Goal: Task Accomplishment & Management: Manage account settings

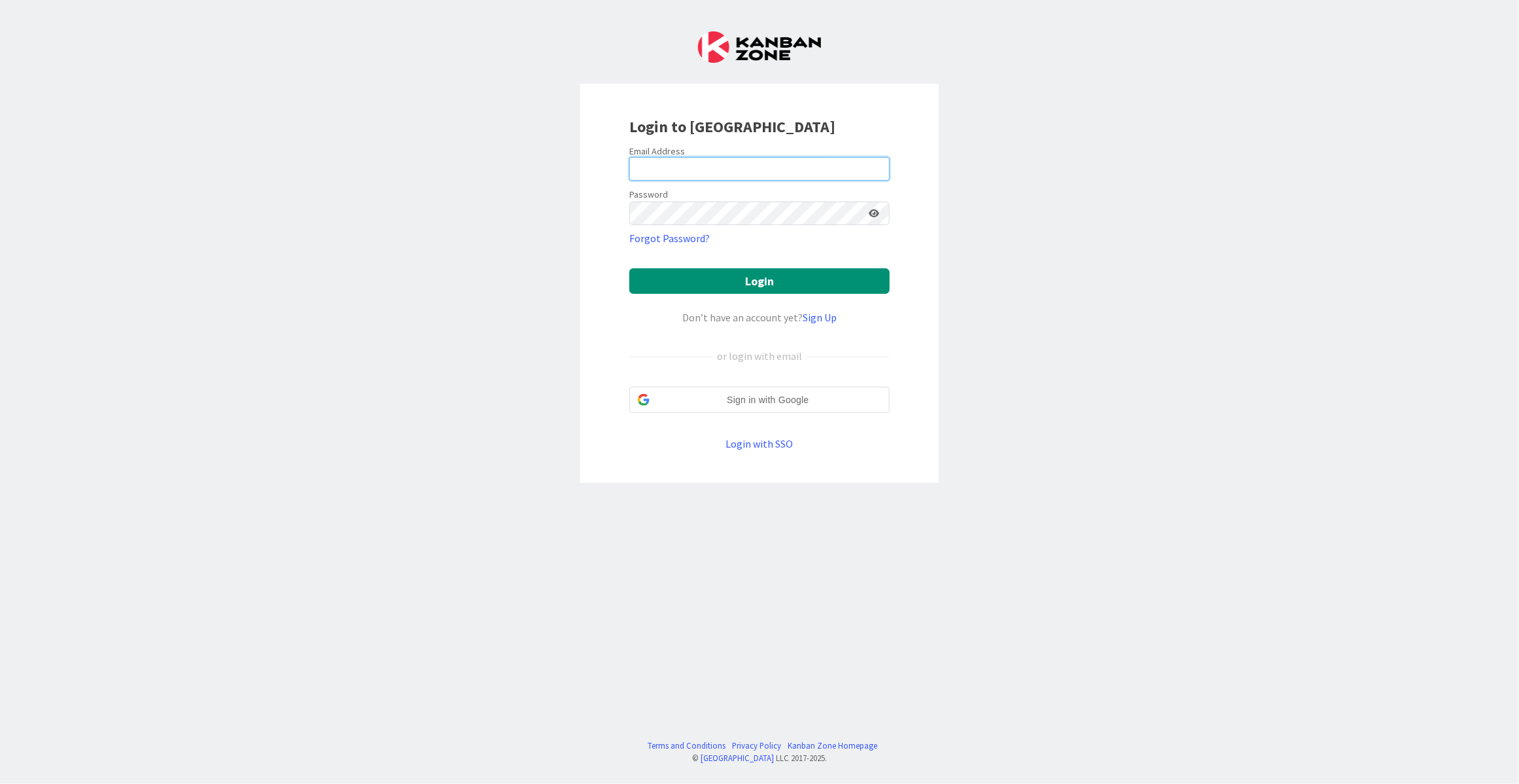
type input "esse@attorneycornwall.com"
click at [723, 272] on button "Login" at bounding box center [760, 281] width 261 height 25
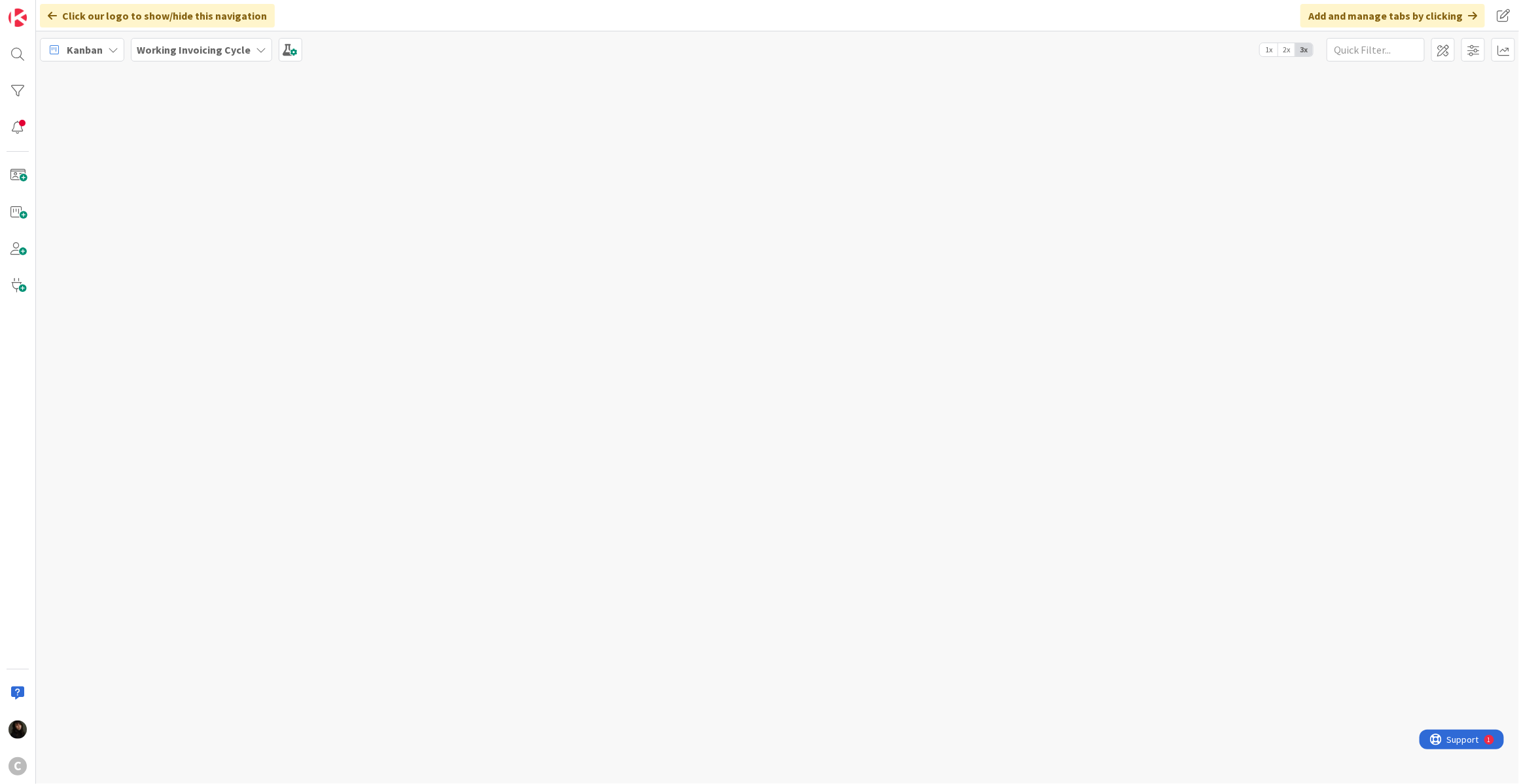
click at [203, 49] on b "Working Invoicing Cycle" at bounding box center [193, 49] width 114 height 13
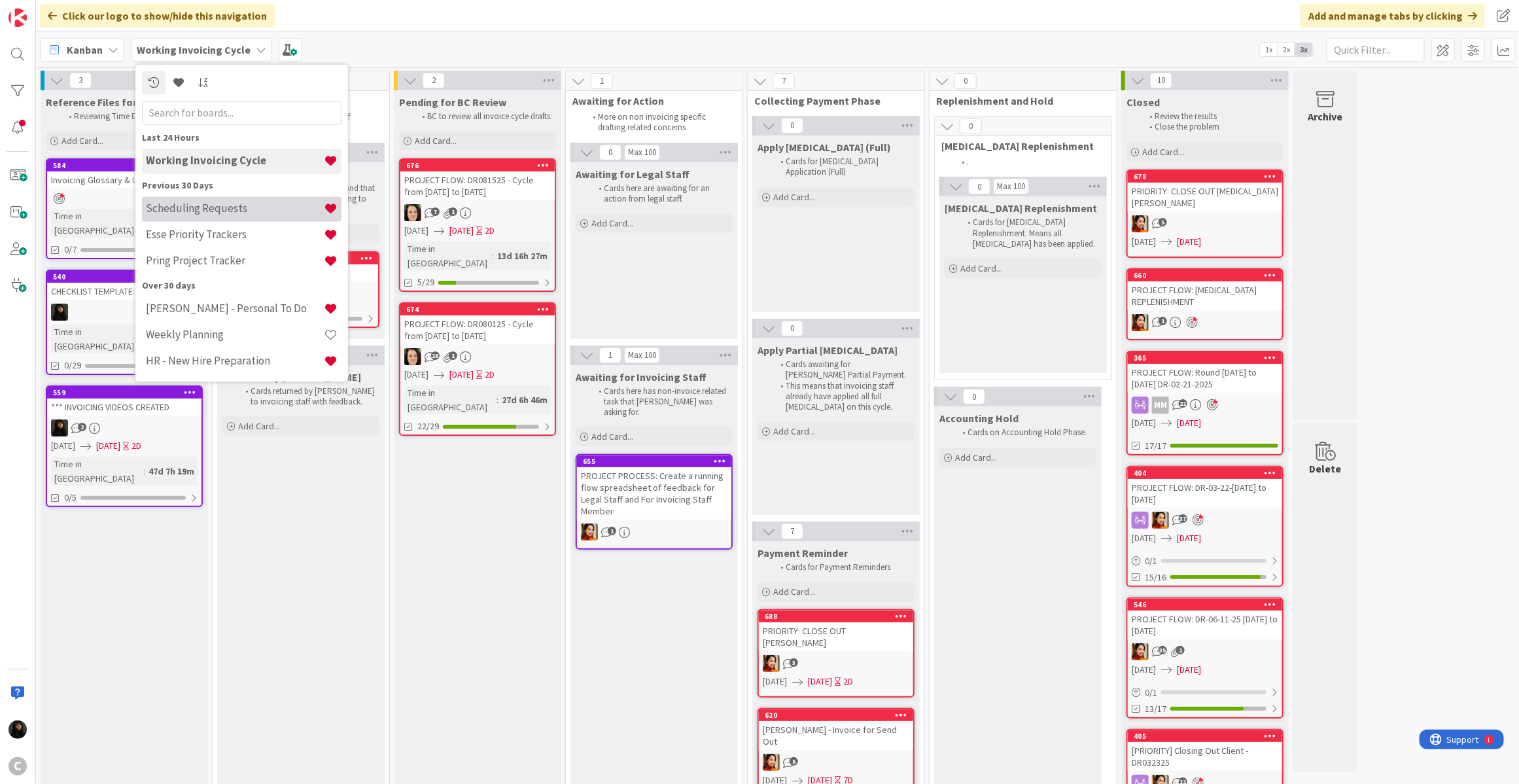
click at [216, 218] on div "Scheduling Requests" at bounding box center [242, 208] width 199 height 25
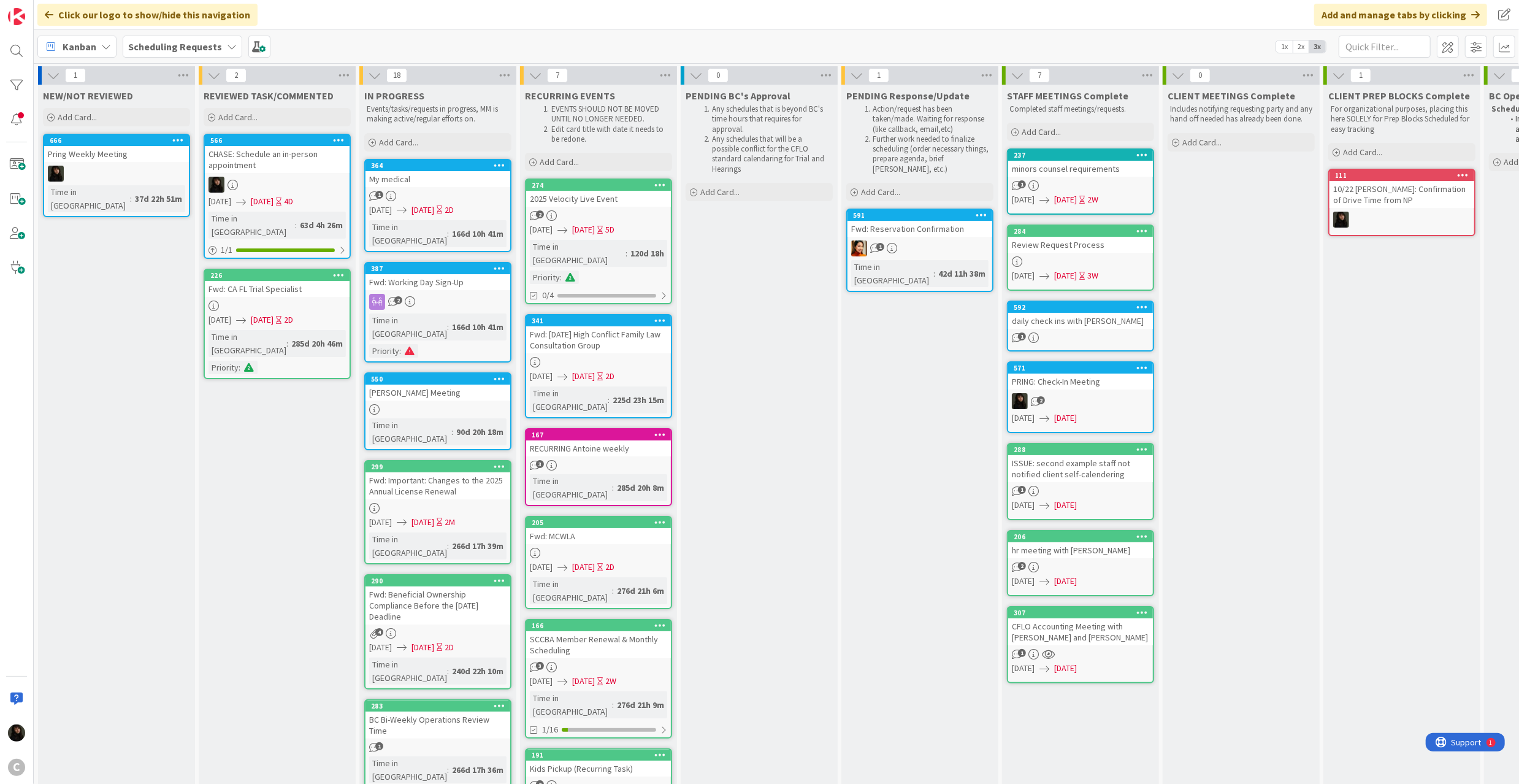
click at [223, 39] on div "Scheduling Requests" at bounding box center [182, 47] width 120 height 22
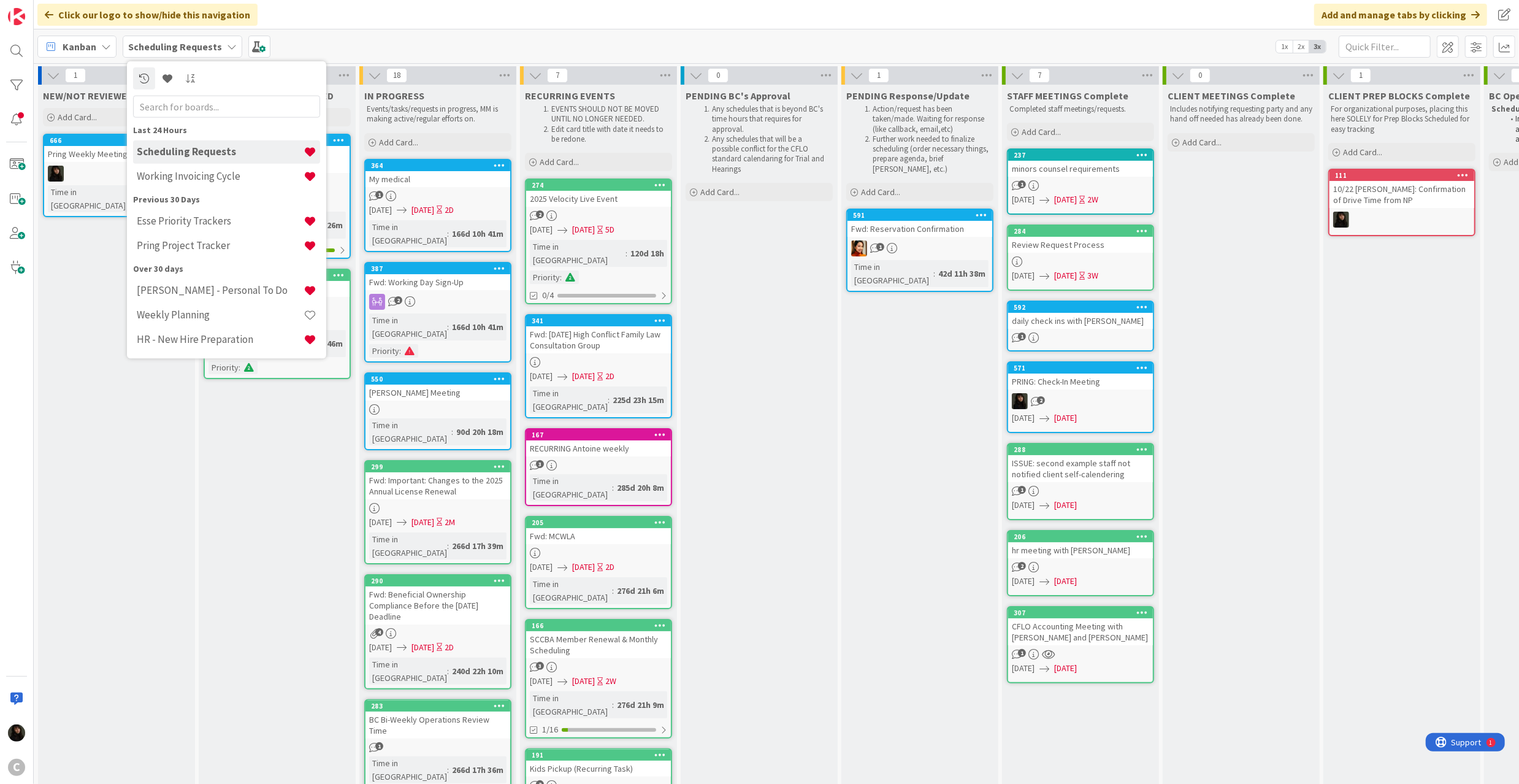
click at [654, 43] on div "Kanban Scheduling Requests Last 24 Hours Scheduling Requests Working Invoicing …" at bounding box center [776, 46] width 1485 height 34
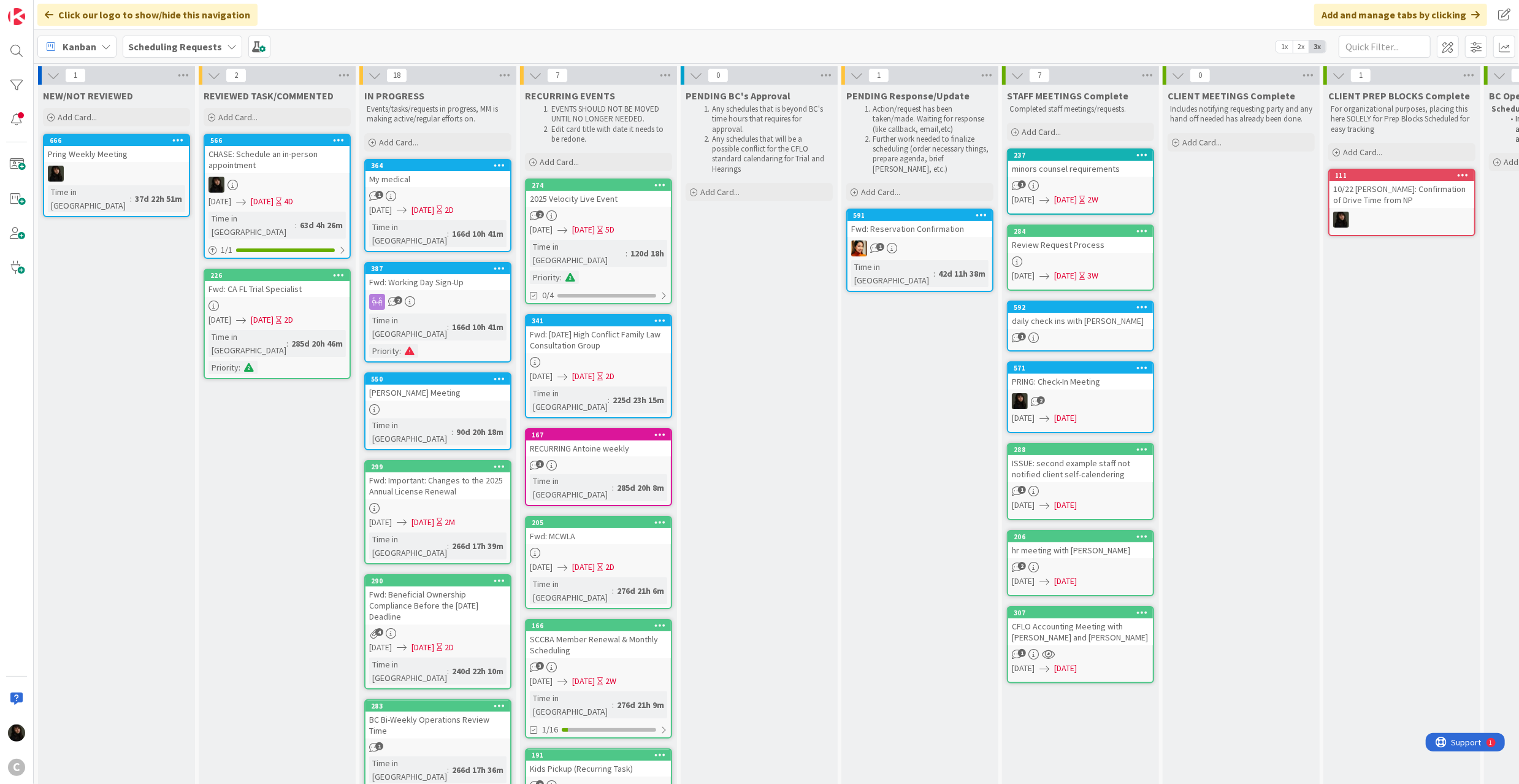
drag, startPoint x: 692, startPoint y: 774, endPoint x: 312, endPoint y: 599, distance: 418.4
click at [312, 599] on div "REVIEWED TASK/COMMENTED Add Card... 566 CHASE: Schedule an in-person appointmen…" at bounding box center [277, 672] width 157 height 1174
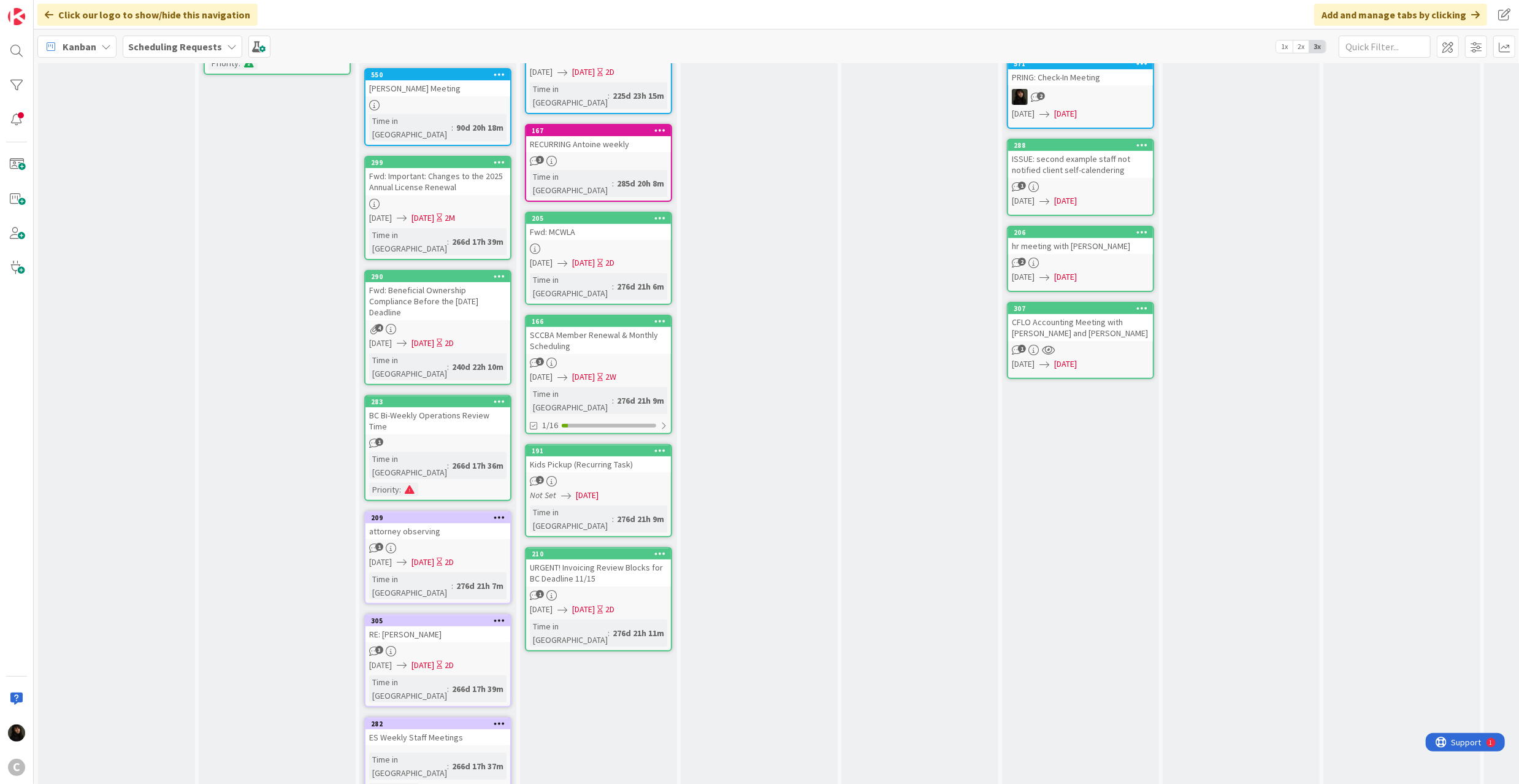
scroll to position [339, 0]
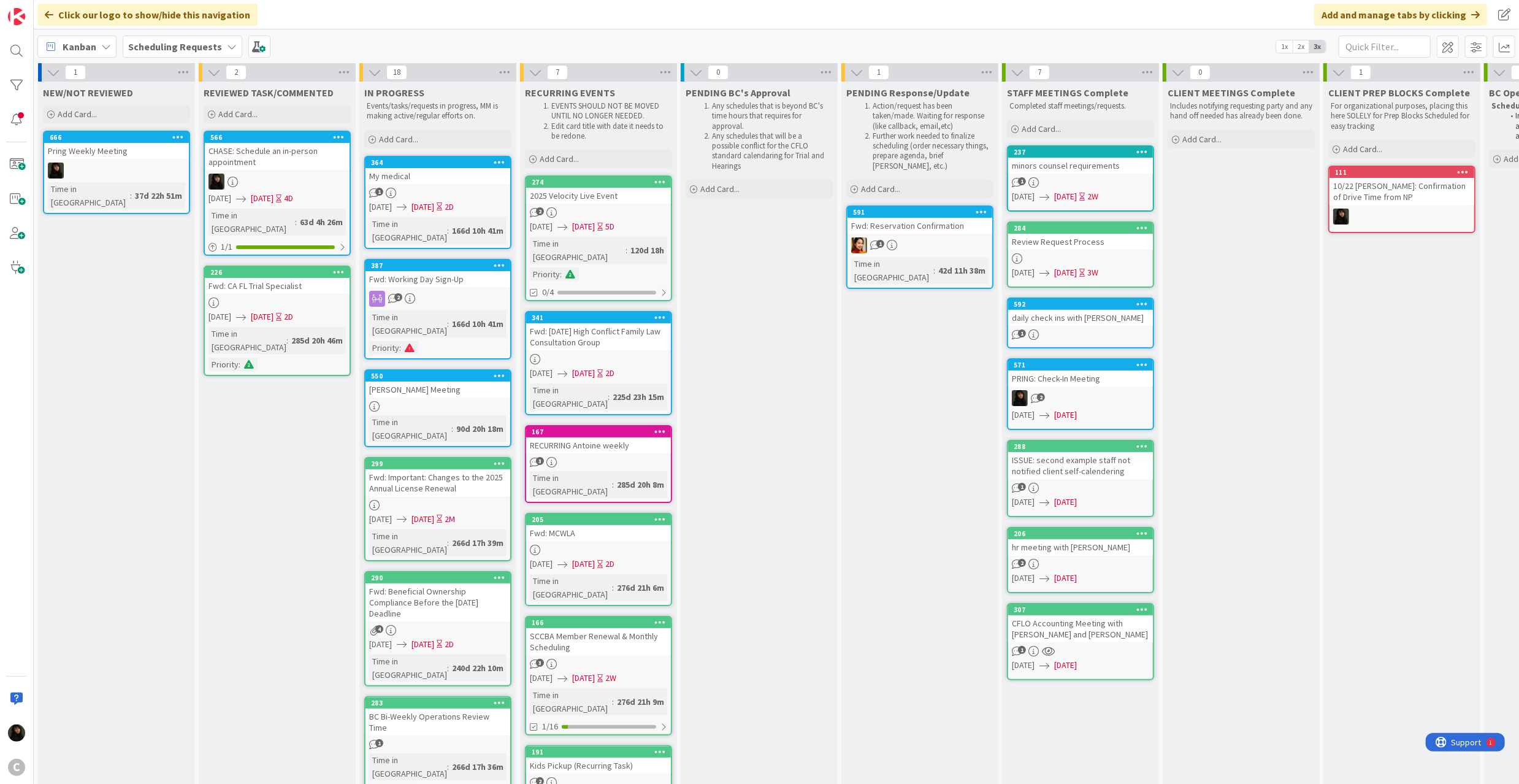
scroll to position [0, 0]
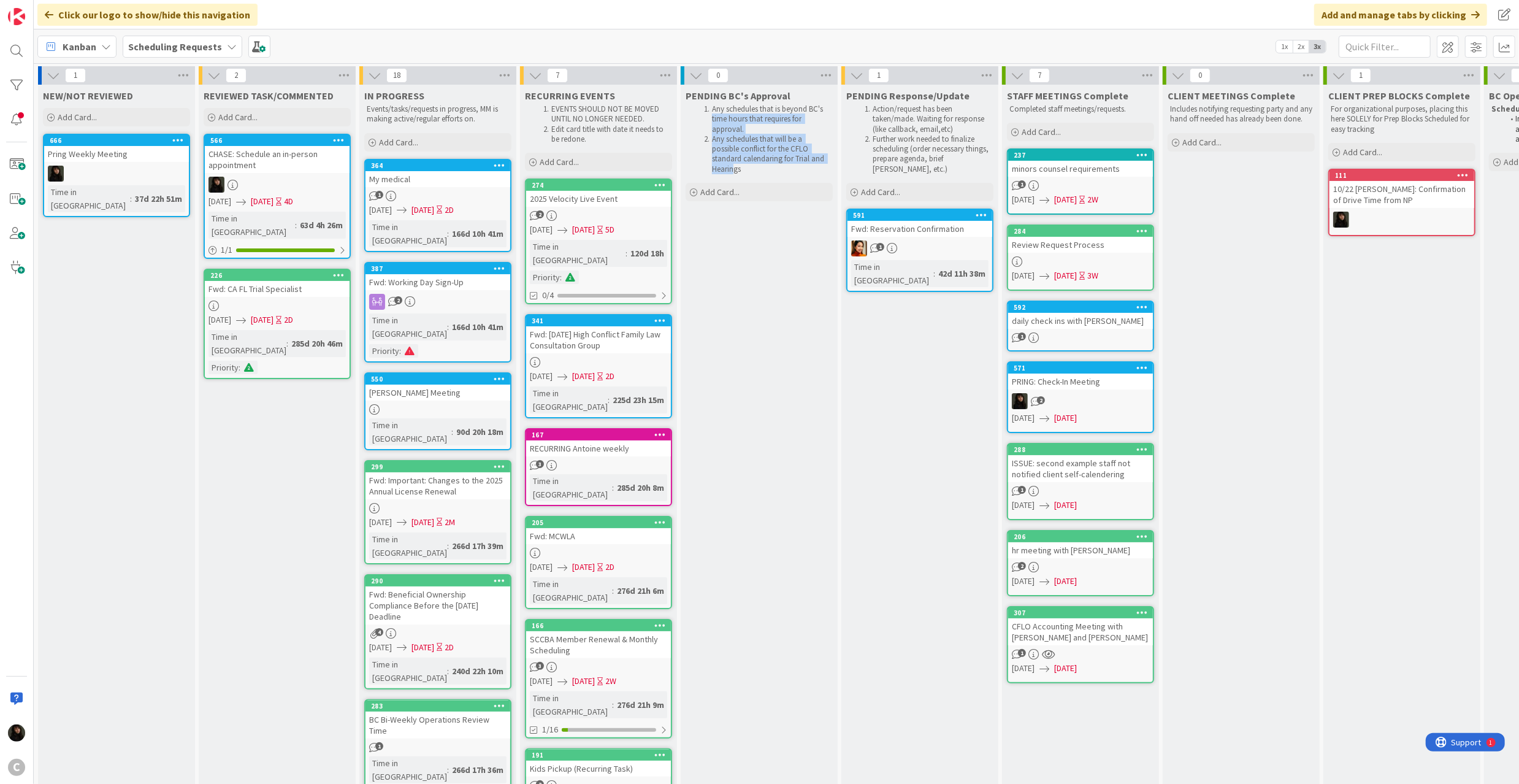
drag, startPoint x: 710, startPoint y: 115, endPoint x: 736, endPoint y: 173, distance: 63.6
click at [736, 173] on ol "Any schedules that is beyond BC's time hours that requires for approval. Any sc…" at bounding box center [759, 139] width 142 height 70
click at [736, 173] on li "Any schedules that will be a possible conflict for the CFLO standard calendarin…" at bounding box center [765, 154] width 130 height 40
click at [204, 47] on b "Scheduling Requests" at bounding box center [175, 46] width 94 height 12
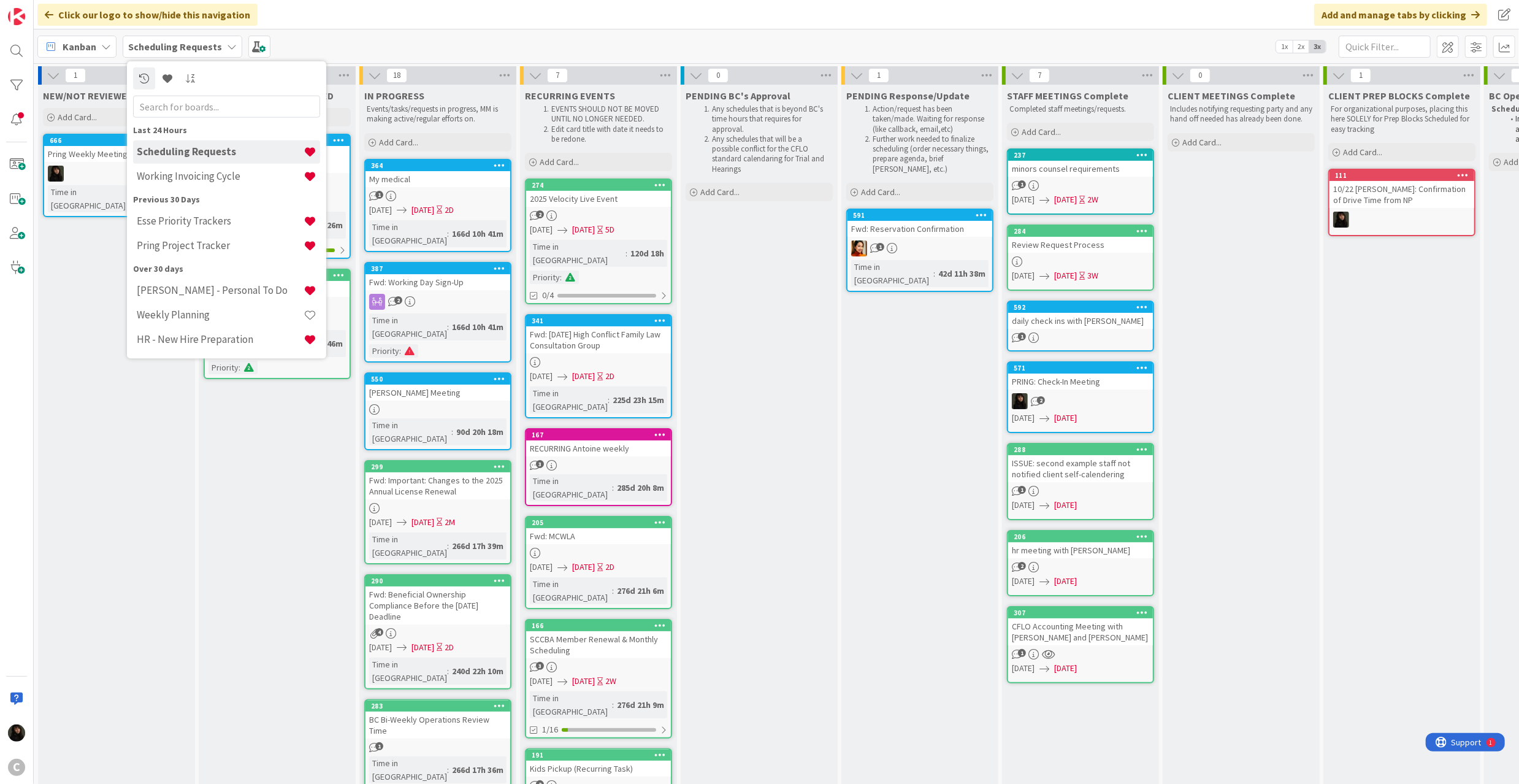
click at [339, 30] on div "Kanban Scheduling Requests Last 24 Hours Scheduling Requests Working Invoicing …" at bounding box center [776, 46] width 1485 height 34
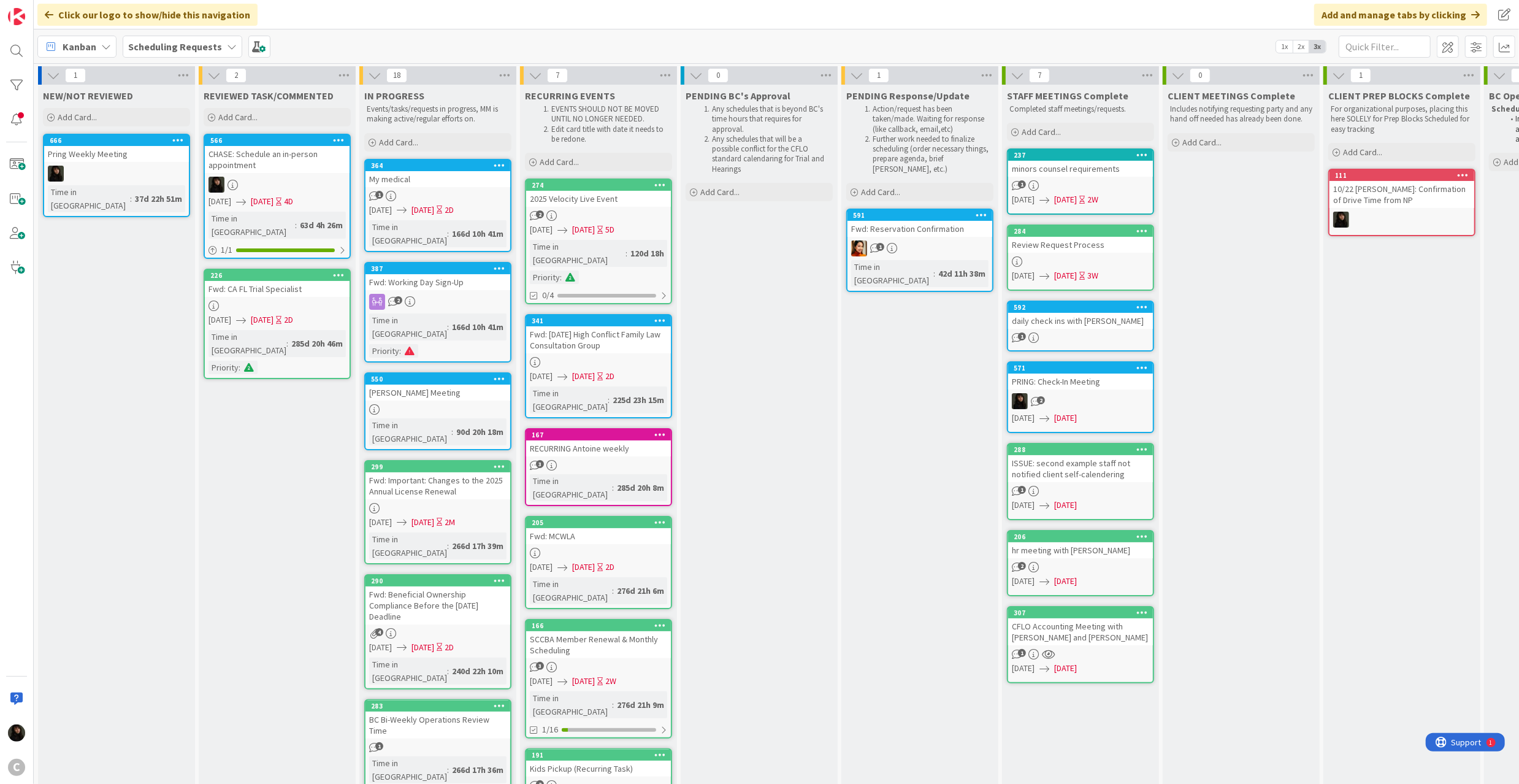
click at [937, 234] on div "Fwd: Reservation Confirmation" at bounding box center [920, 228] width 144 height 16
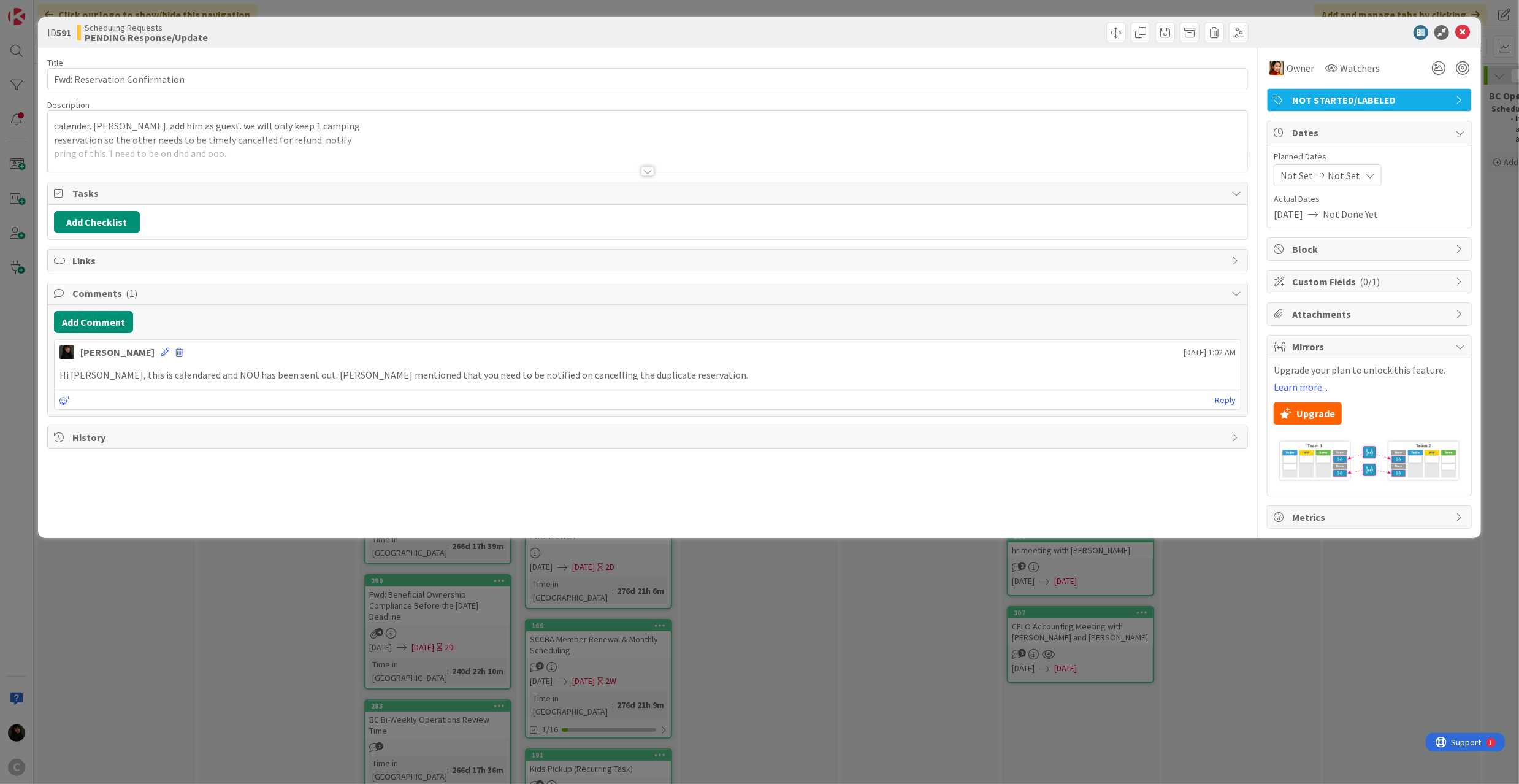
click at [357, 143] on div at bounding box center [647, 156] width 1200 height 31
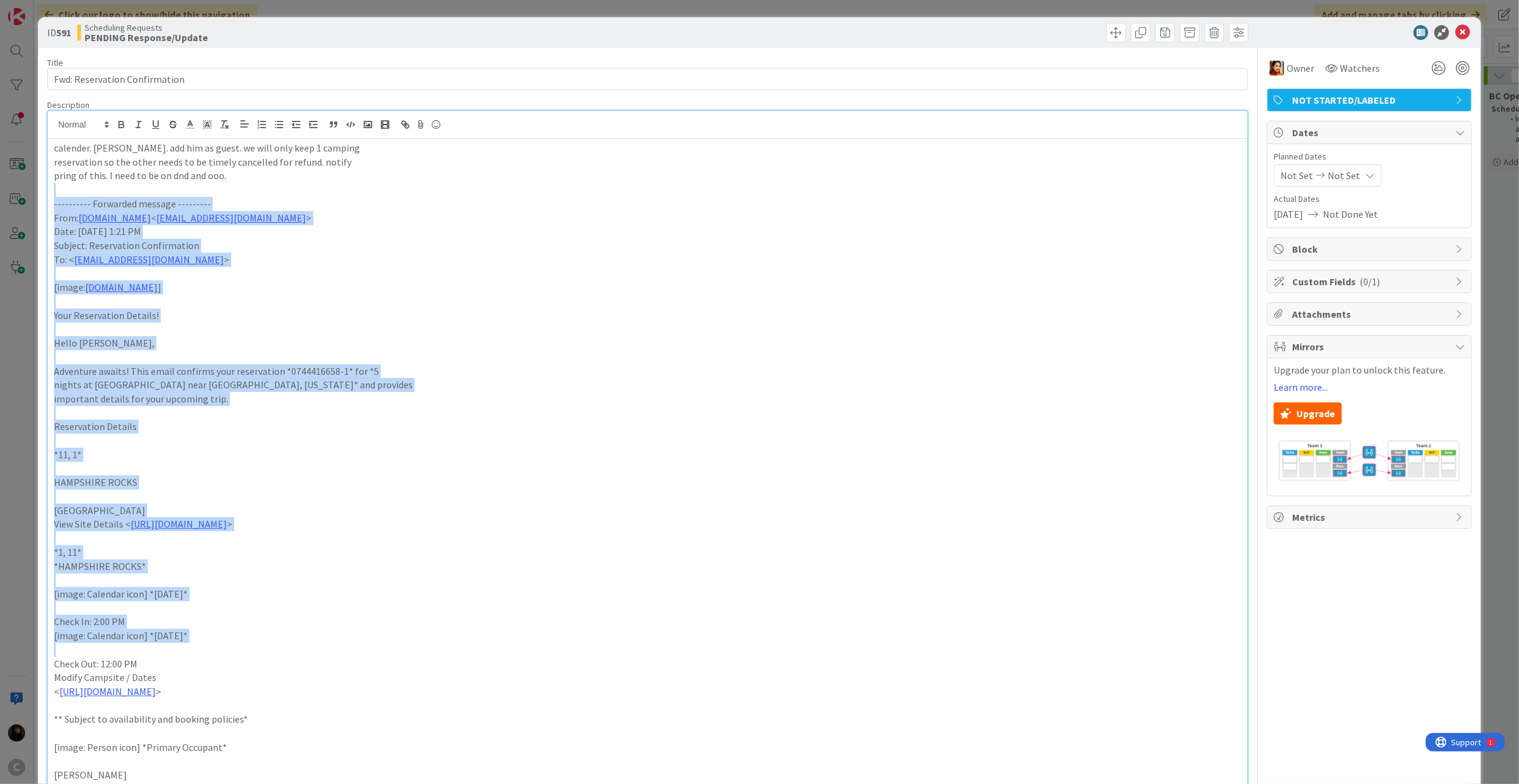
drag, startPoint x: 85, startPoint y: 222, endPoint x: 367, endPoint y: 653, distance: 515.1
click at [826, 266] on p "To: < cflo.boss@gmail.com >" at bounding box center [647, 259] width 1187 height 14
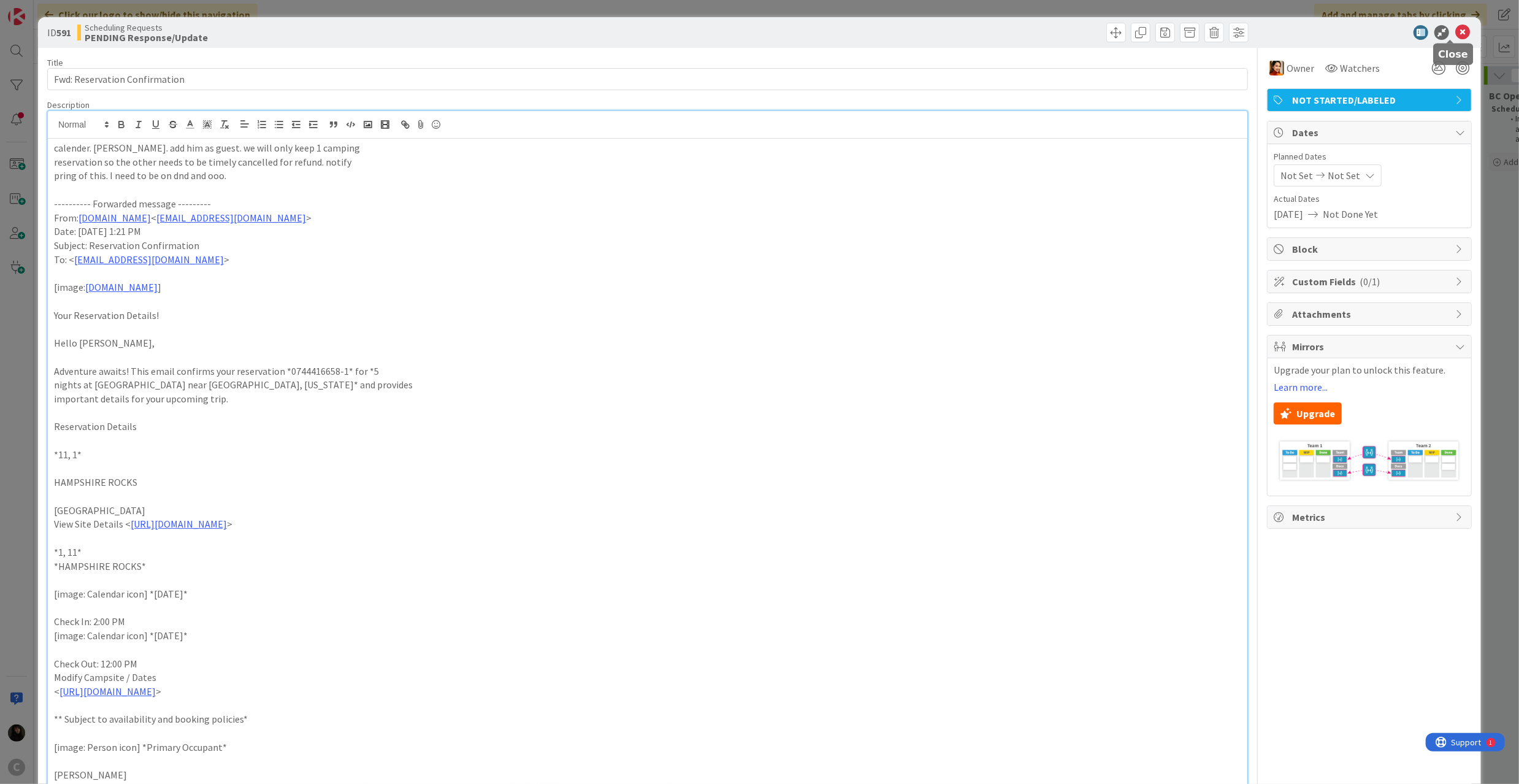
click at [1424, 33] on icon at bounding box center [1462, 33] width 15 height 15
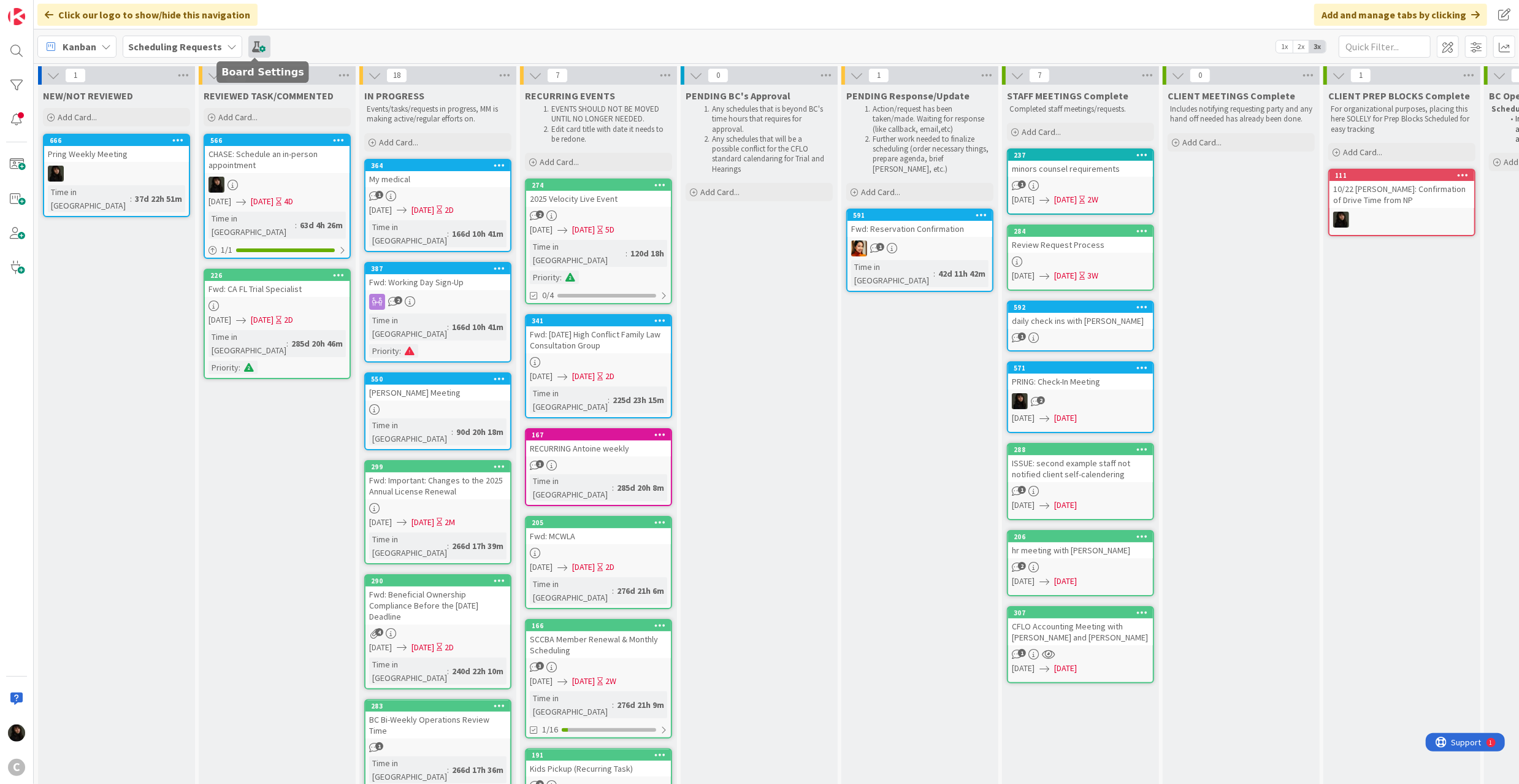
click at [252, 42] on span at bounding box center [260, 47] width 22 height 22
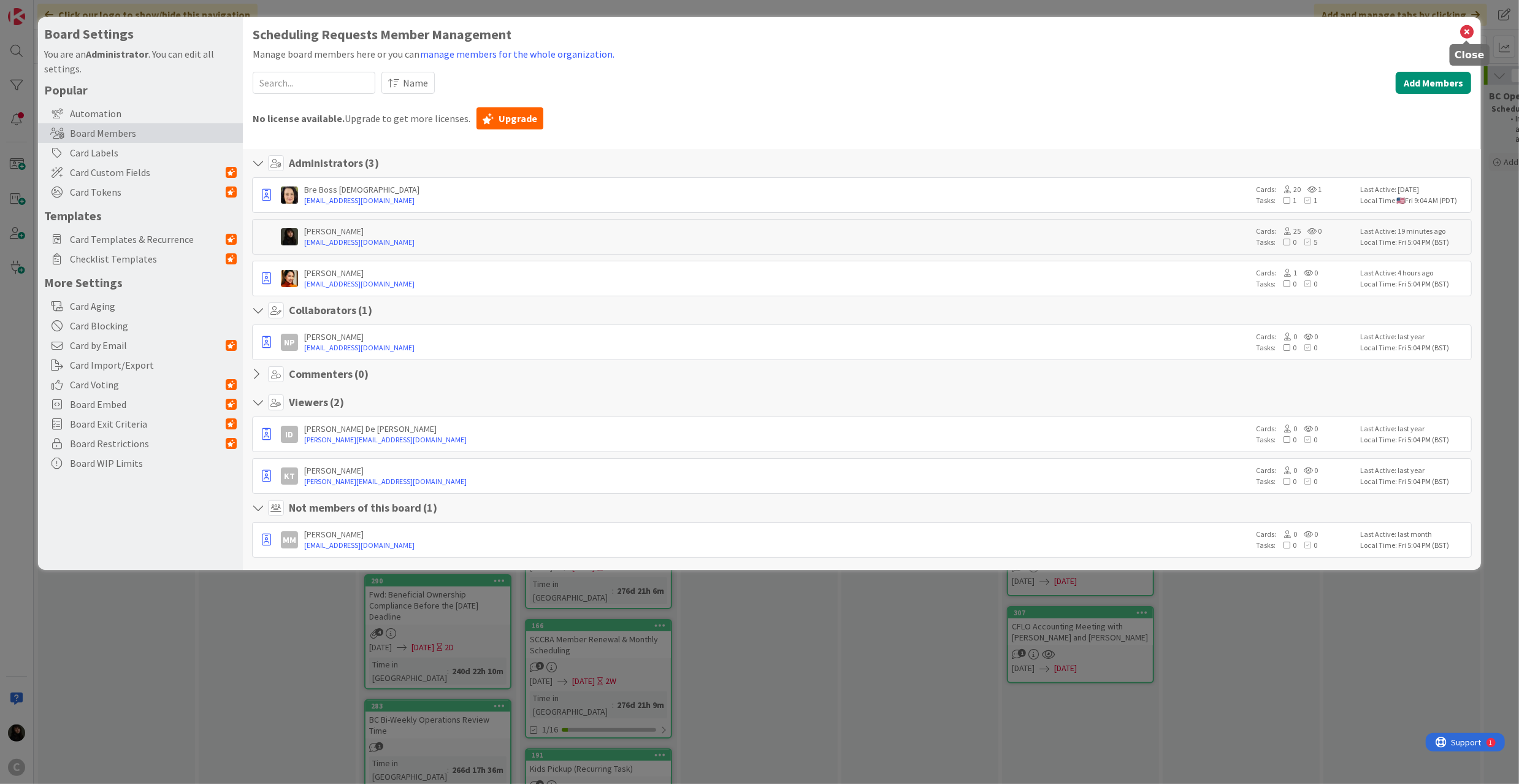
click at [1424, 35] on icon at bounding box center [1466, 31] width 16 height 17
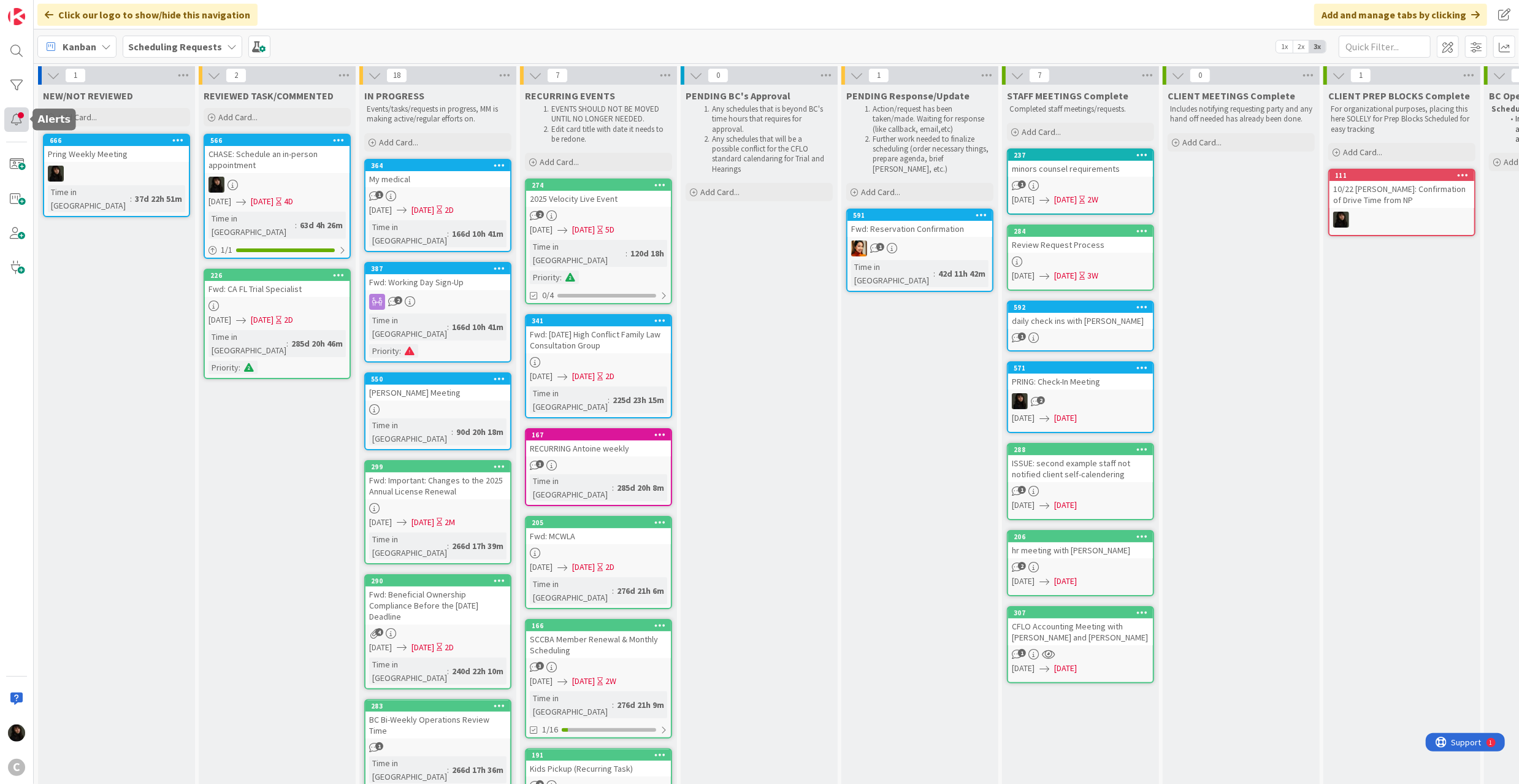
click at [21, 113] on div at bounding box center [16, 119] width 25 height 25
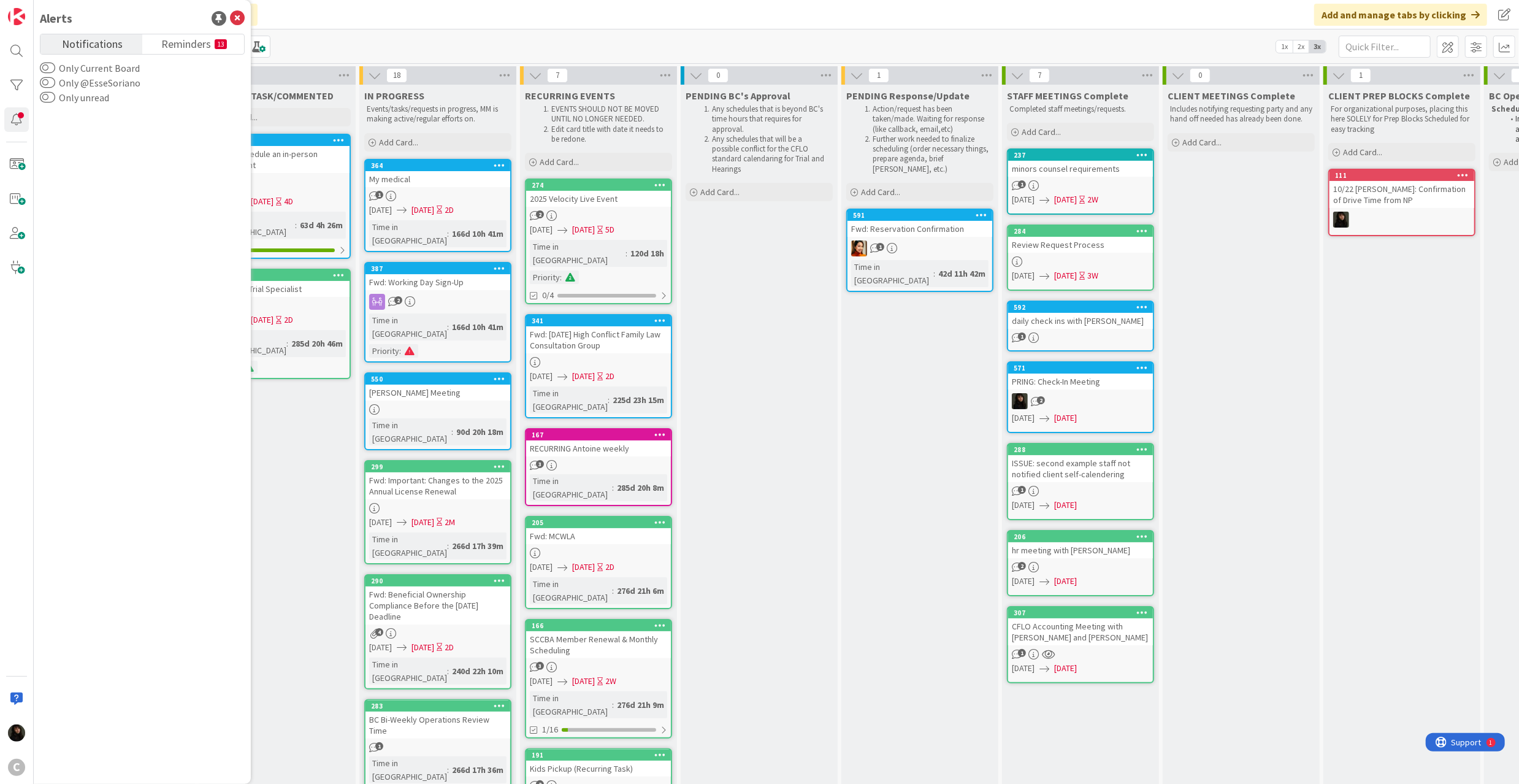
click at [70, 38] on span "Notifications" at bounding box center [92, 42] width 61 height 17
click at [91, 37] on span "Notifications" at bounding box center [92, 42] width 61 height 17
click at [18, 118] on div at bounding box center [16, 119] width 25 height 25
click at [104, 44] on span "Notifications" at bounding box center [92, 42] width 61 height 17
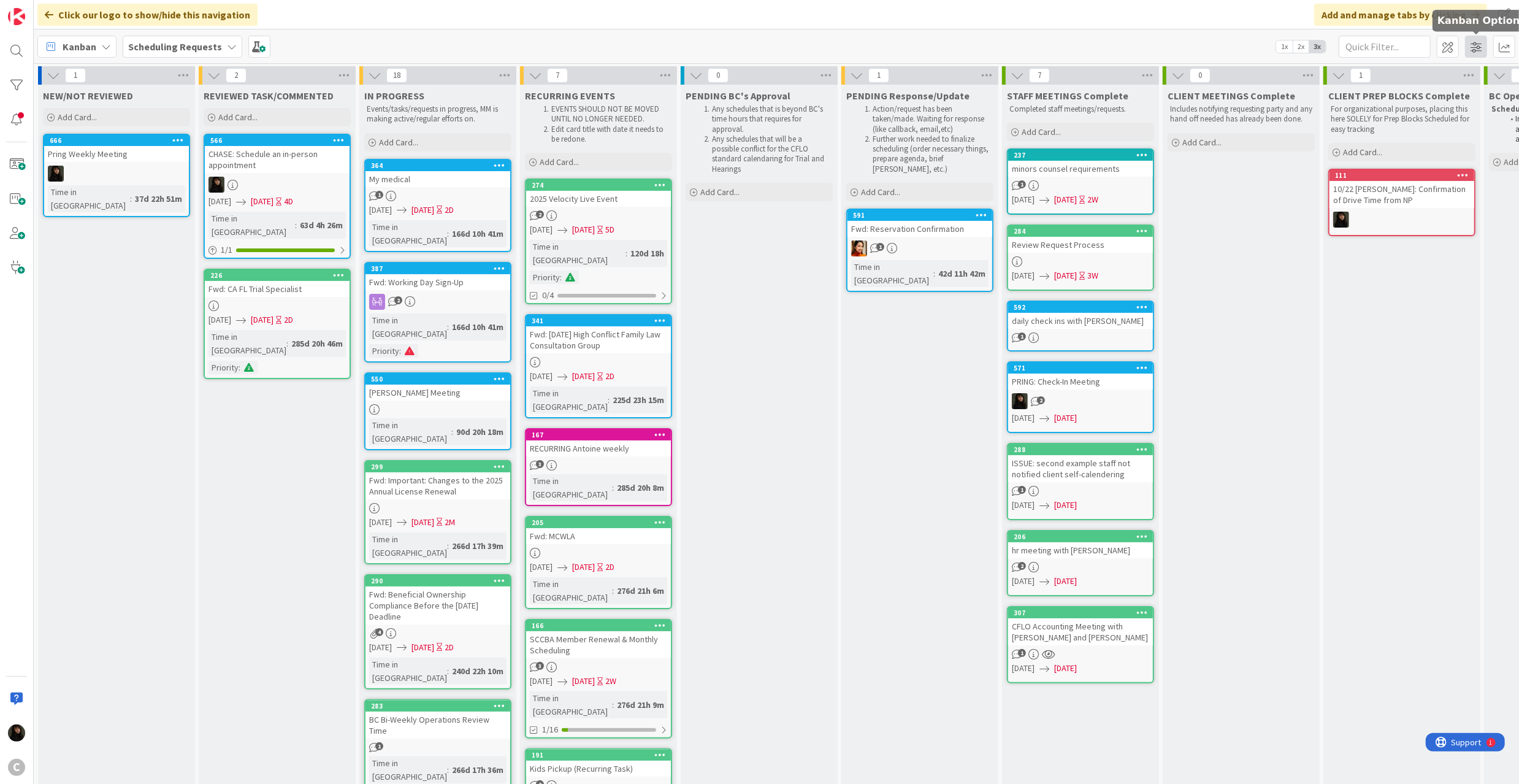
click at [1424, 43] on span at bounding box center [1477, 47] width 22 height 22
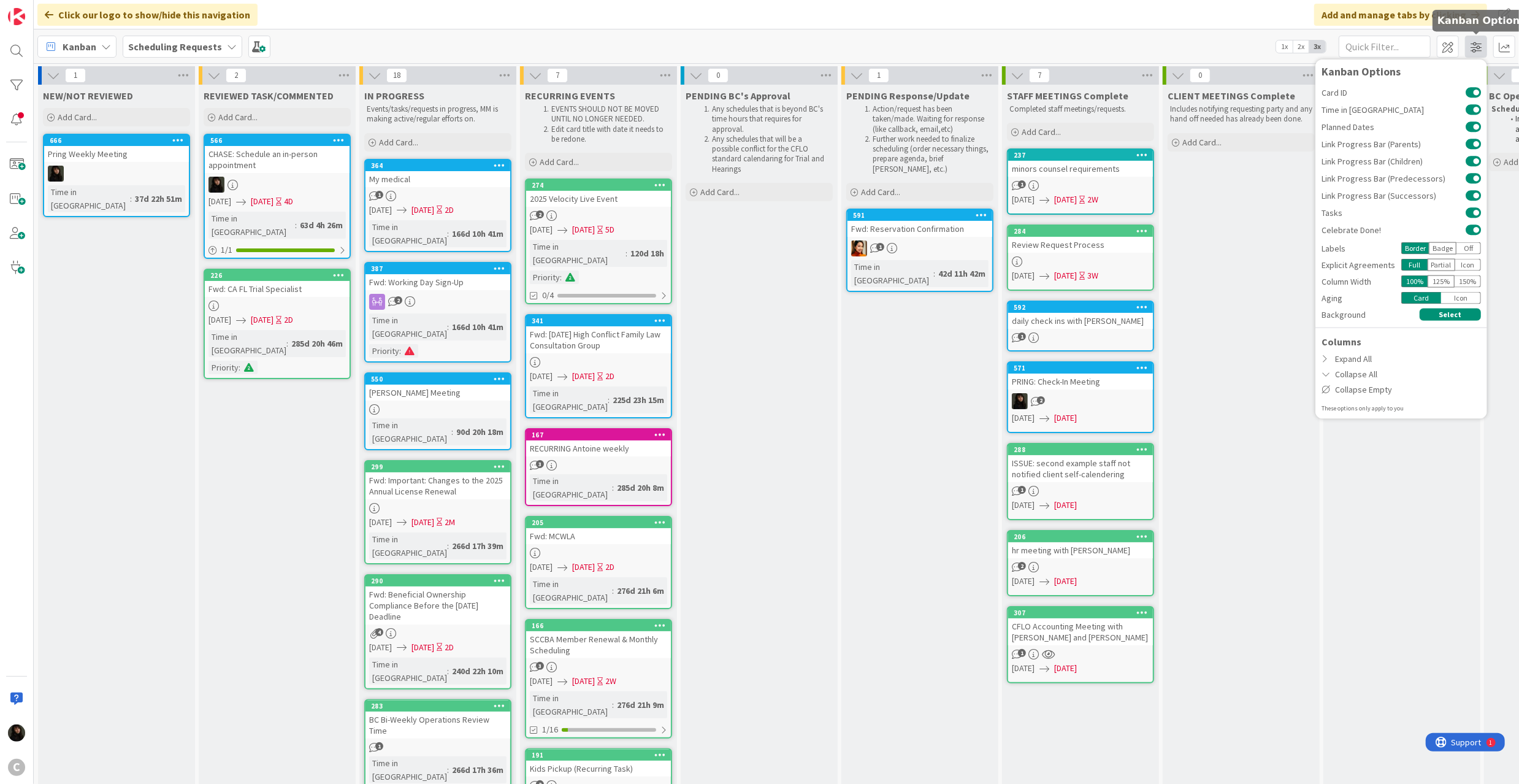
click at [1424, 43] on span at bounding box center [1477, 47] width 22 height 22
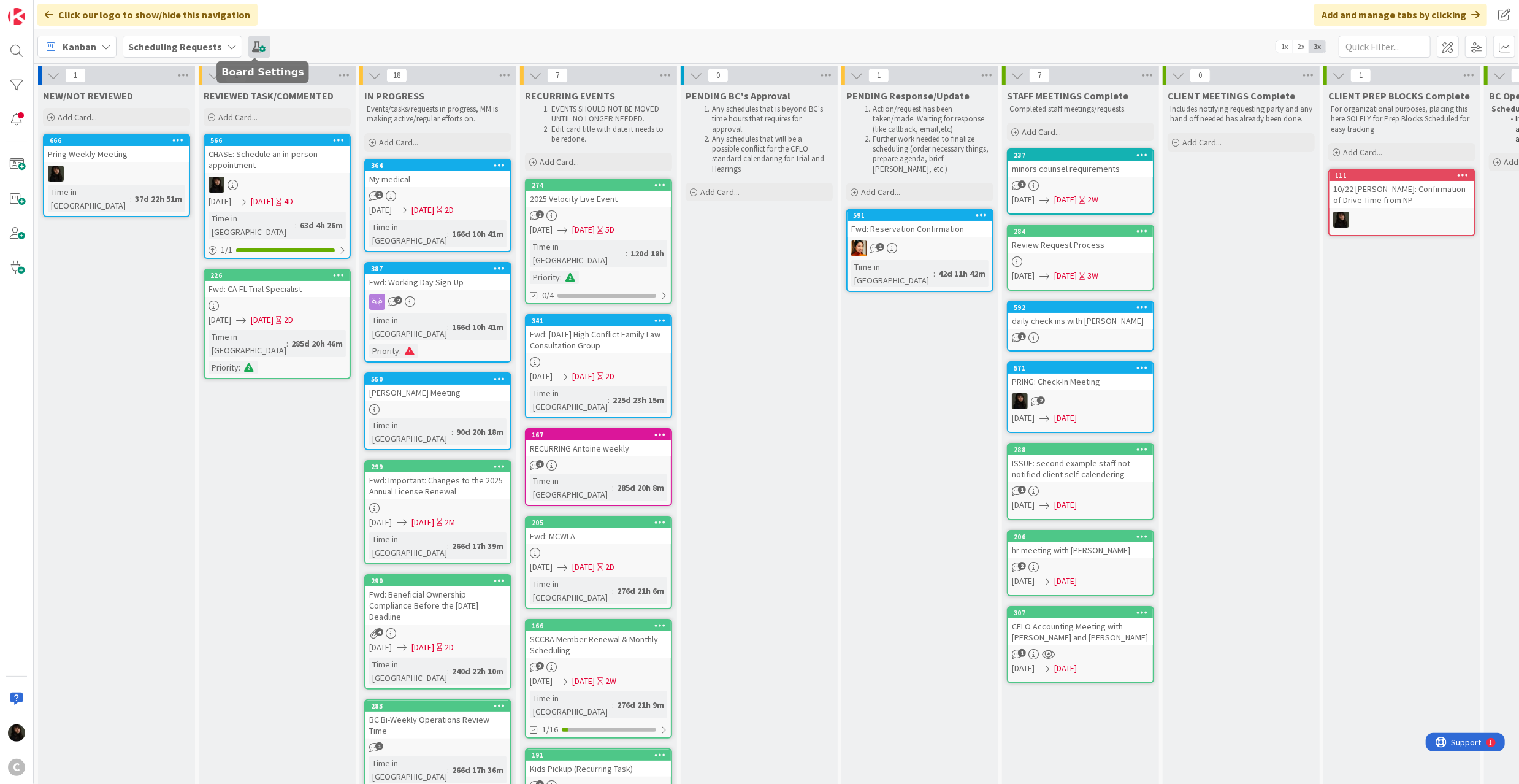
click at [254, 45] on span at bounding box center [260, 47] width 22 height 22
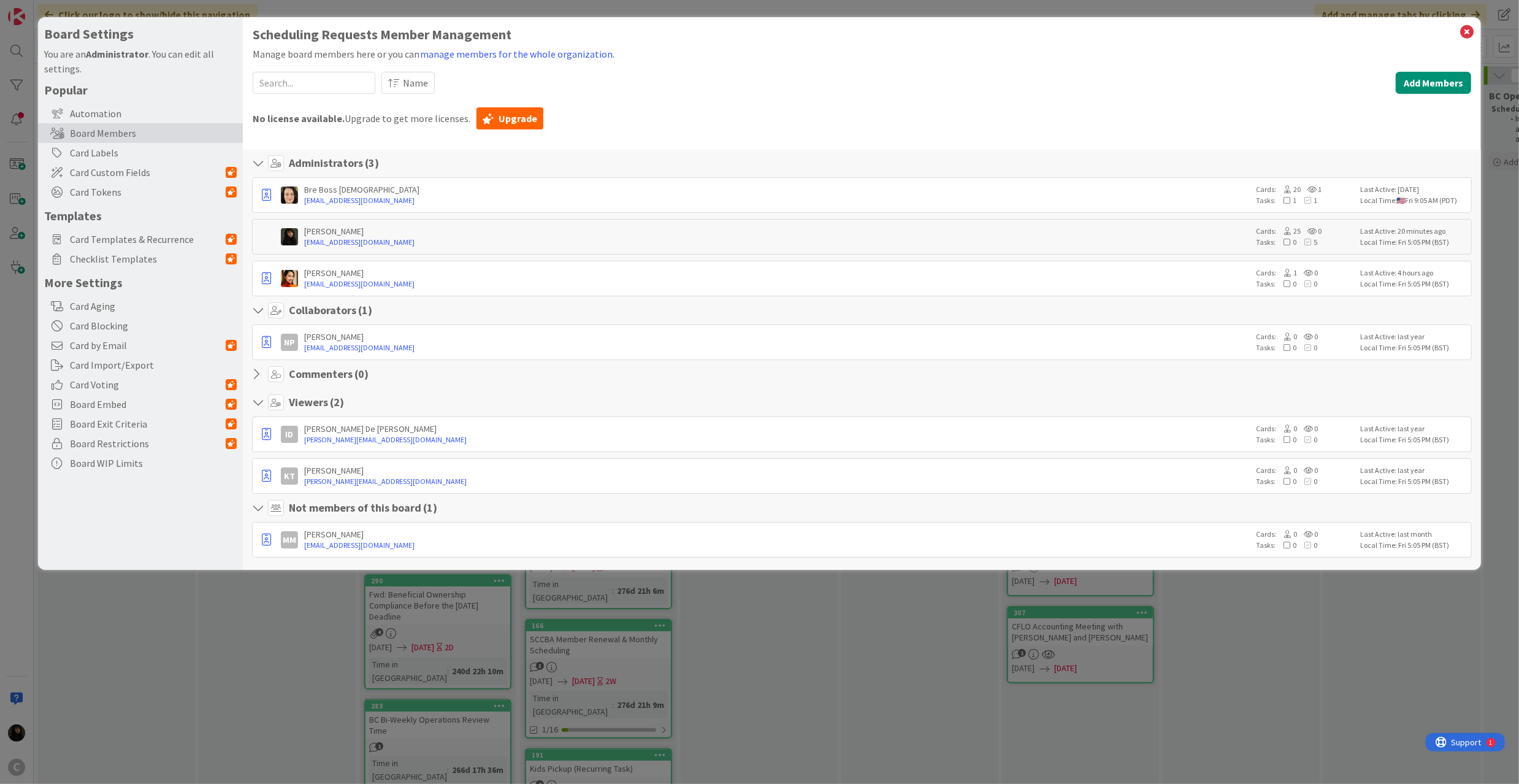
click at [1117, 450] on div "ID Ian De Jesus ian@attorneycornwall.com Cards: 0 0 Tasks: 0 0 Last Active: las…" at bounding box center [862, 434] width 1220 height 36
click at [488, 54] on button "manage members for the whole organization." at bounding box center [517, 54] width 196 height 16
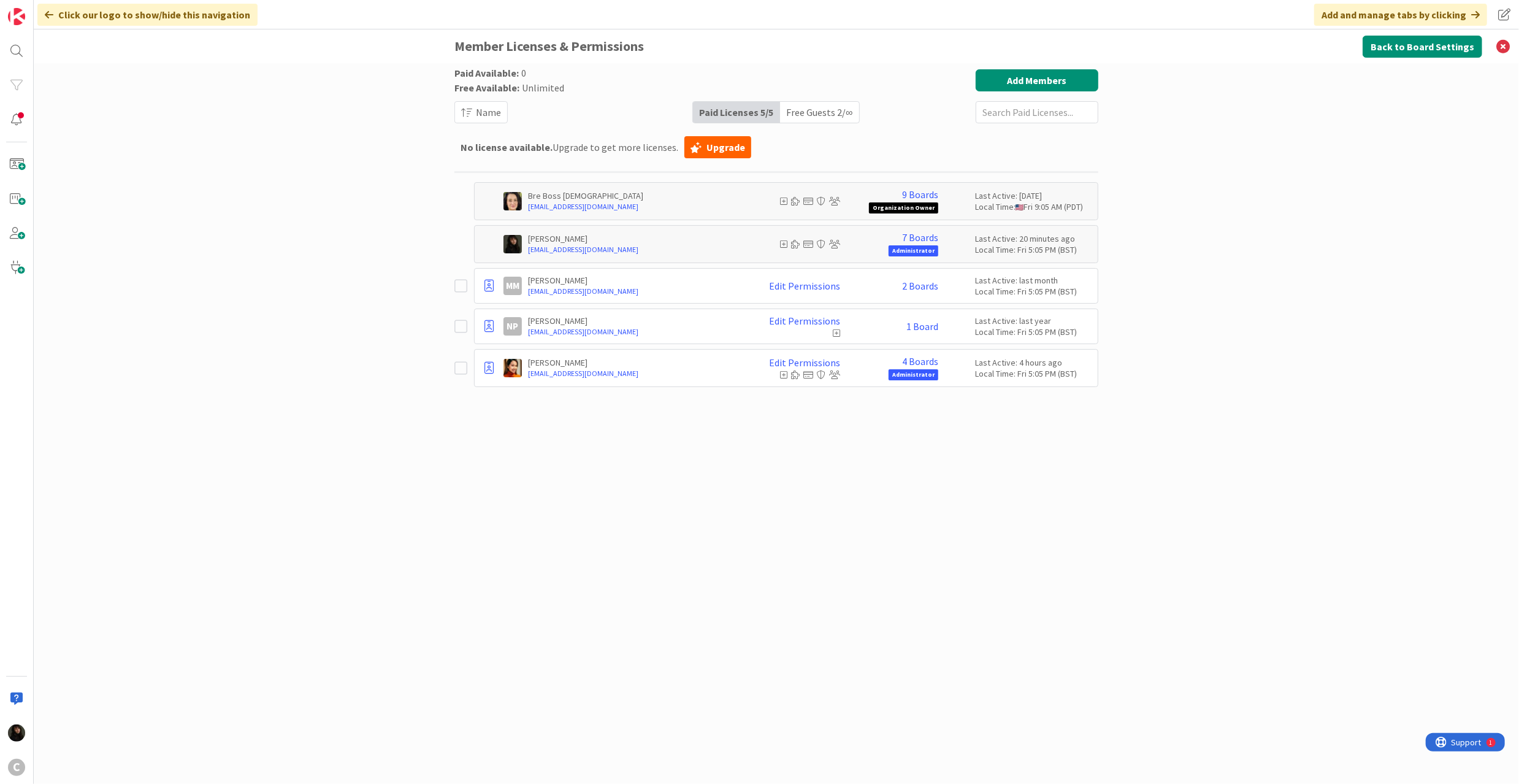
click at [843, 114] on div "Free Guests 2 / ∞" at bounding box center [819, 112] width 78 height 21
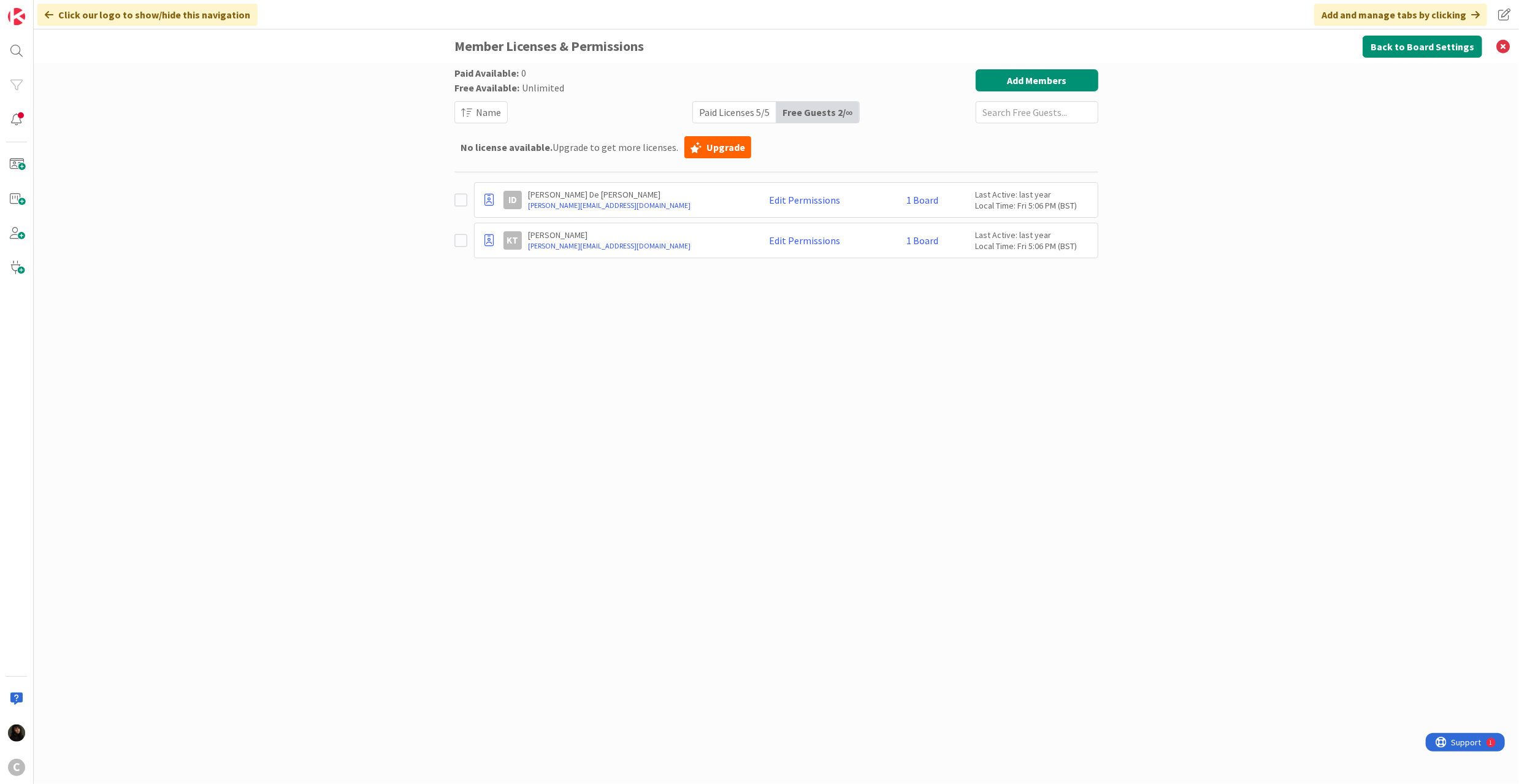
click at [462, 202] on icon at bounding box center [460, 200] width 13 height 15
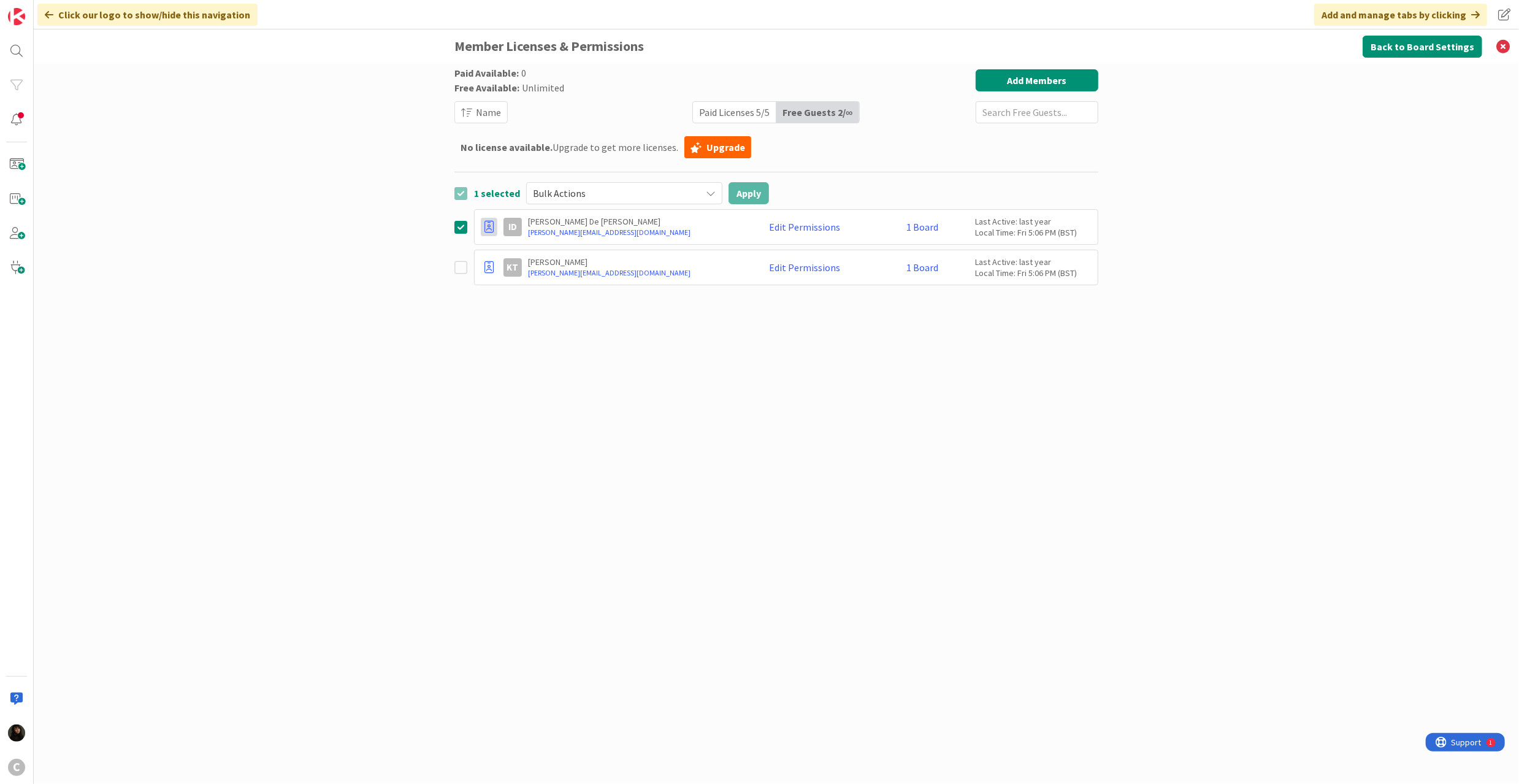
click at [494, 231] on icon at bounding box center [489, 226] width 9 height 12
click at [531, 297] on span "Remove from Organization" at bounding box center [560, 299] width 116 height 18
click at [1035, 83] on button "Add Members" at bounding box center [1036, 80] width 123 height 22
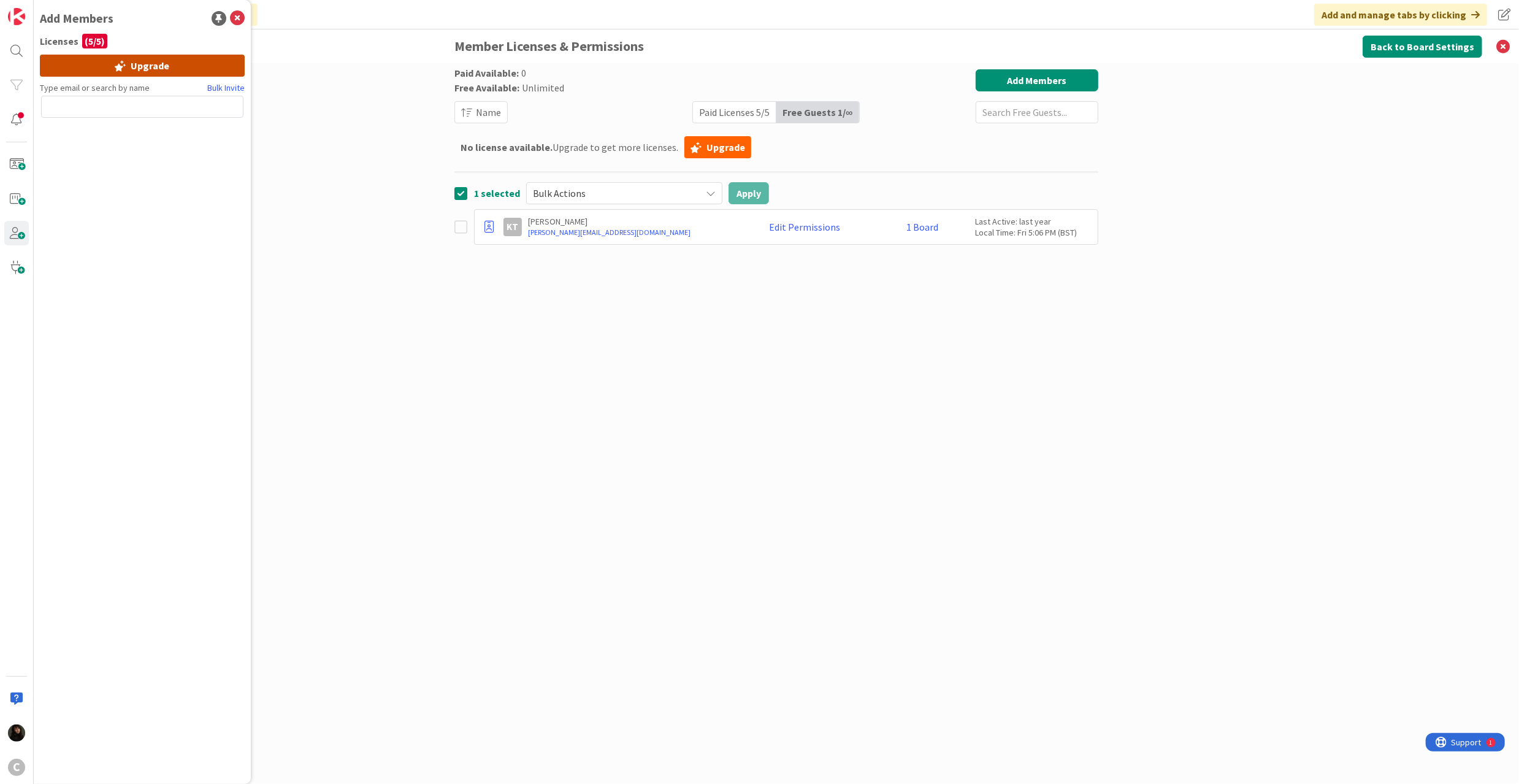
click at [141, 65] on div "Upgrade" at bounding box center [142, 66] width 205 height 22
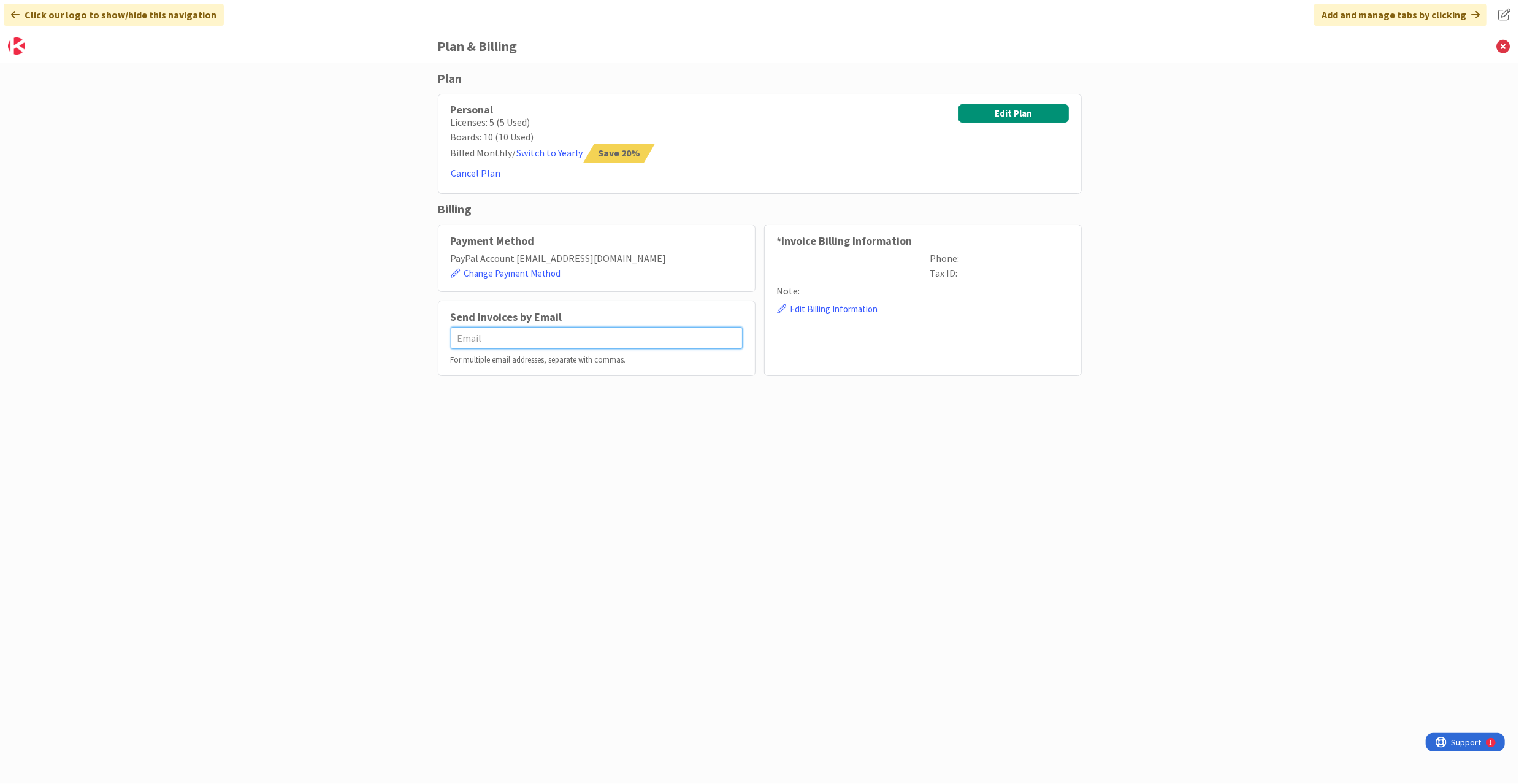
type input "esse@attorneycornwall.com"
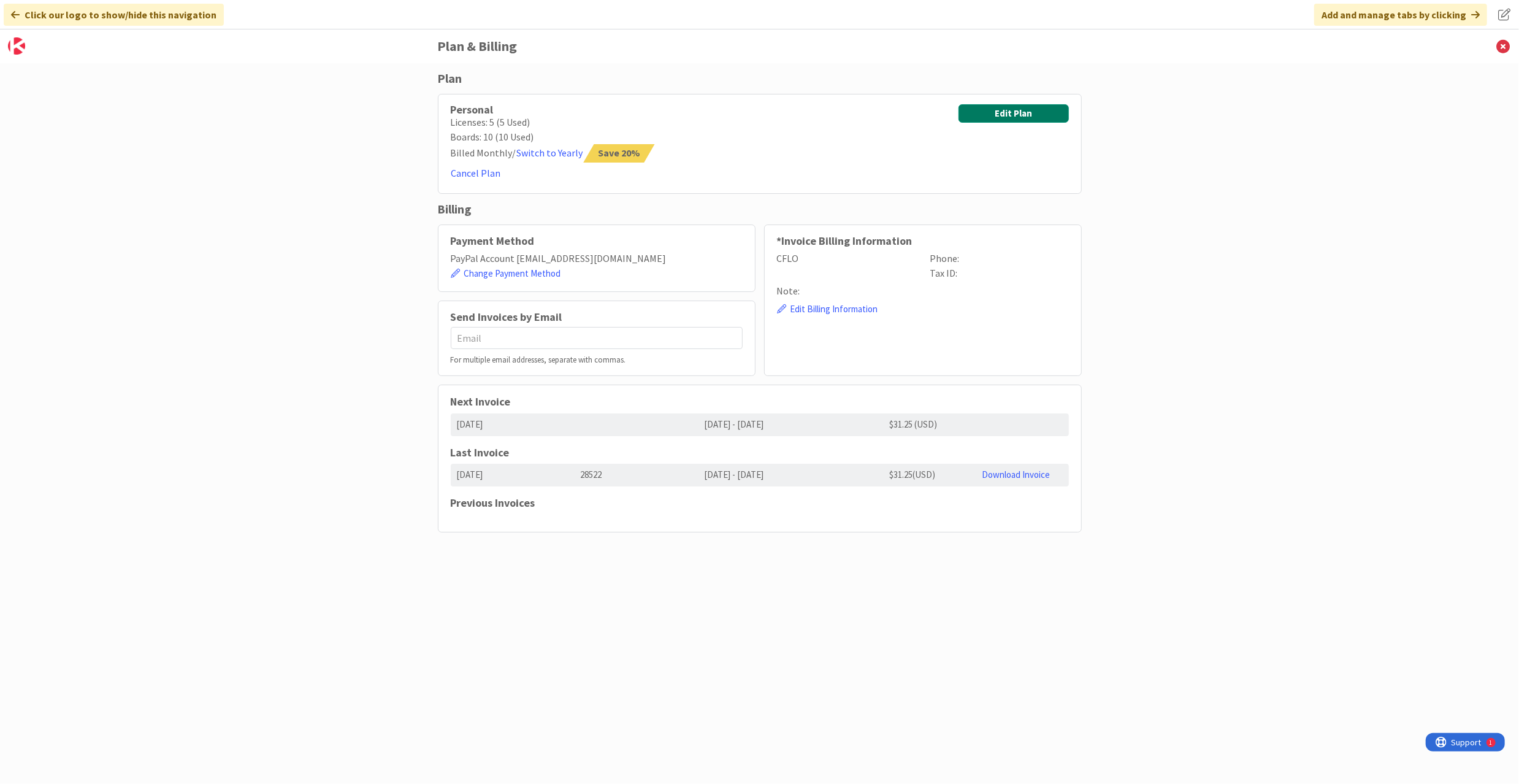
click at [987, 110] on button "Edit Plan" at bounding box center [1013, 113] width 110 height 19
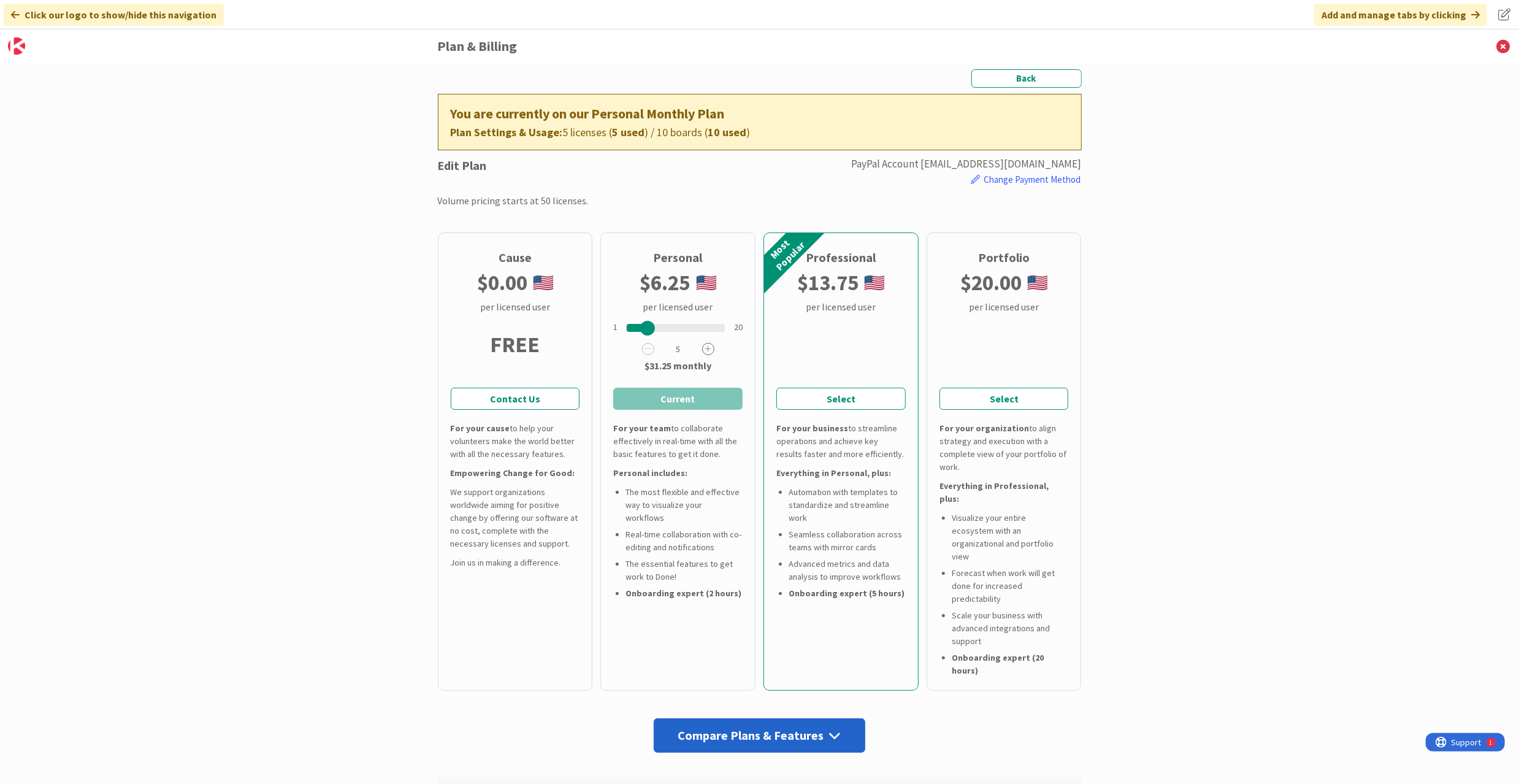
click at [702, 349] on icon at bounding box center [708, 348] width 12 height 12
click at [667, 398] on button "Select and Continue" at bounding box center [678, 399] width 130 height 22
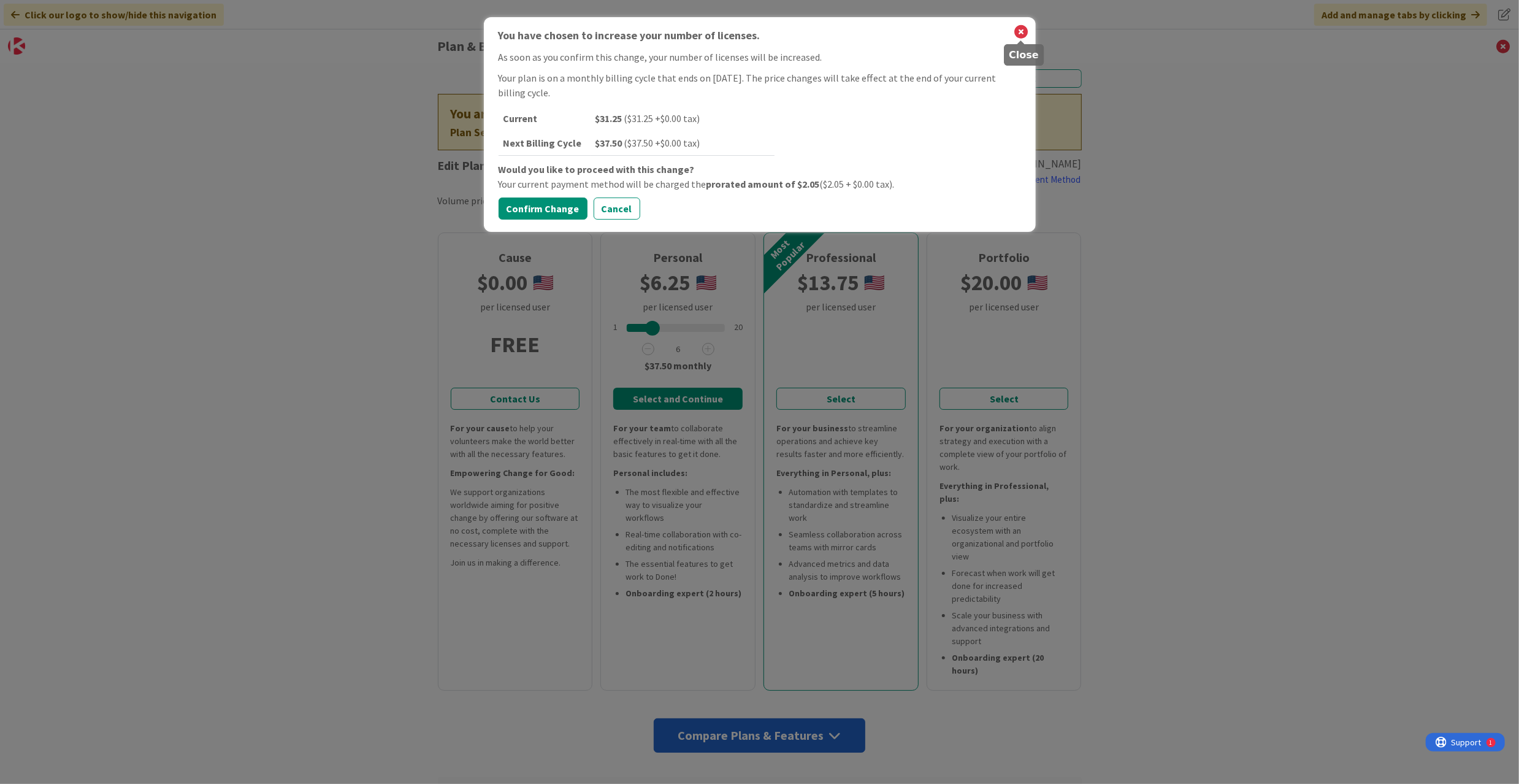
click at [1018, 30] on icon at bounding box center [1021, 31] width 16 height 17
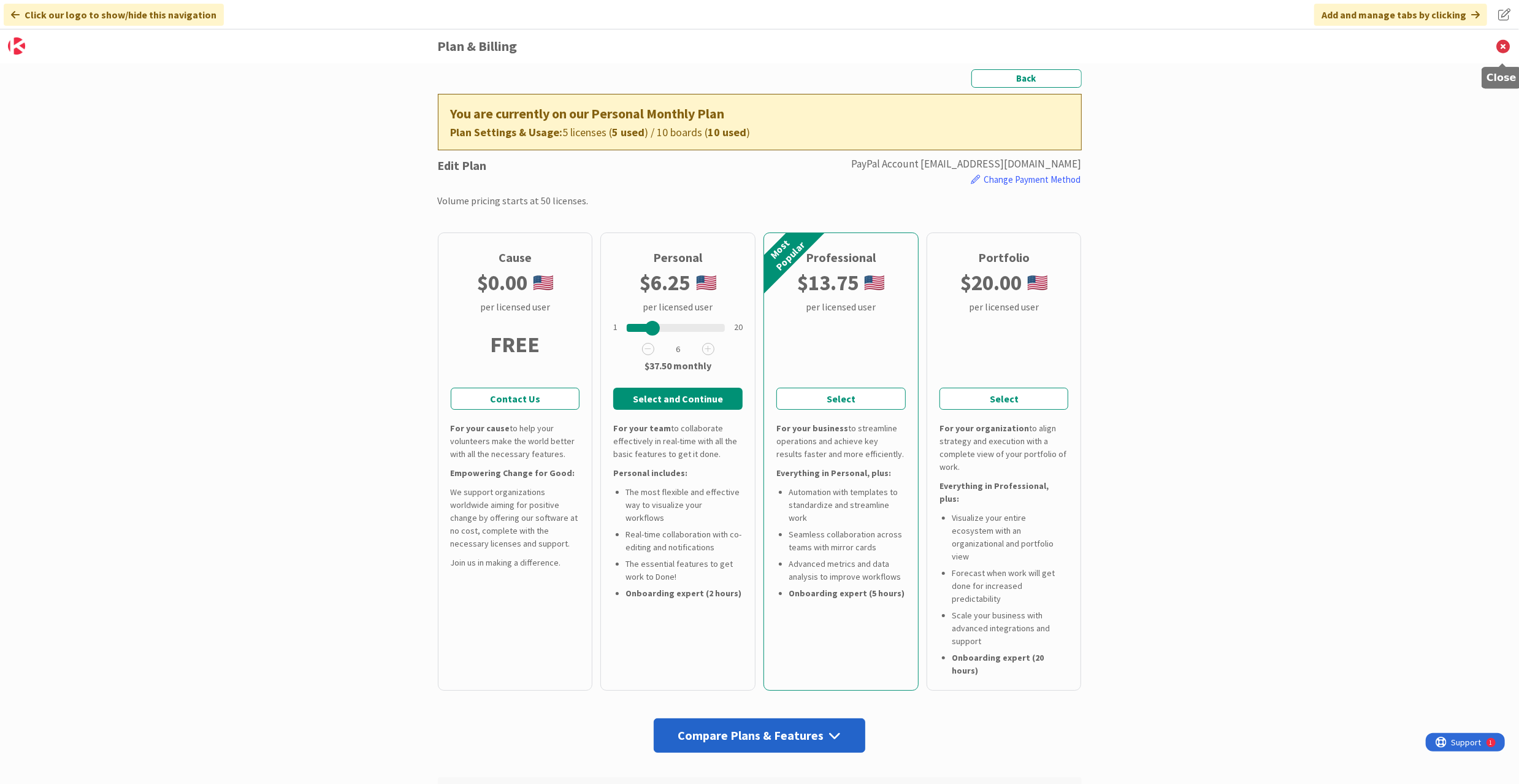
click at [1424, 43] on icon at bounding box center [1503, 46] width 32 height 34
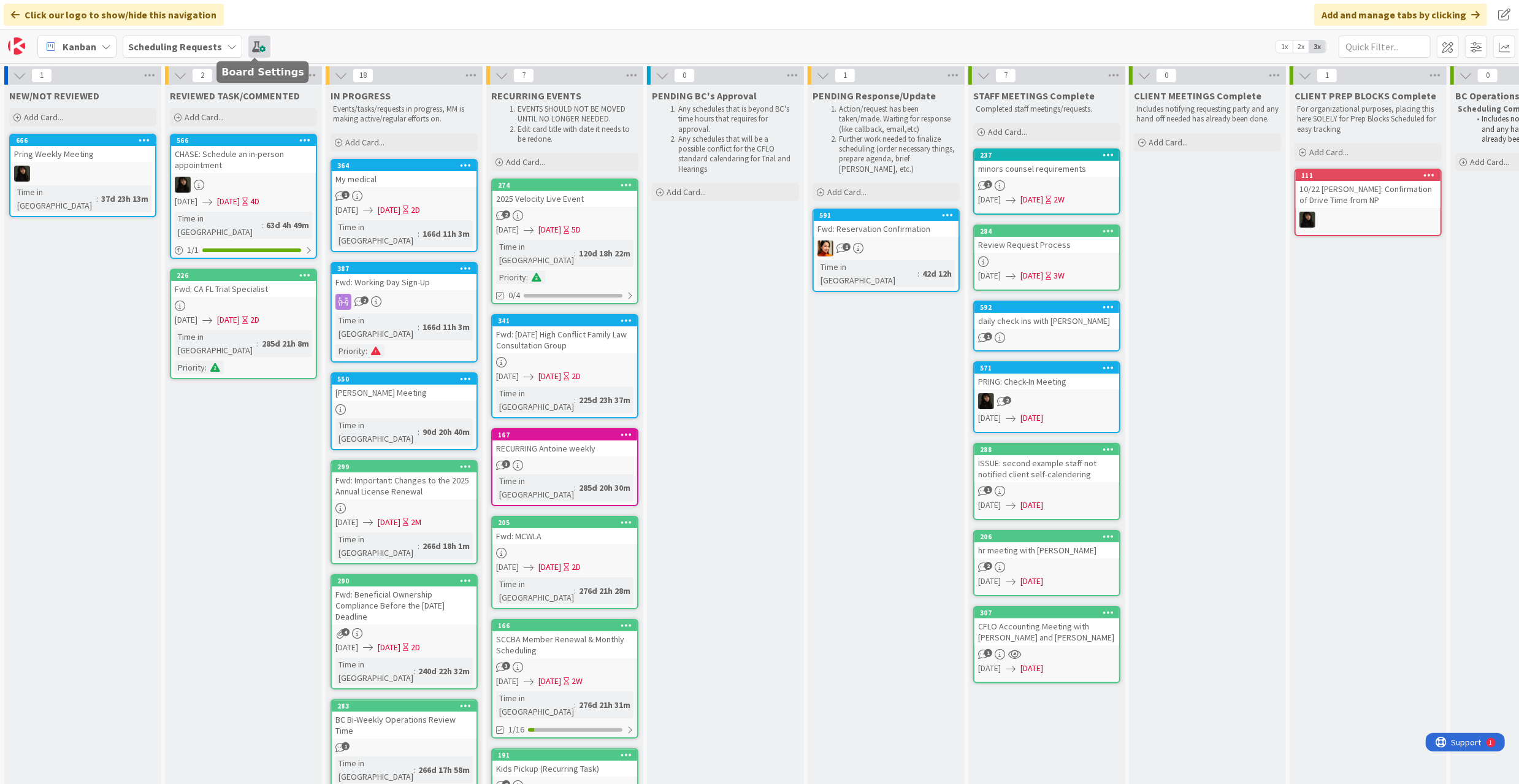
click at [253, 48] on span at bounding box center [260, 47] width 22 height 22
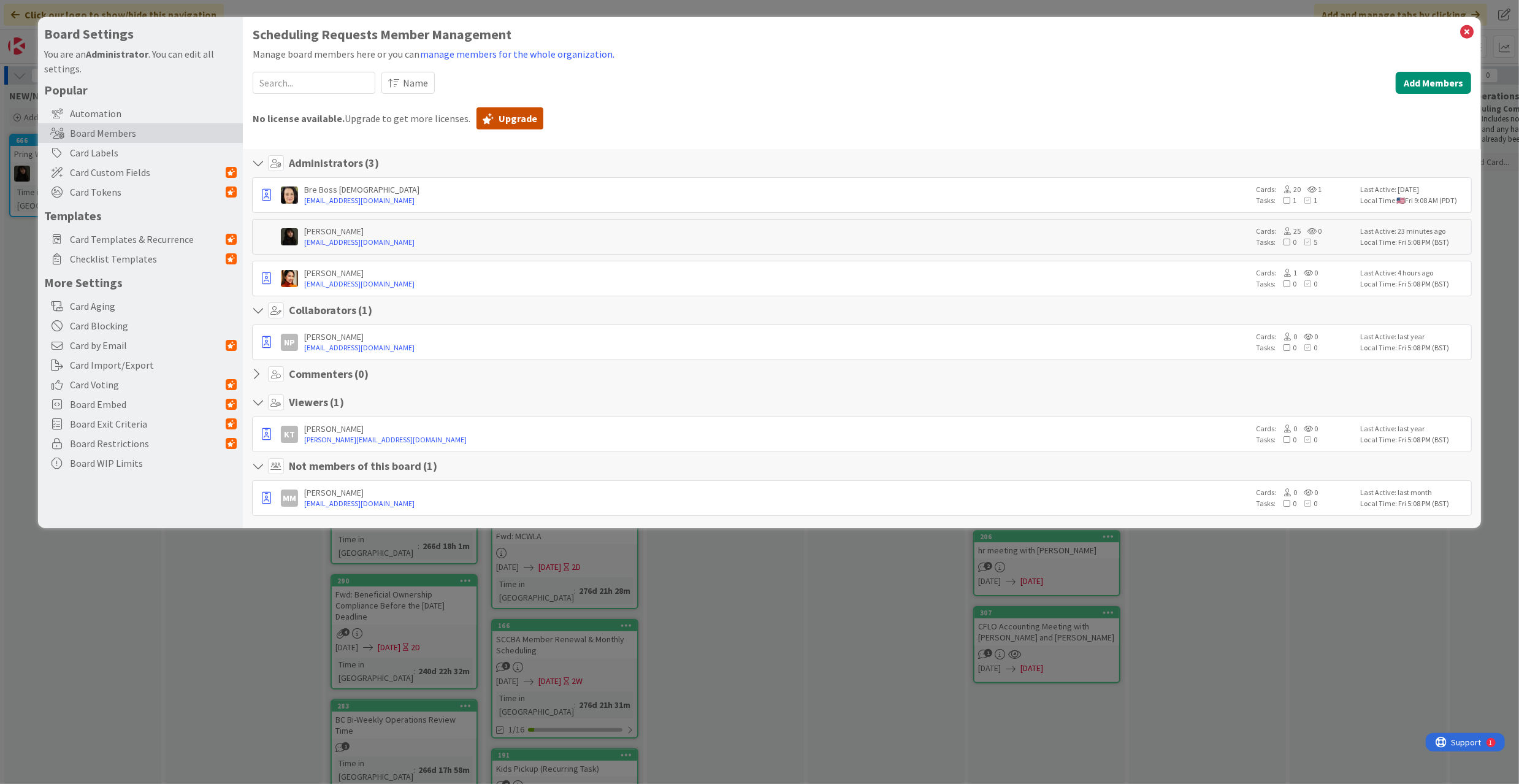
click at [506, 121] on link "Upgrade" at bounding box center [510, 118] width 67 height 22
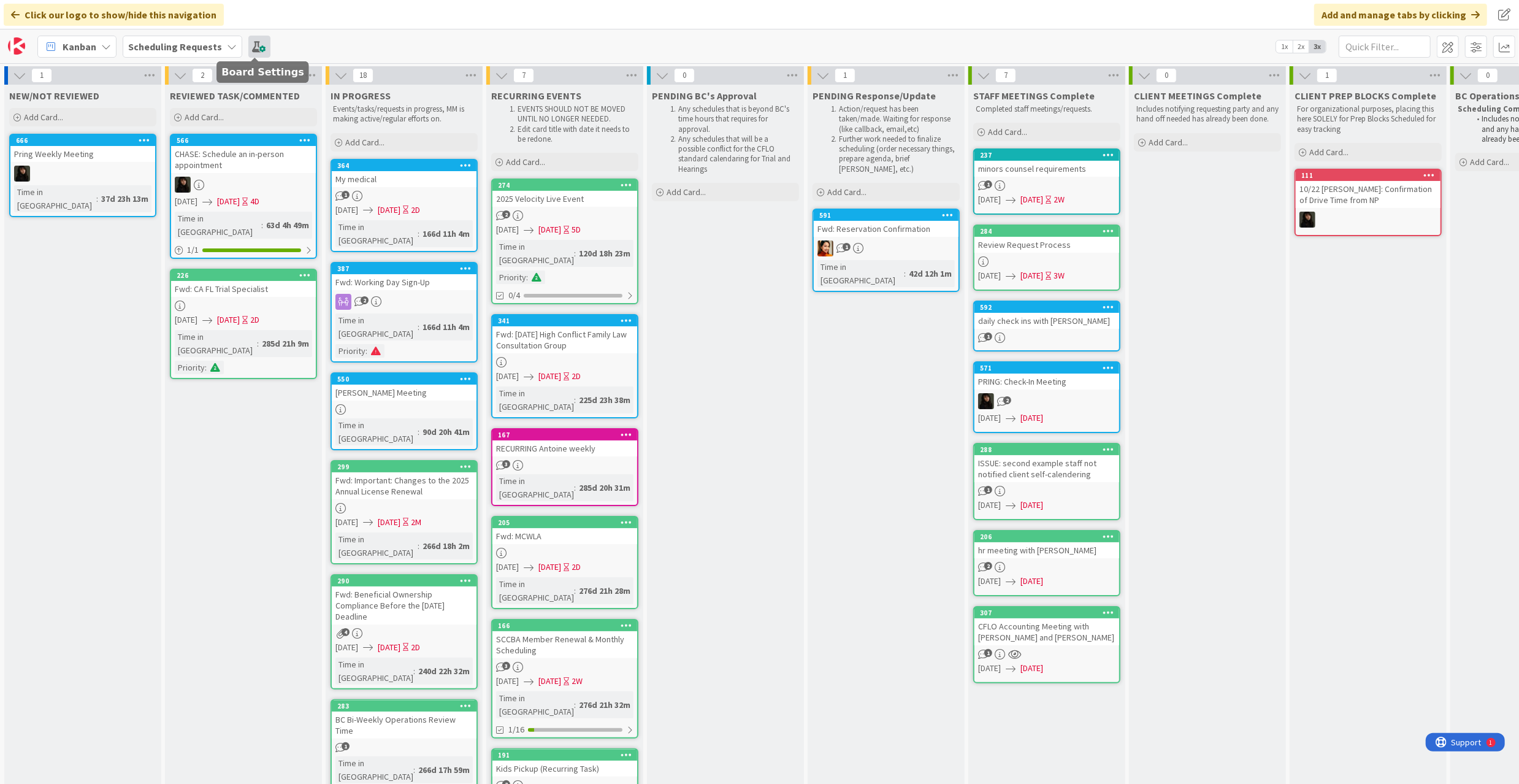
click at [255, 45] on span at bounding box center [260, 47] width 22 height 22
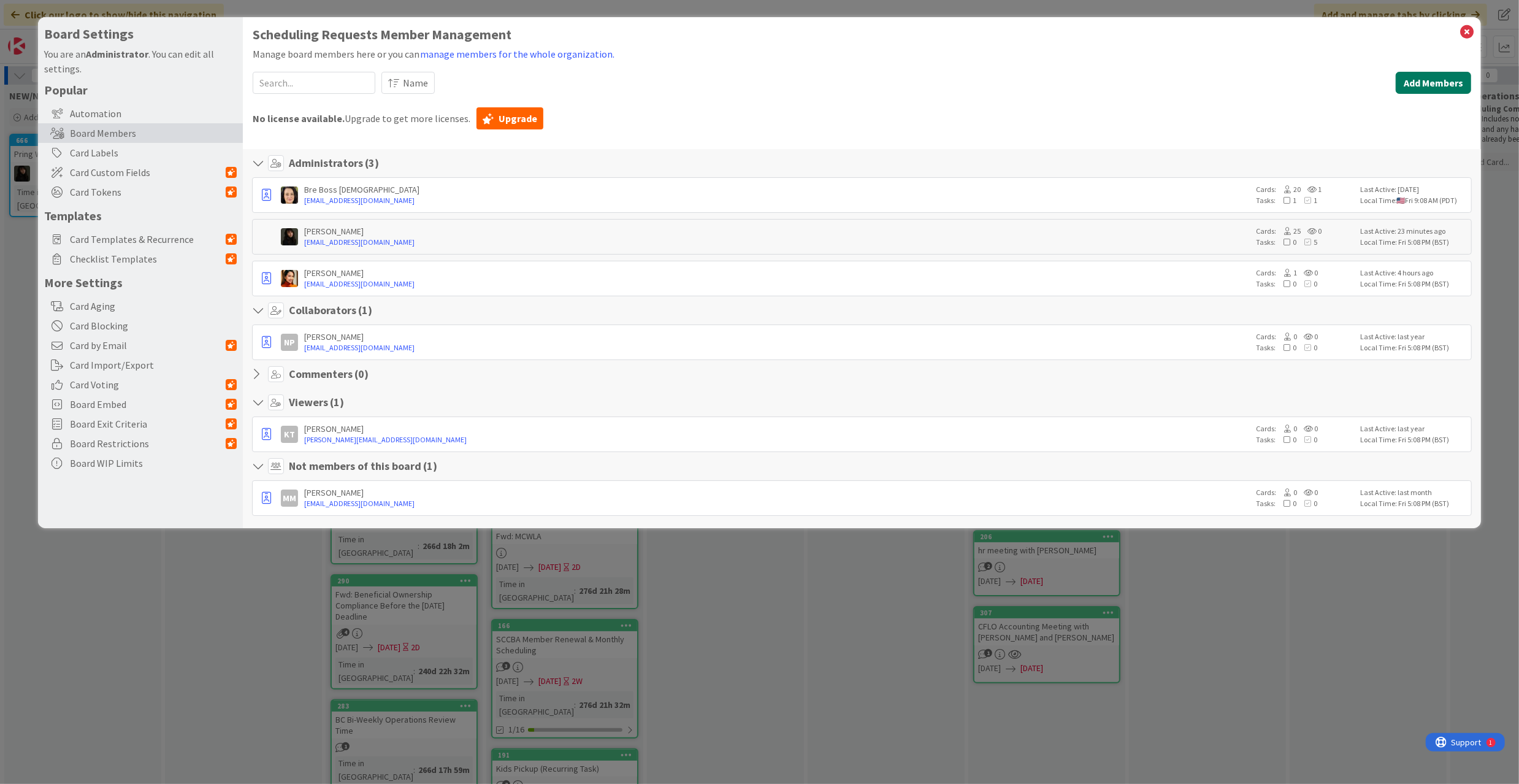
click at [1413, 84] on button "Add Members" at bounding box center [1433, 83] width 75 height 22
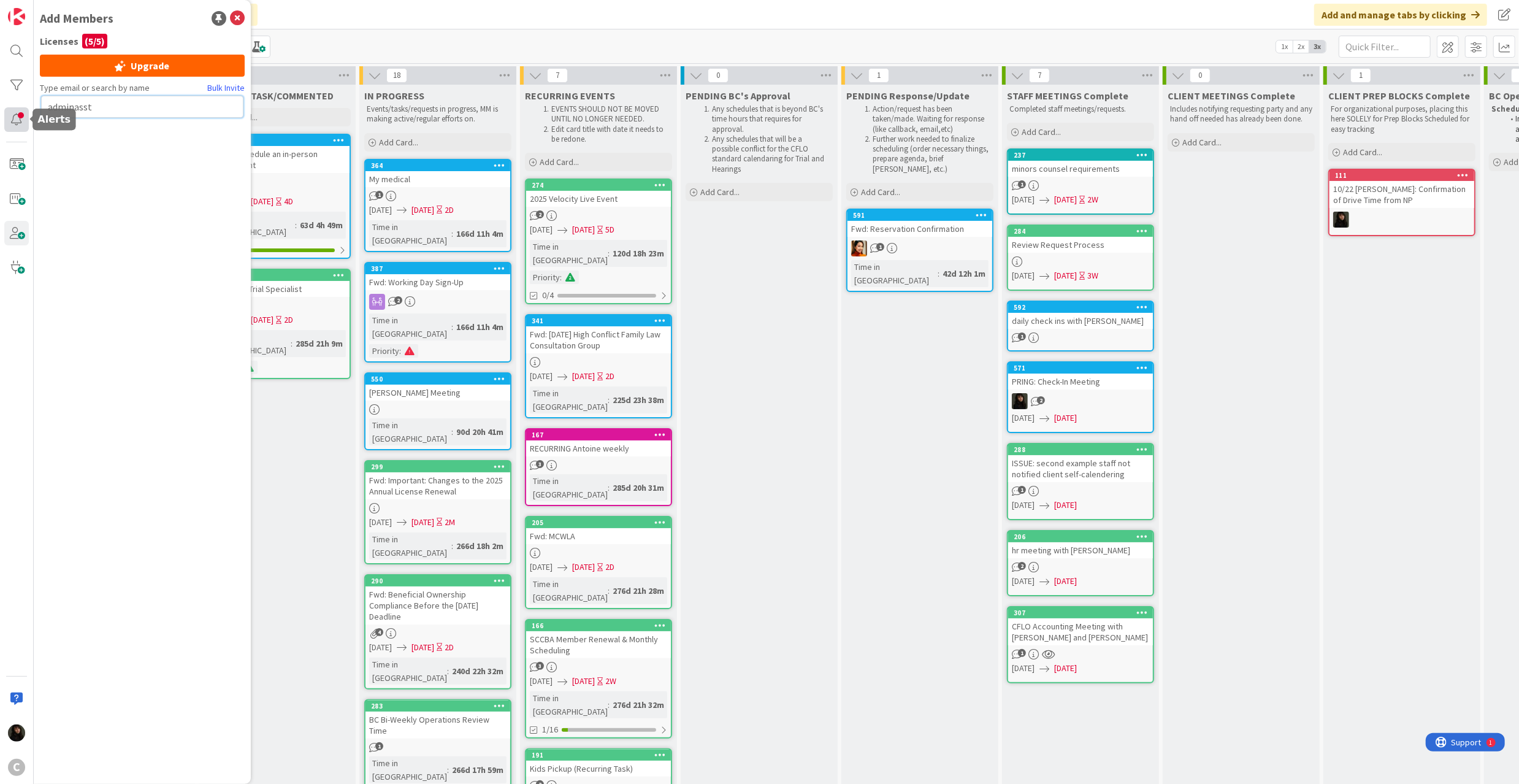
drag, startPoint x: 113, startPoint y: 113, endPoint x: 19, endPoint y: 113, distance: 94.0
click at [19, 113] on div "C Add Members Licenses ( 5 / 5 ) Upgrade Type email or search by name Bulk Invi…" at bounding box center [16, 392] width 34 height 784
paste input "@attorneycornwall.com"
type input "adminasst@attorneycornwall.com"
click at [66, 138] on button "Send Invite" at bounding box center [74, 134] width 66 height 22
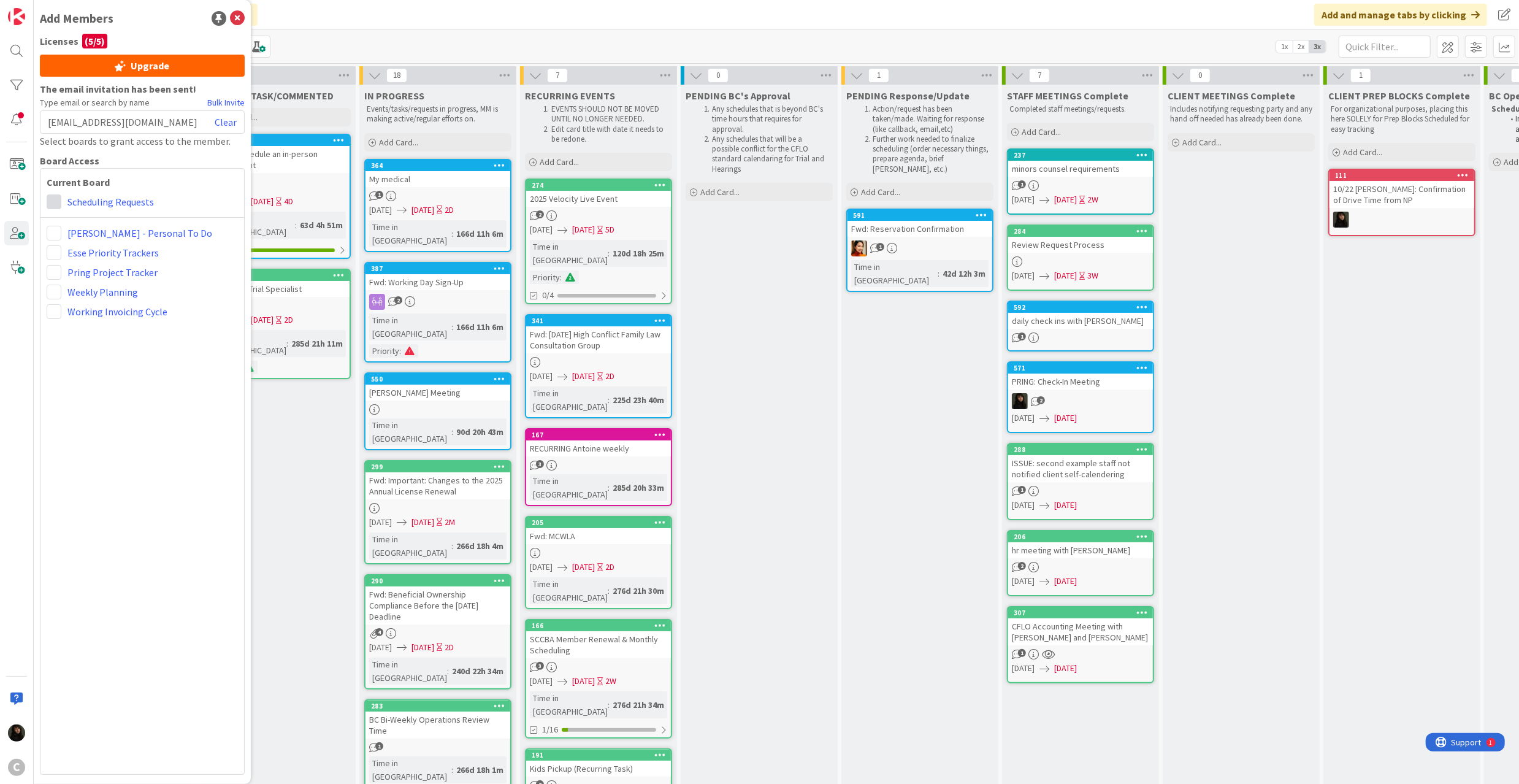
click at [57, 207] on span at bounding box center [54, 202] width 15 height 15
click at [95, 298] on span "Viewer" at bounding box center [134, 297] width 93 height 19
click at [197, 123] on div "adminasst@attorneycornwall.com Clear" at bounding box center [142, 121] width 205 height 23
click at [146, 116] on span "adminasst@attorneycornwall.com" at bounding box center [122, 122] width 150 height 15
click at [170, 120] on span "adminasst@attorneycornwall.com" at bounding box center [122, 122] width 150 height 15
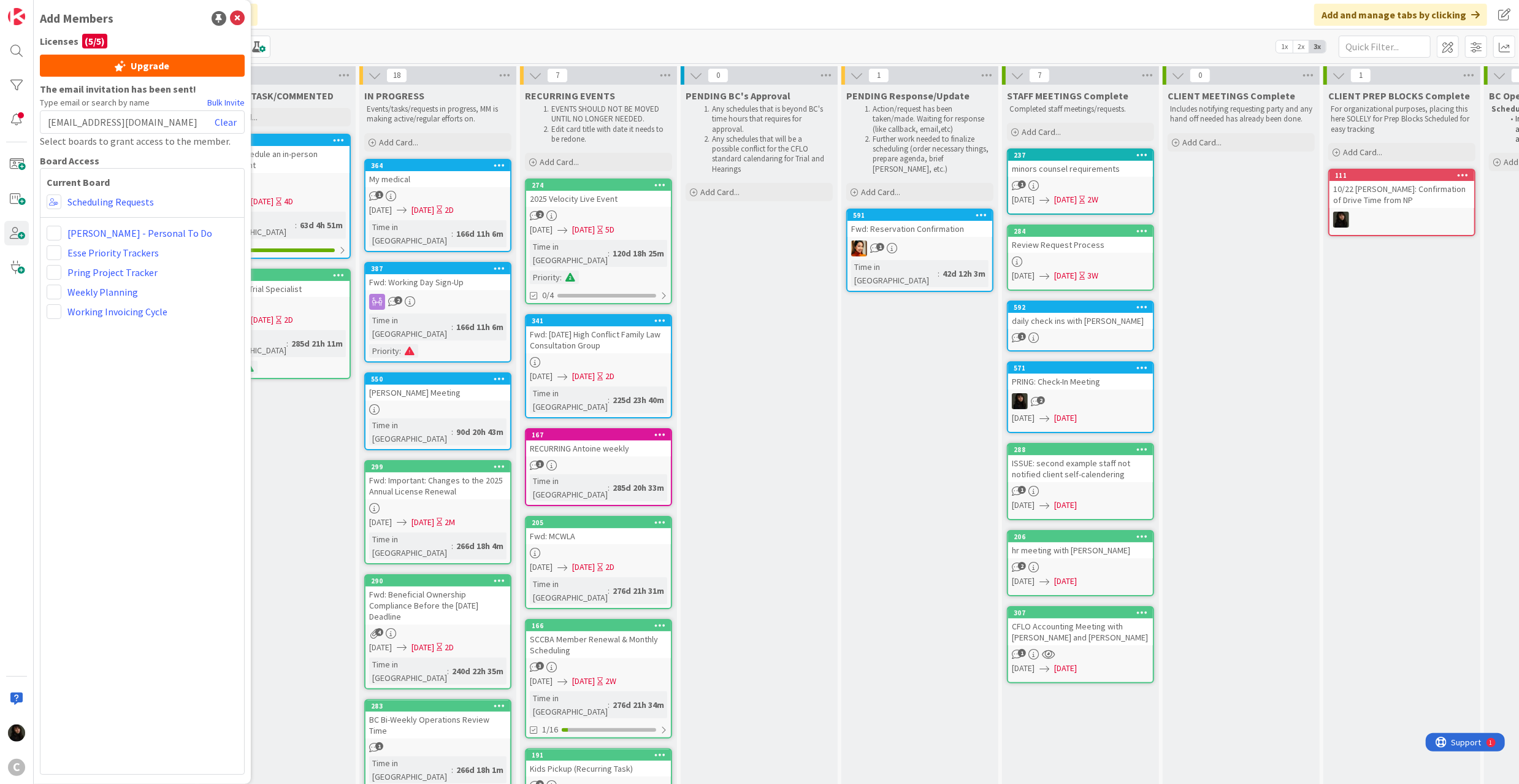
click at [170, 120] on span "adminasst@attorneycornwall.com" at bounding box center [122, 122] width 150 height 15
click at [311, 415] on div "REVIEWED TASK/COMMENTED Add Card... 566 CHASE: Schedule an in-person appointmen…" at bounding box center [277, 672] width 157 height 1174
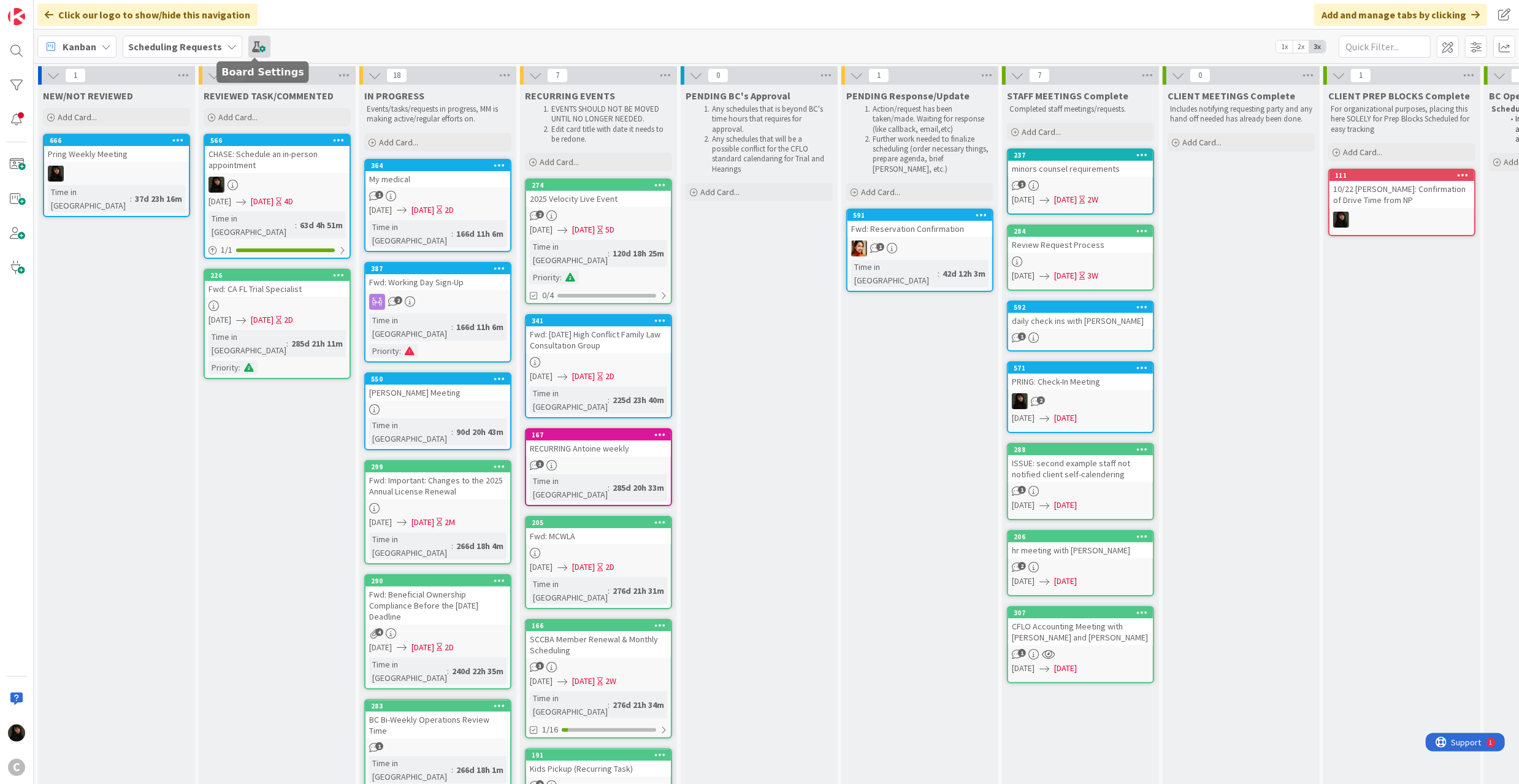
click at [252, 48] on span at bounding box center [260, 47] width 22 height 22
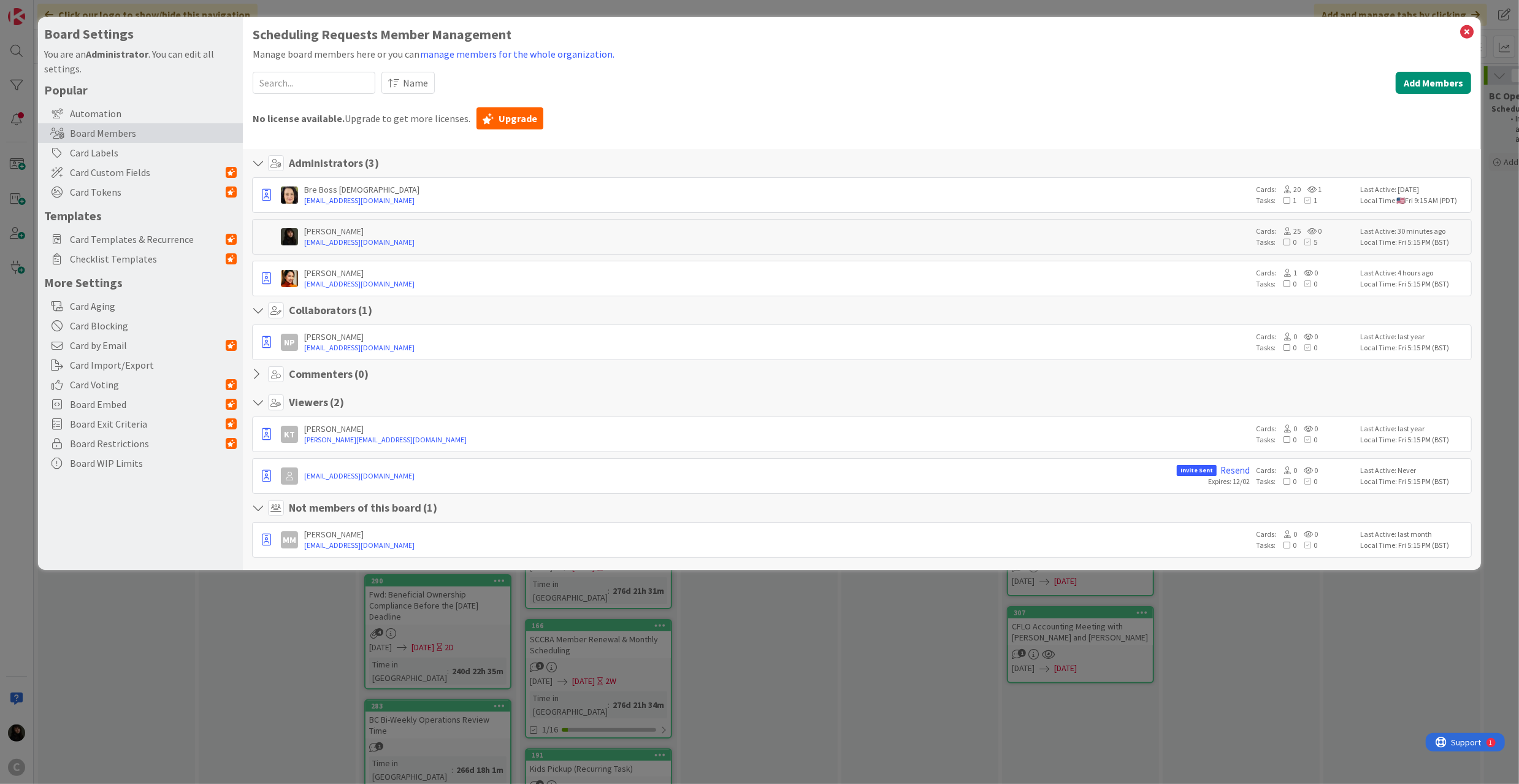
click at [178, 722] on div "Board Settings You are an Administrator . You can edit all settings. Popular Au…" at bounding box center [760, 392] width 1519 height 784
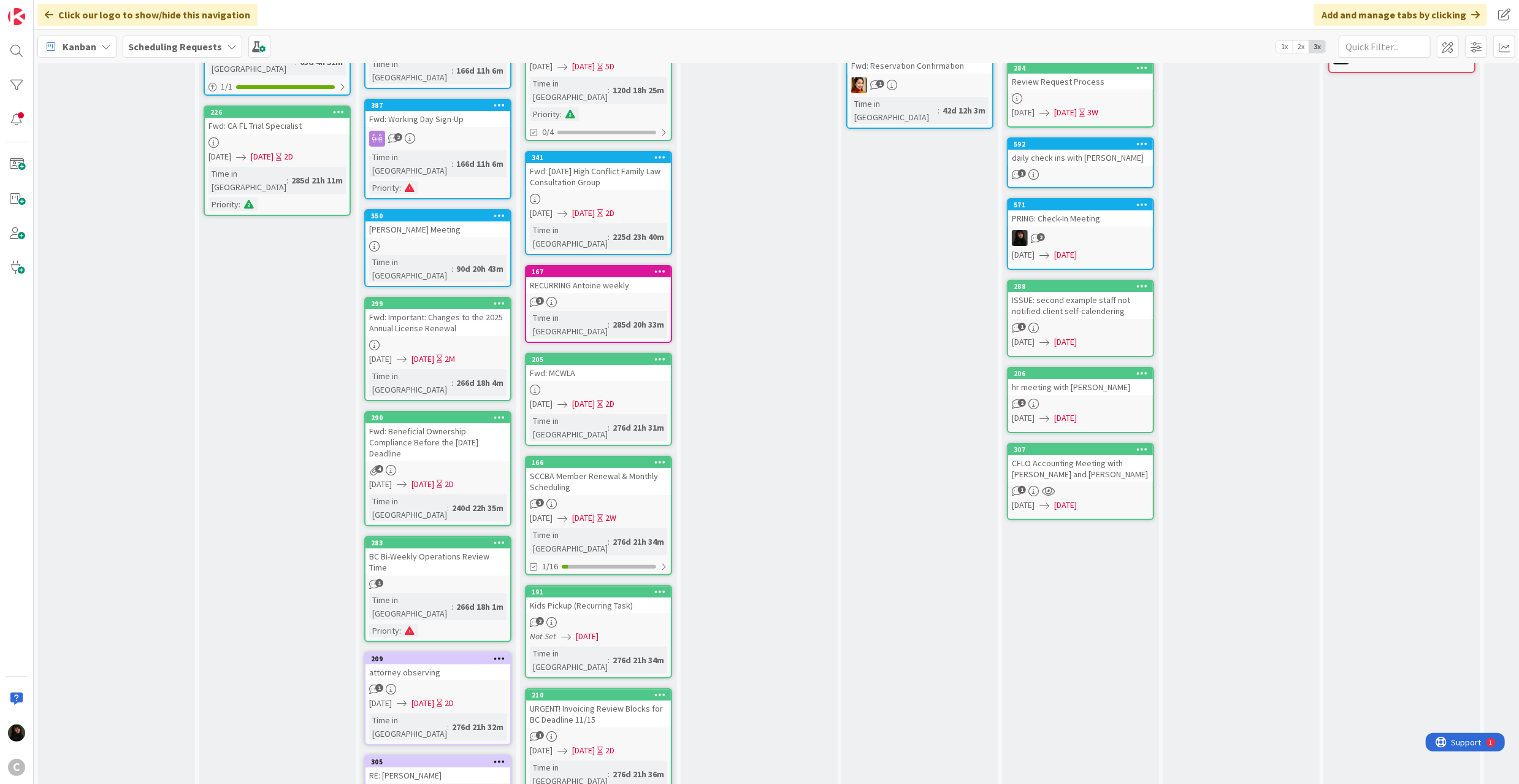
scroll to position [163, 363]
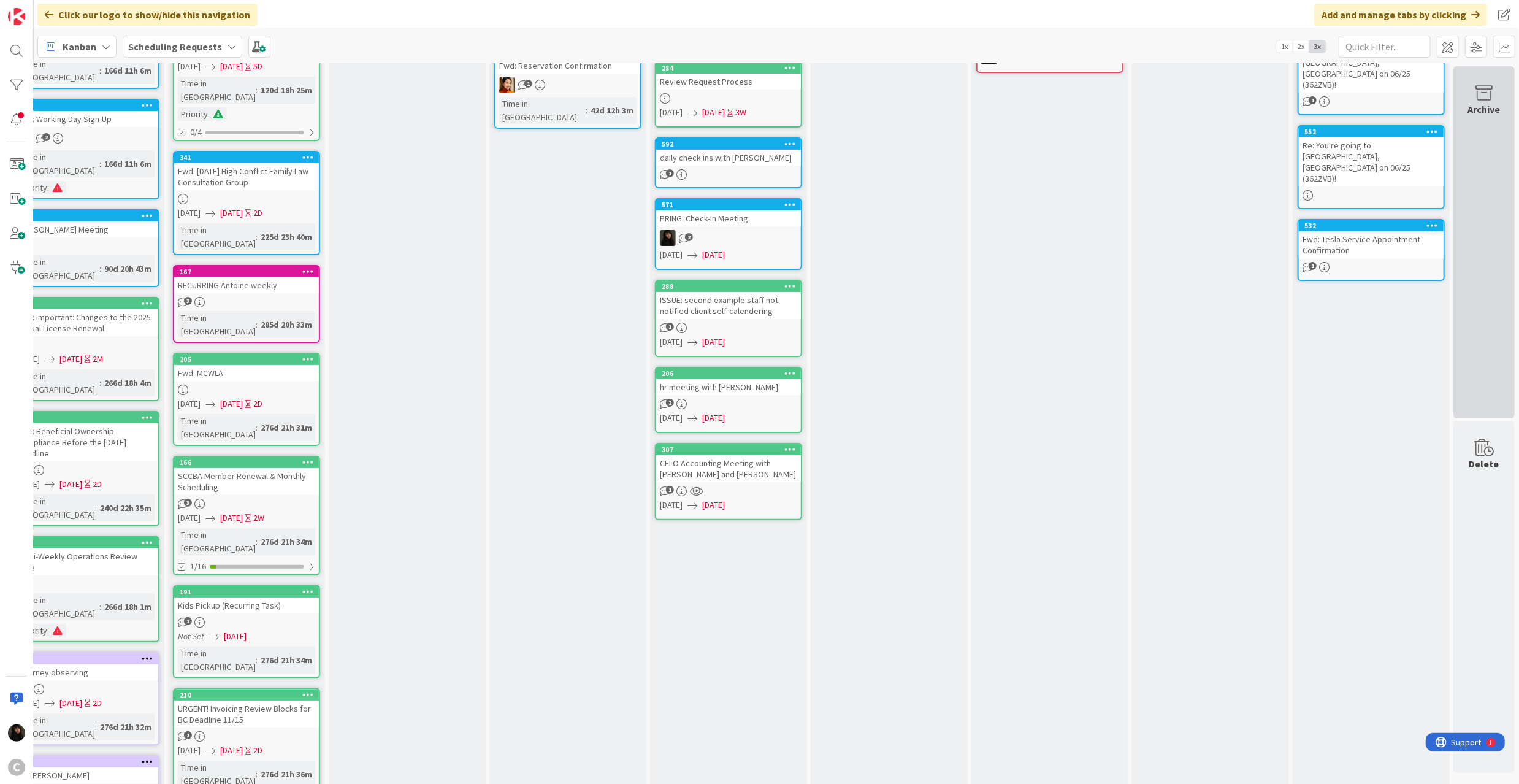
click at [1424, 101] on icon at bounding box center [1484, 93] width 47 height 17
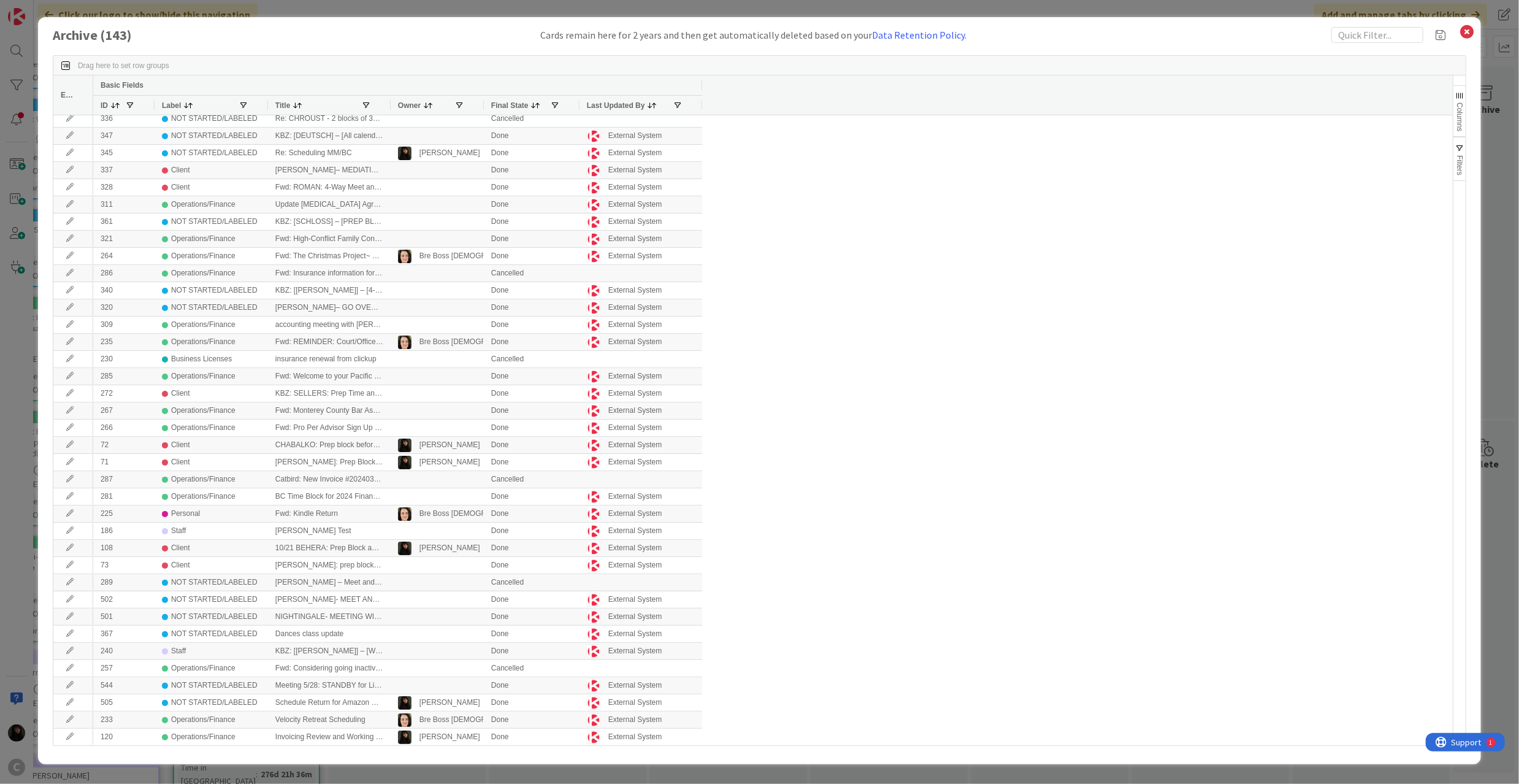
scroll to position [0, 0]
click at [1424, 28] on icon at bounding box center [1466, 31] width 16 height 17
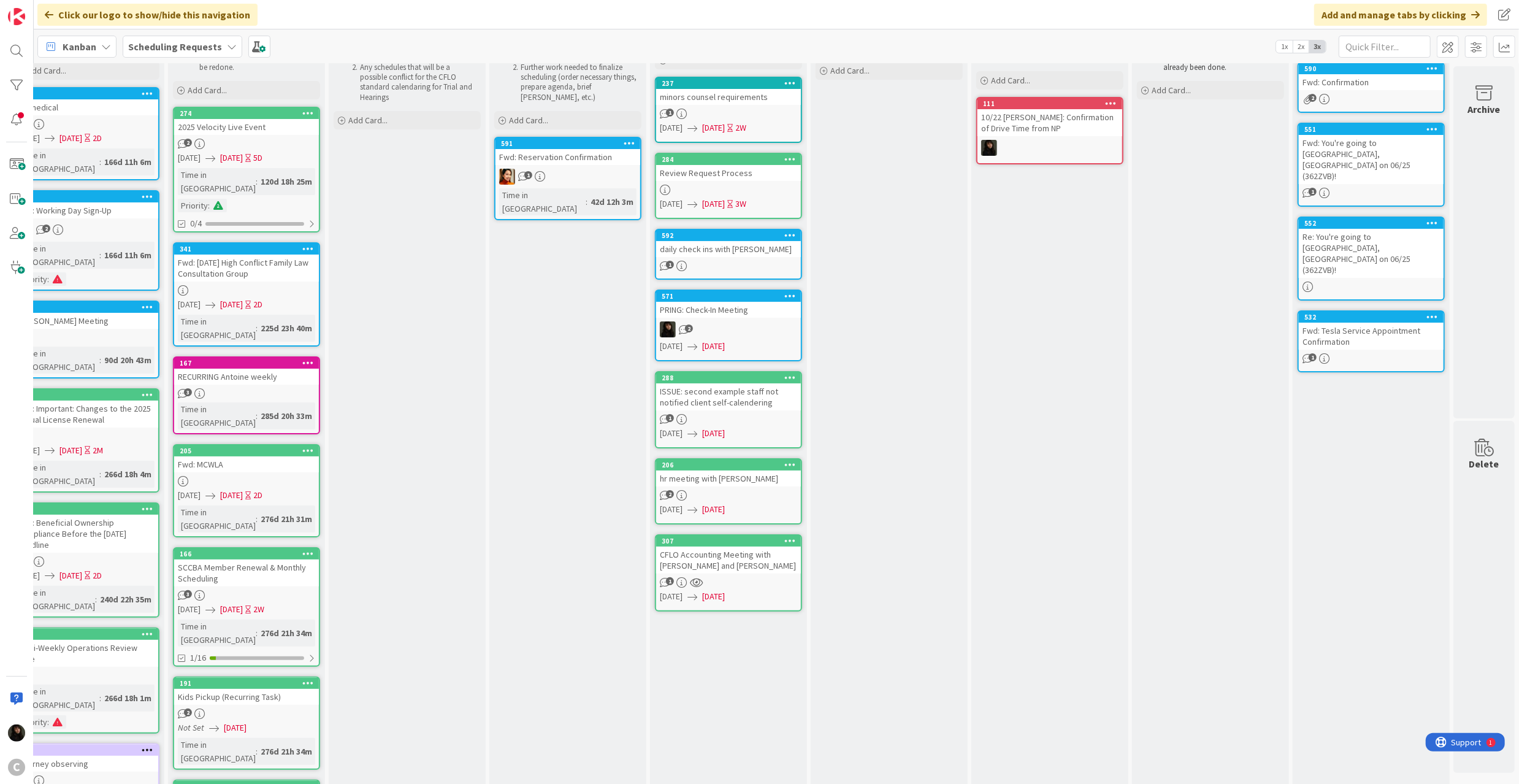
scroll to position [0, 363]
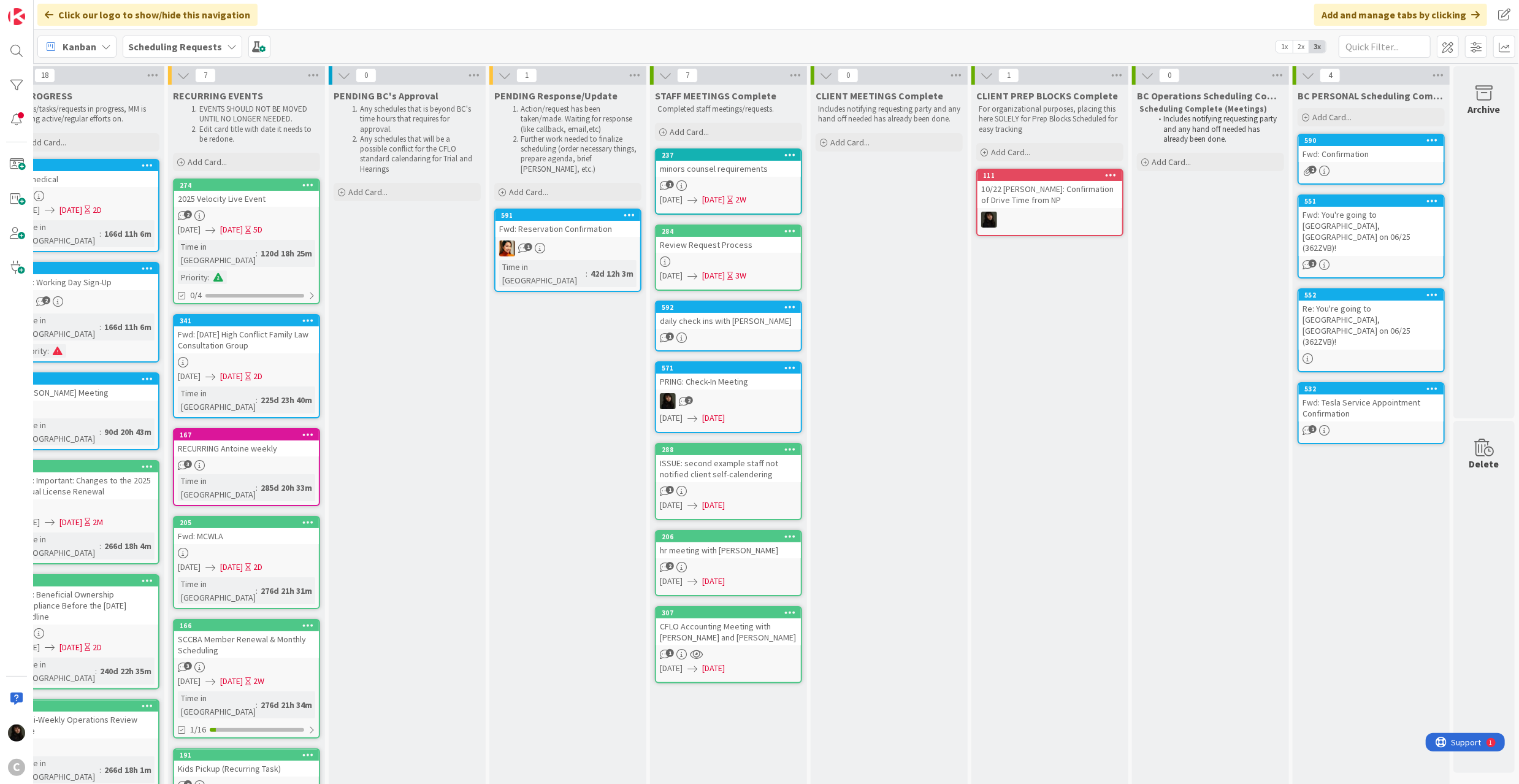
click at [1421, 142] on div at bounding box center [1433, 141] width 22 height 9
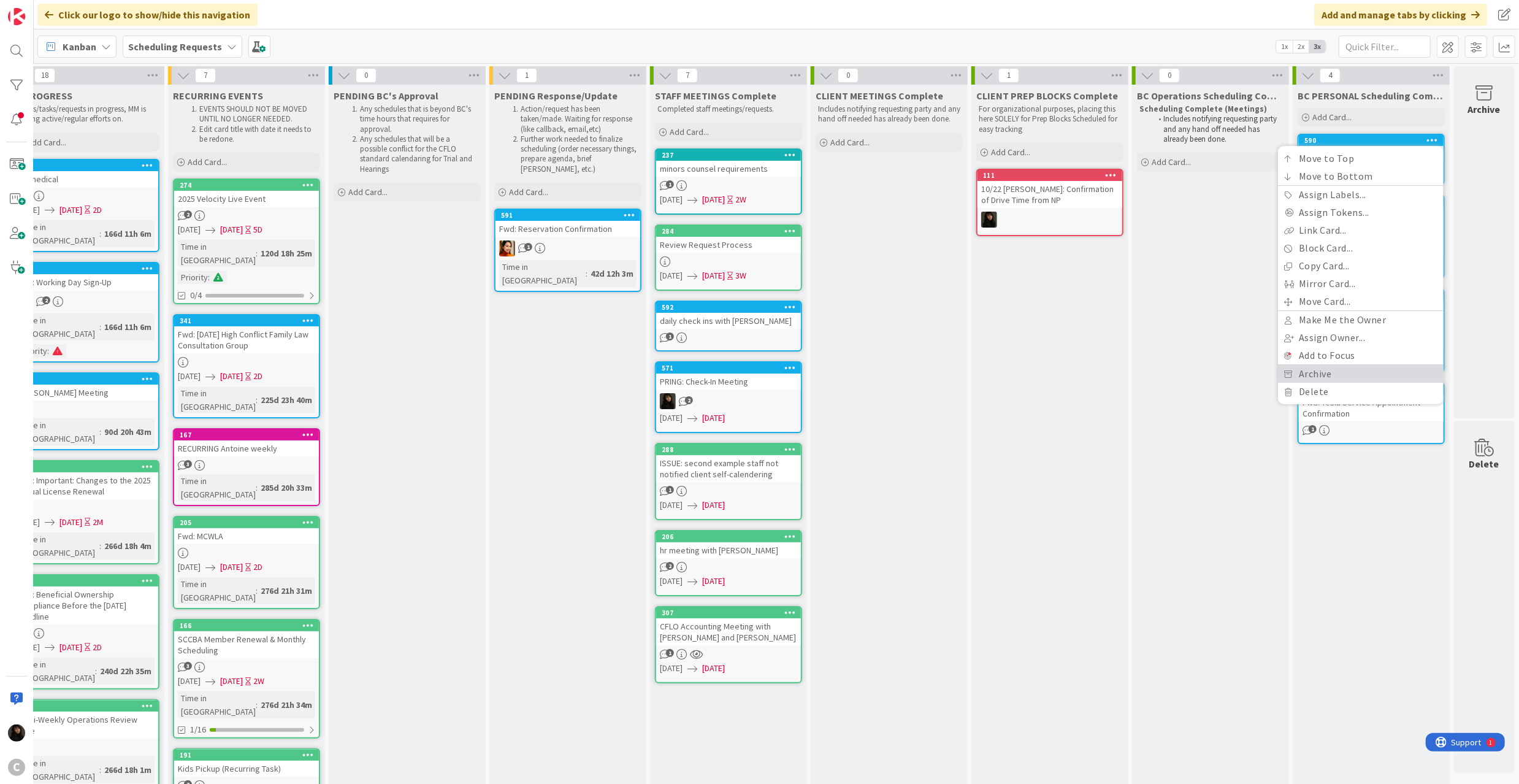
click at [1322, 366] on link "Archive" at bounding box center [1360, 374] width 165 height 18
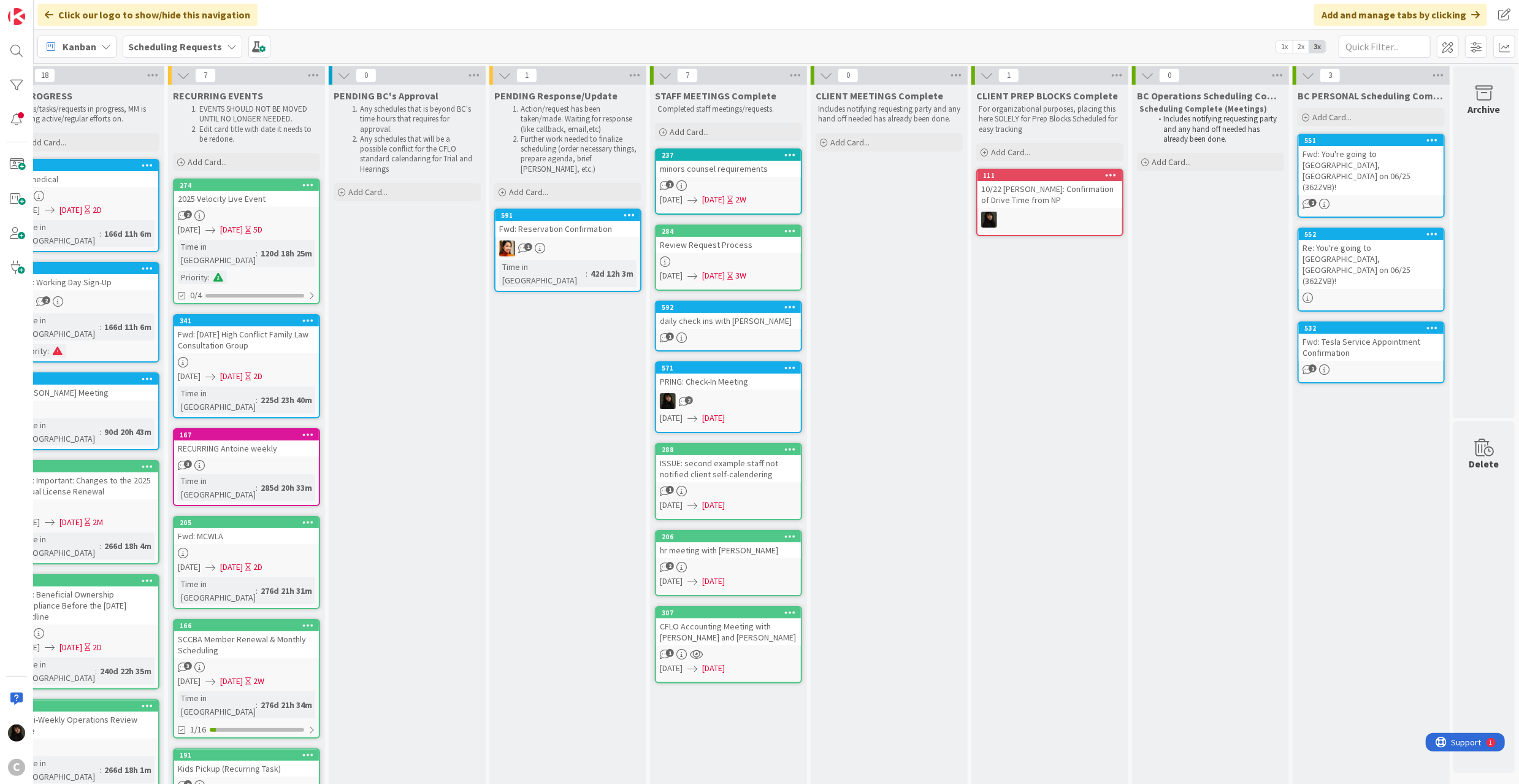
click at [1421, 144] on div at bounding box center [1433, 141] width 22 height 9
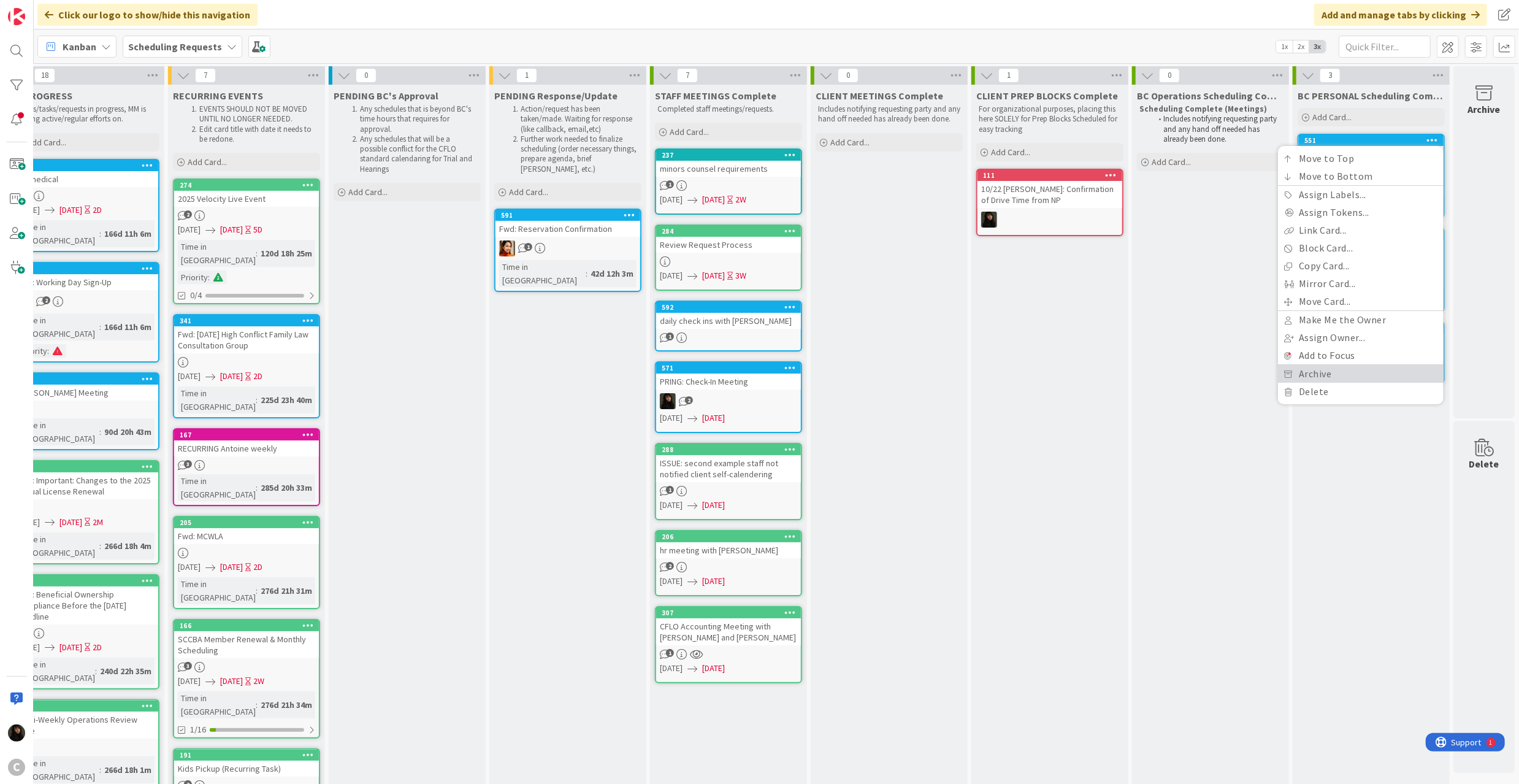
click at [1304, 369] on link "Archive" at bounding box center [1360, 374] width 165 height 18
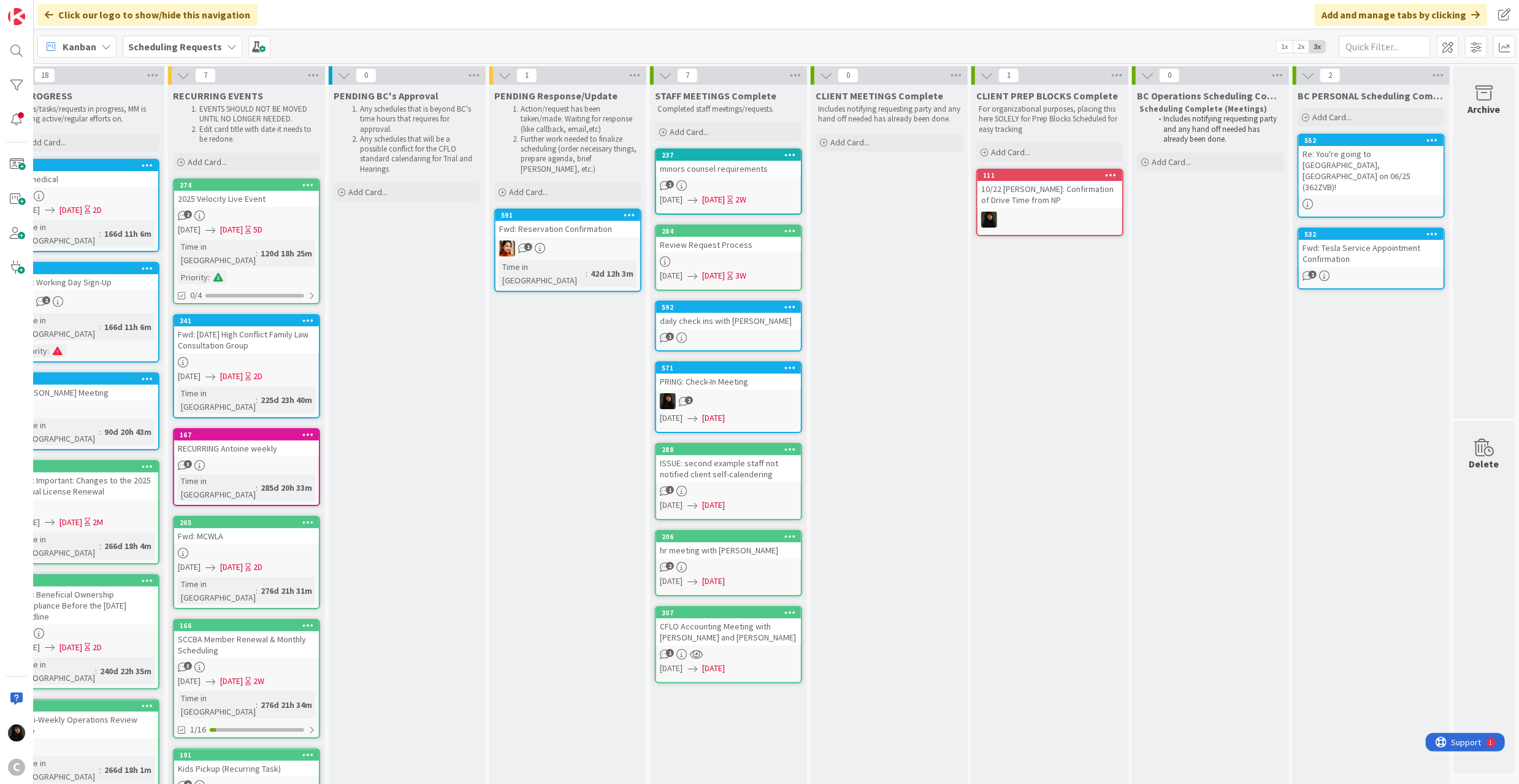
click at [1424, 138] on icon at bounding box center [1433, 140] width 12 height 9
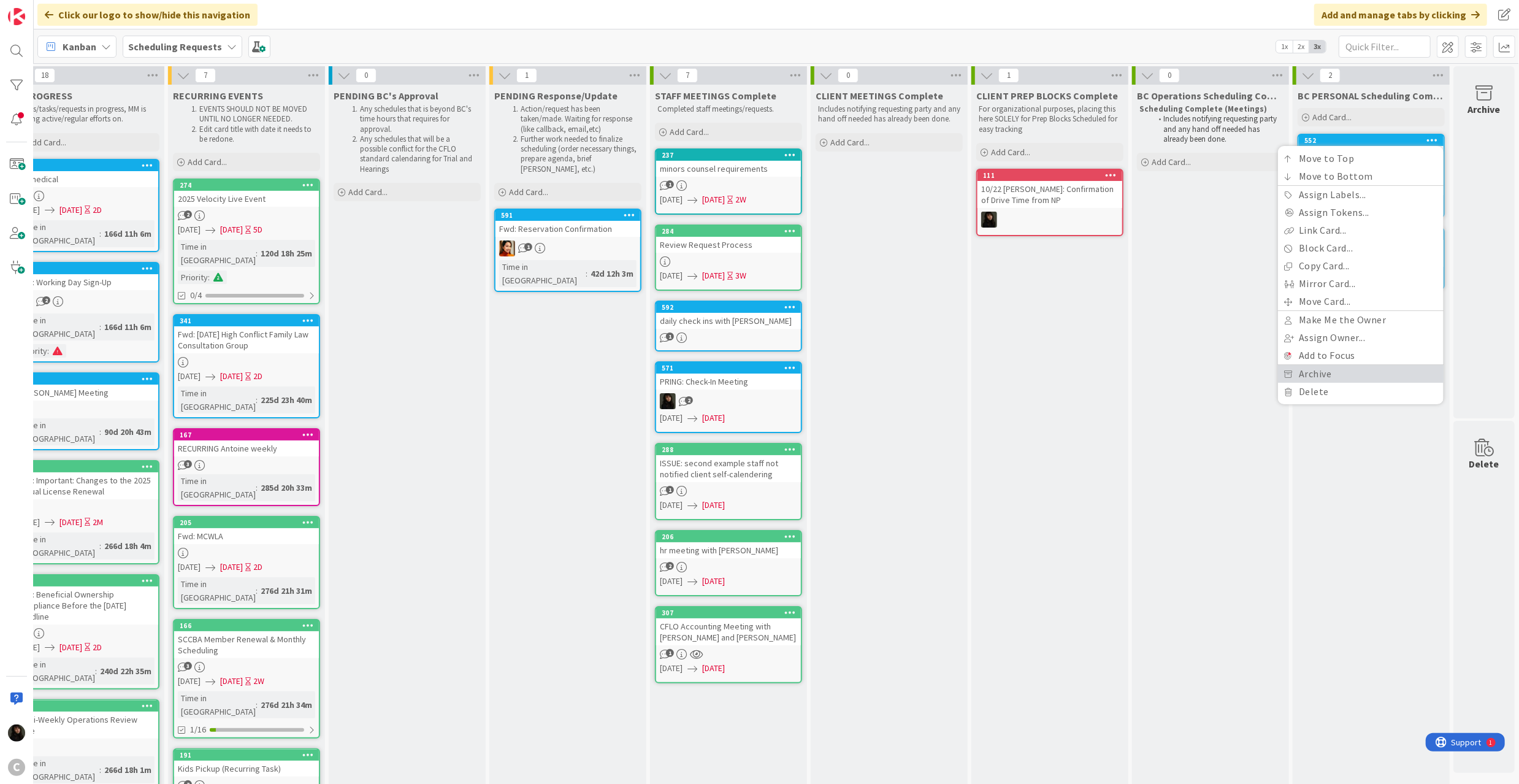
click at [1311, 365] on link "Archive" at bounding box center [1360, 374] width 165 height 18
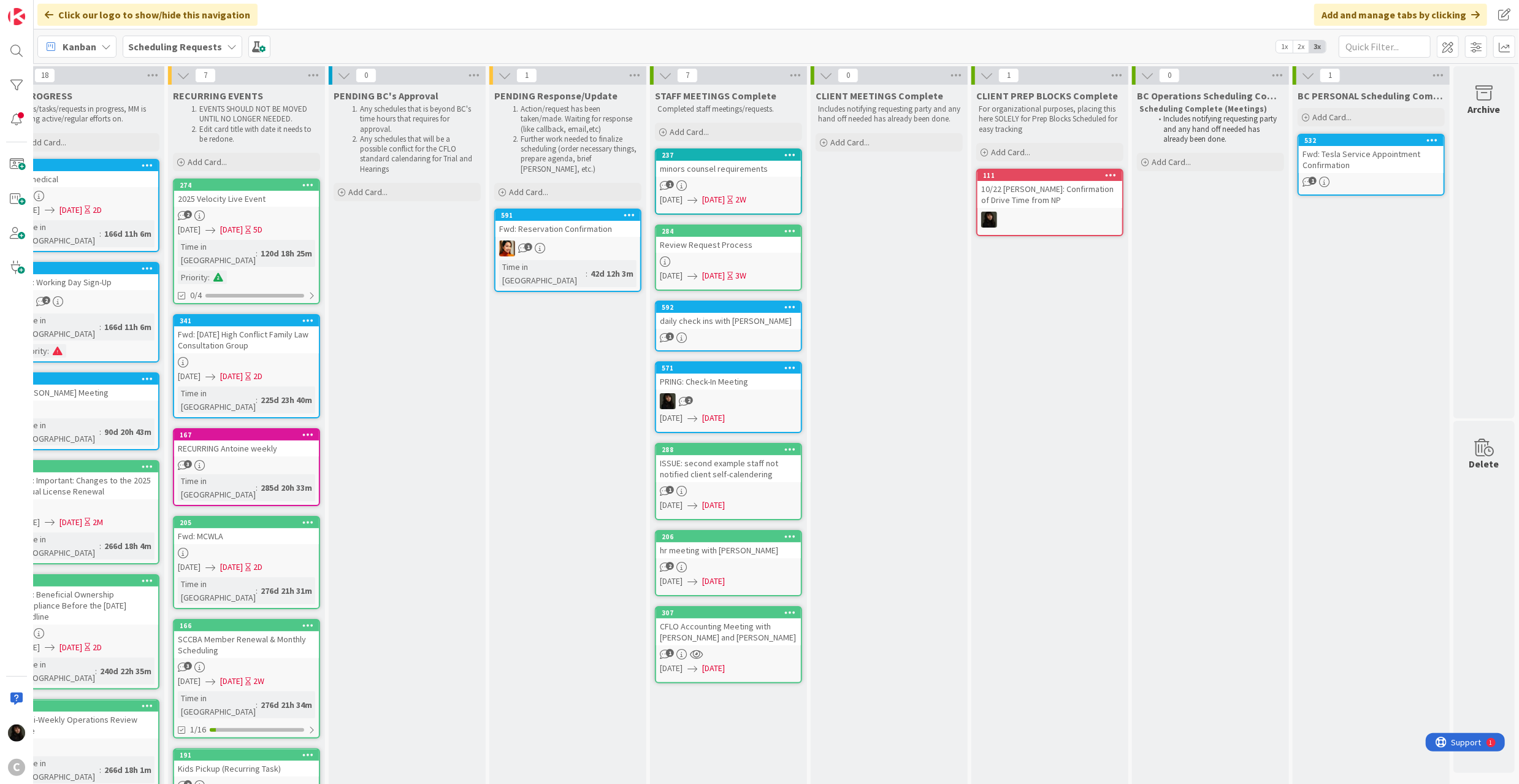
click at [1424, 138] on icon at bounding box center [1433, 140] width 12 height 9
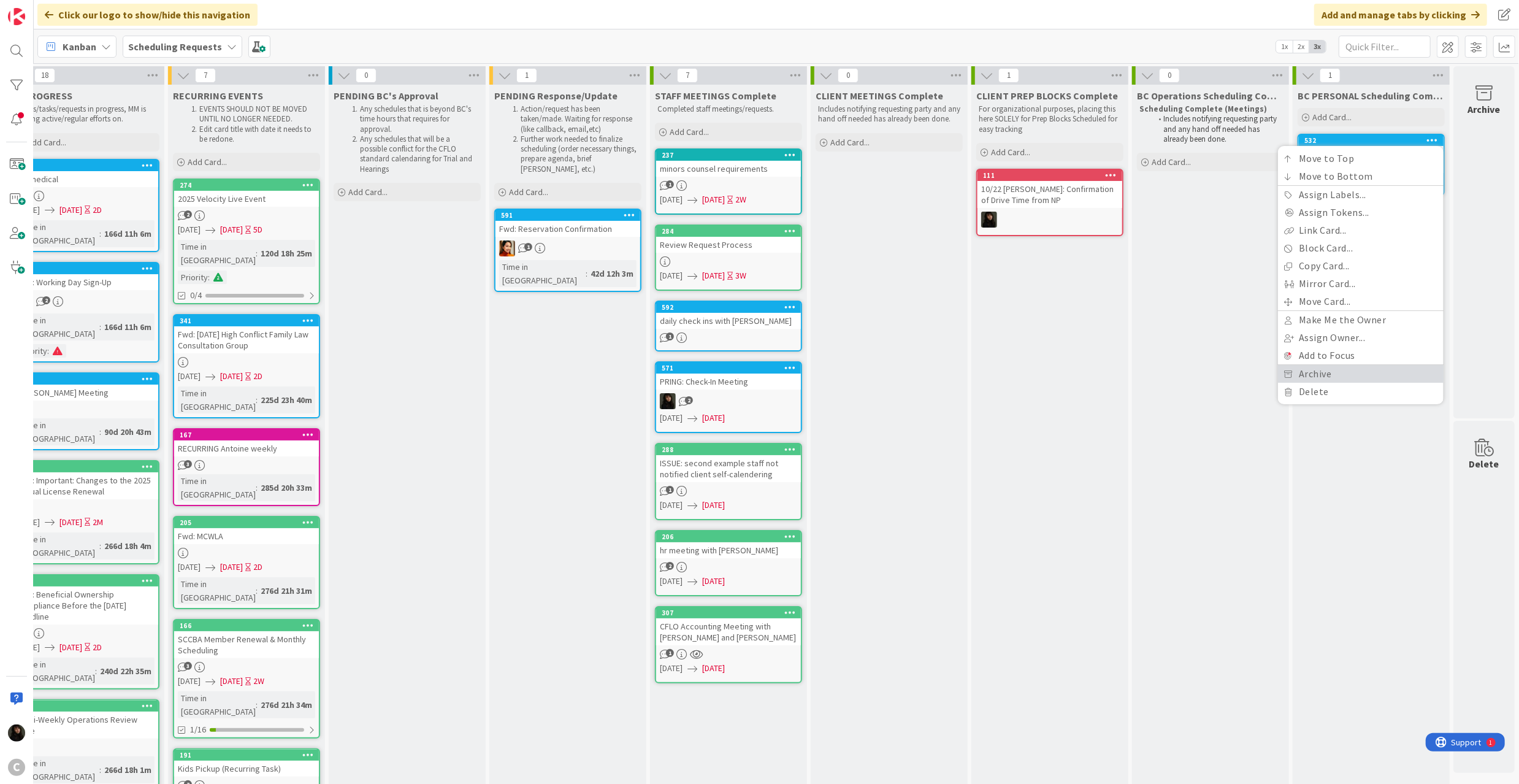
click at [1309, 367] on link "Archive" at bounding box center [1360, 374] width 165 height 18
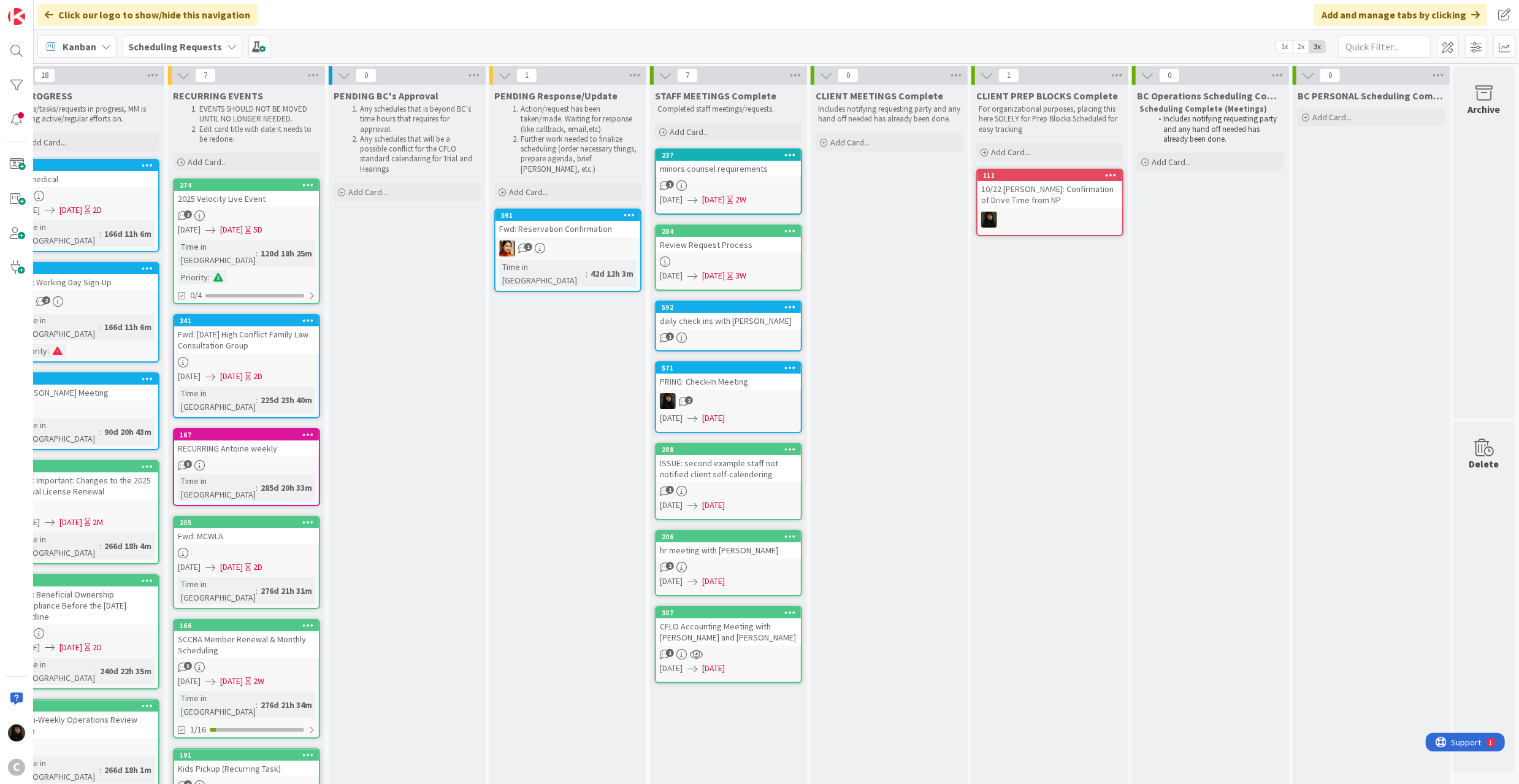
click at [1106, 174] on icon at bounding box center [1112, 175] width 12 height 9
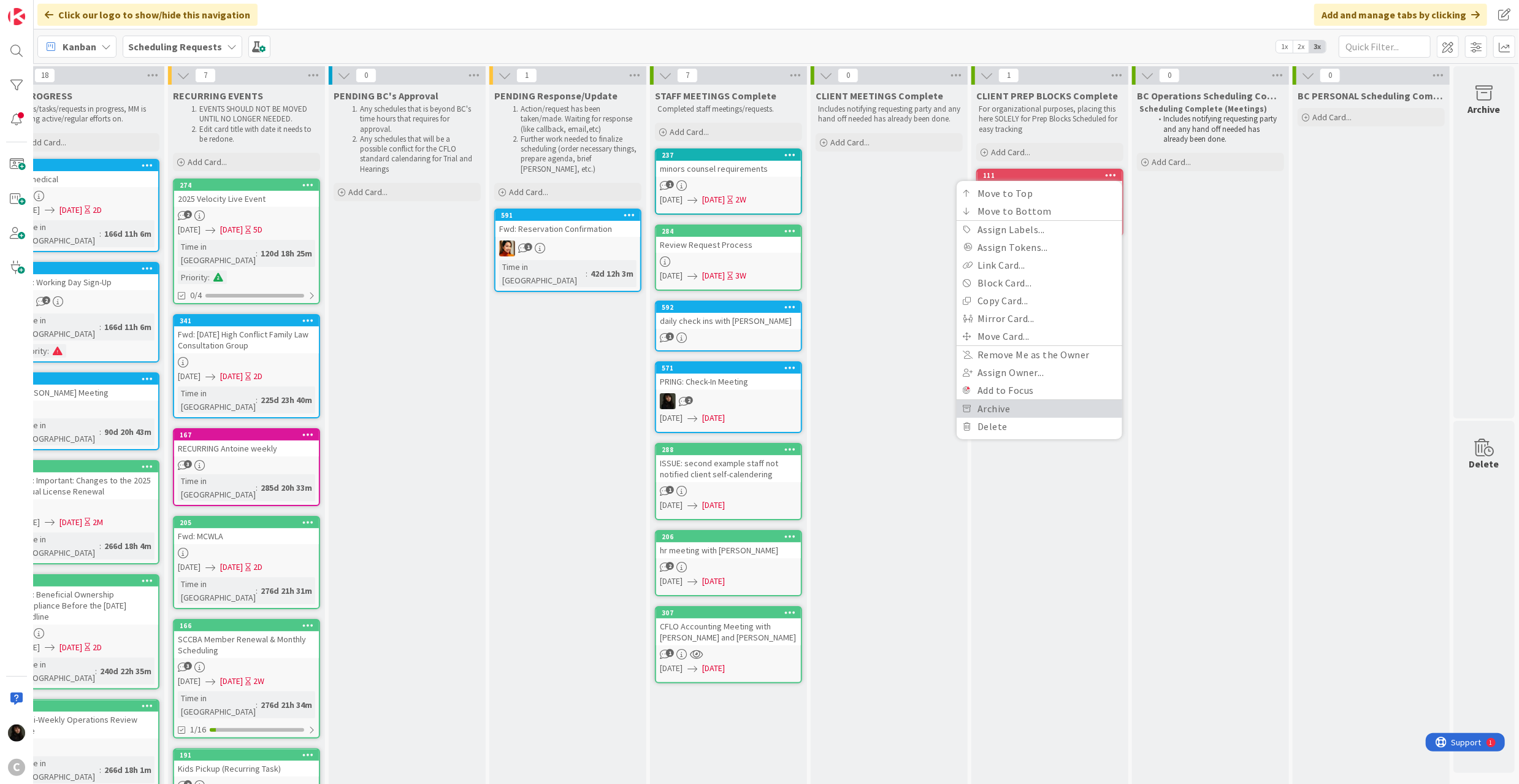
click at [1001, 401] on link "Archive" at bounding box center [1039, 409] width 165 height 18
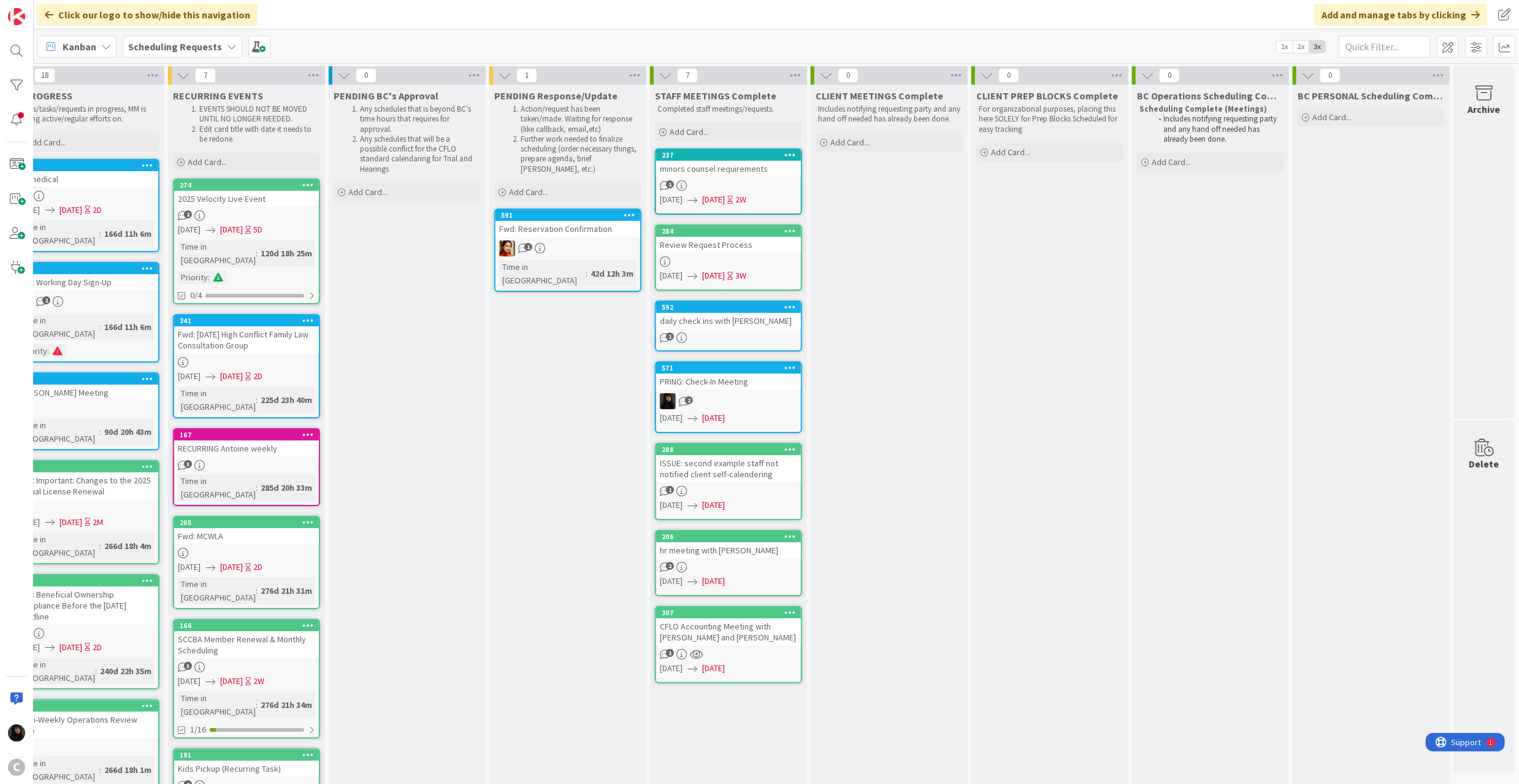
click at [784, 153] on icon at bounding box center [790, 155] width 12 height 9
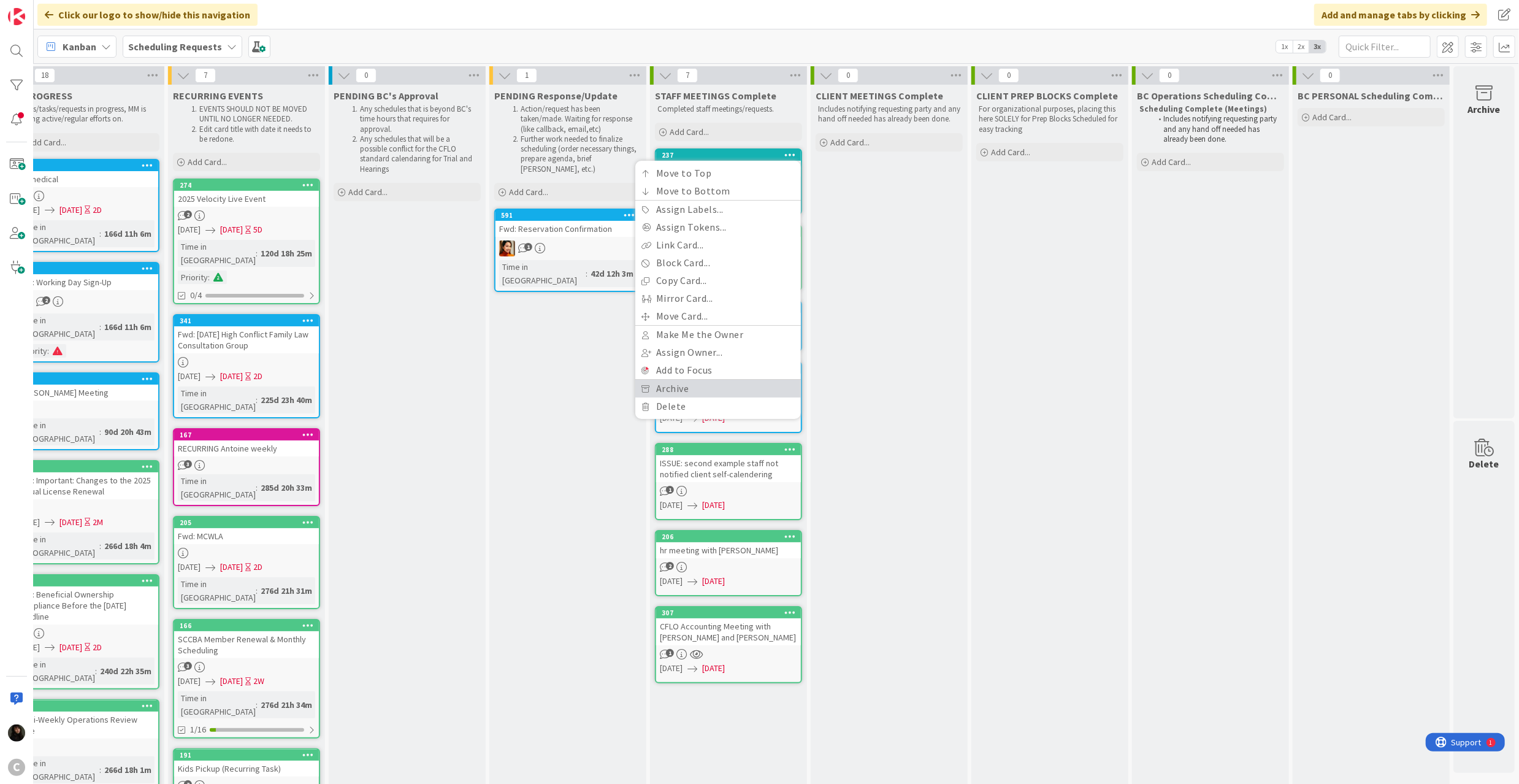
click at [714, 385] on link "Archive" at bounding box center [718, 389] width 165 height 18
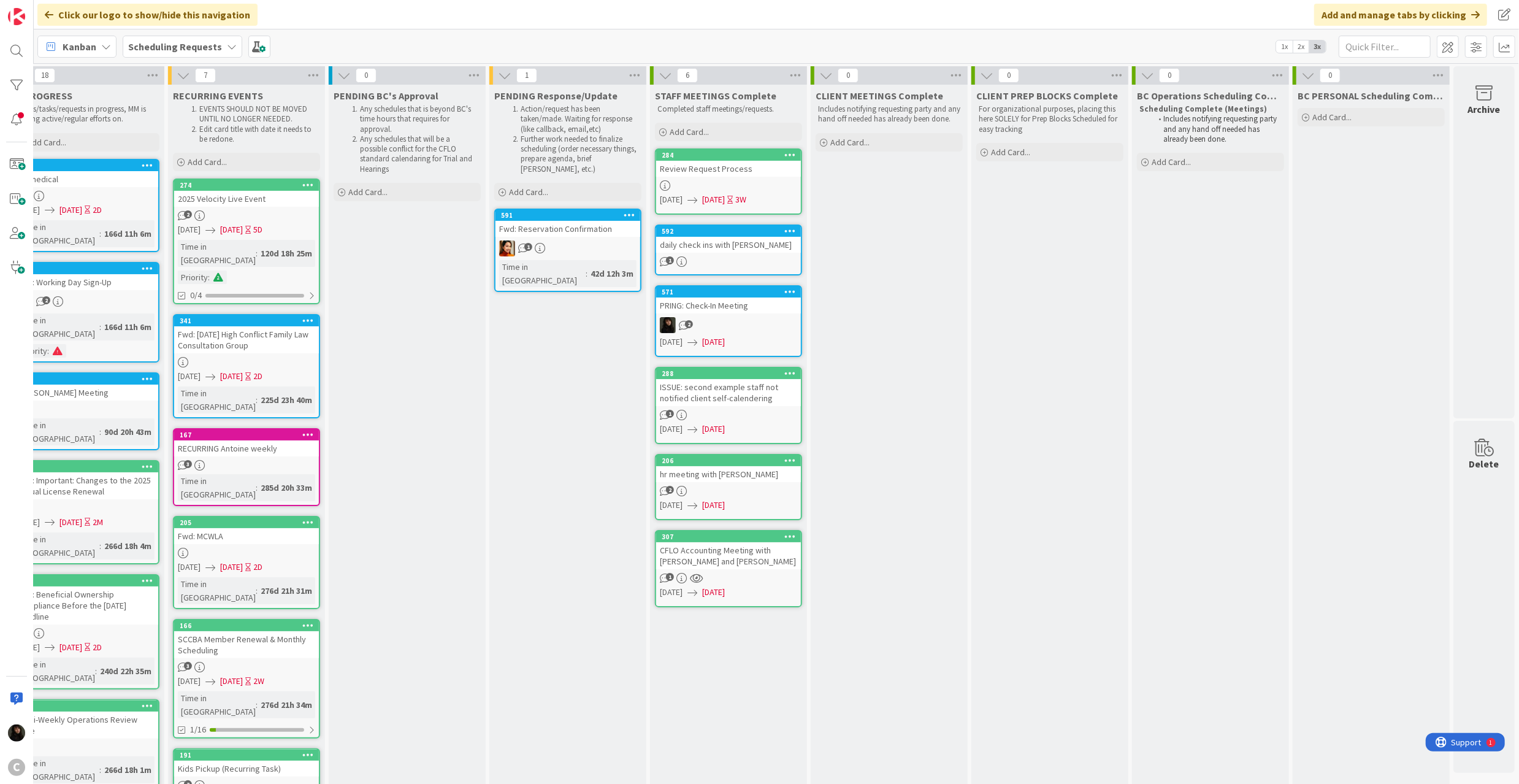
click at [778, 162] on div "Review Request Process" at bounding box center [728, 168] width 144 height 16
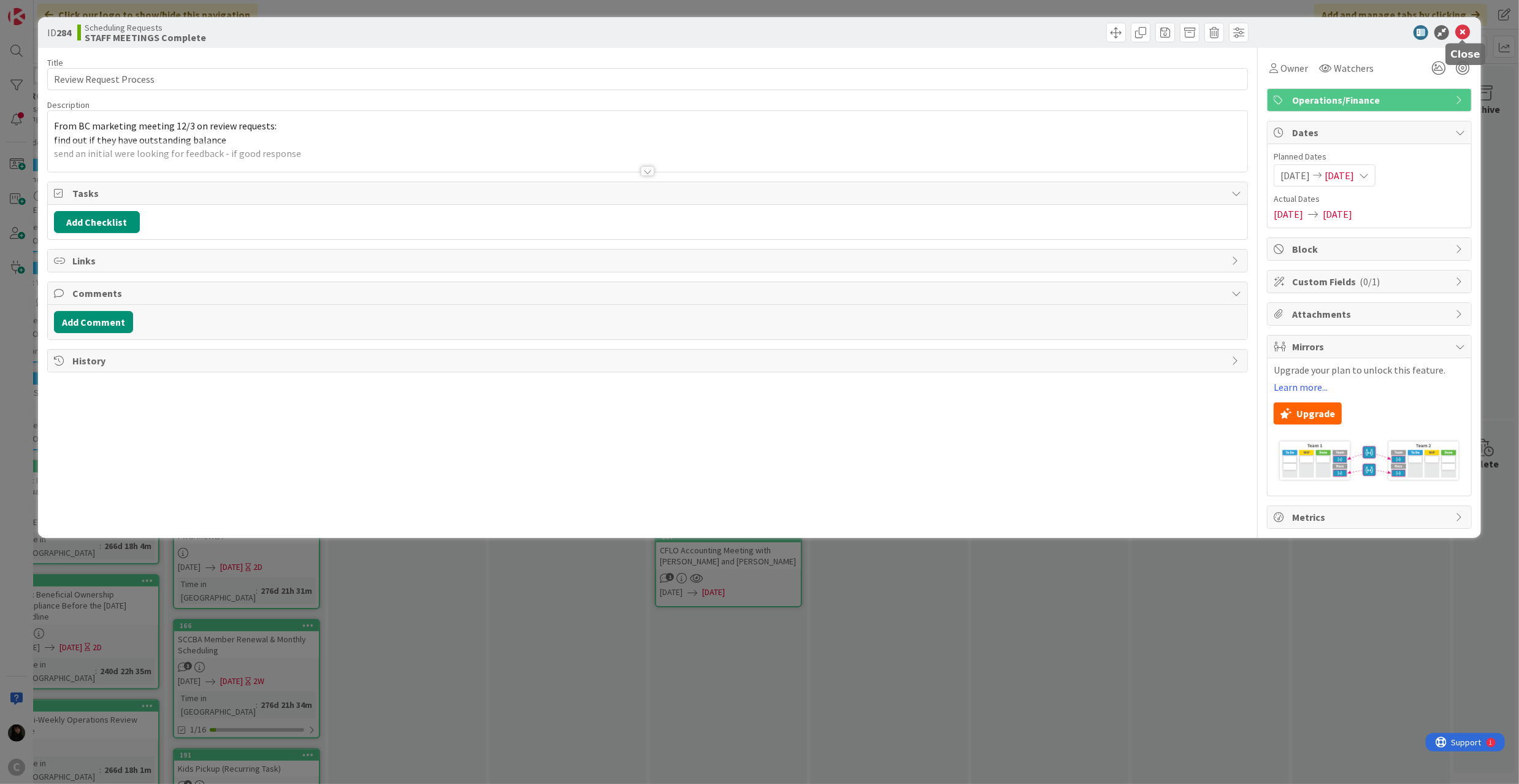
click at [1424, 36] on icon at bounding box center [1462, 33] width 15 height 15
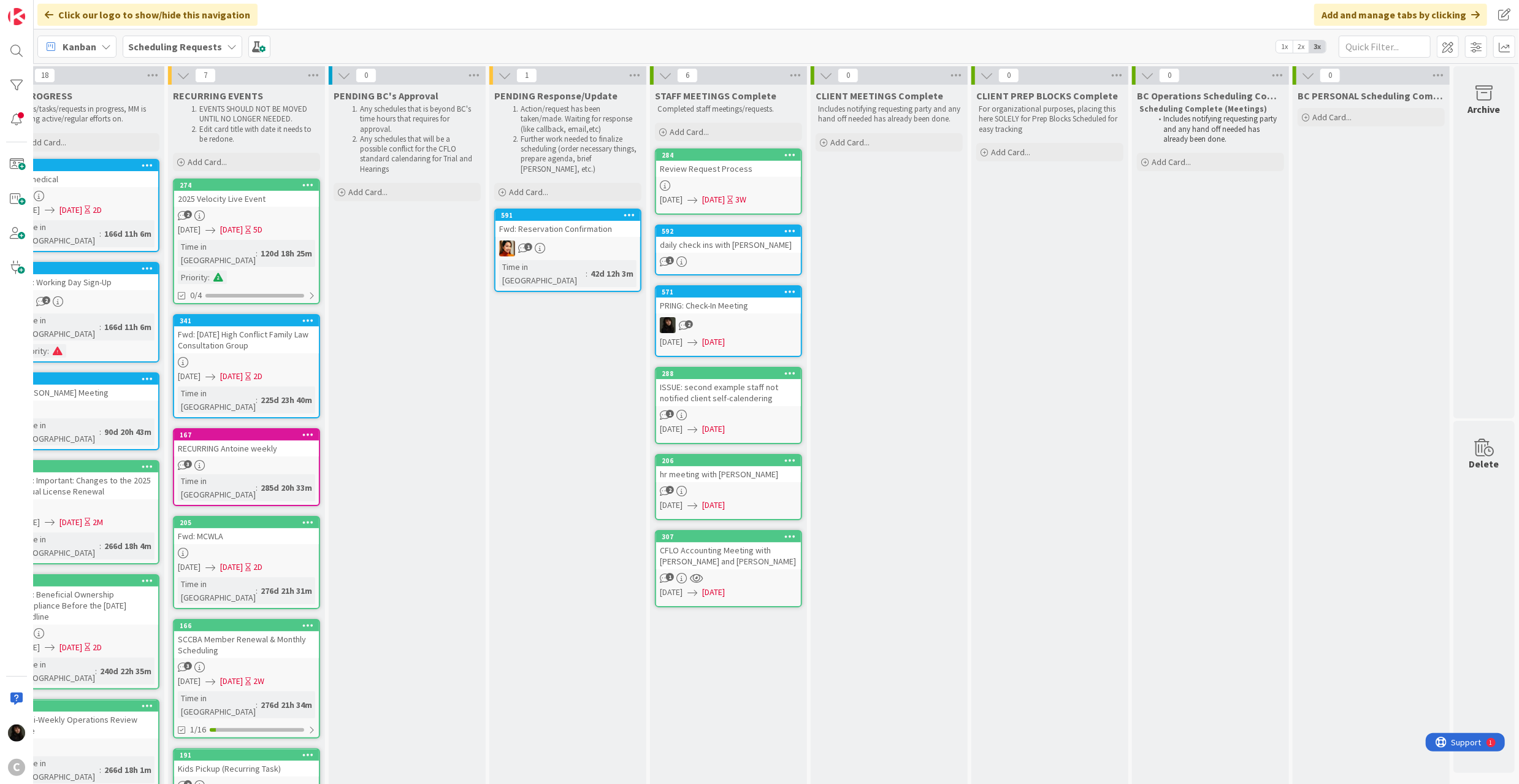
click at [784, 155] on icon at bounding box center [790, 155] width 12 height 9
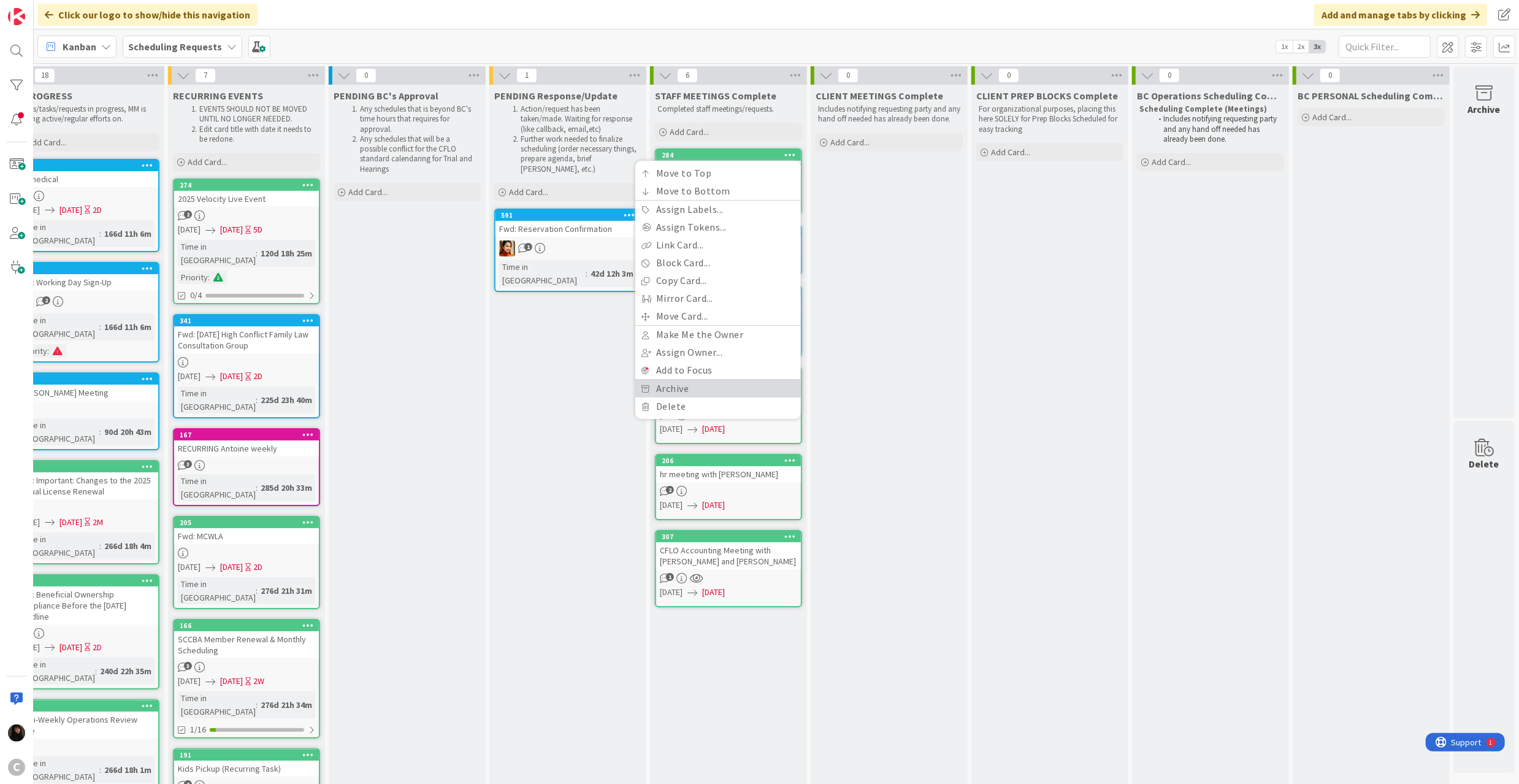
click at [705, 385] on link "Archive" at bounding box center [718, 389] width 165 height 18
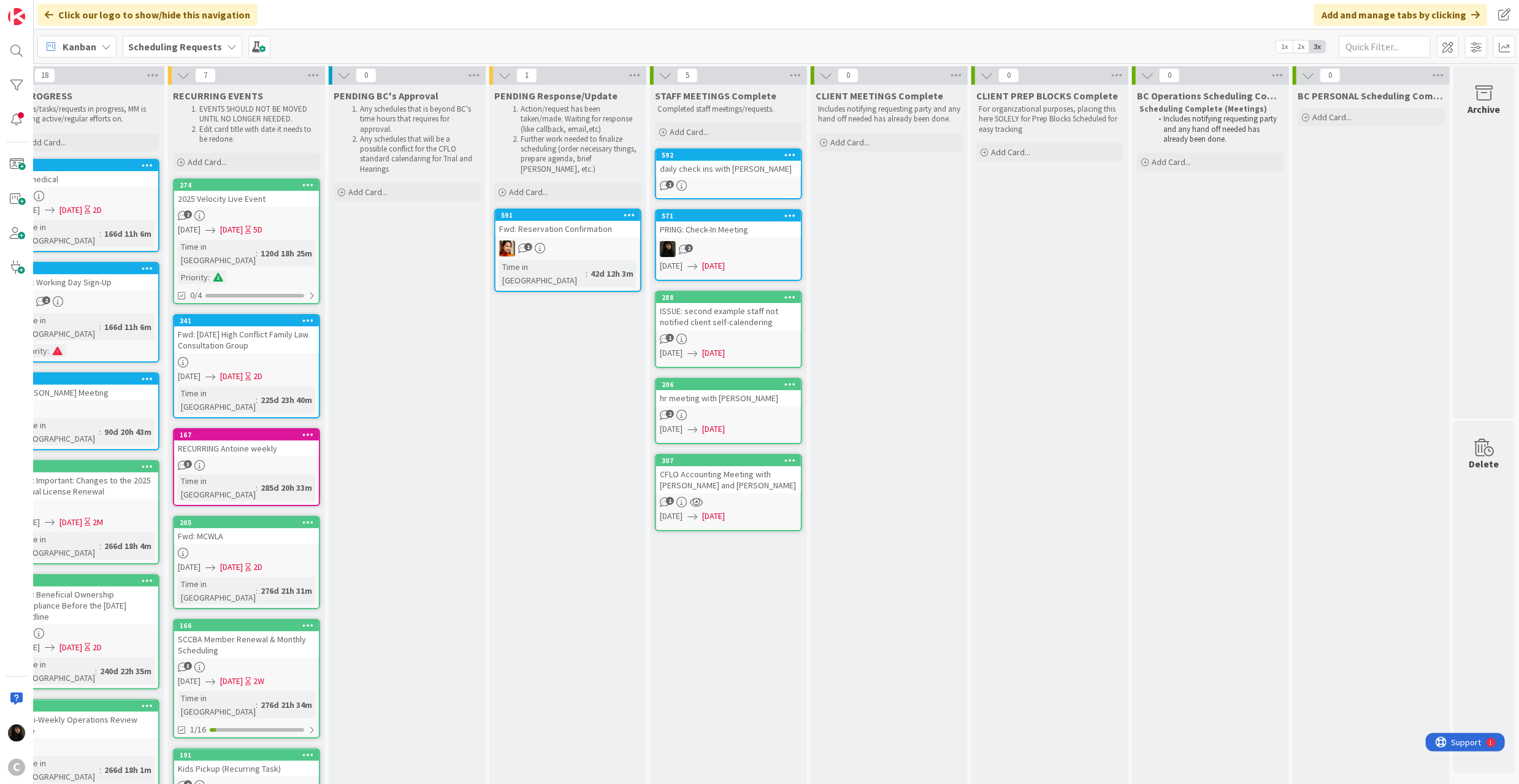
click at [784, 153] on icon at bounding box center [790, 155] width 12 height 9
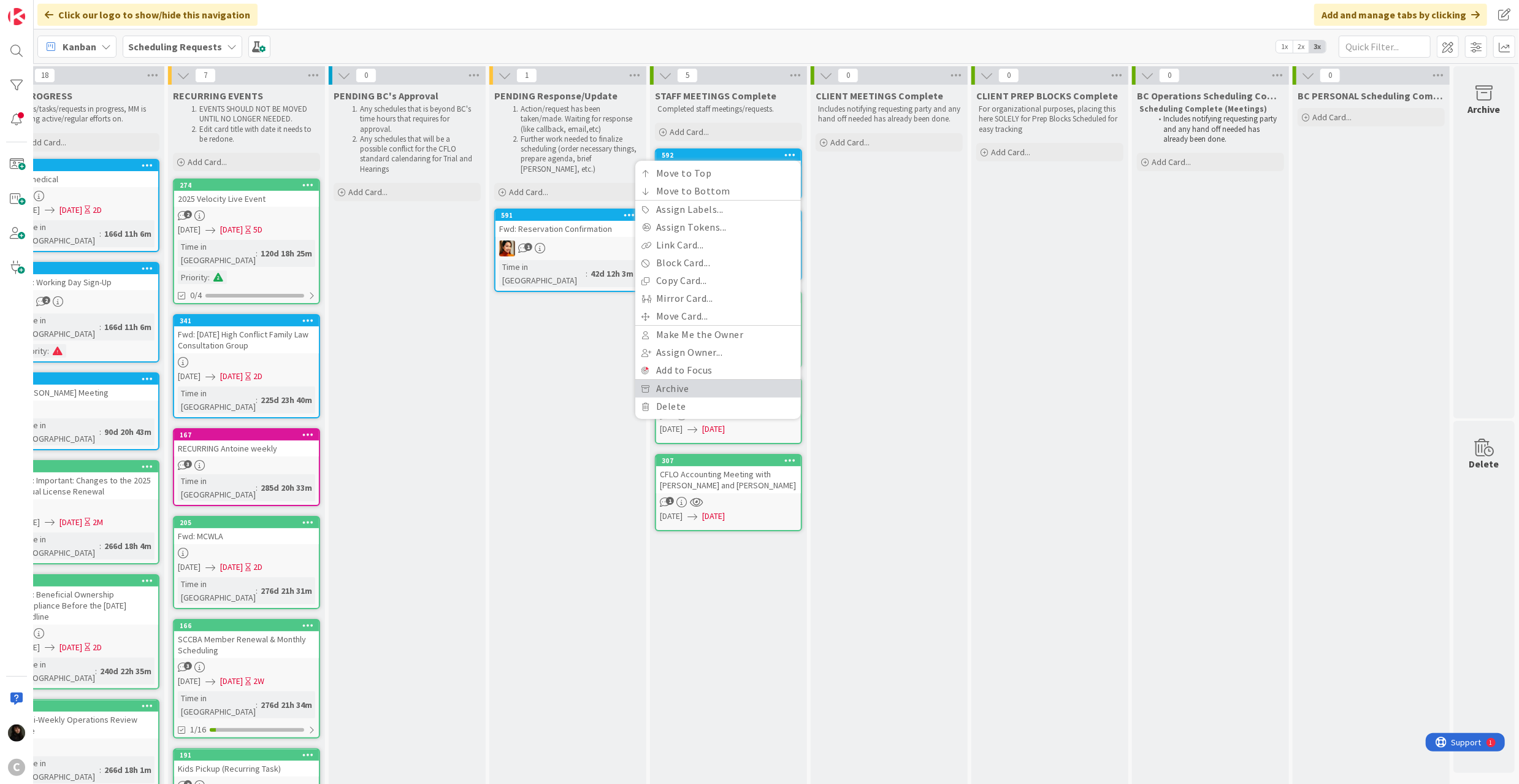
click at [683, 381] on link "Archive" at bounding box center [718, 389] width 165 height 18
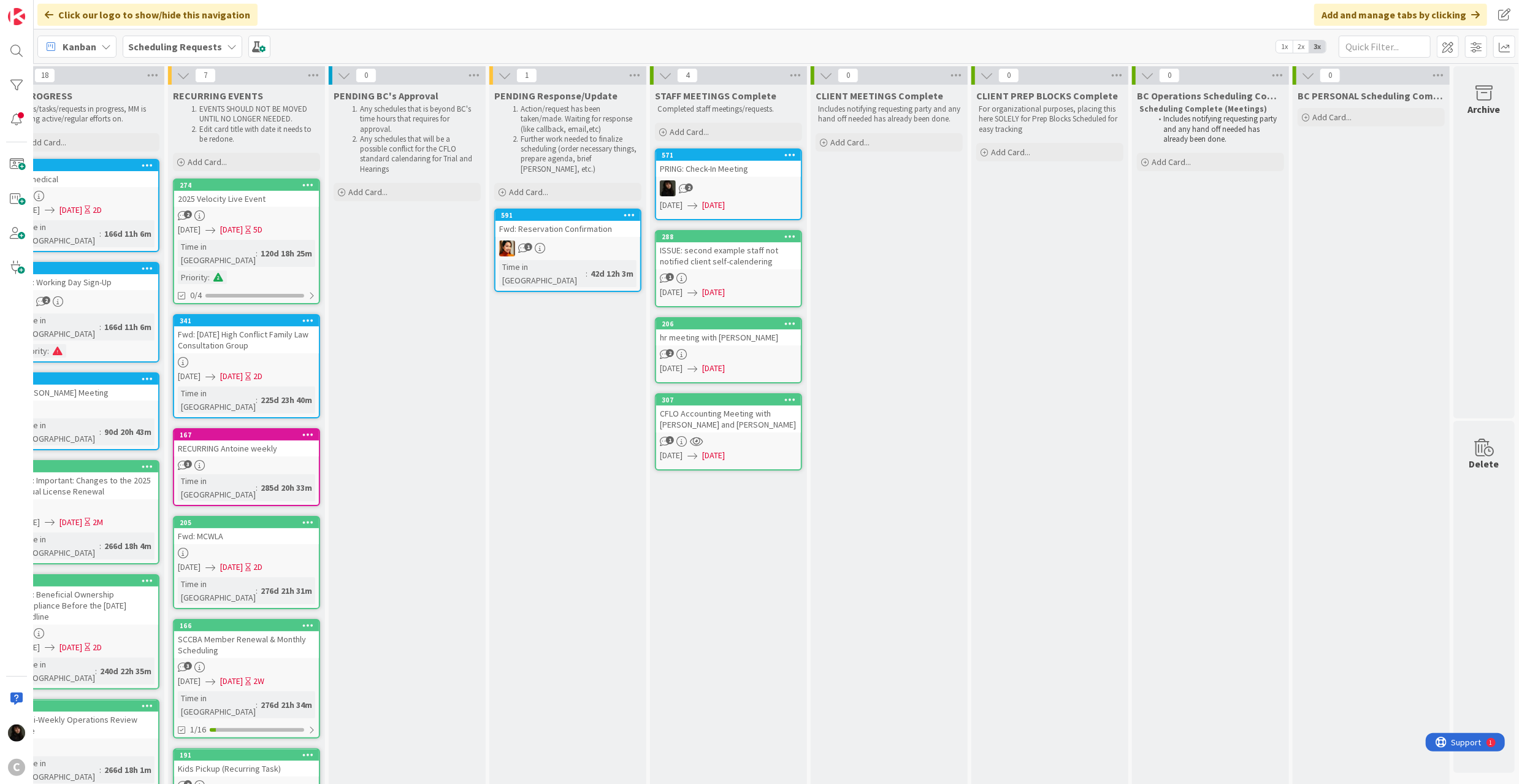
click at [784, 153] on icon at bounding box center [790, 155] width 12 height 9
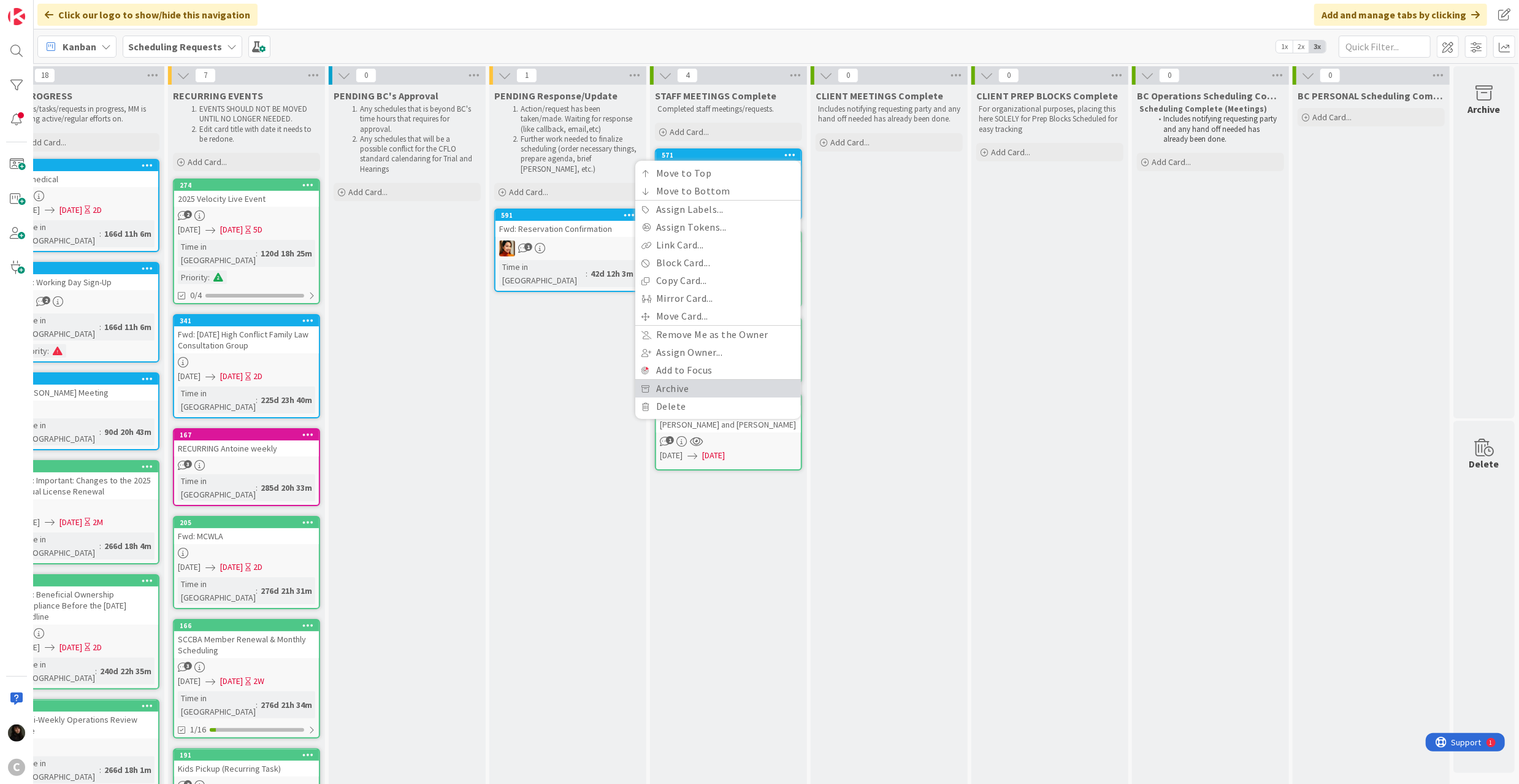
click at [672, 392] on link "Archive" at bounding box center [718, 389] width 165 height 18
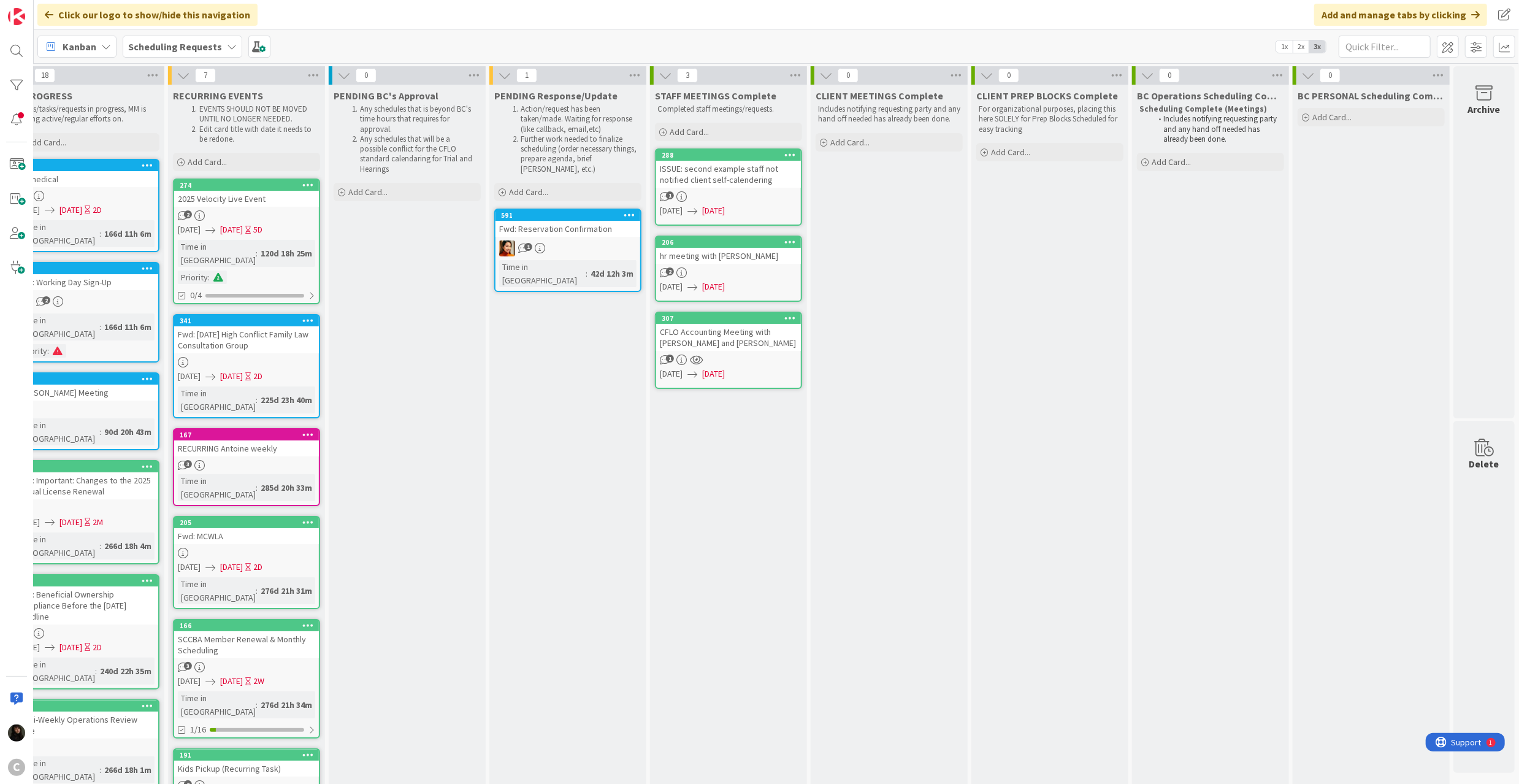
click at [774, 148] on link "288 ISSUE: second example staff not notified client self-calendering 1 12/05/20…" at bounding box center [729, 187] width 147 height 77
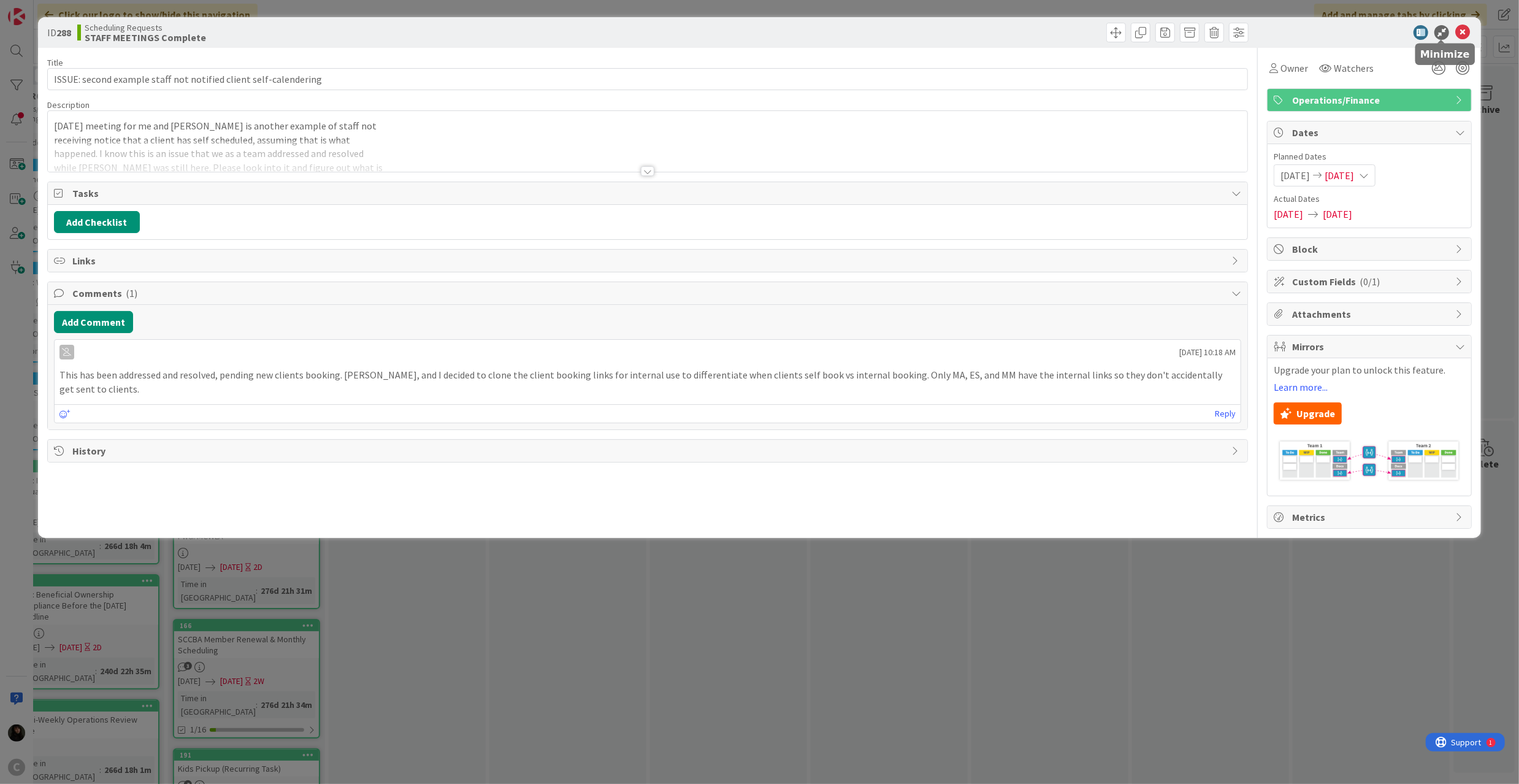
click at [1424, 30] on icon at bounding box center [1462, 33] width 15 height 15
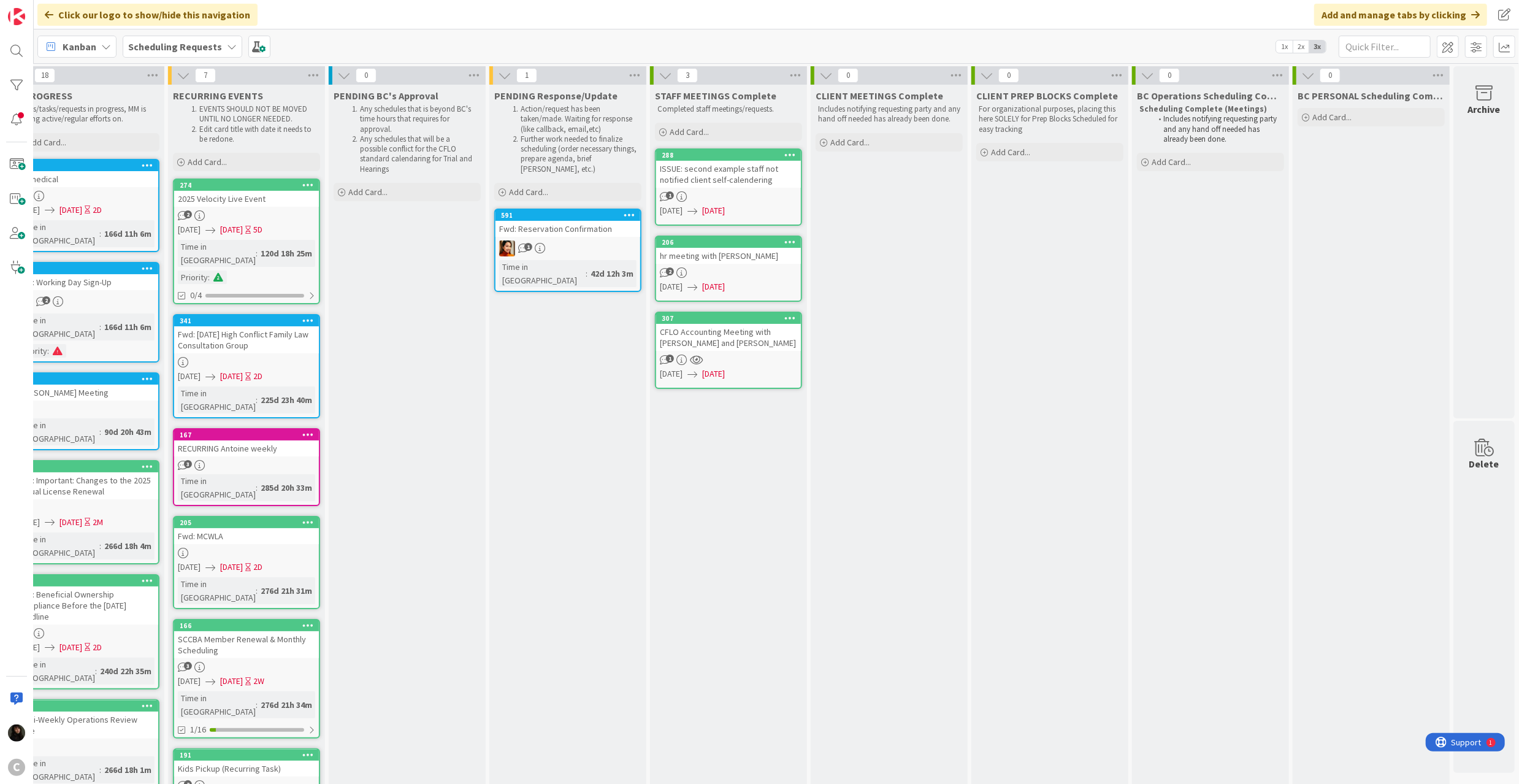
click at [784, 153] on icon at bounding box center [790, 155] width 12 height 9
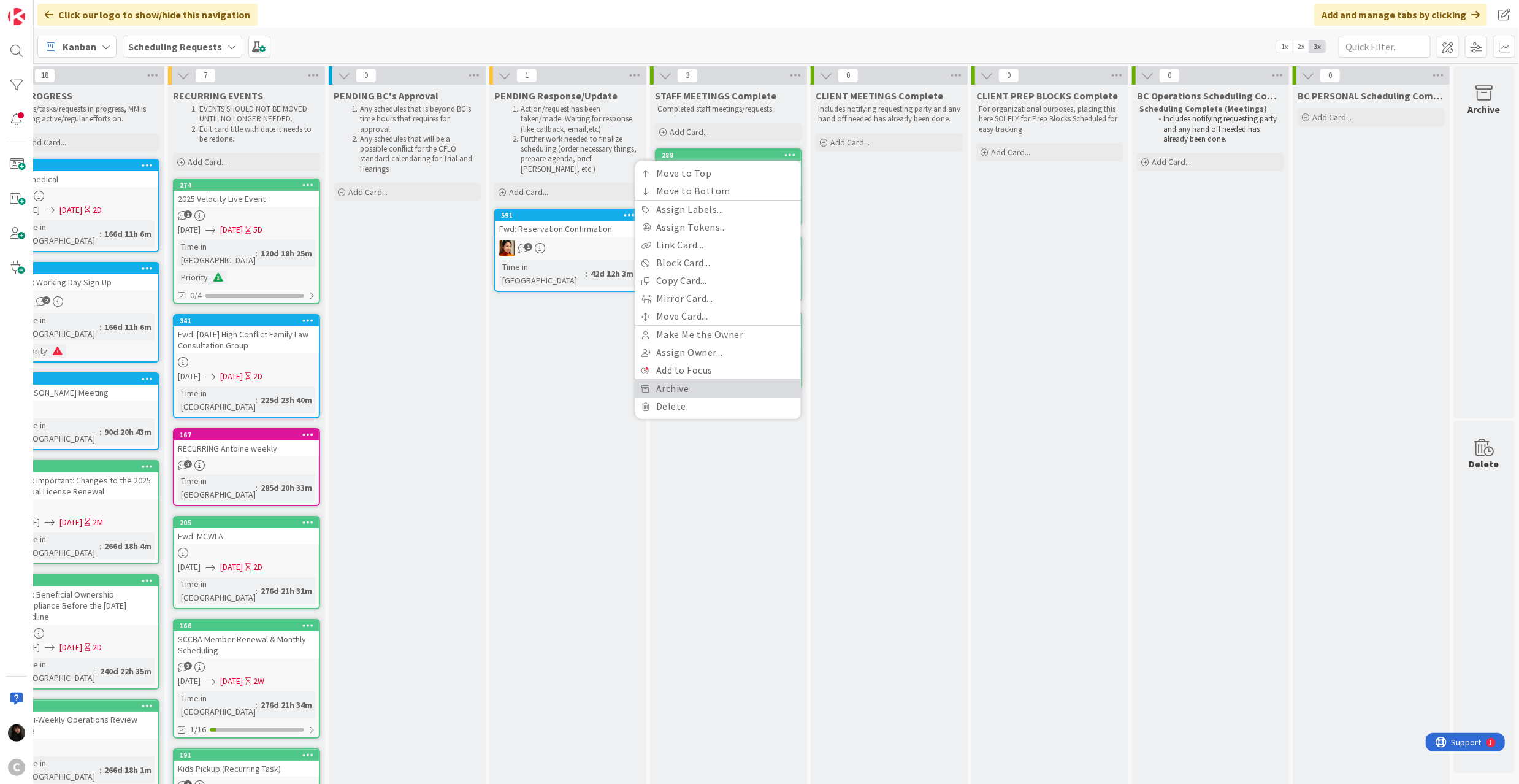
click at [677, 384] on link "Archive" at bounding box center [718, 389] width 165 height 18
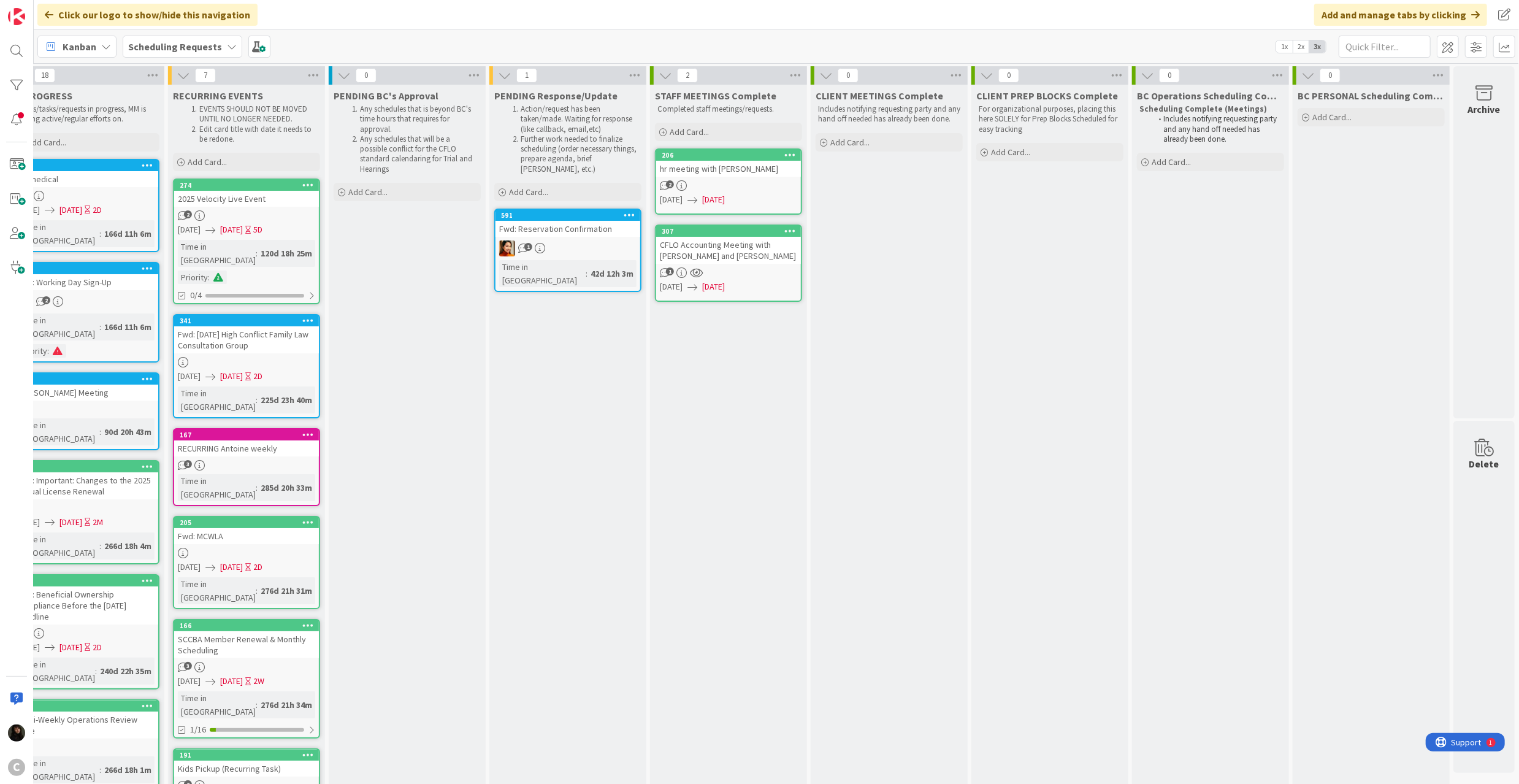
click at [785, 147] on div "STAFF MEETINGS Complete Completed staff meetings/requests. Add Card... 206 hr m…" at bounding box center [728, 672] width 157 height 1174
click at [784, 155] on icon at bounding box center [790, 155] width 12 height 9
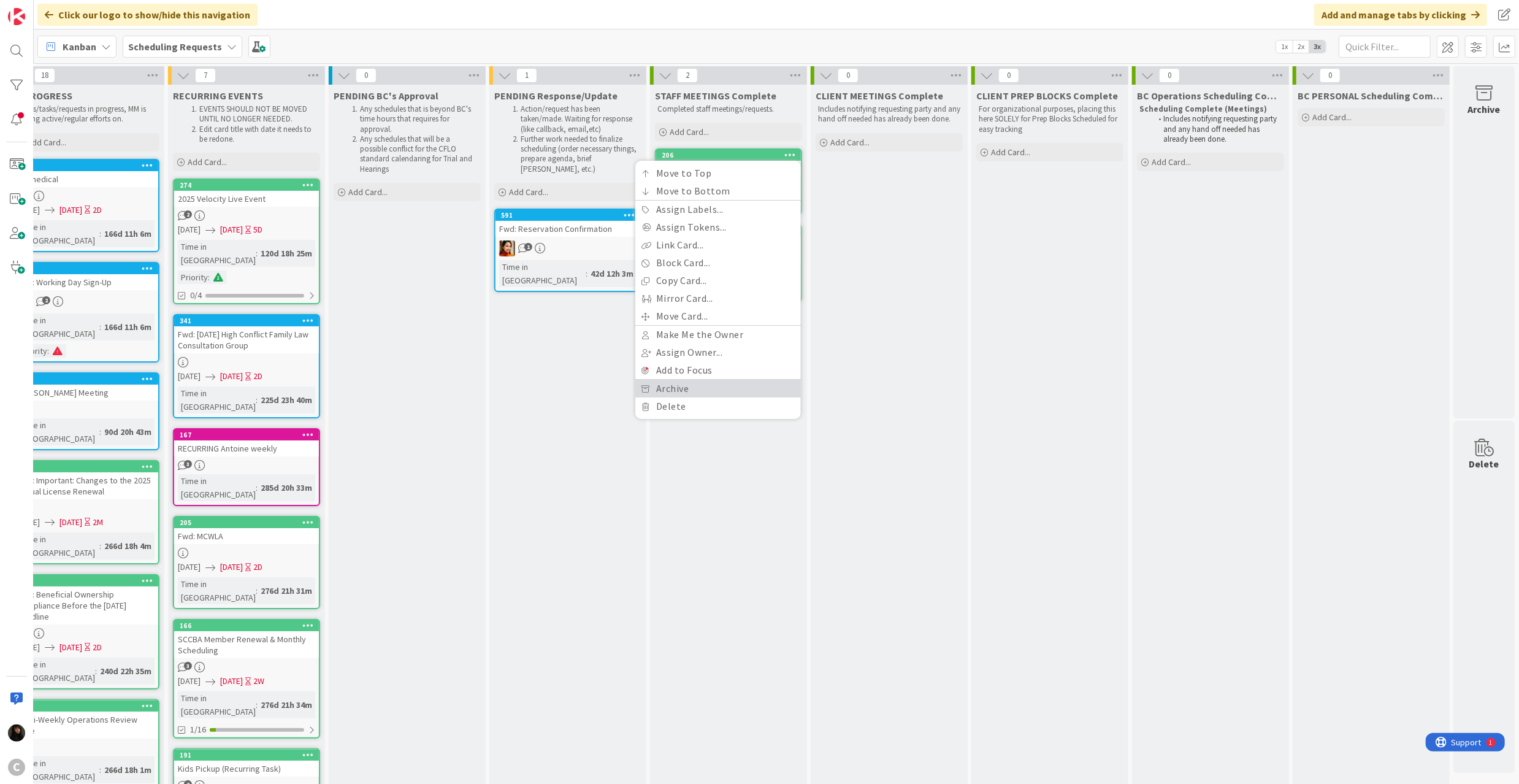
click at [701, 383] on link "Archive" at bounding box center [718, 389] width 165 height 18
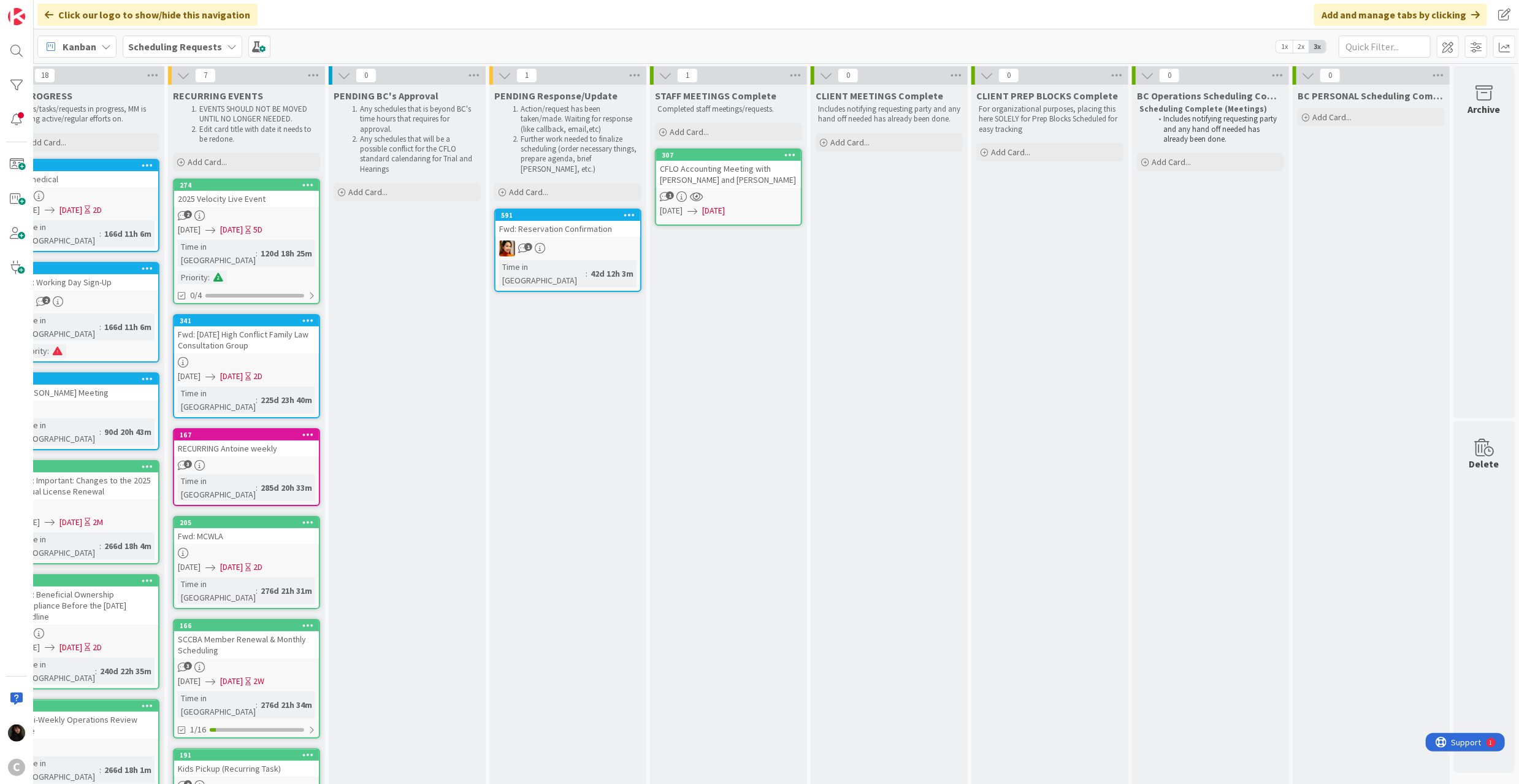
click at [784, 152] on icon at bounding box center [790, 155] width 12 height 9
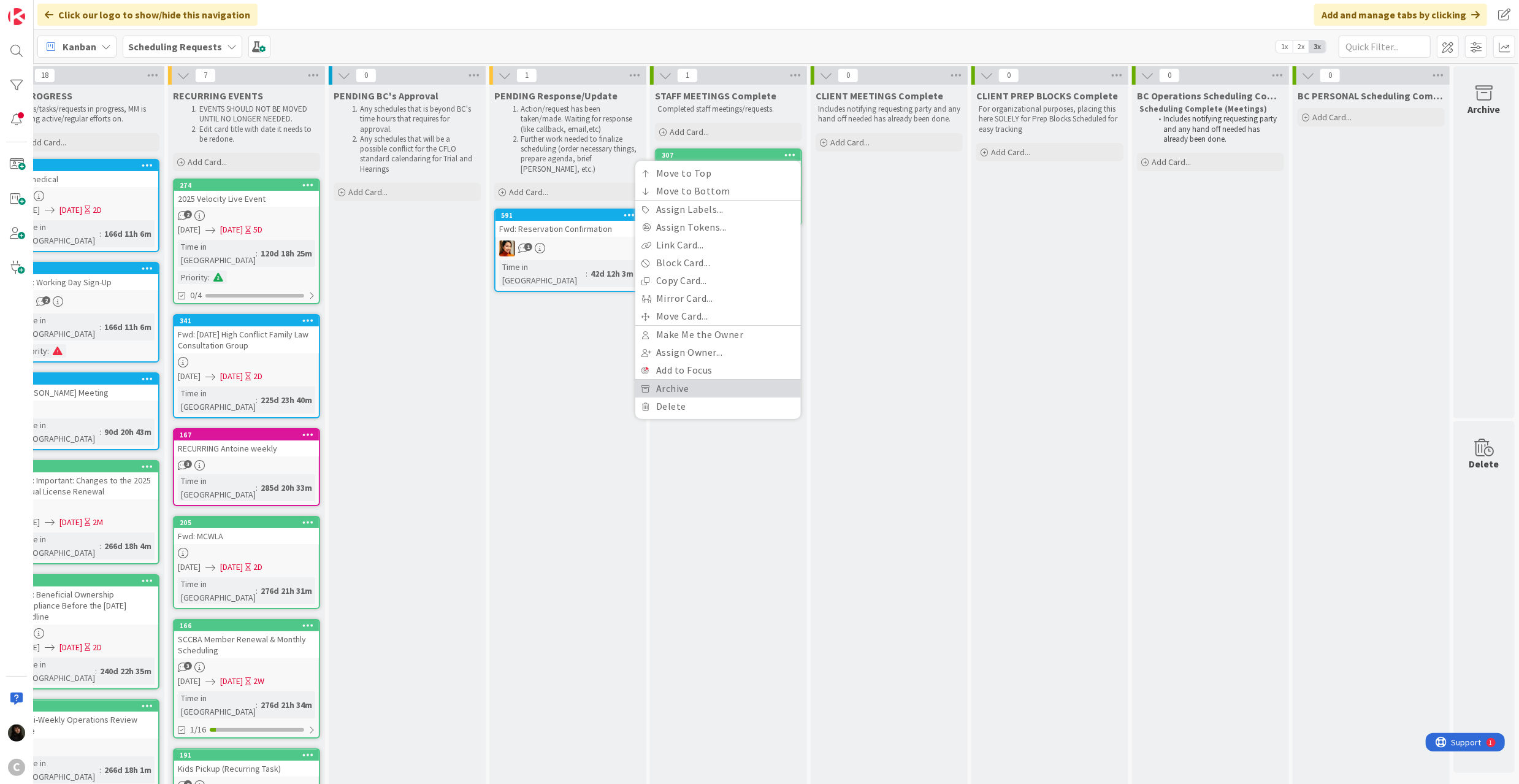
click at [675, 383] on link "Archive" at bounding box center [718, 389] width 165 height 18
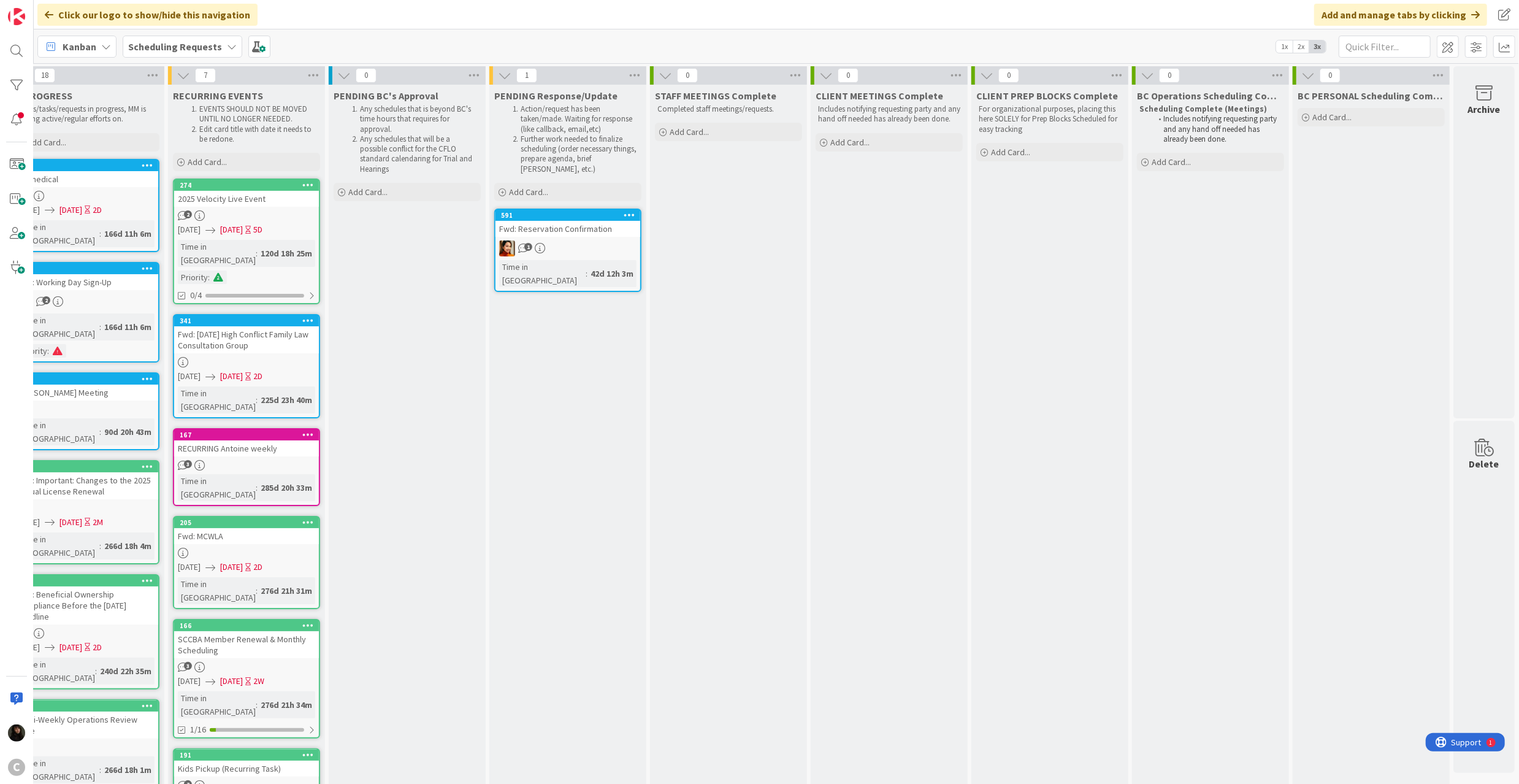
click at [624, 214] on icon at bounding box center [630, 214] width 12 height 9
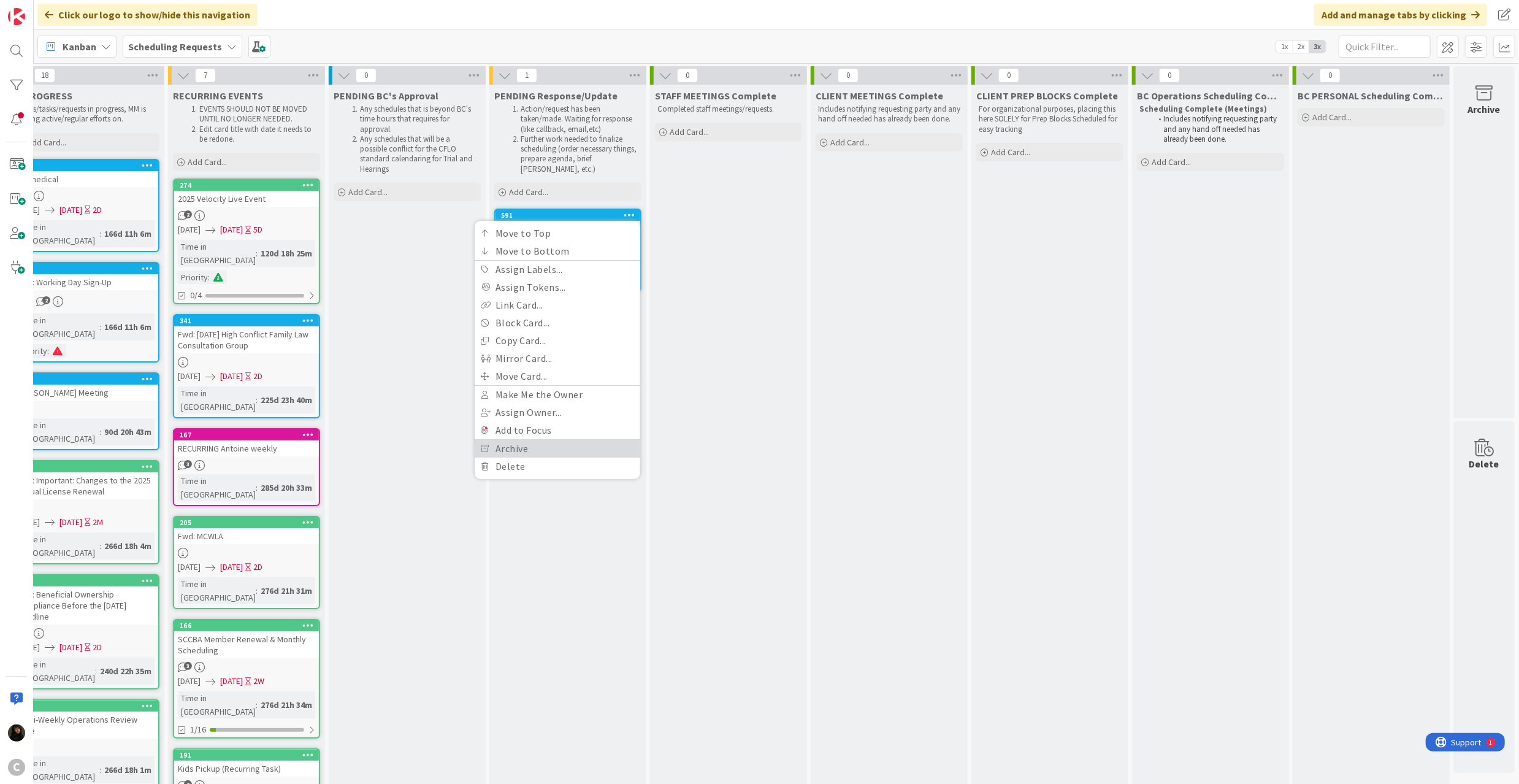
click at [521, 450] on link "Archive" at bounding box center [557, 449] width 165 height 18
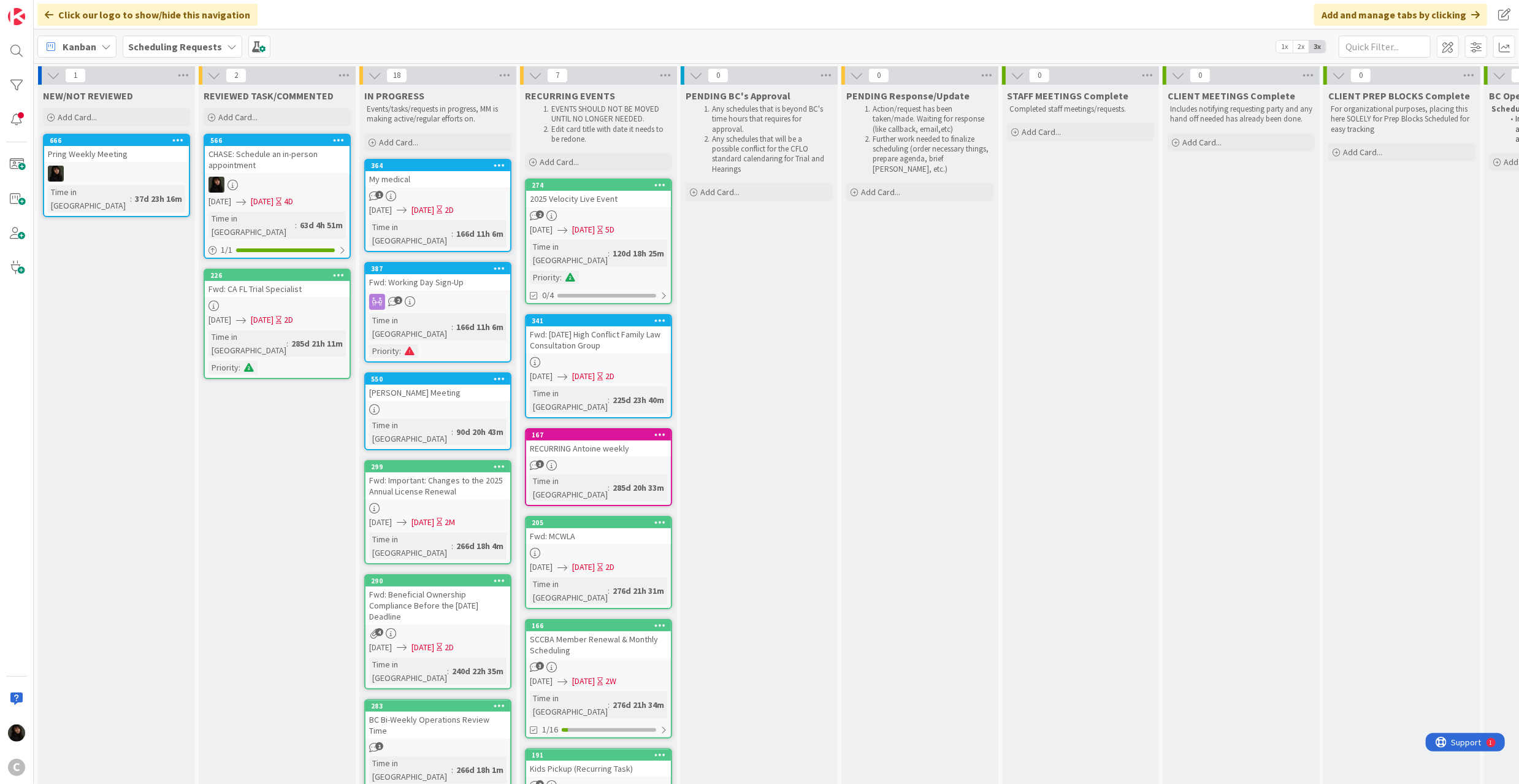
click at [173, 137] on icon at bounding box center [178, 140] width 12 height 9
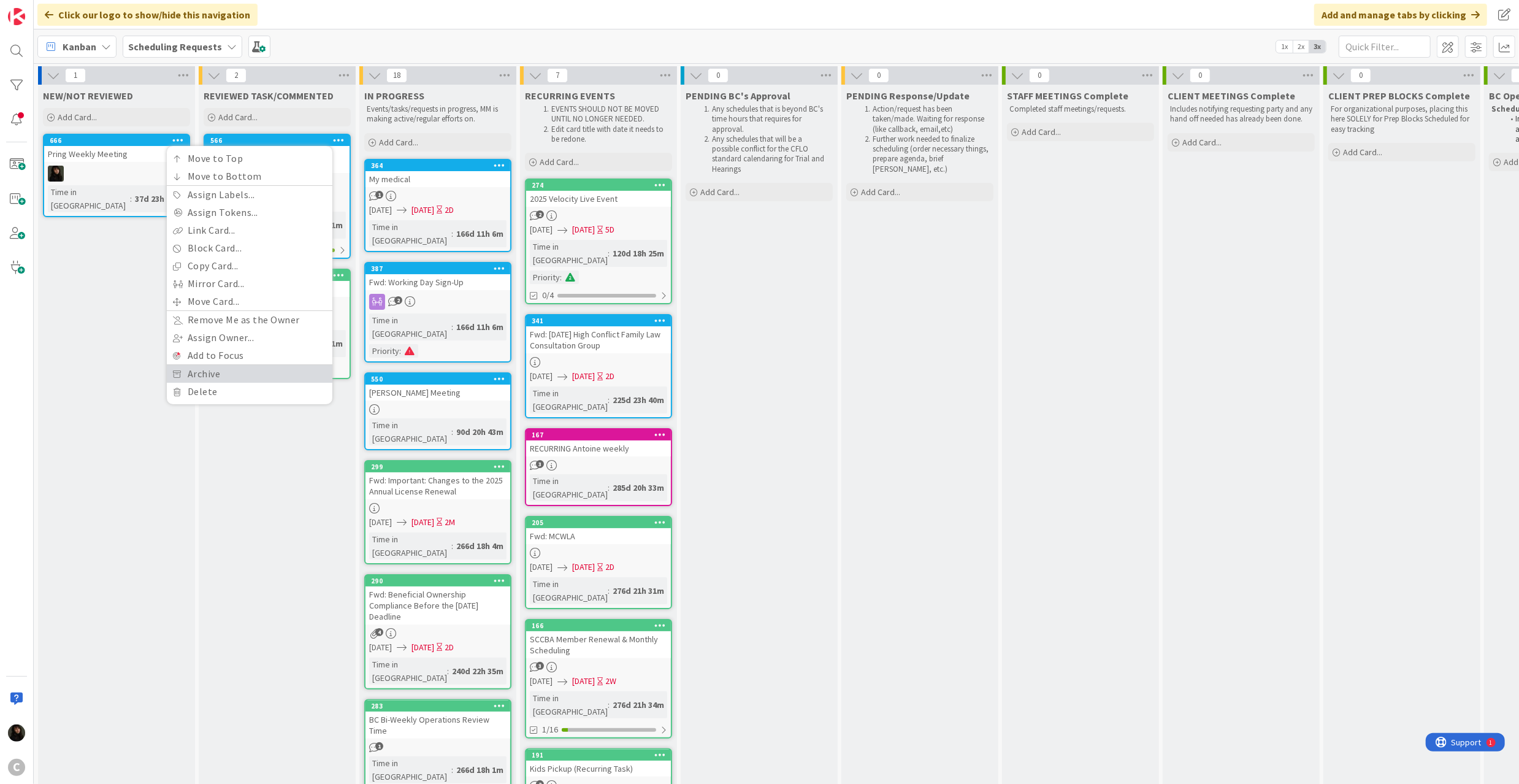
click at [200, 369] on link "Archive" at bounding box center [249, 374] width 165 height 18
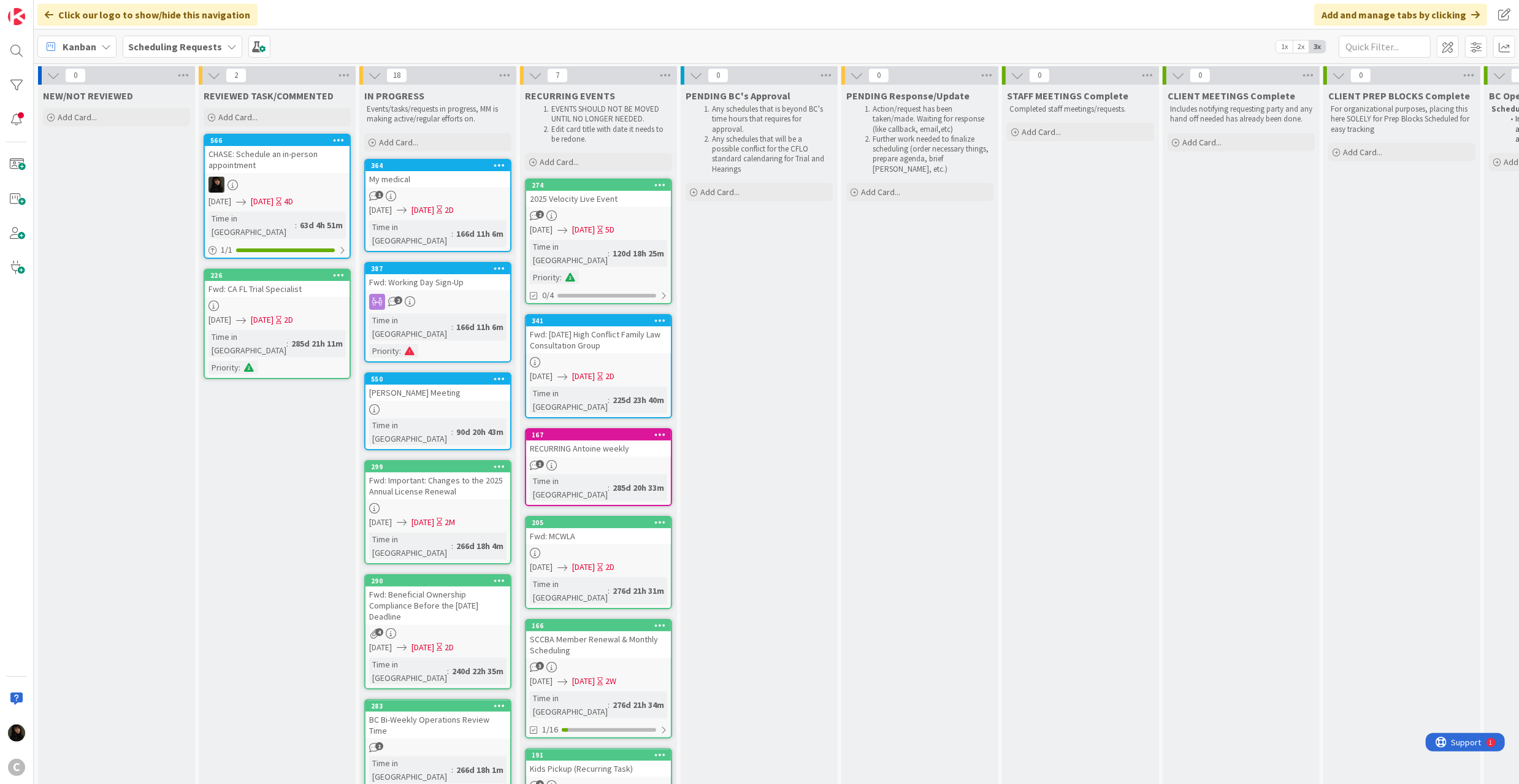
click at [661, 182] on icon at bounding box center [660, 185] width 12 height 9
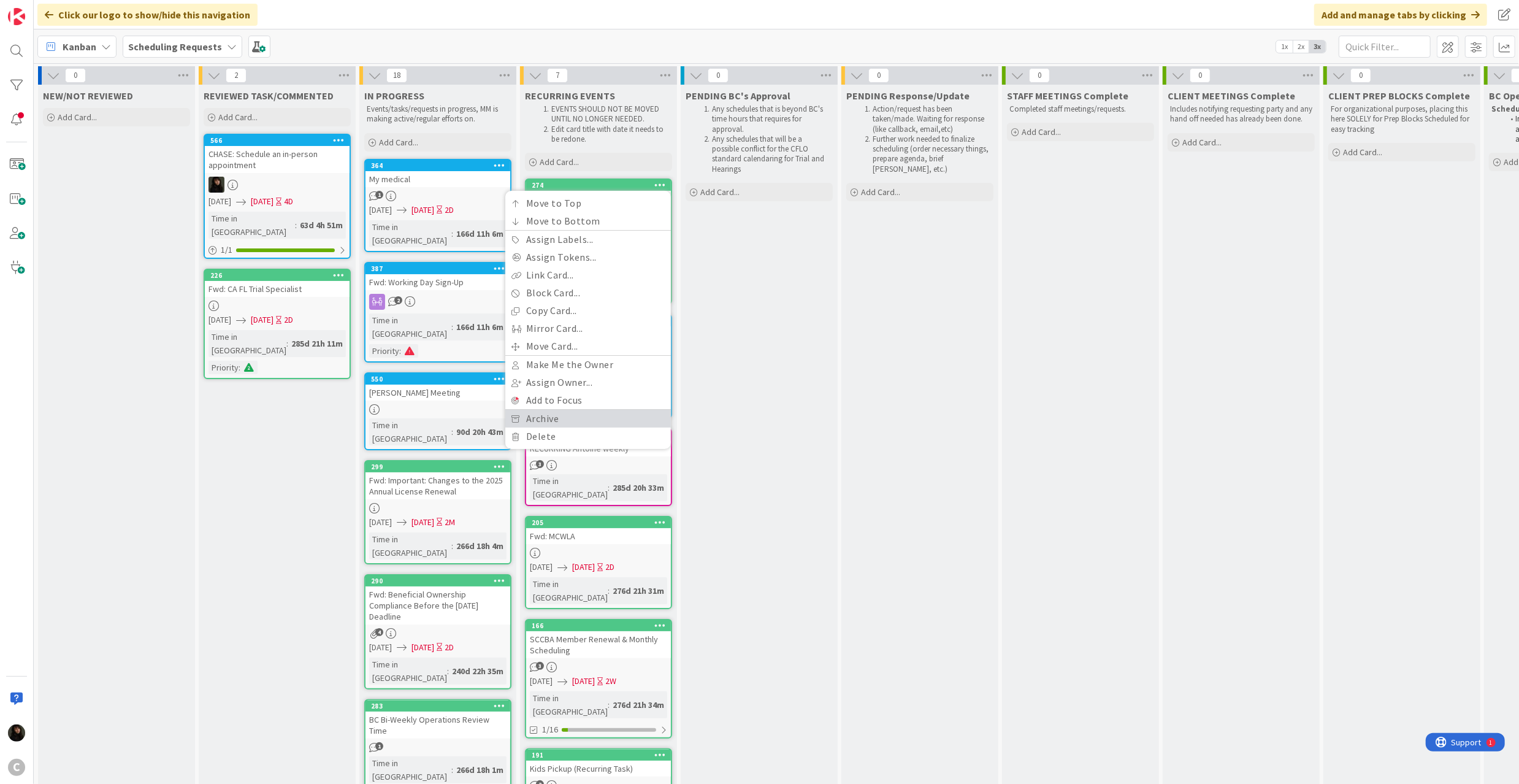
click at [538, 415] on link "Archive" at bounding box center [588, 418] width 165 height 18
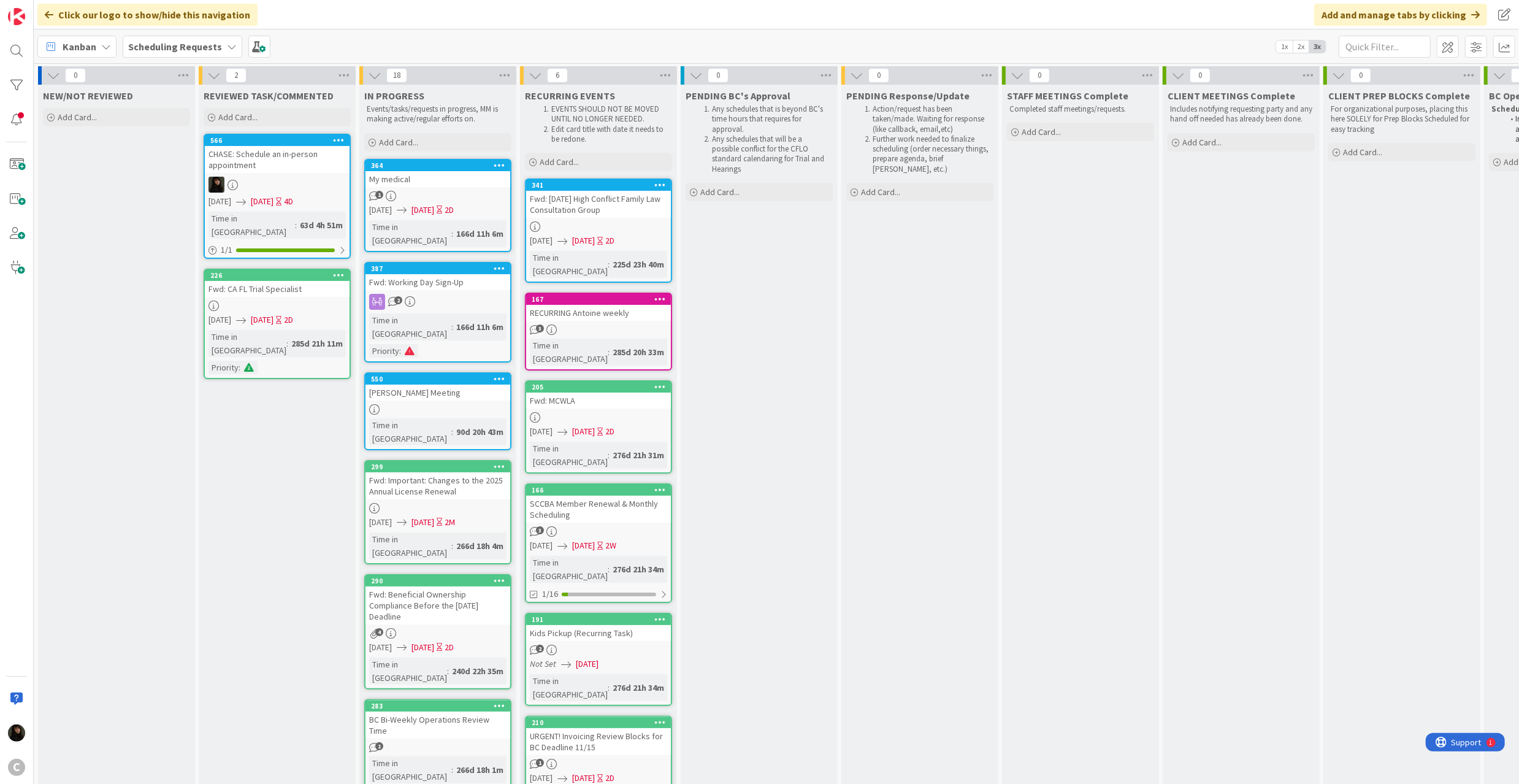
click at [661, 182] on icon at bounding box center [660, 185] width 12 height 9
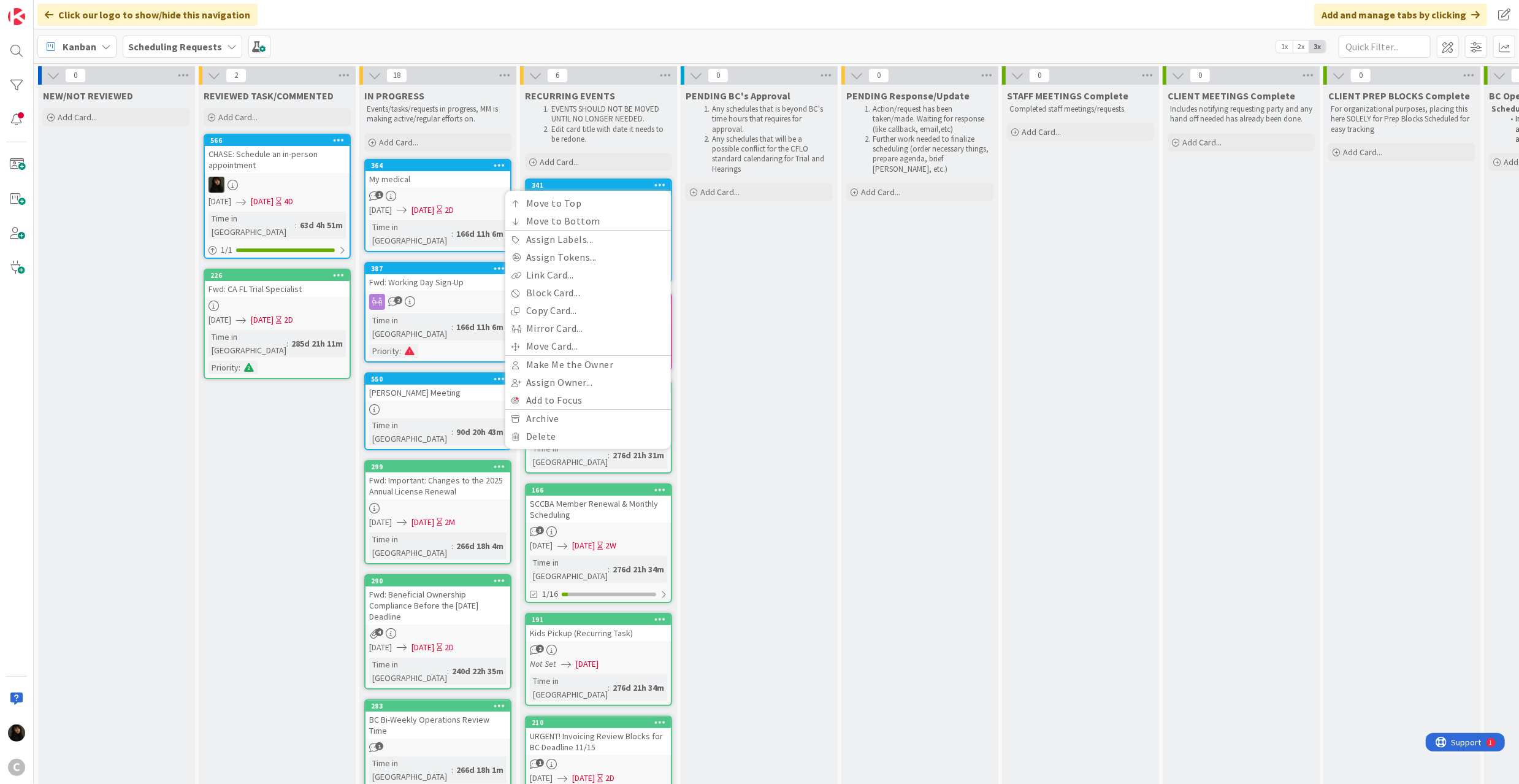
click at [727, 316] on div "PENDING BC's Approval Any schedules that is beyond BC's time hours that require…" at bounding box center [759, 672] width 157 height 1174
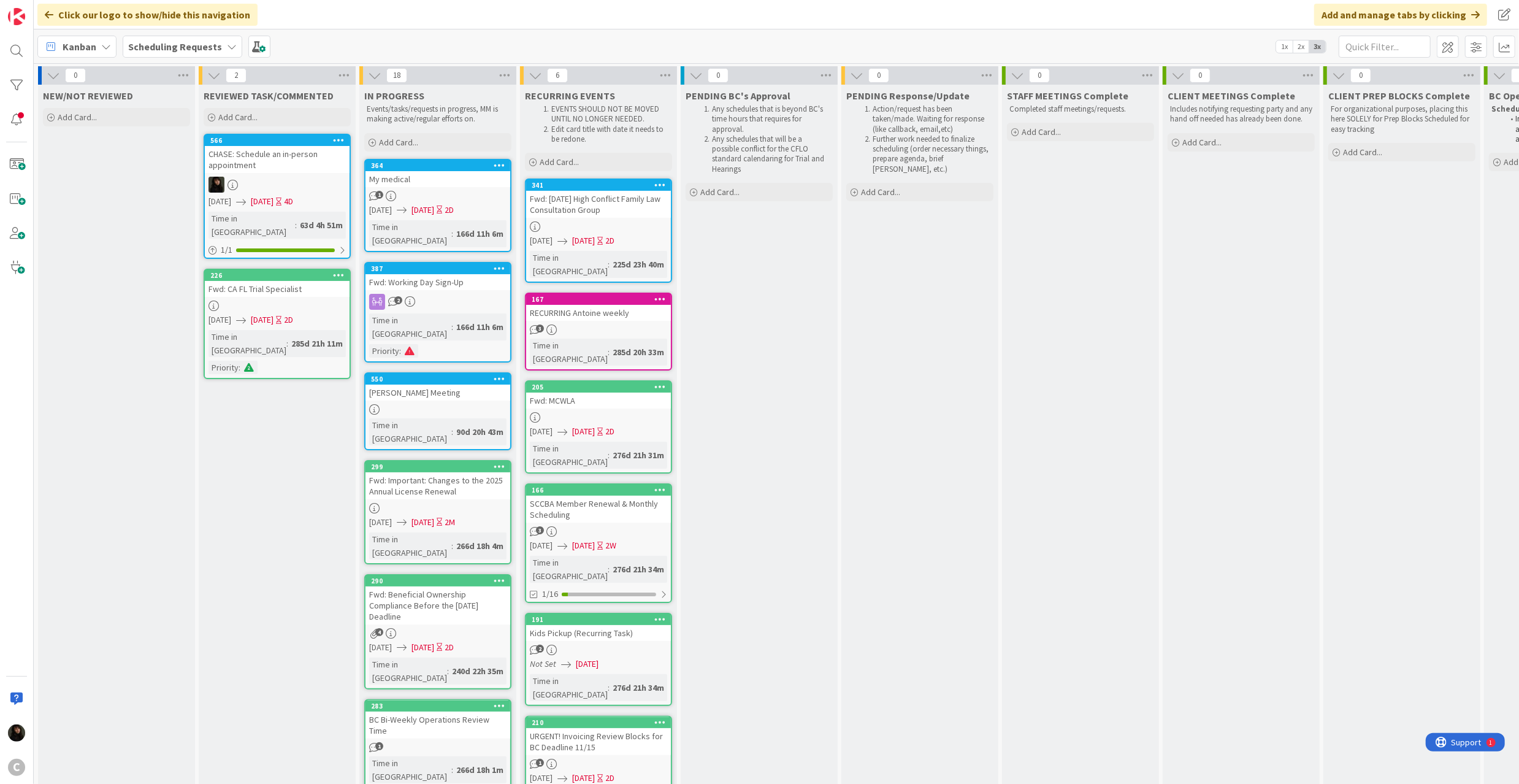
click at [653, 179] on div "341 Move to Top Move to Bottom Assign Labels... Assign Tokens... Link Card... B…" at bounding box center [599, 185] width 144 height 11
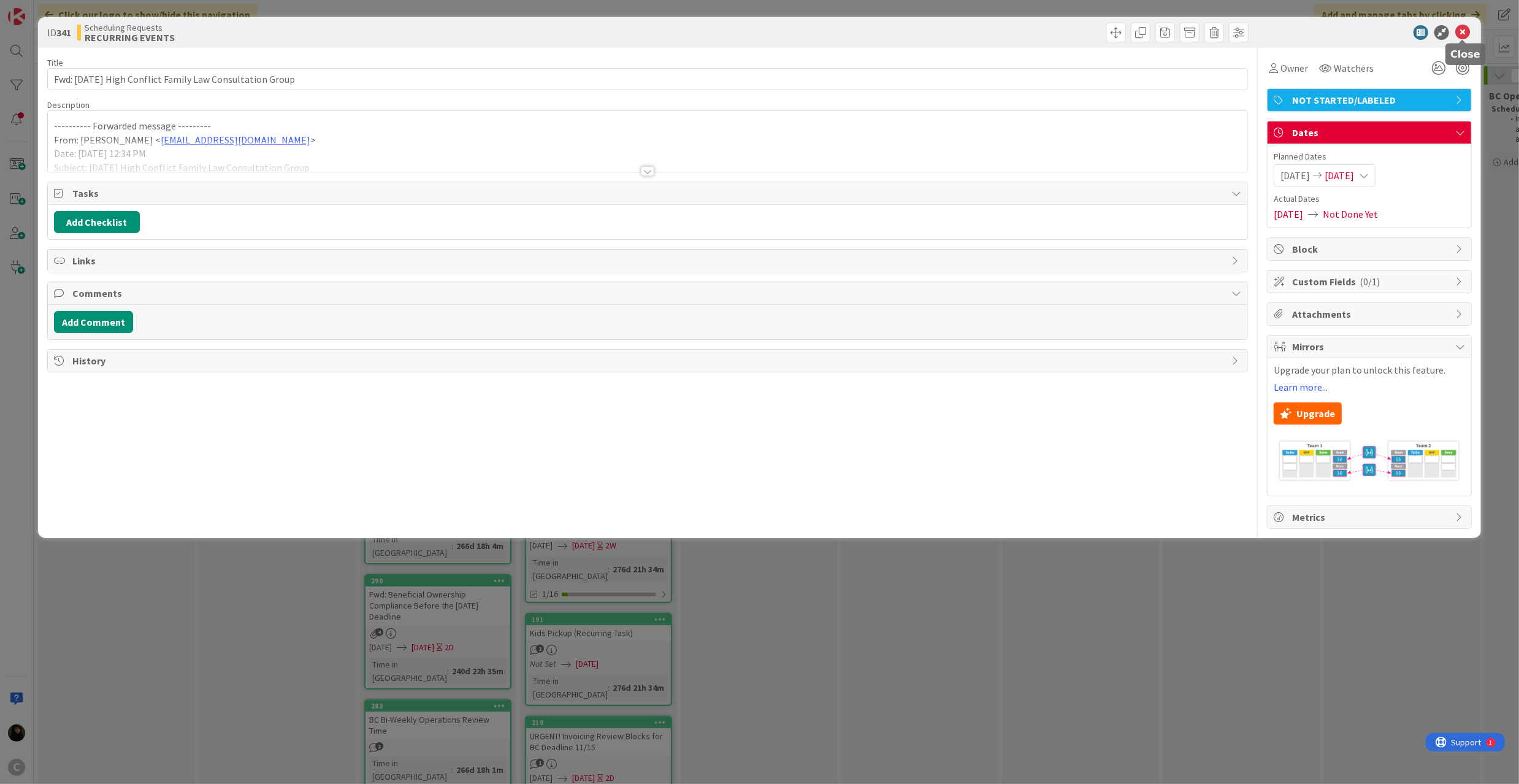
click at [1424, 33] on icon at bounding box center [1462, 33] width 15 height 15
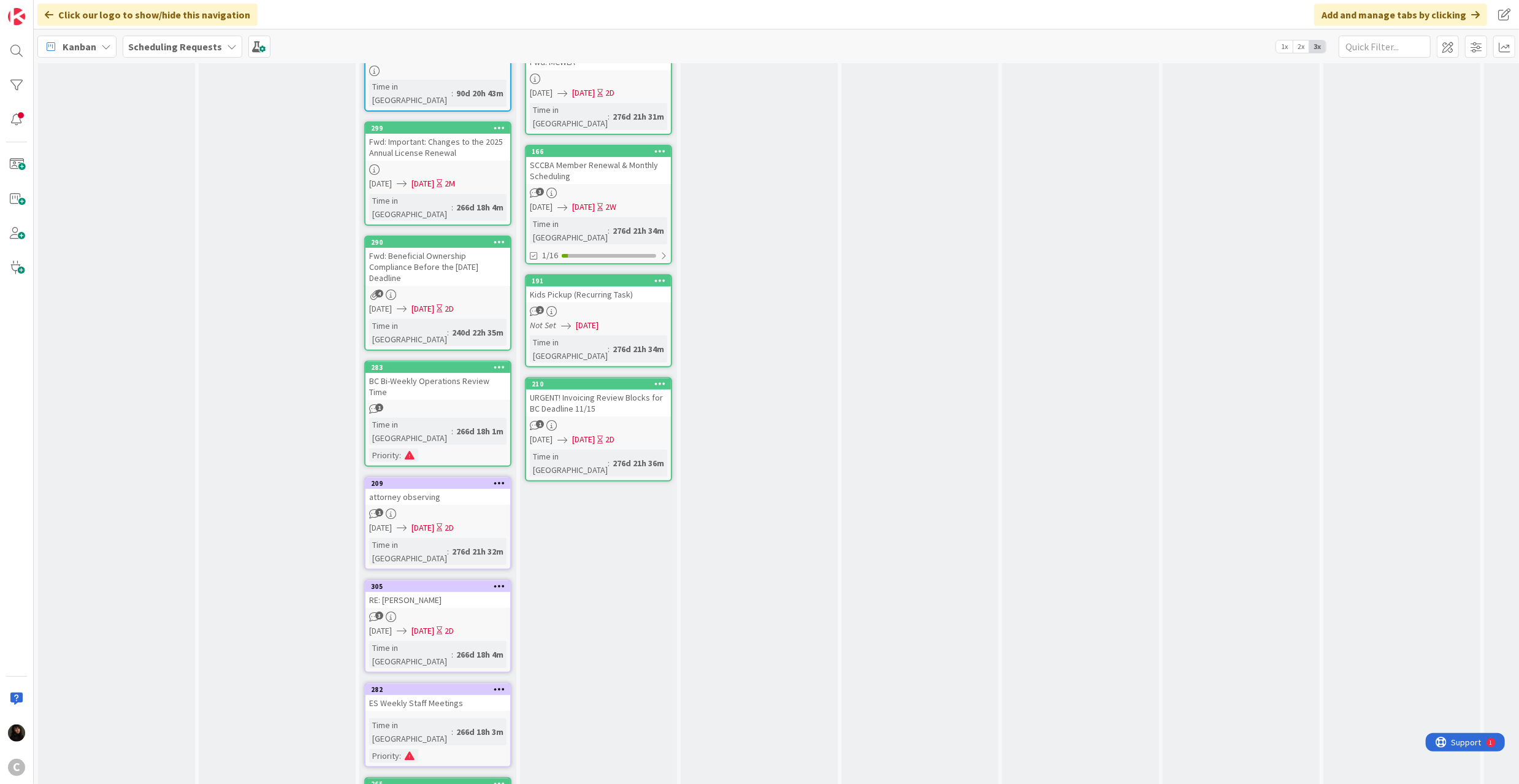
click at [707, 511] on div "PENDING BC's Approval Any schedules that is beyond BC's time hours that require…" at bounding box center [759, 333] width 157 height 1174
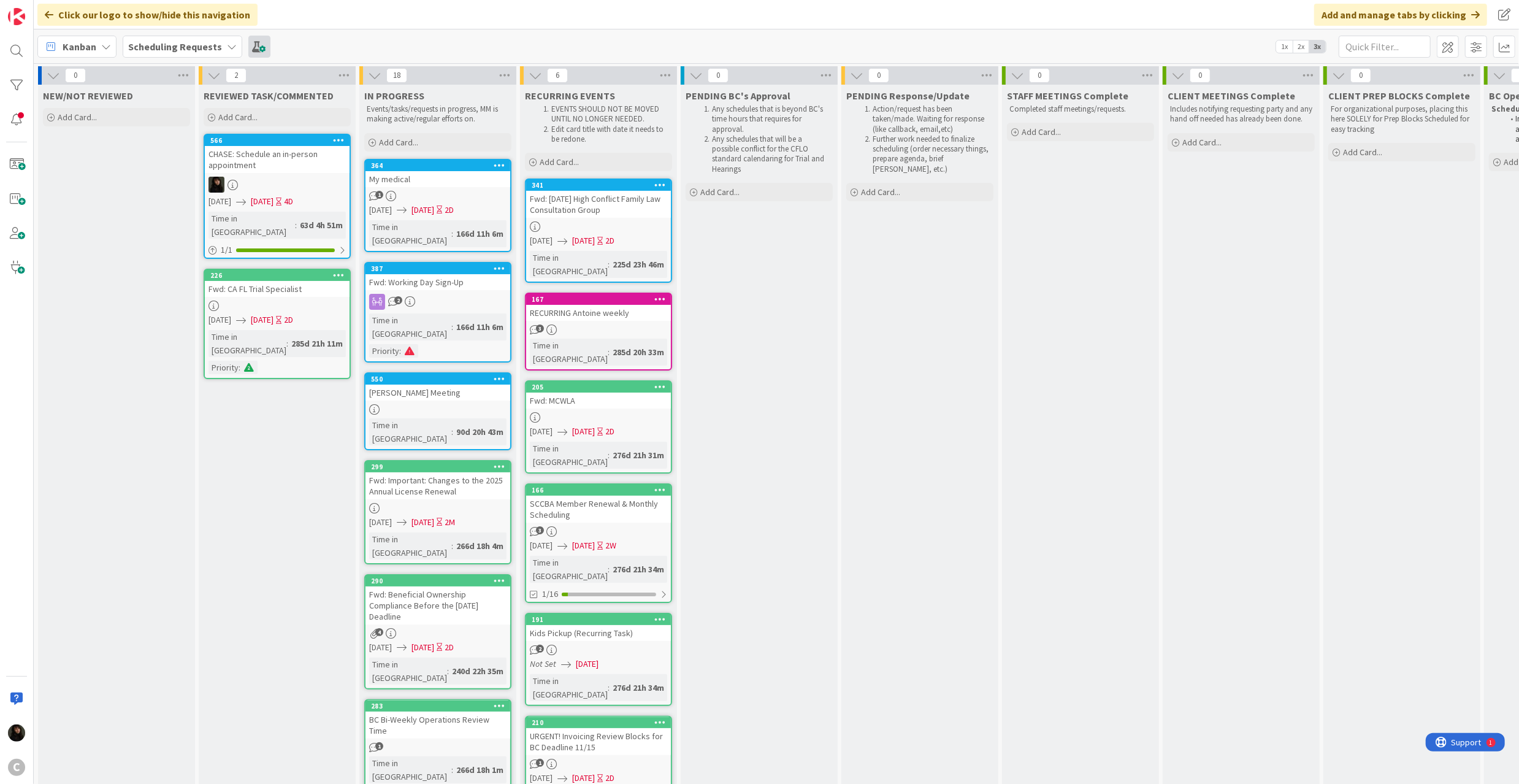
click at [180, 47] on b "Scheduling Requests" at bounding box center [175, 46] width 94 height 12
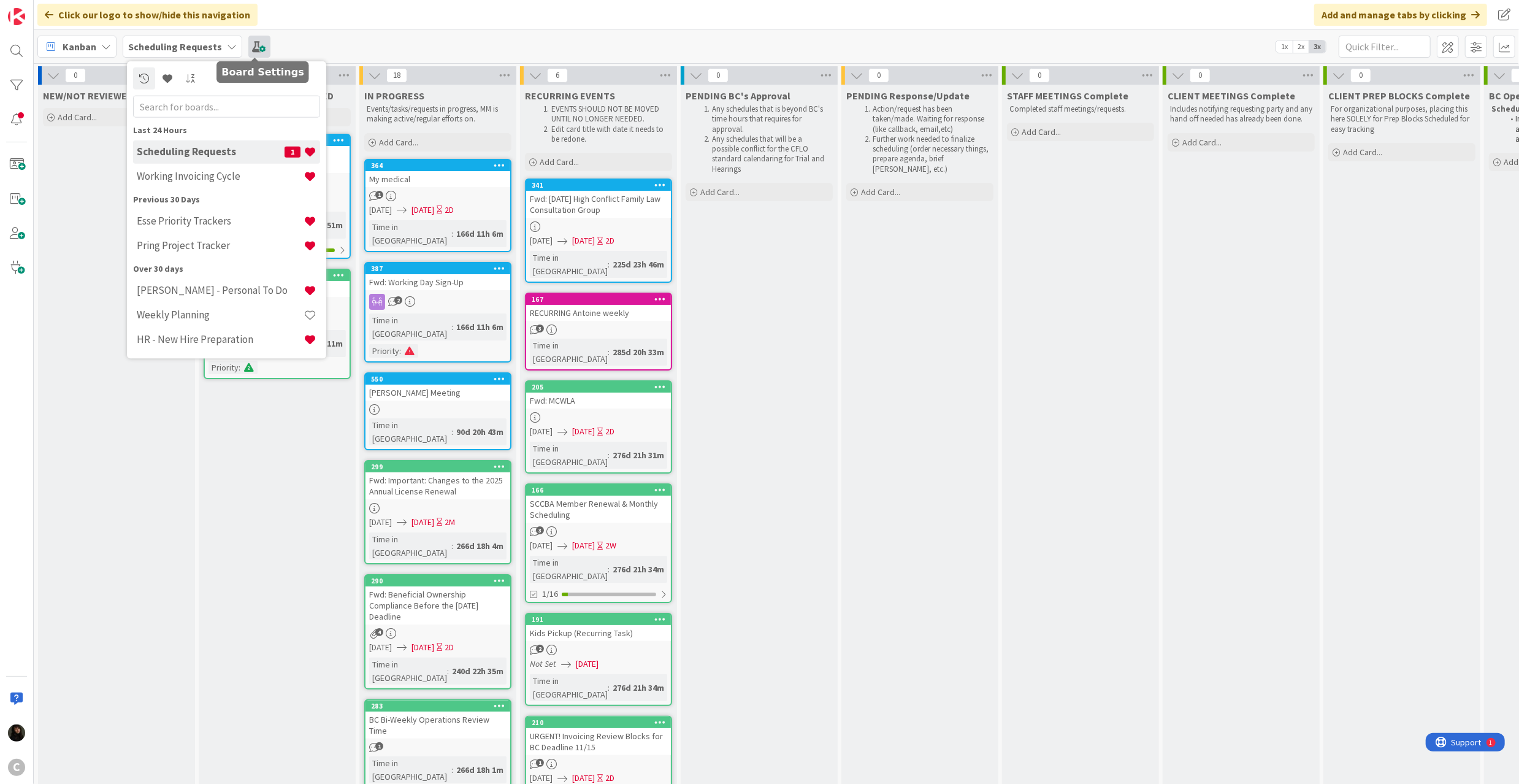
click at [261, 48] on span at bounding box center [260, 47] width 22 height 22
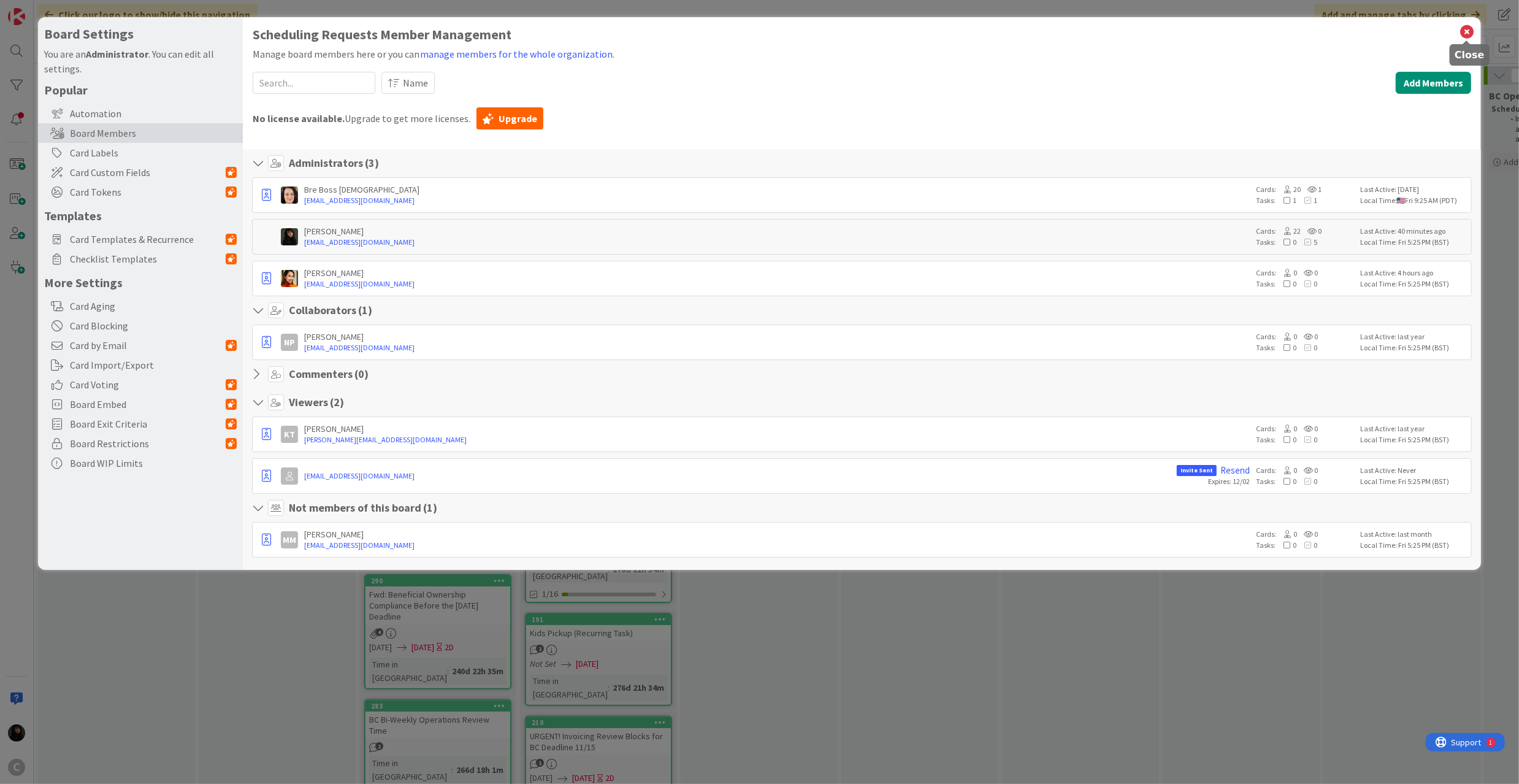
click at [1424, 28] on icon at bounding box center [1466, 31] width 16 height 17
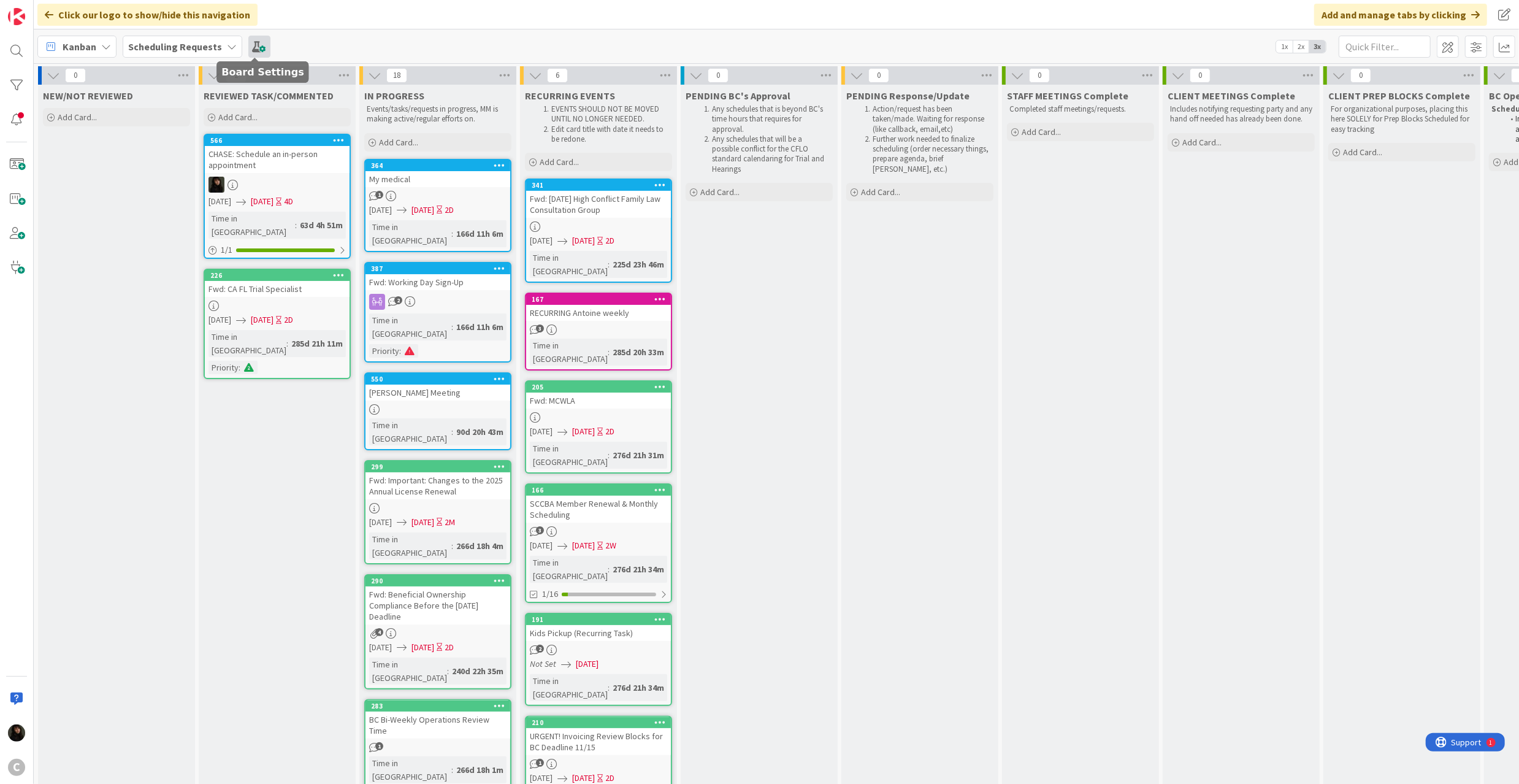
click at [261, 53] on span at bounding box center [260, 47] width 22 height 22
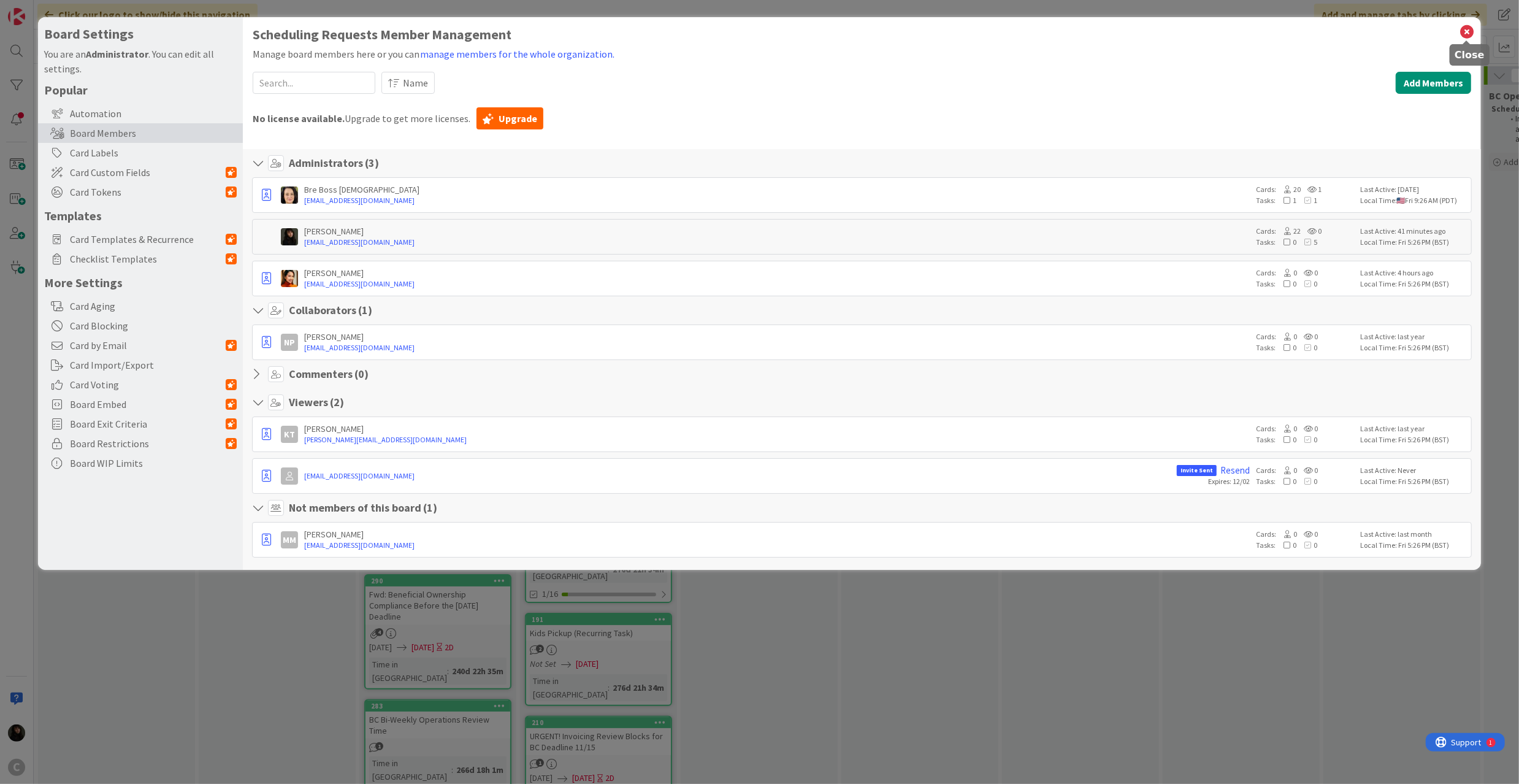
click at [1424, 31] on icon at bounding box center [1466, 31] width 16 height 17
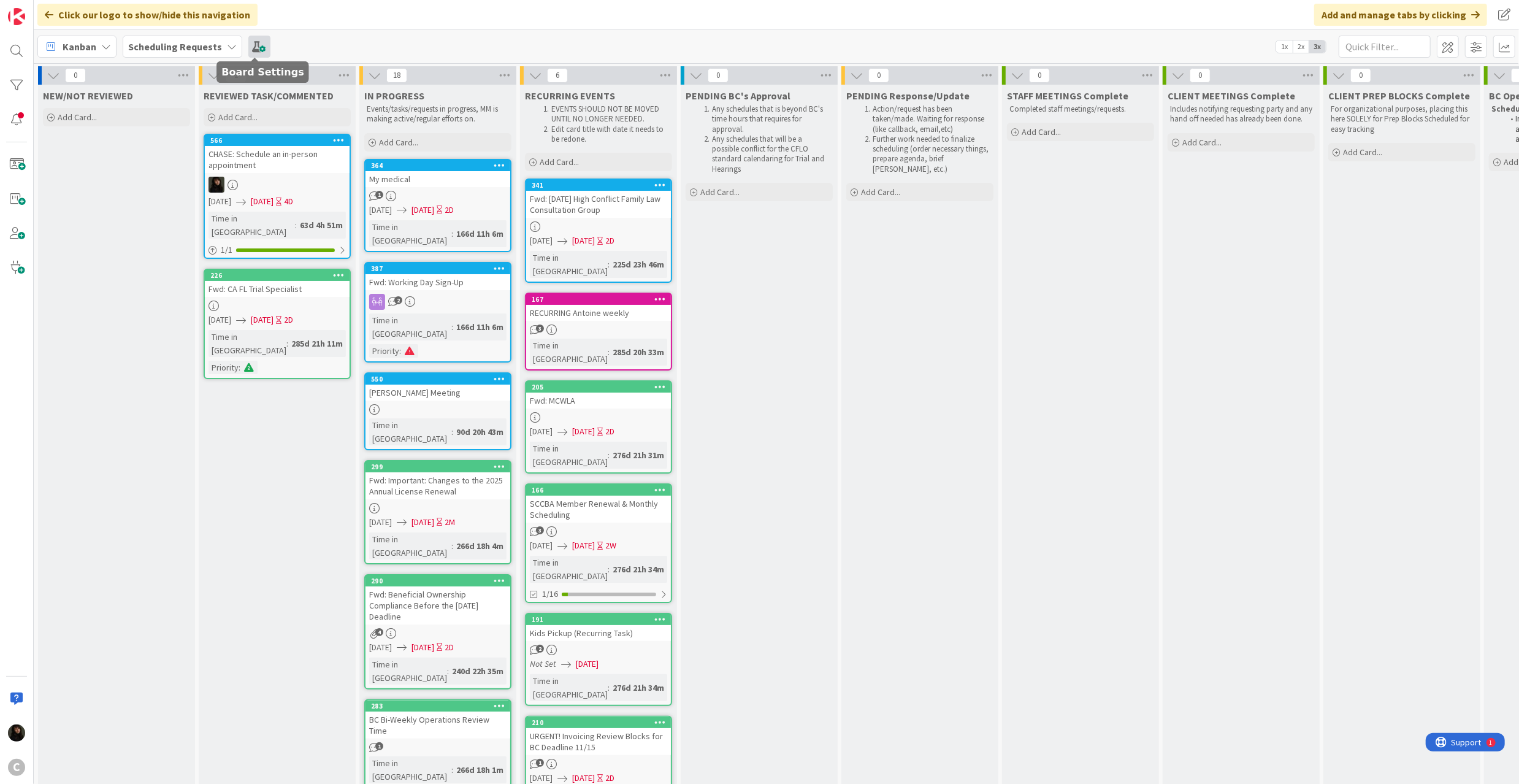
click at [255, 48] on span at bounding box center [260, 47] width 22 height 22
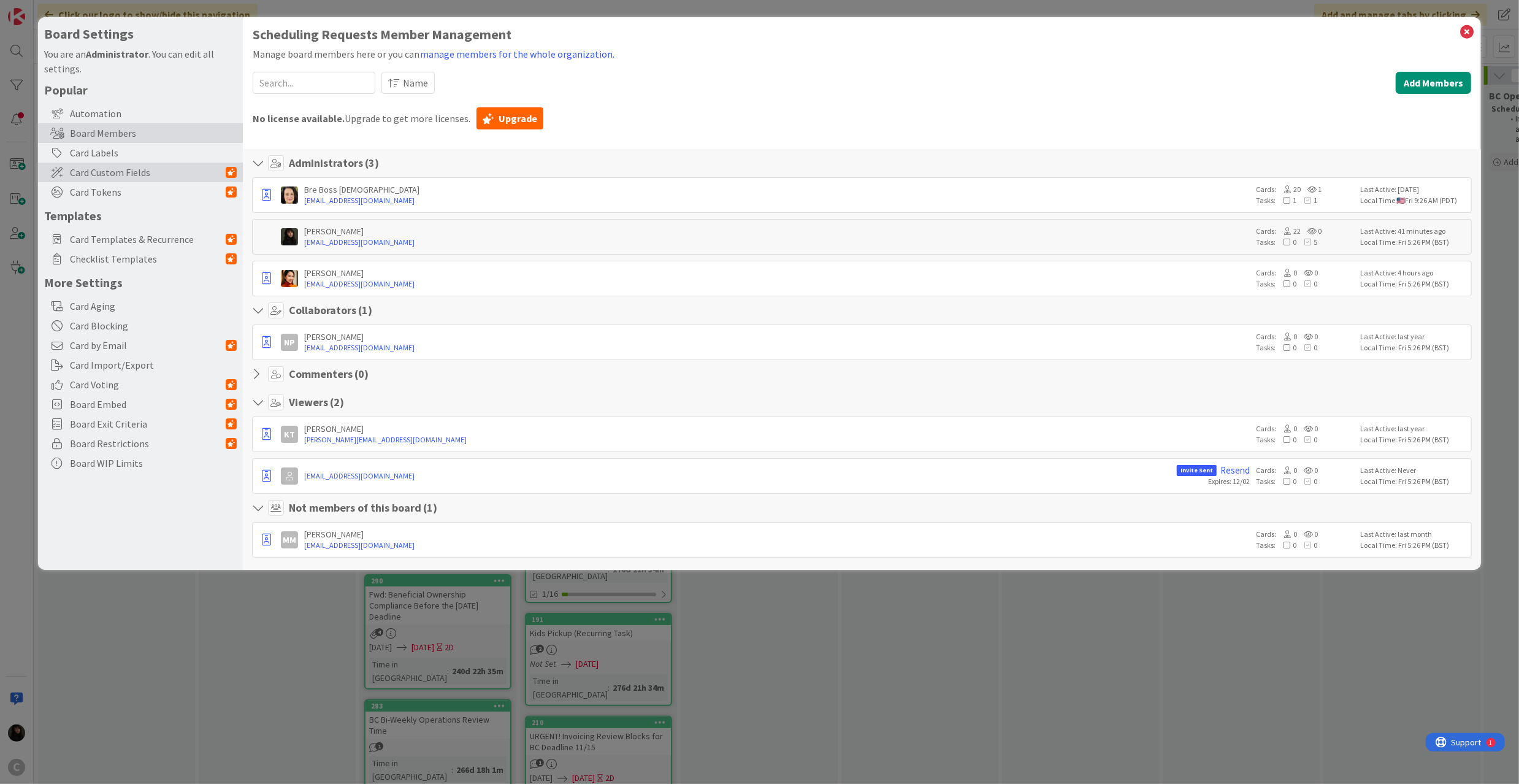
click at [126, 177] on span "Card Custom Fields" at bounding box center [147, 173] width 156 height 15
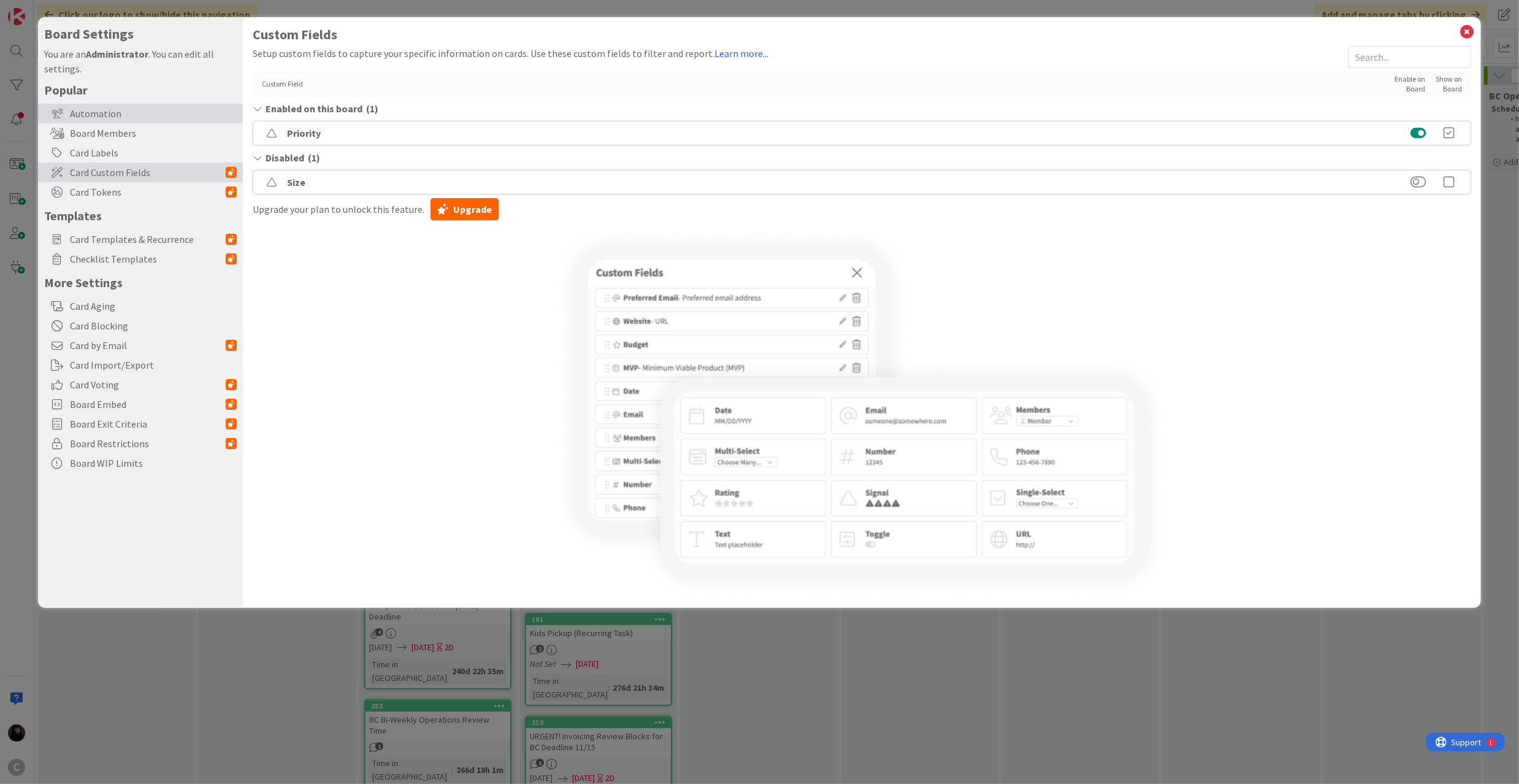
click at [109, 113] on div "Automation" at bounding box center [140, 113] width 205 height 19
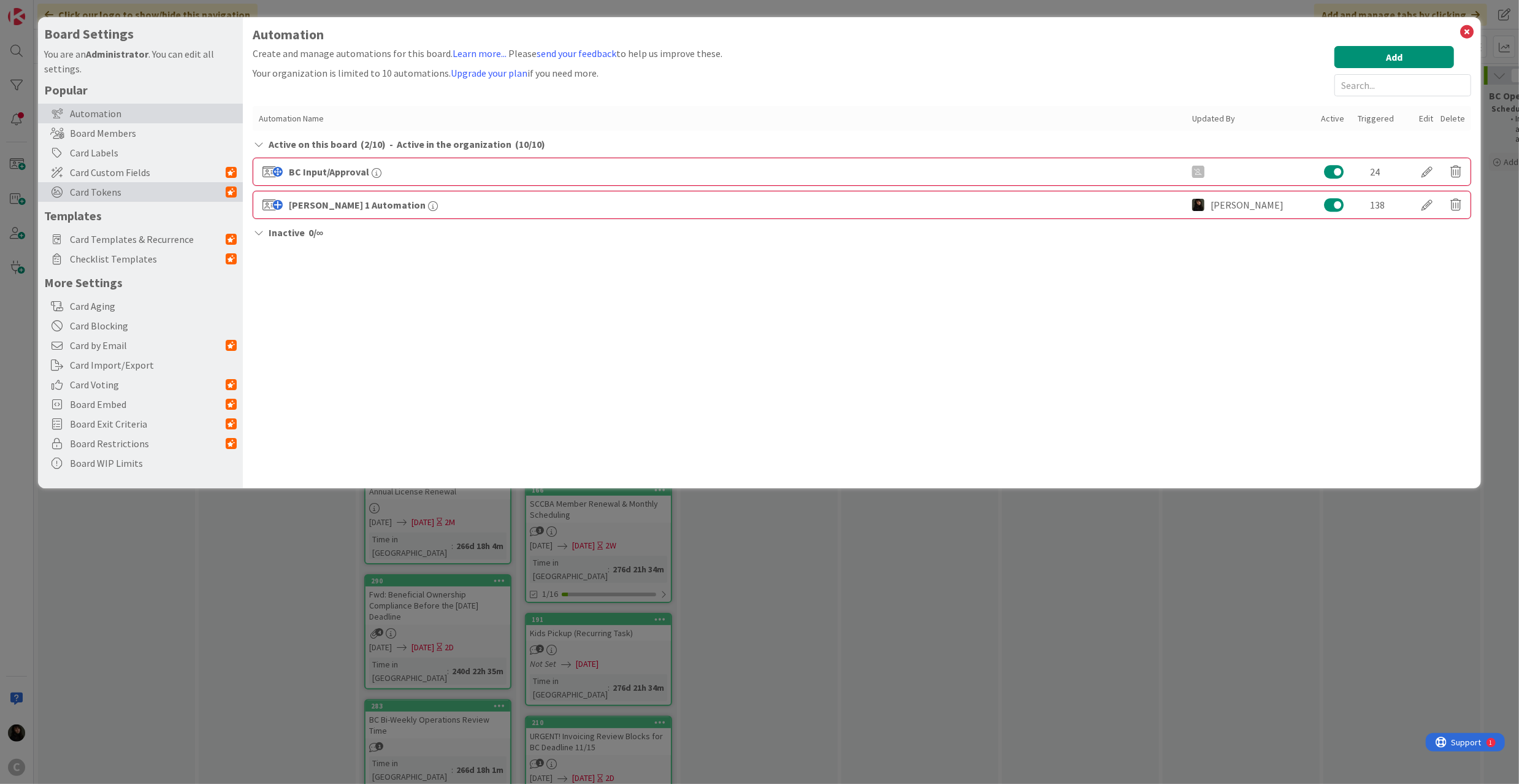
click at [97, 192] on span "Card Tokens" at bounding box center [147, 192] width 156 height 15
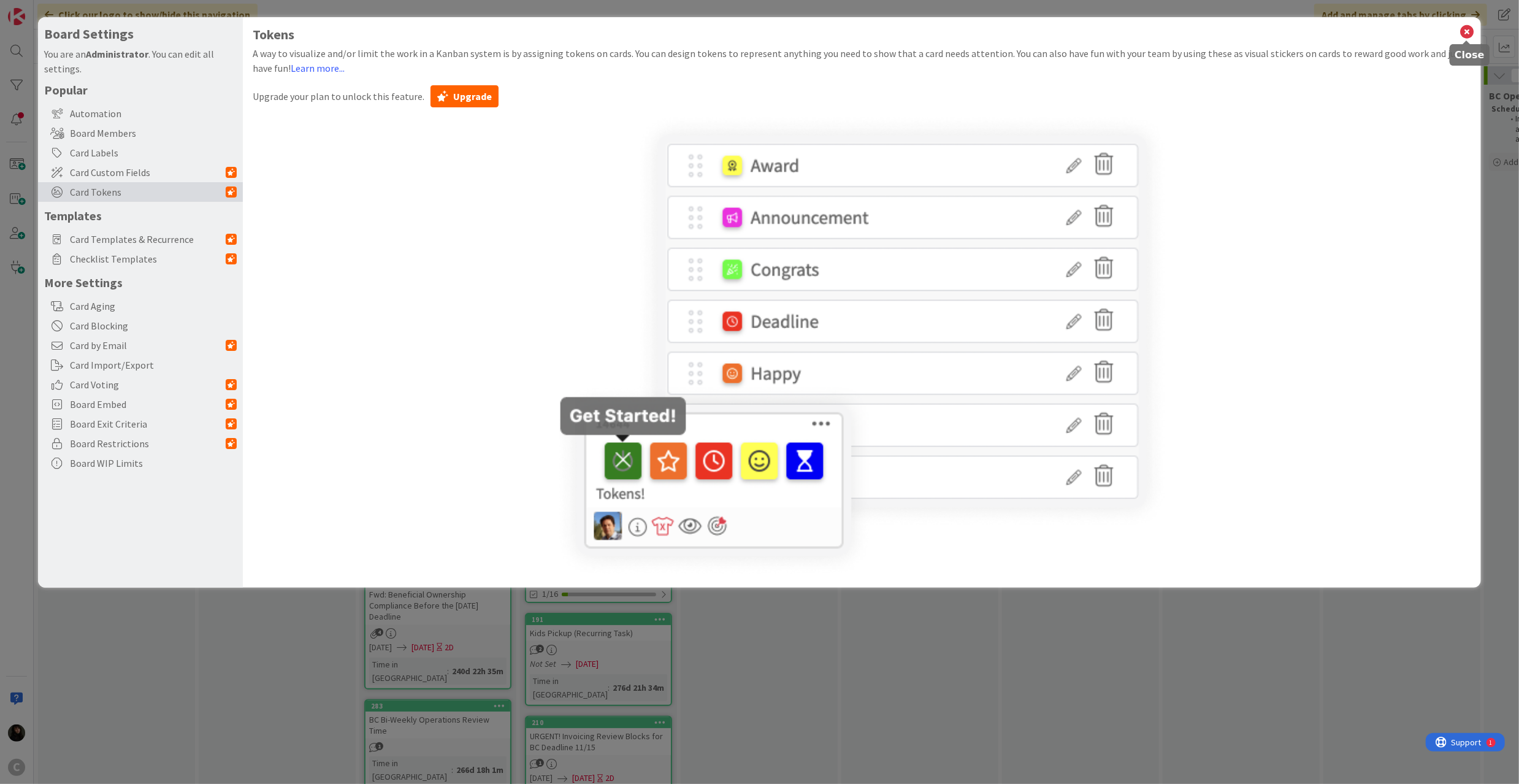
click at [1424, 34] on icon at bounding box center [1466, 31] width 16 height 17
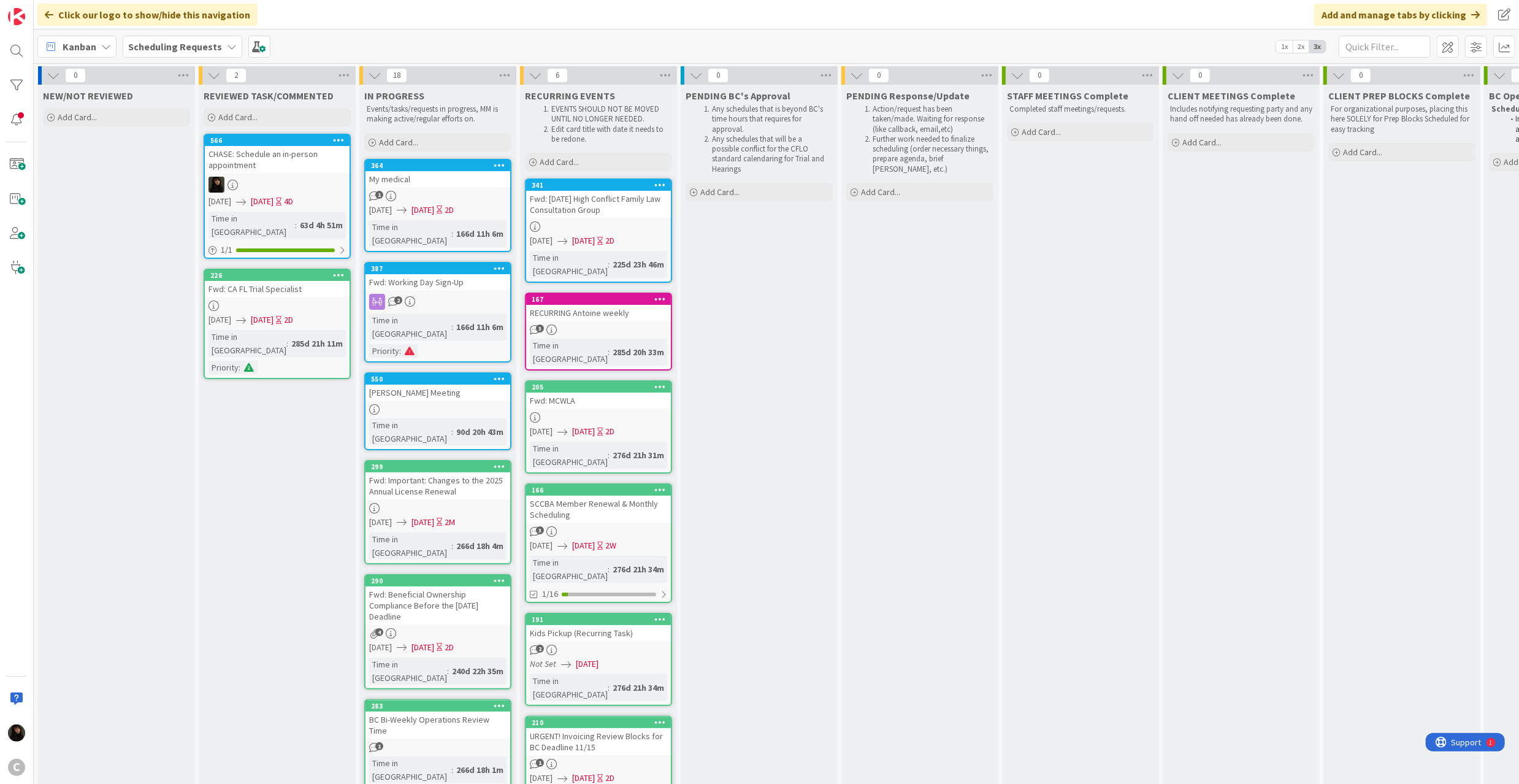
click at [110, 45] on icon at bounding box center [106, 46] width 10 height 10
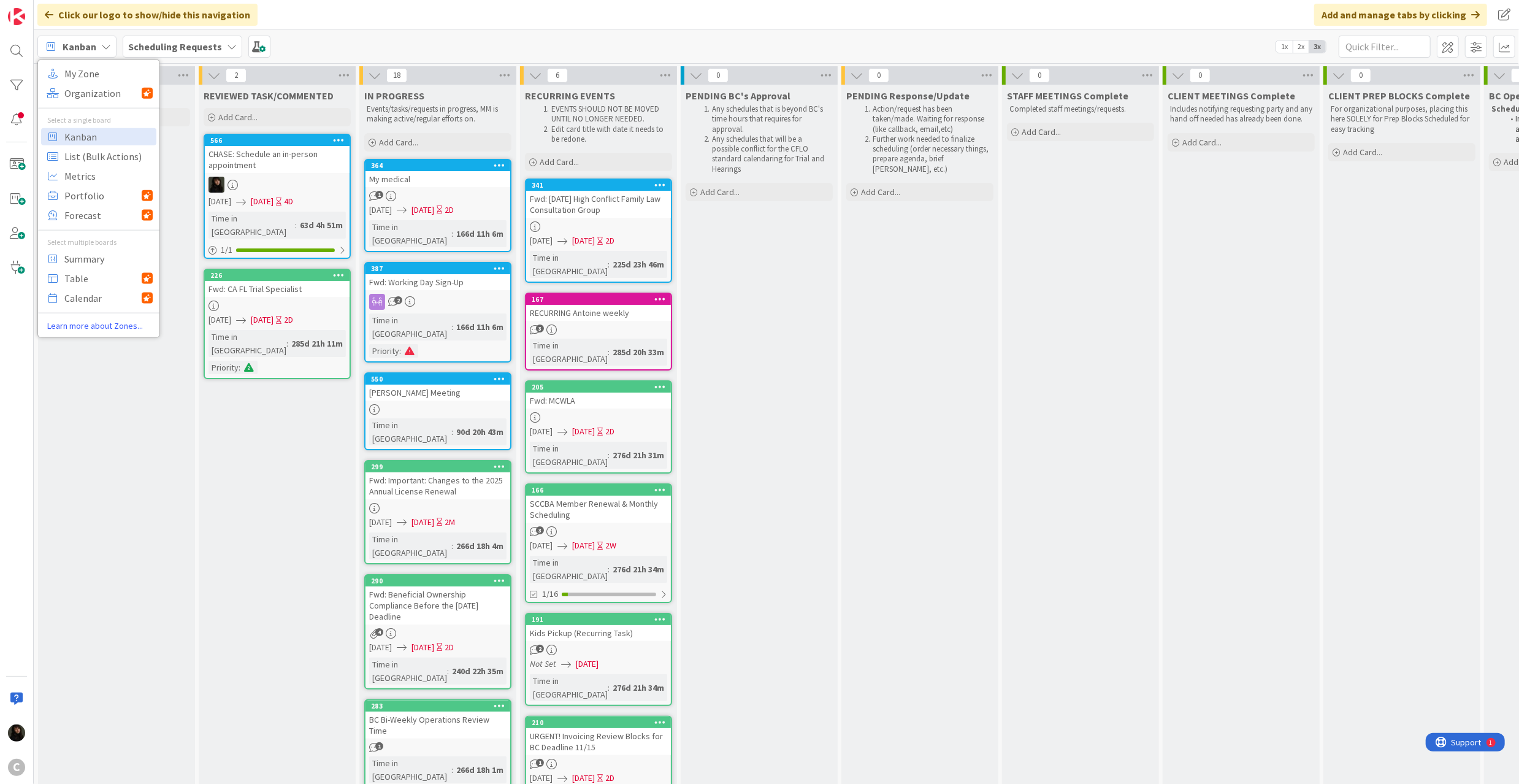
click at [212, 44] on b "Scheduling Requests" at bounding box center [175, 46] width 94 height 12
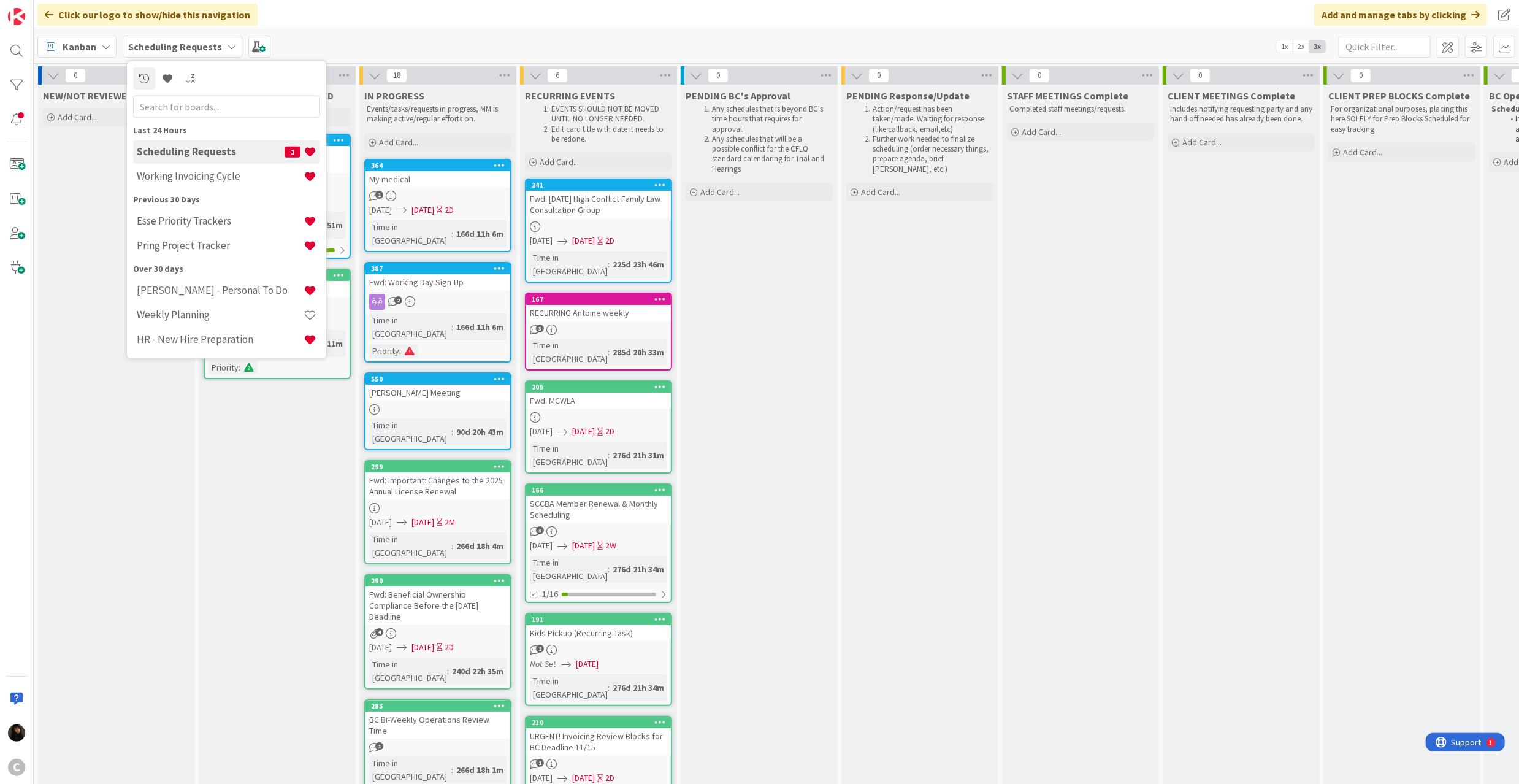
click at [430, 40] on div "Kanban My Zone Organization Select a single board Kanban List (Bulk Actions) Me…" at bounding box center [776, 46] width 1485 height 34
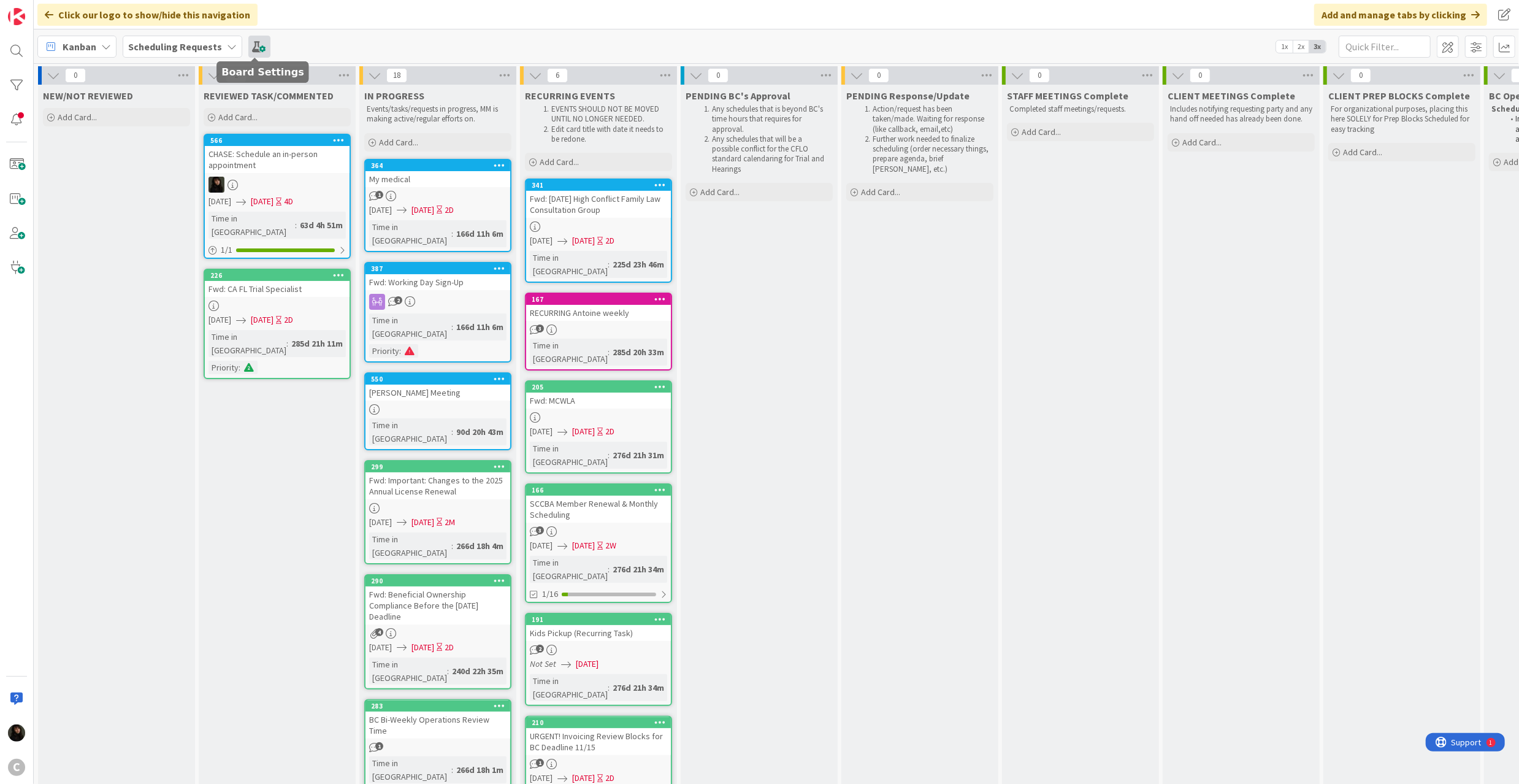
click at [262, 51] on span at bounding box center [260, 47] width 22 height 22
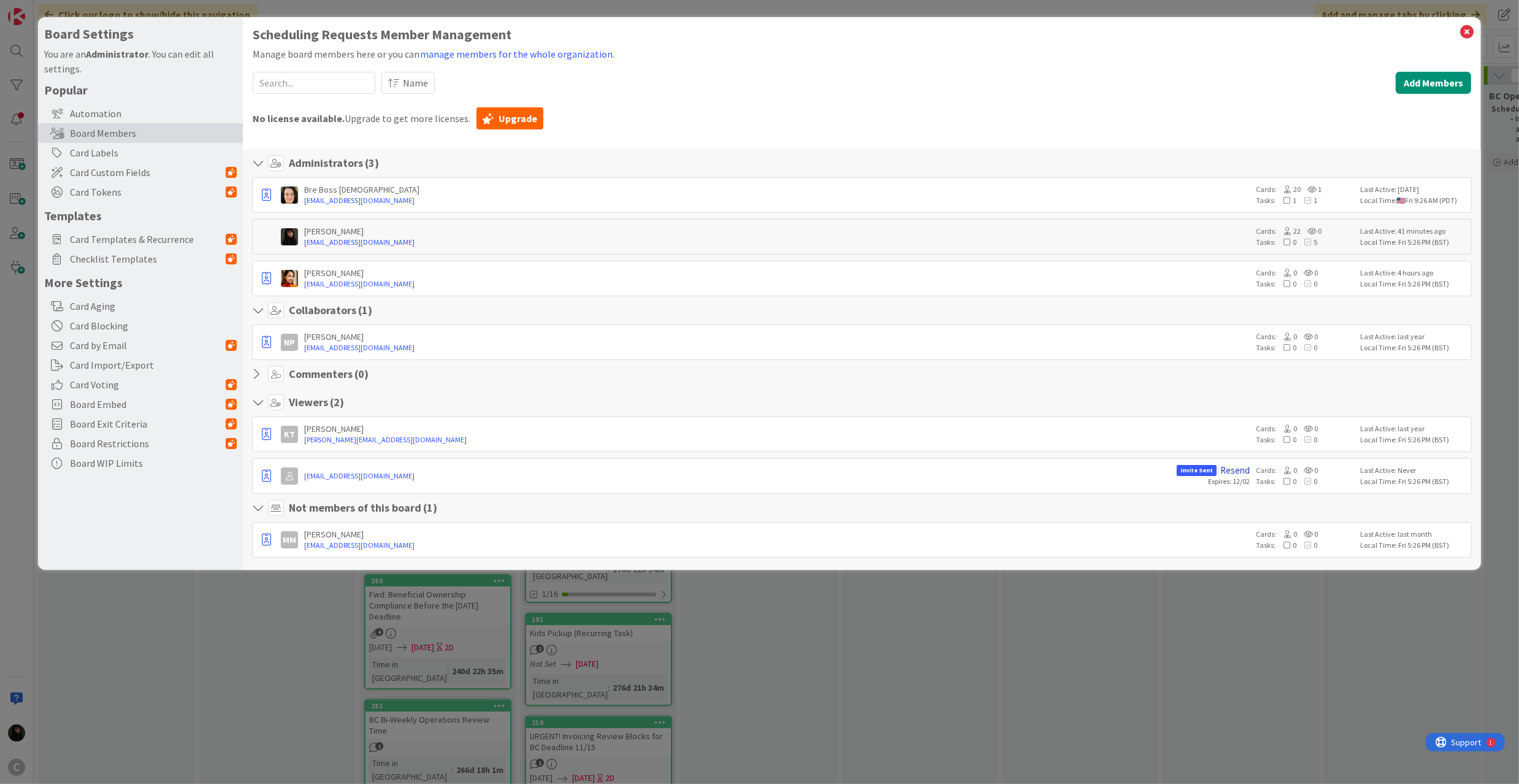
click at [1237, 471] on link "Resend" at bounding box center [1235, 470] width 30 height 11
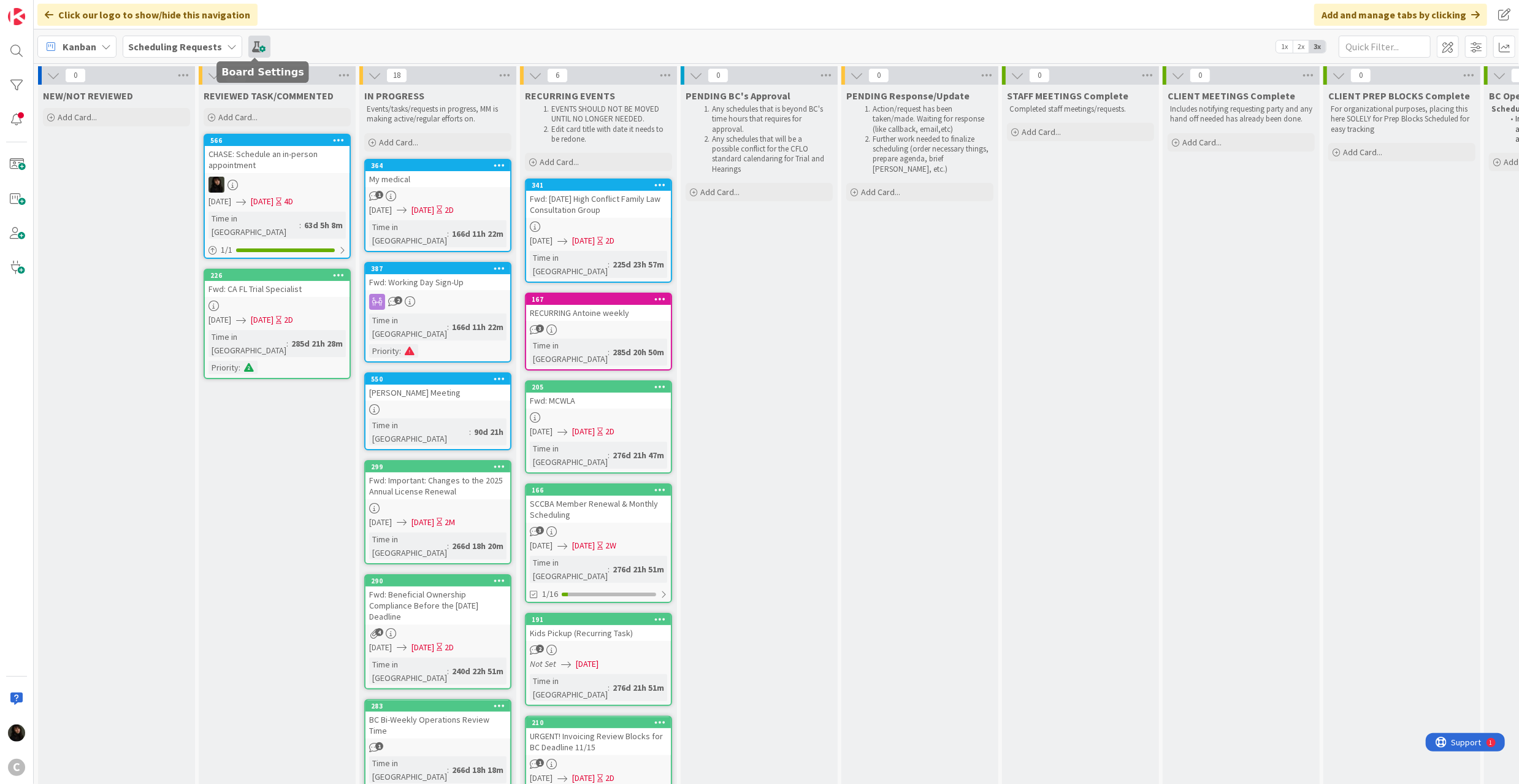
click at [255, 47] on span at bounding box center [260, 47] width 22 height 22
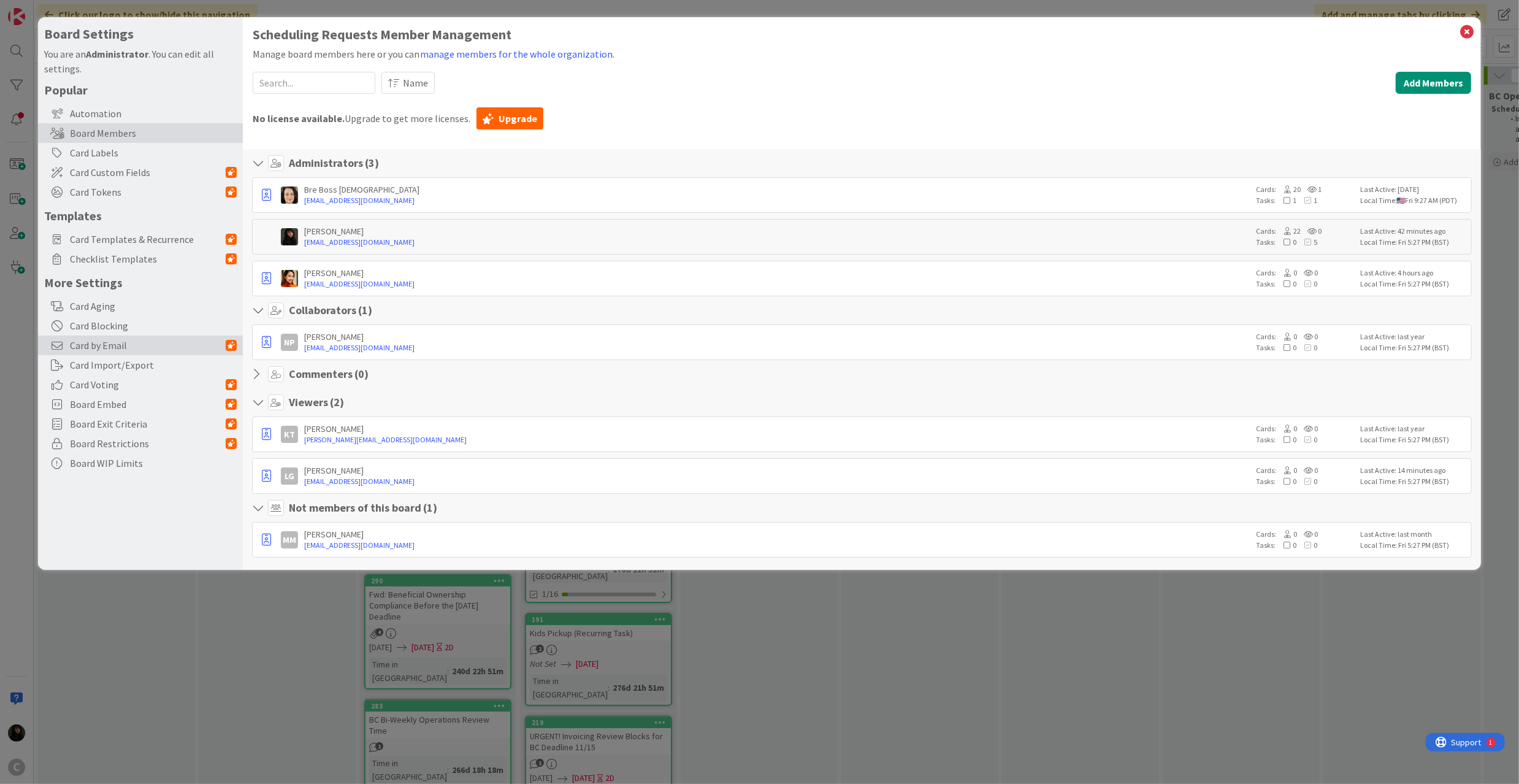
click at [106, 346] on span "Card by Email" at bounding box center [147, 345] width 156 height 15
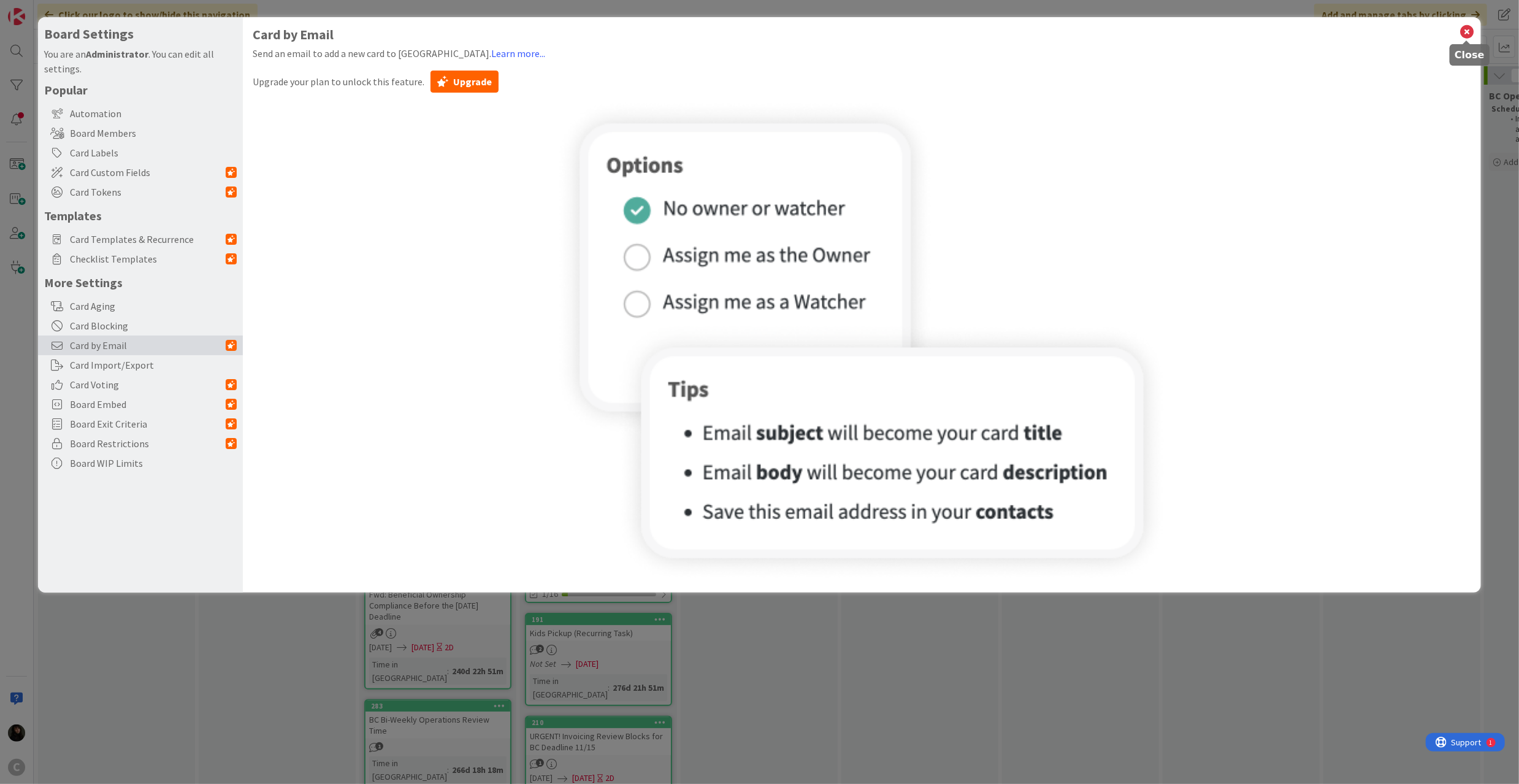
click at [1468, 34] on icon at bounding box center [1466, 31] width 16 height 17
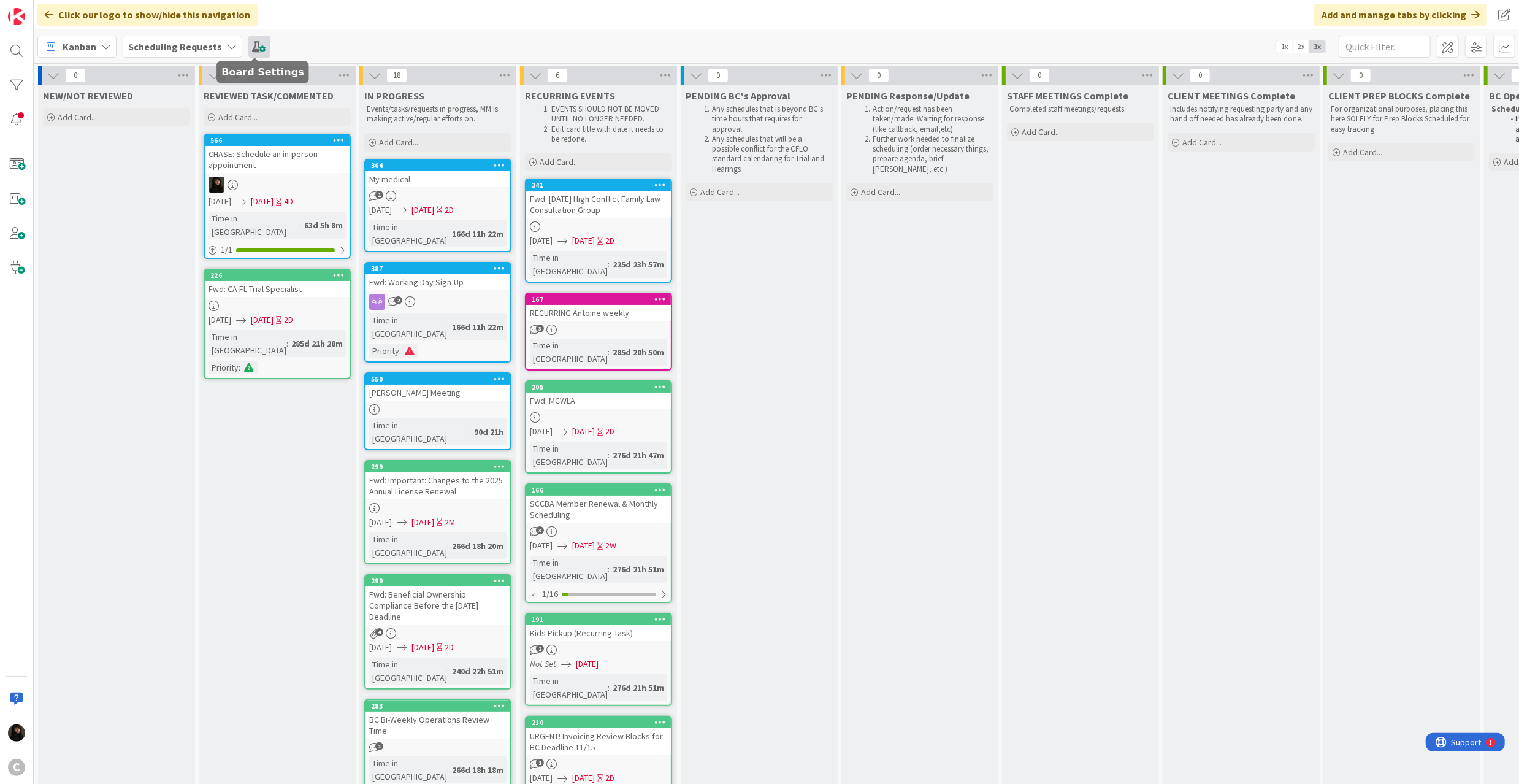
click at [256, 47] on span at bounding box center [260, 47] width 22 height 22
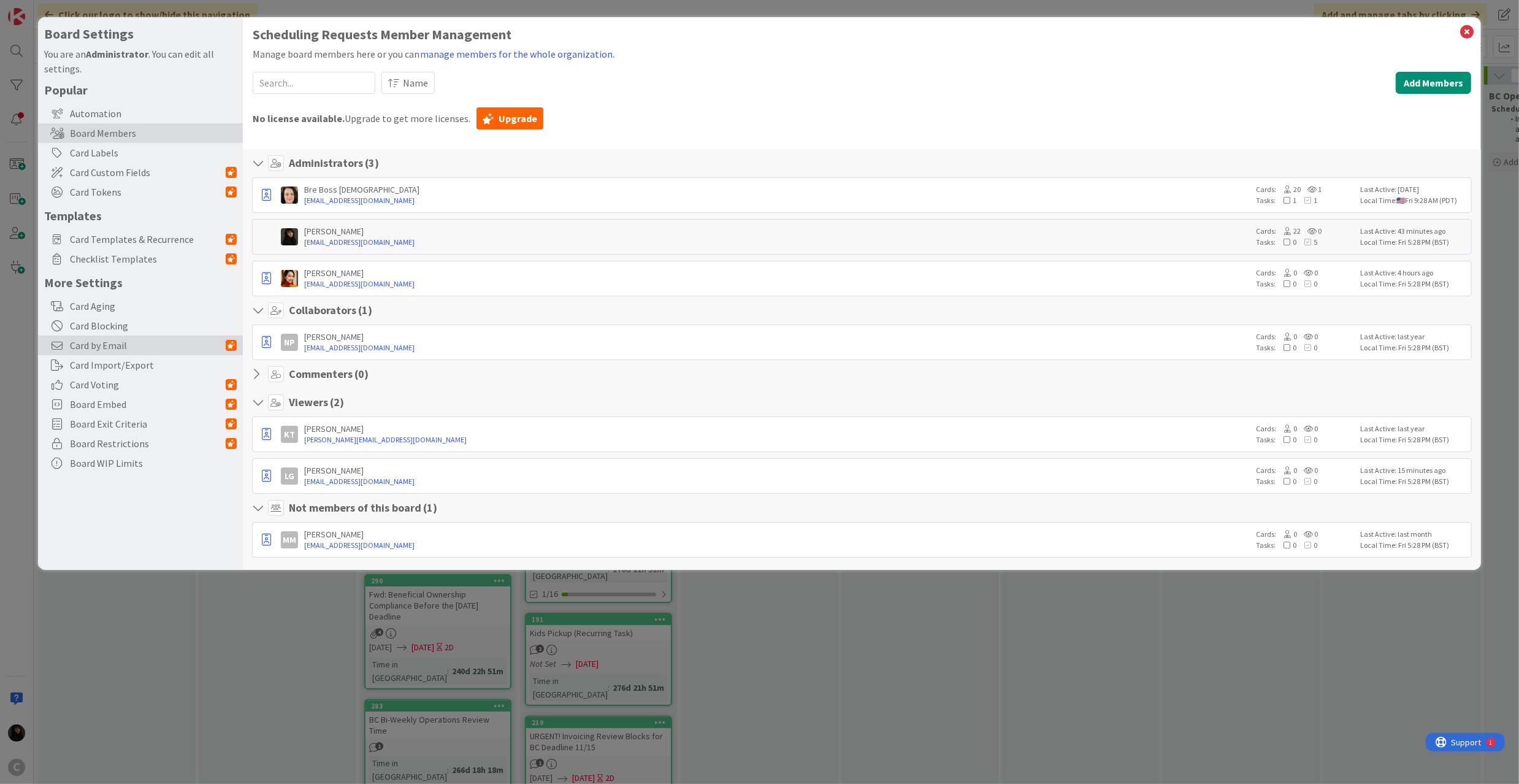
click at [141, 343] on span "Card by Email" at bounding box center [147, 345] width 156 height 15
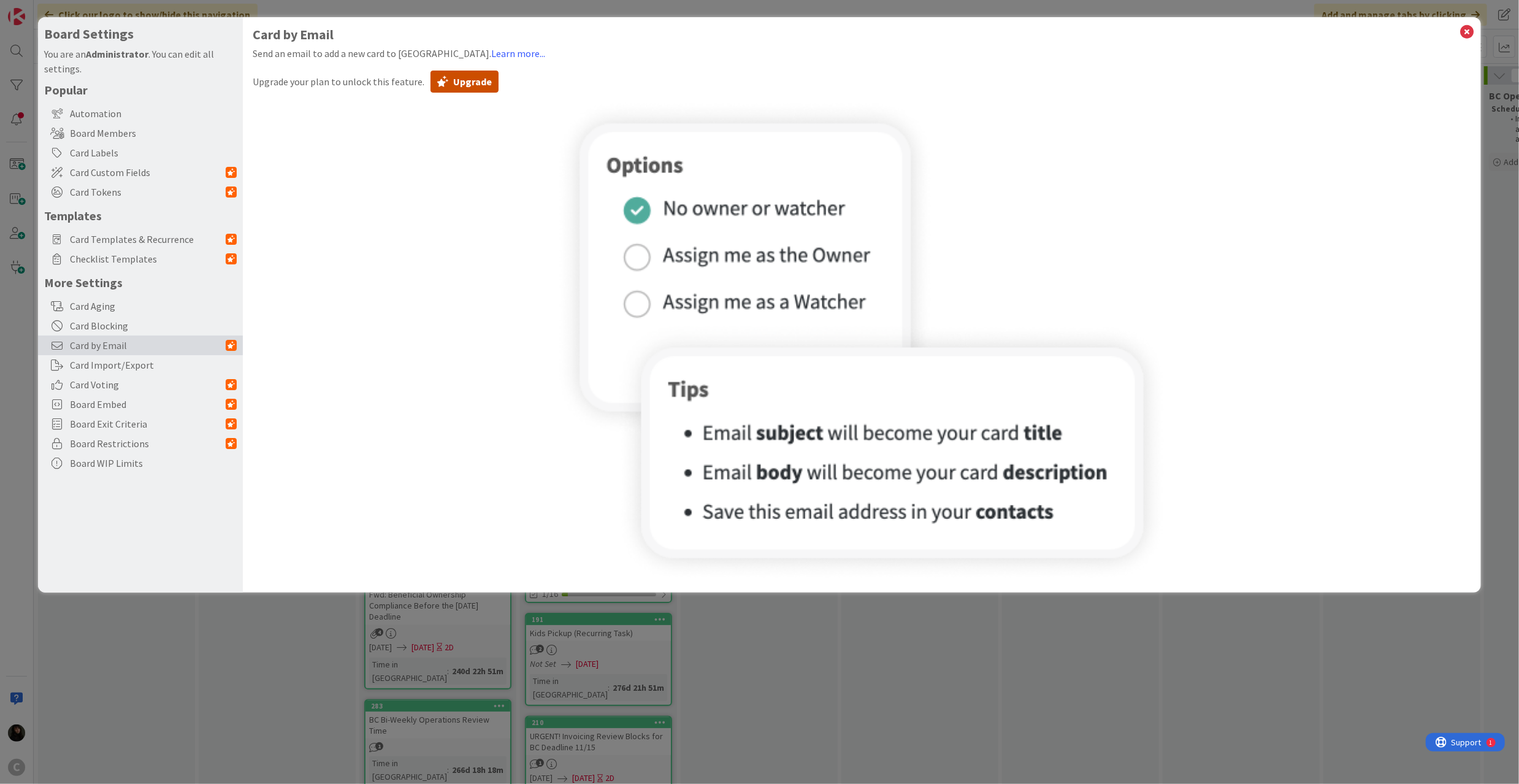
click at [471, 92] on button "Upgrade" at bounding box center [464, 82] width 68 height 22
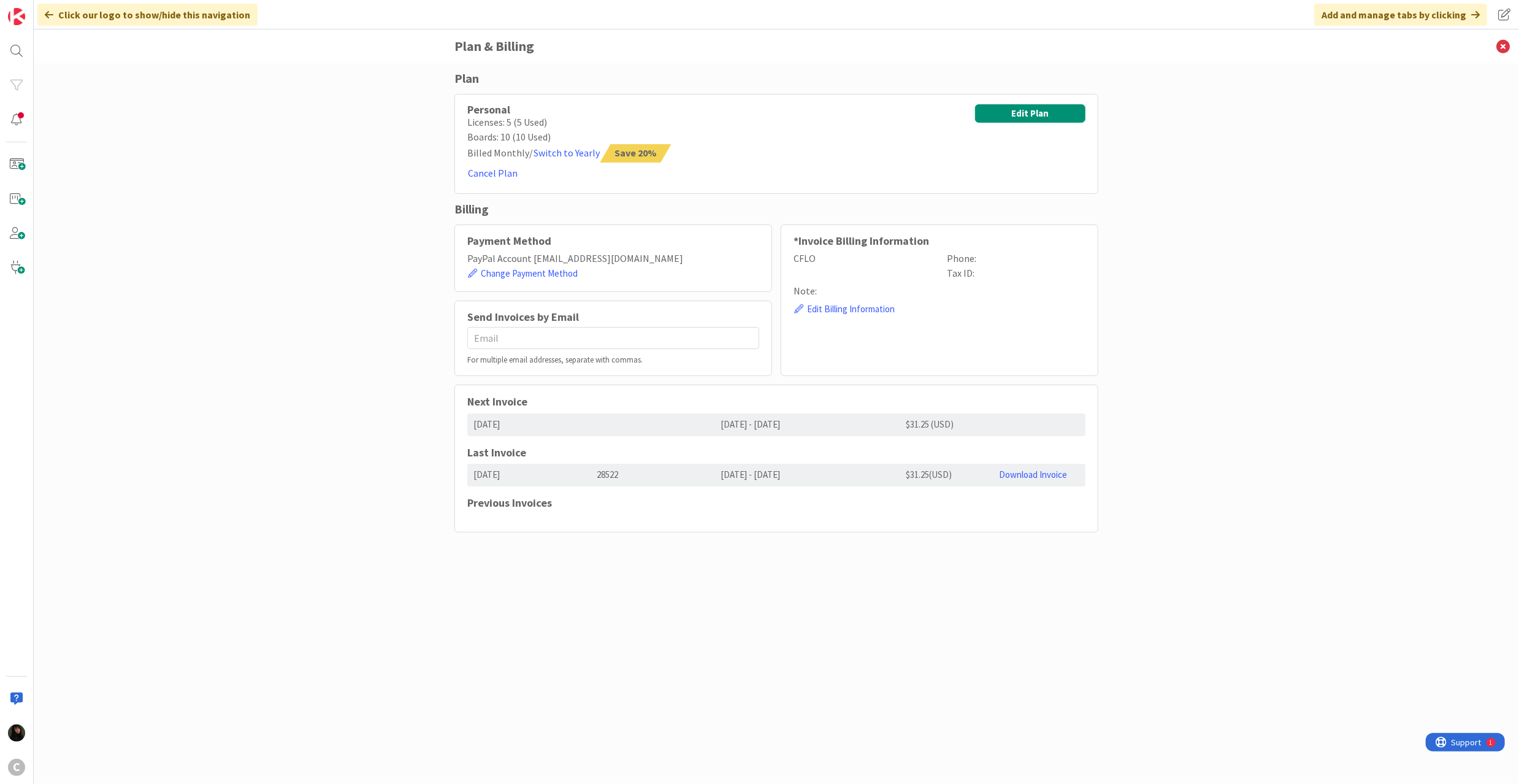
click at [52, 13] on icon at bounding box center [49, 14] width 9 height 10
click at [1497, 44] on icon at bounding box center [1503, 46] width 32 height 34
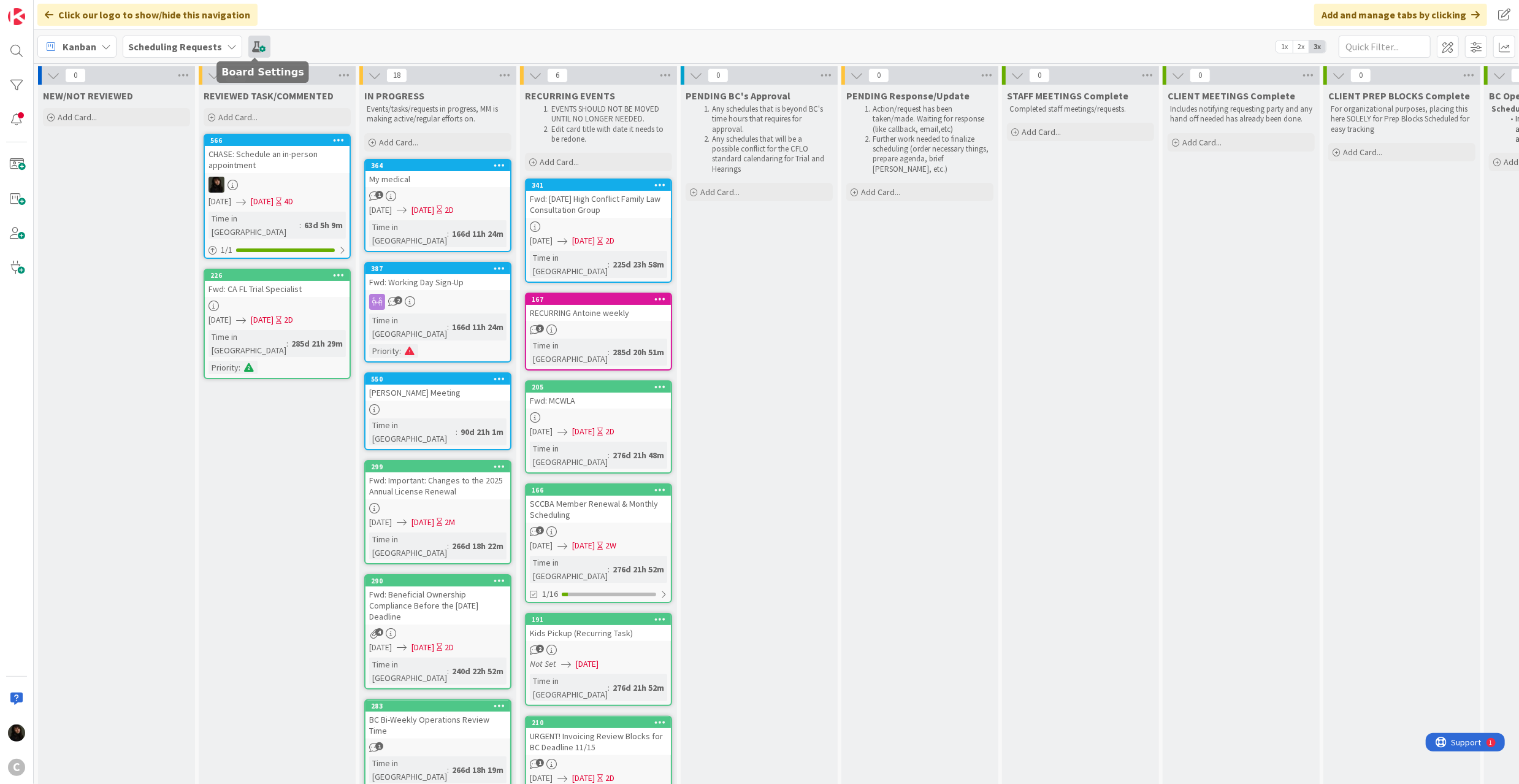
click at [261, 45] on span at bounding box center [260, 47] width 22 height 22
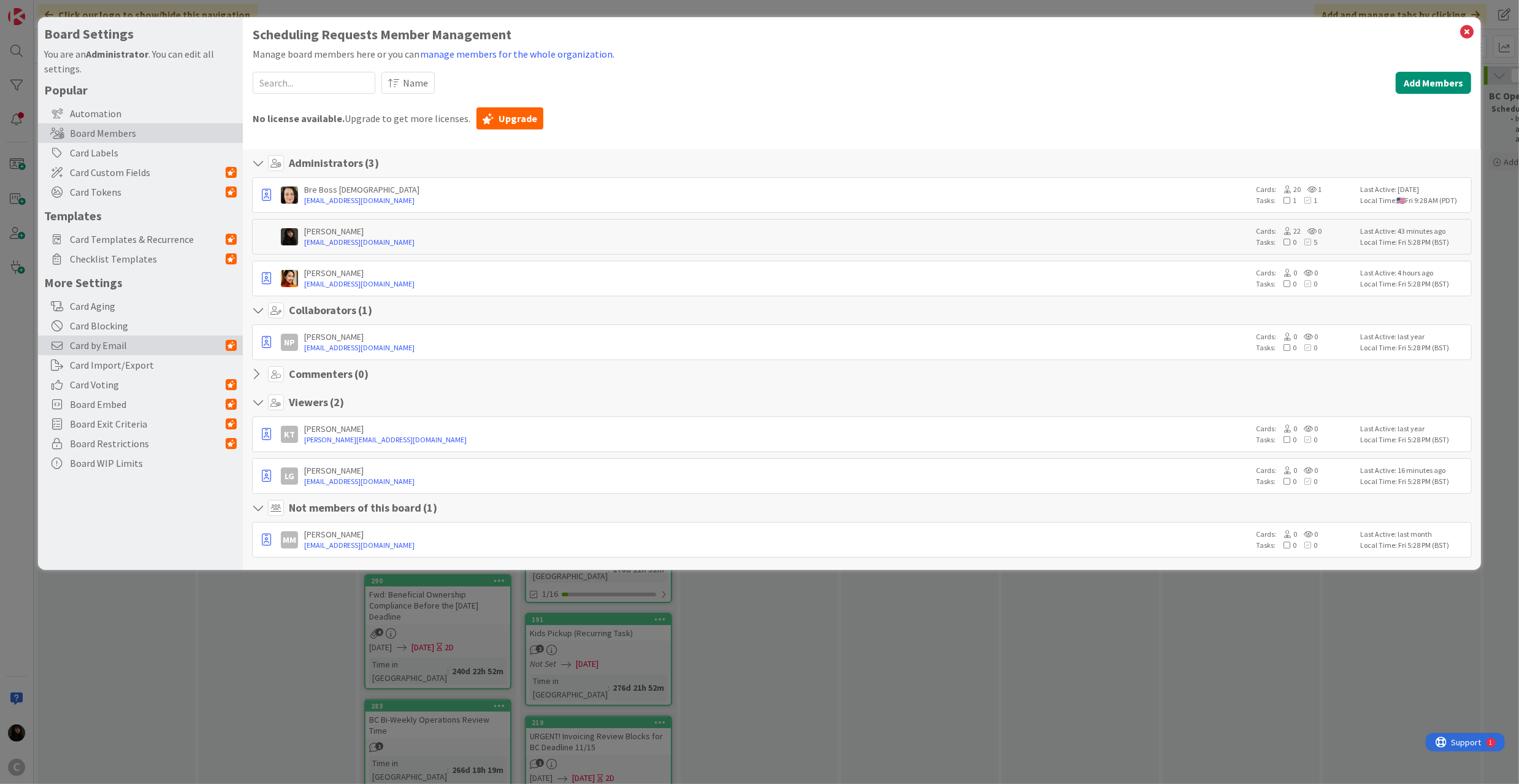
click at [127, 342] on span "Card by Email" at bounding box center [147, 345] width 156 height 15
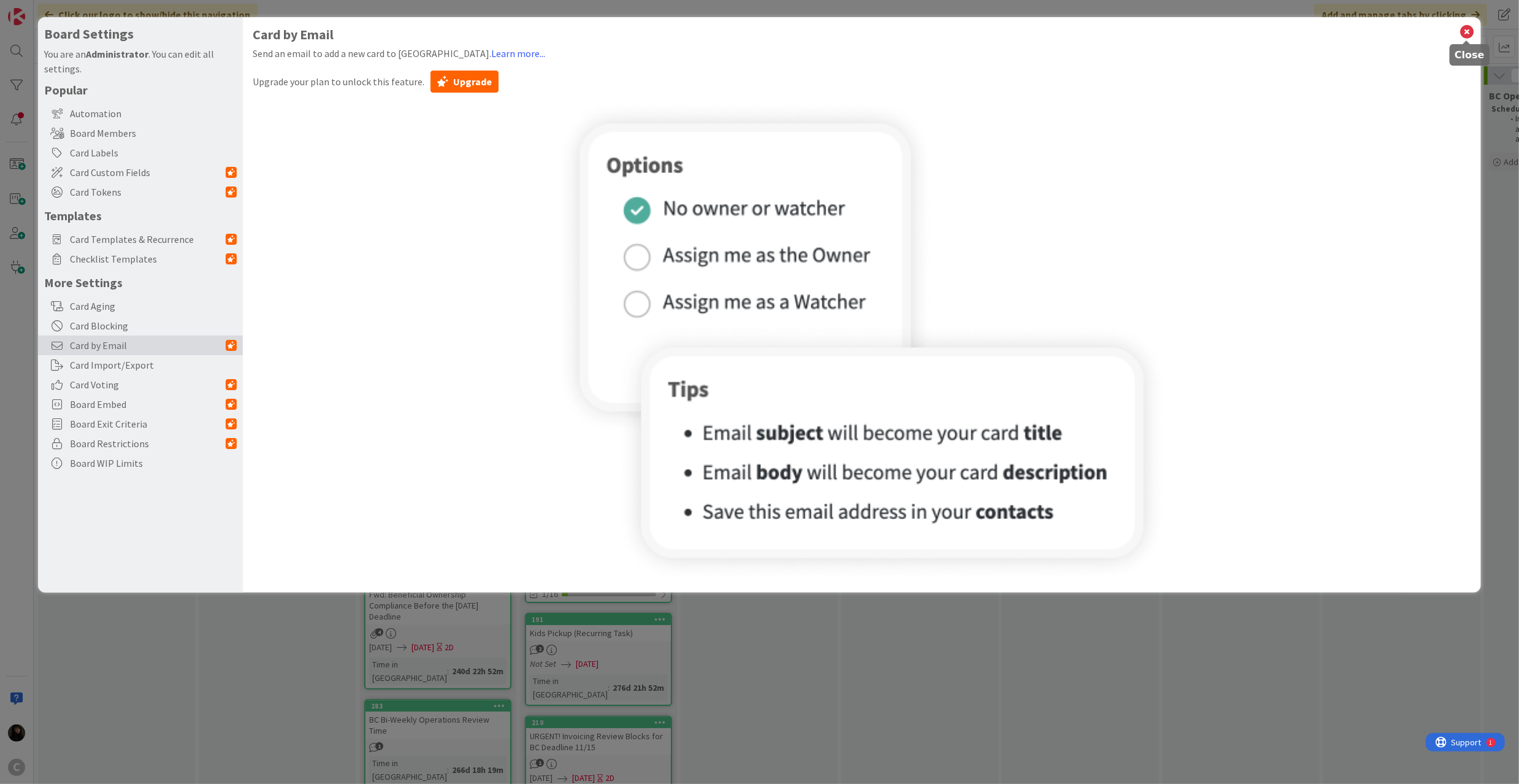
click at [1465, 28] on icon at bounding box center [1466, 31] width 16 height 17
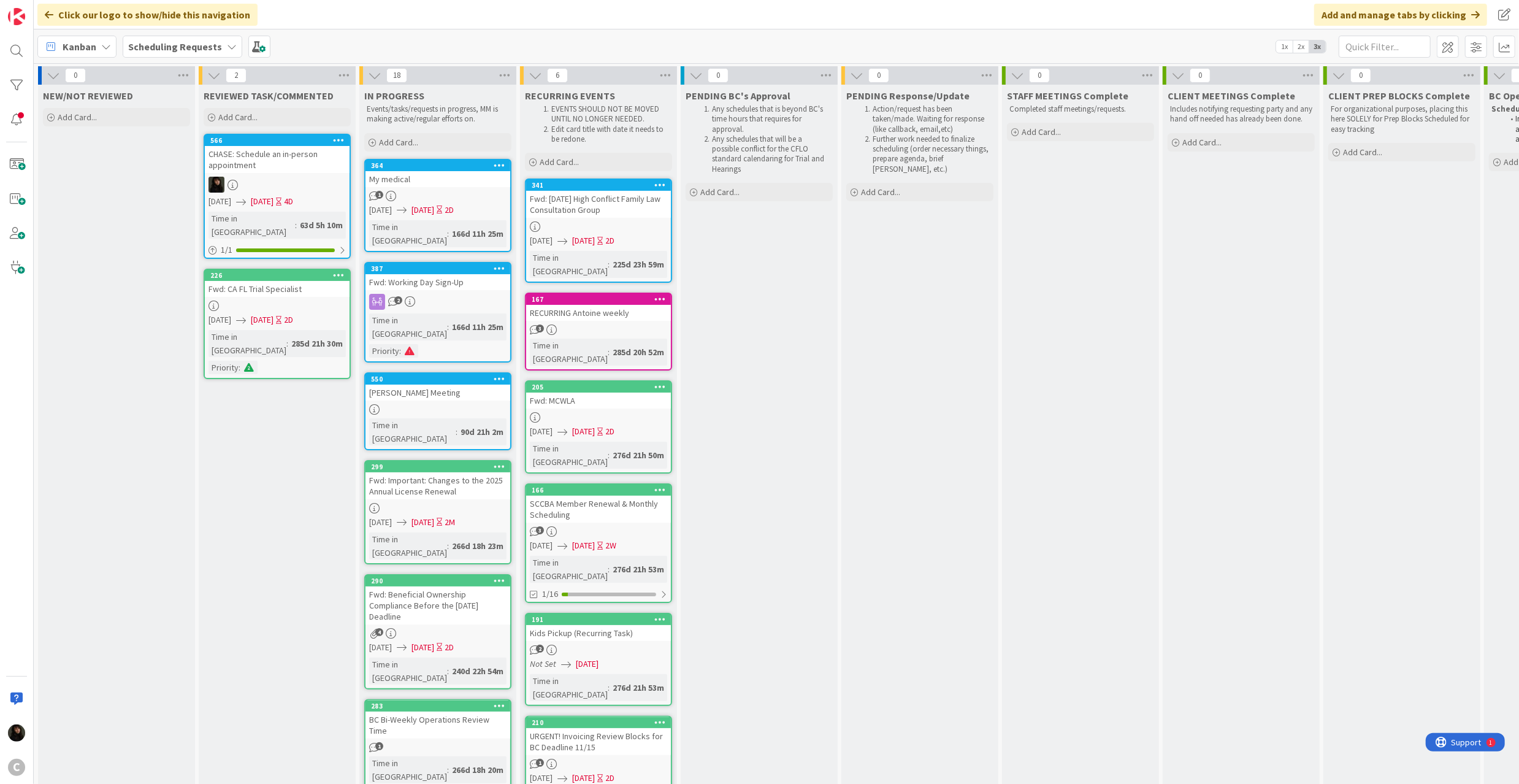
click at [138, 207] on div "NEW/NOT REVIEWED Add Card..." at bounding box center [116, 672] width 157 height 1174
click at [118, 112] on div "Add Card..." at bounding box center [117, 117] width 147 height 19
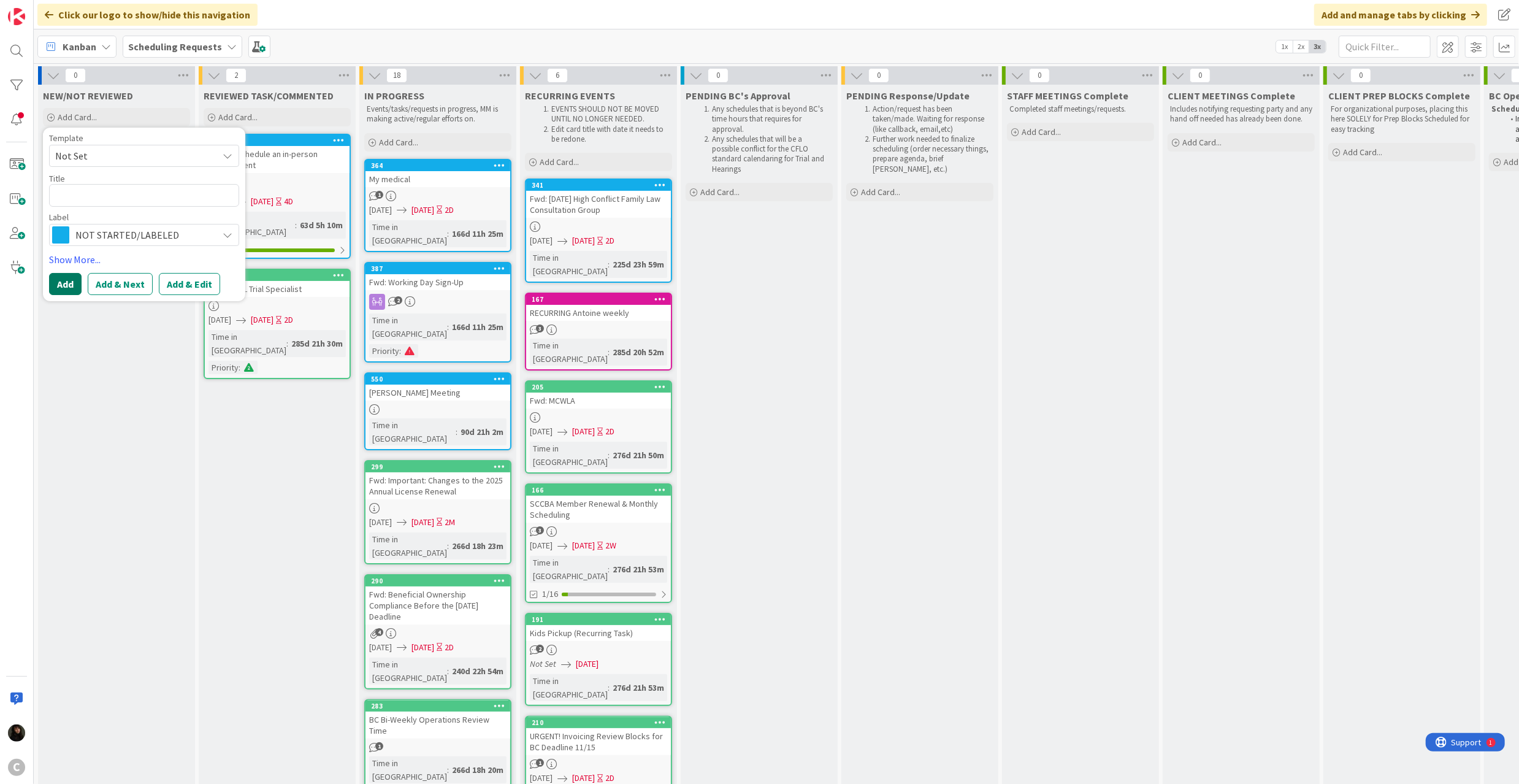
click at [71, 276] on button "Add" at bounding box center [66, 284] width 33 height 22
click at [97, 190] on textarea at bounding box center [144, 195] width 190 height 22
type textarea "x"
type textarea "L"
type textarea "x"
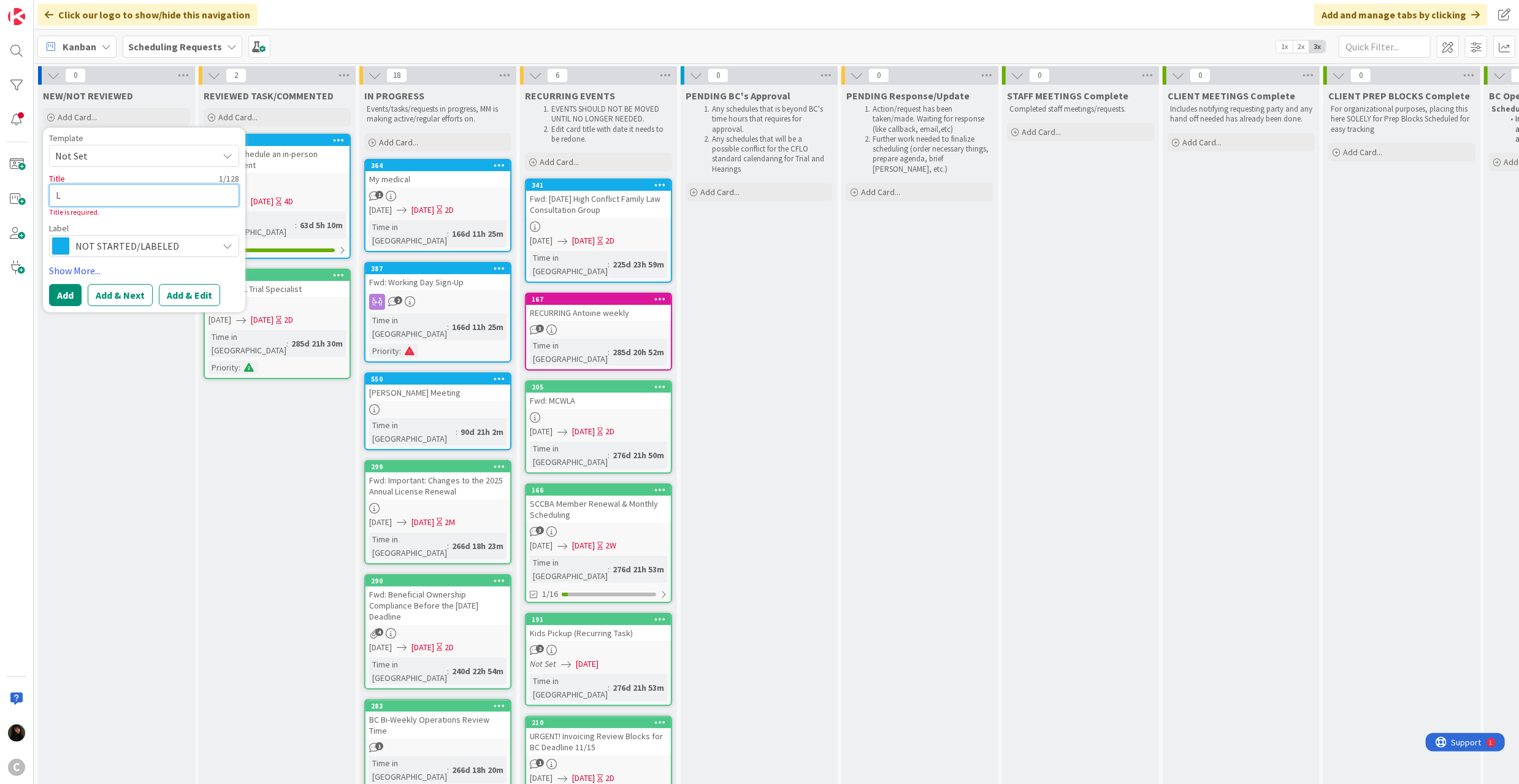
type textarea "LI"
type textarea "x"
type textarea "LIP"
type textarea "x"
type textarea "LIPE"
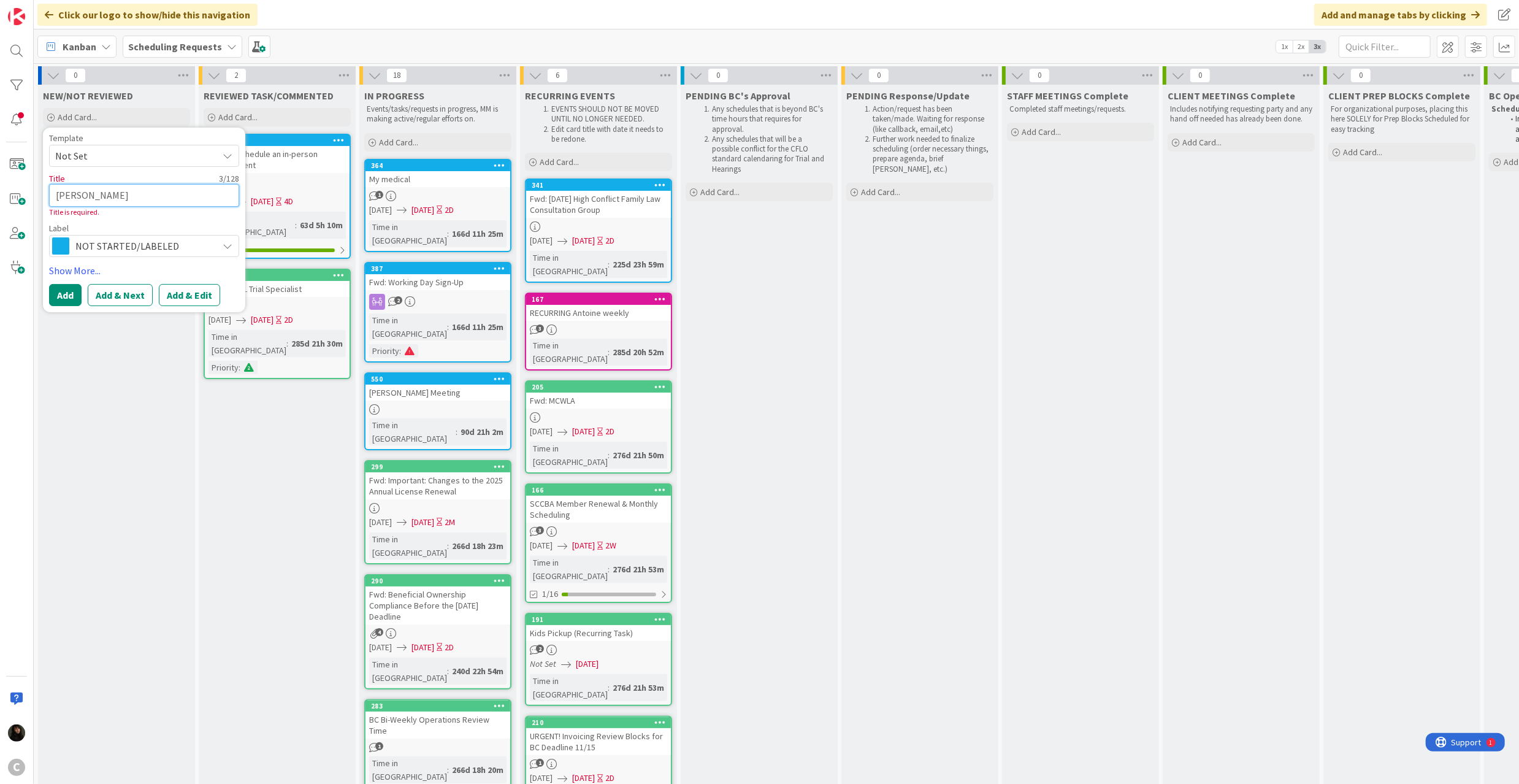
type textarea "x"
type textarea "LIPE"
type textarea "x"
type textarea "LIPE C"
type textarea "x"
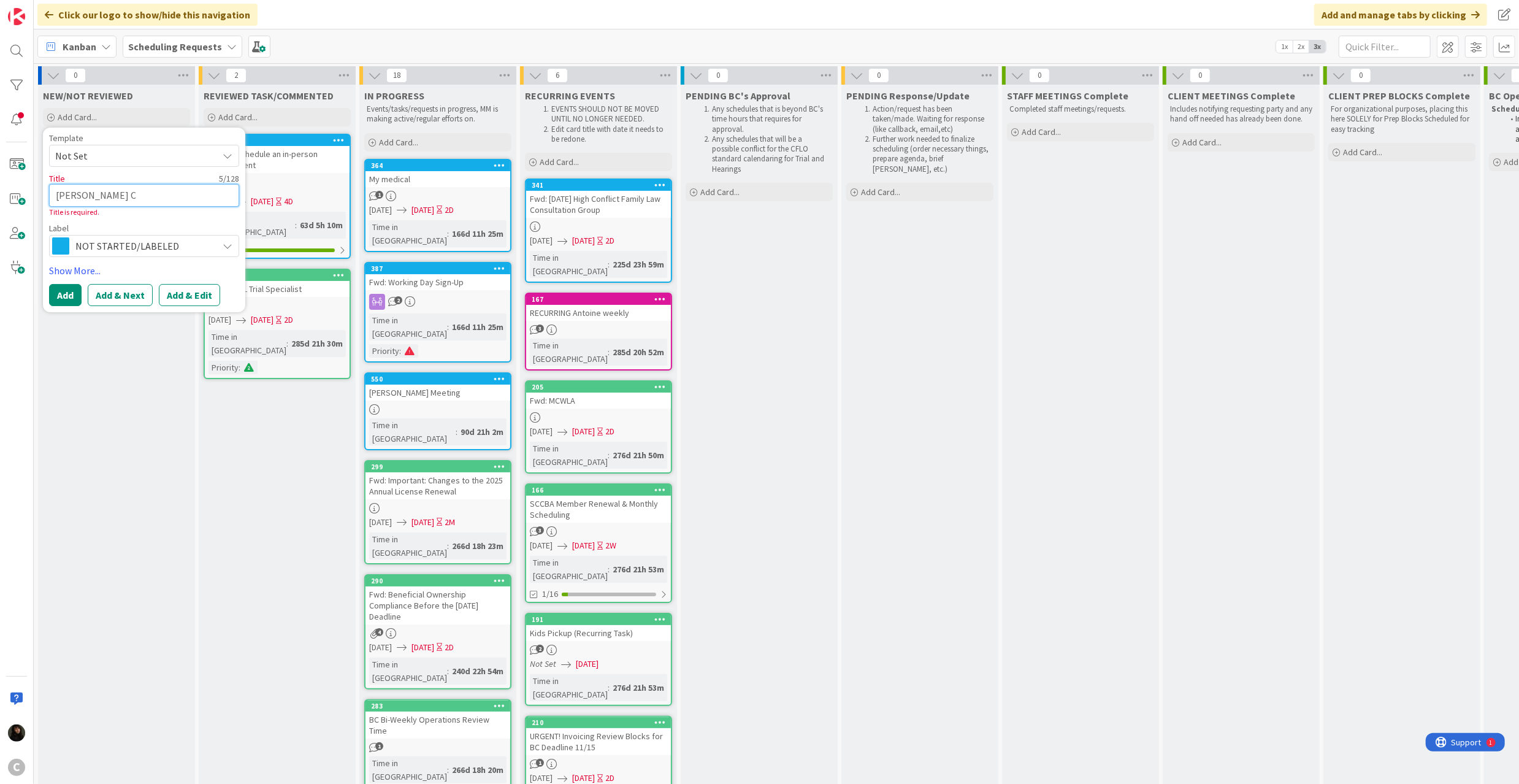
type textarea "LIPE Cl"
type textarea "x"
type textarea "LIPE Cli"
type textarea "x"
type textarea "LIPE Clie"
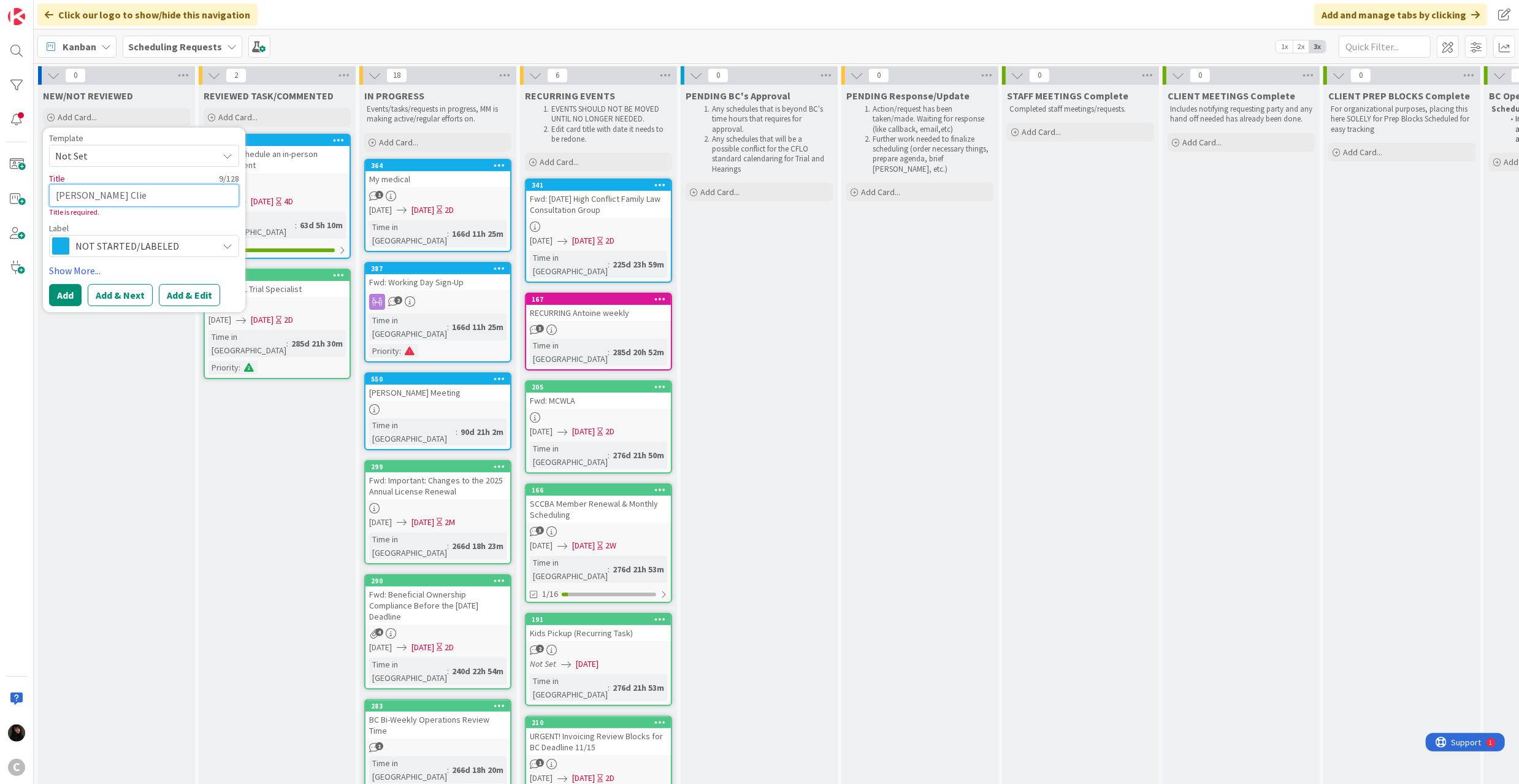
type textarea "x"
type textarea "LIPE Clien"
type textarea "x"
type textarea "LIPE Client"
type textarea "x"
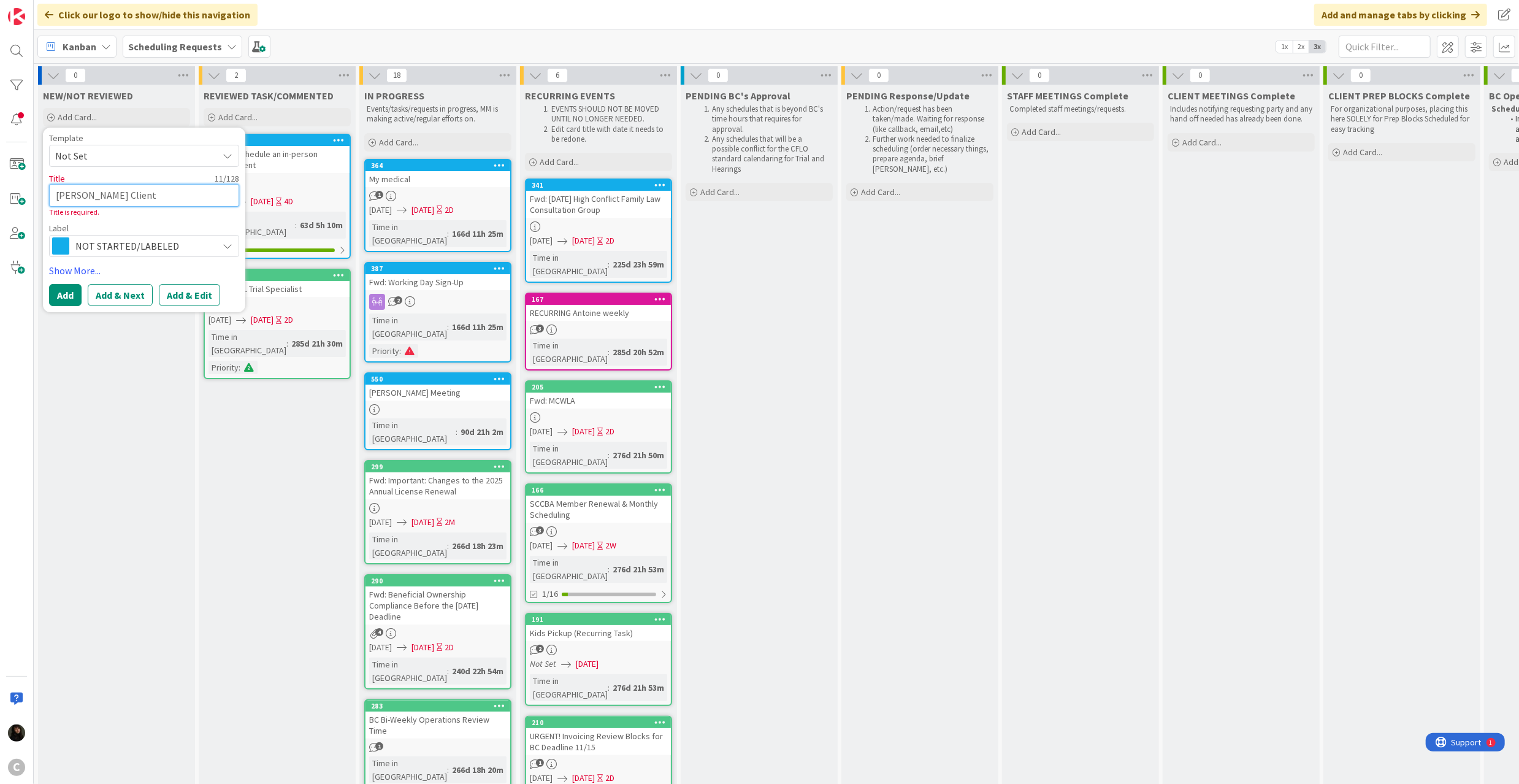
type textarea "LIPE Client"
type textarea "x"
type textarea "LIPE Client R"
type textarea "x"
type textarea "LIPE Client Re"
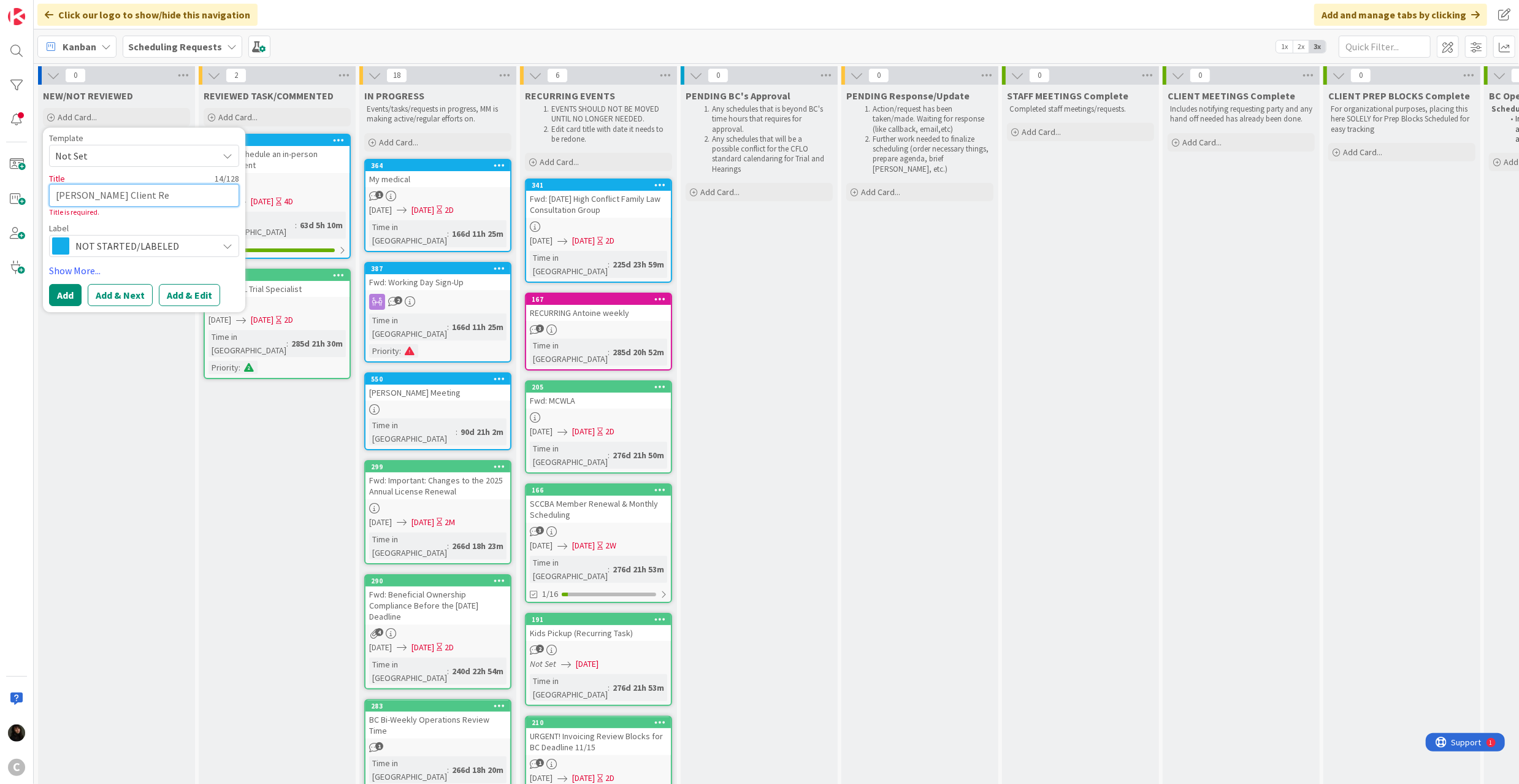
type textarea "x"
type textarea "LIPE Client Req"
type textarea "x"
type textarea "LIPE Client Requ"
type textarea "x"
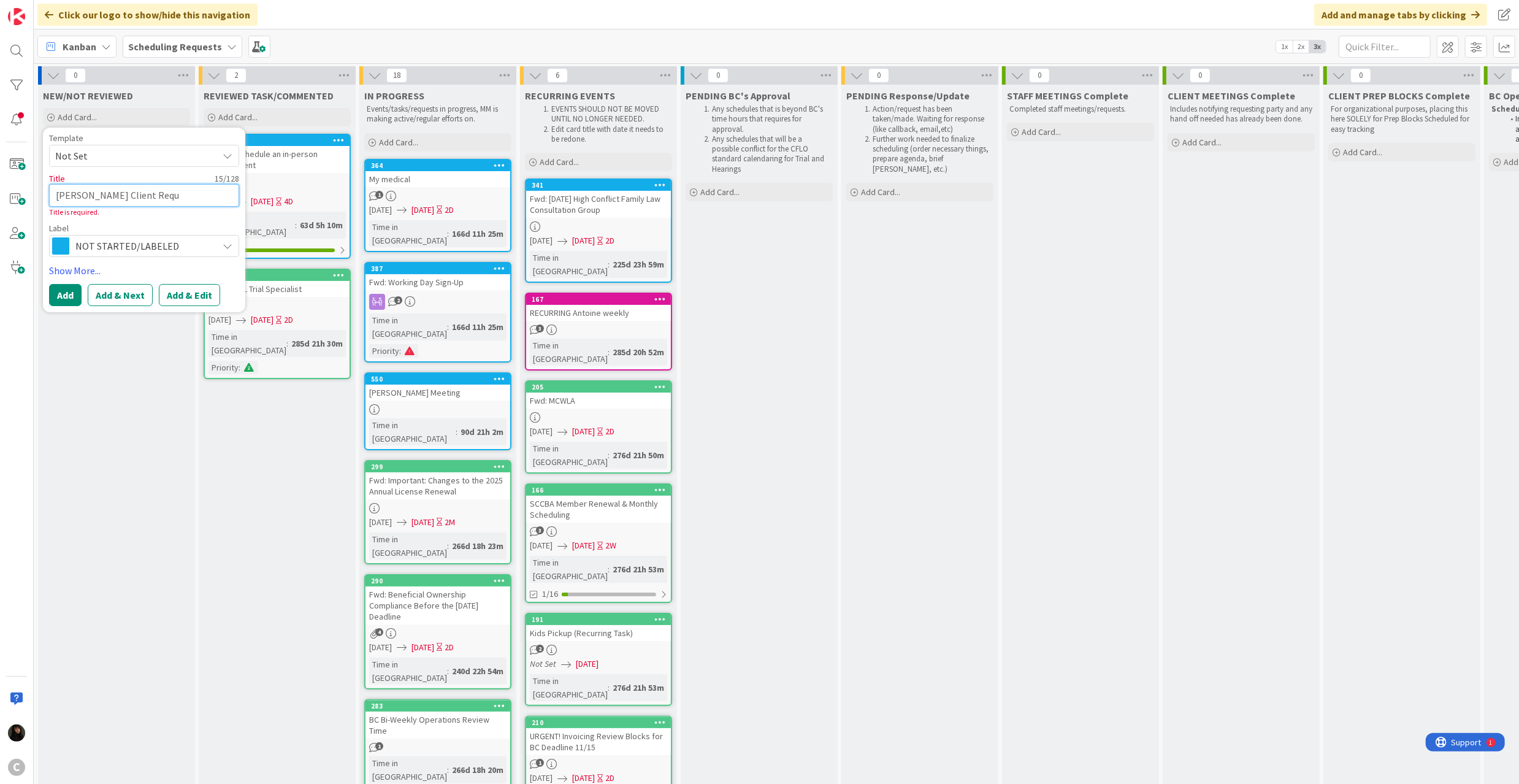
type textarea "LIPE Client Reque"
type textarea "x"
type textarea "LIPE Client Reques"
type textarea "x"
type textarea "LIPE Client Request"
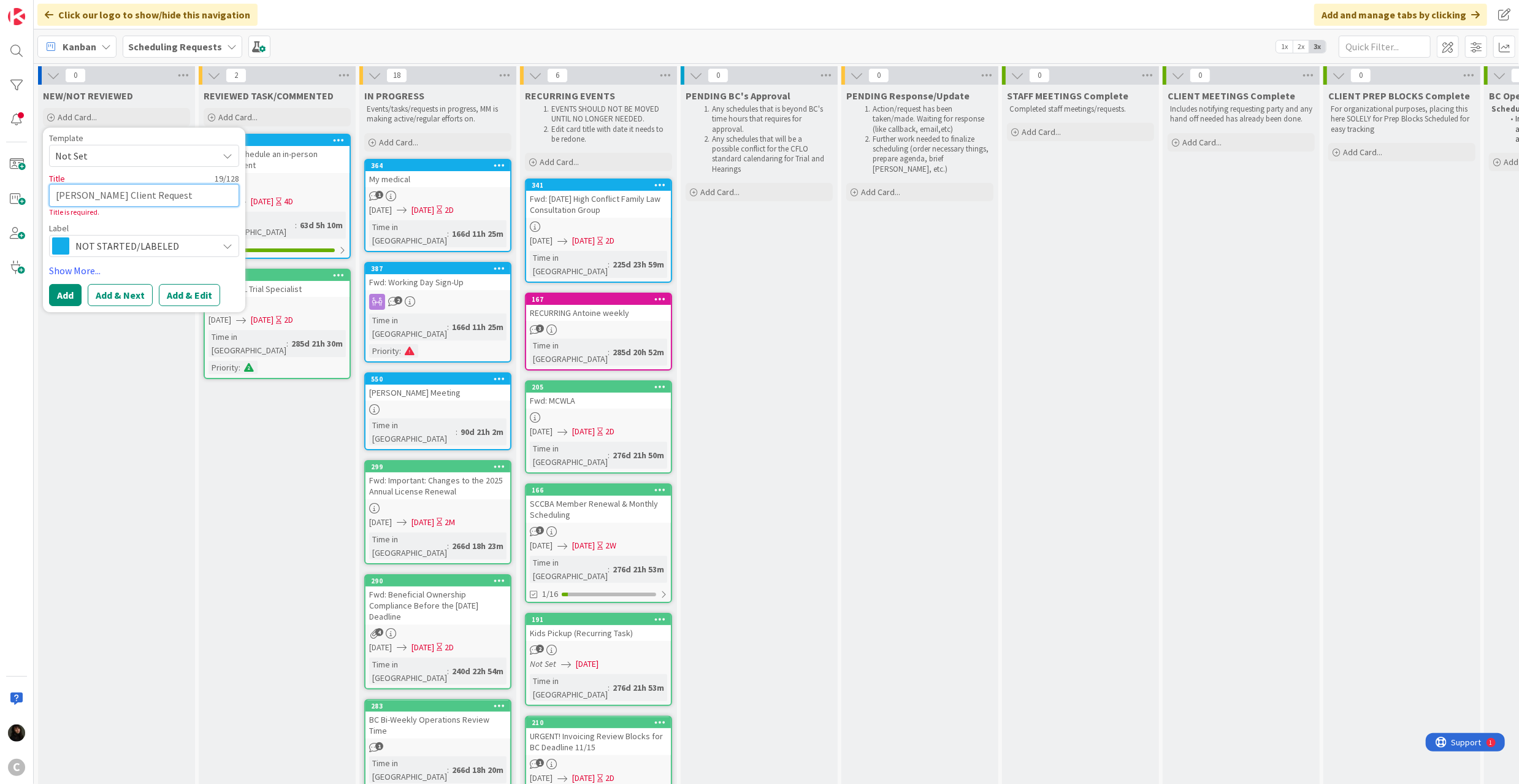
type textarea "x"
type textarea "LIPE Client Requeste"
type textarea "x"
type textarea "LIPE Client Requested"
click at [69, 287] on button "Add" at bounding box center [66, 295] width 33 height 22
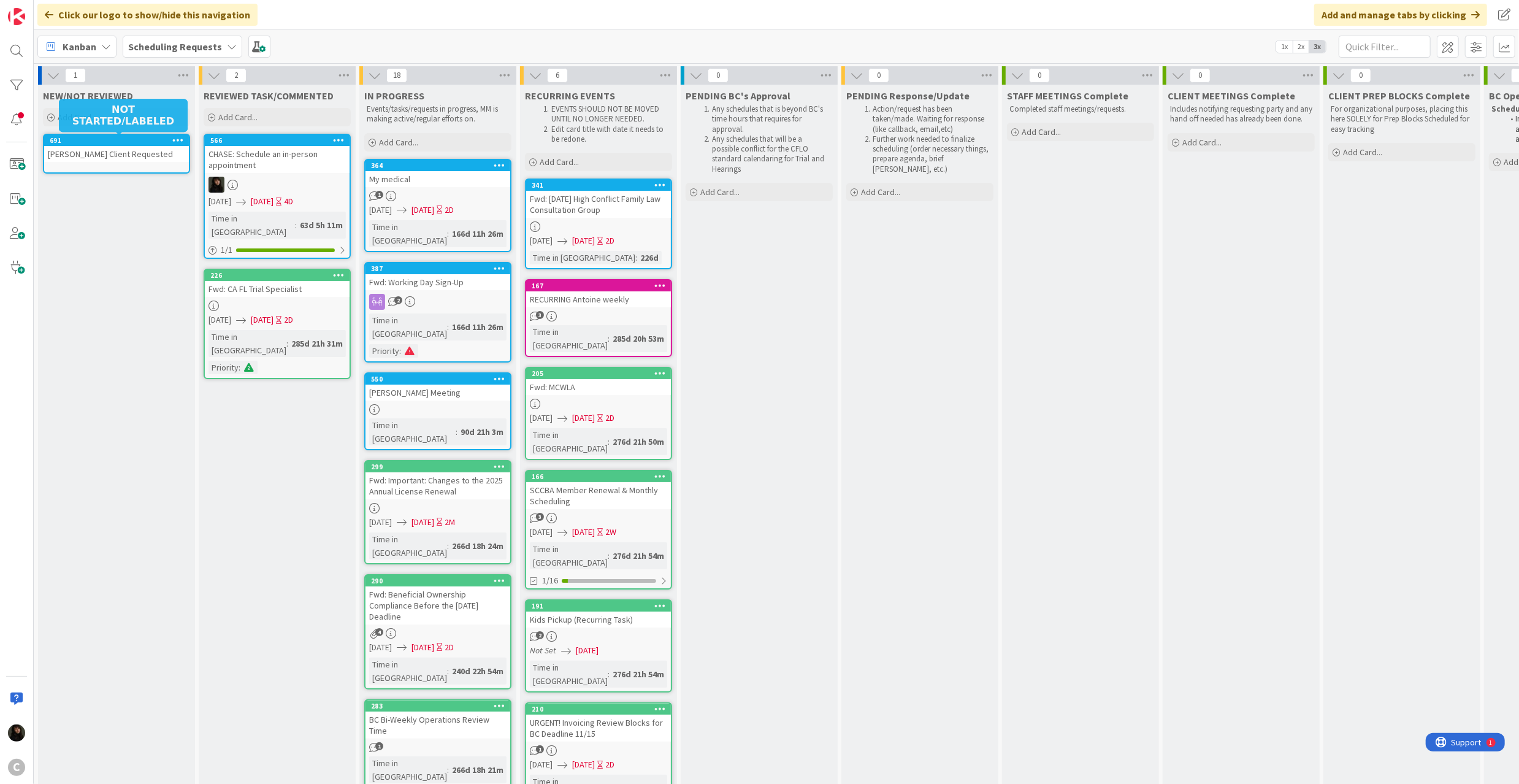
click at [93, 158] on div "LIPE Client Requested" at bounding box center [116, 153] width 144 height 16
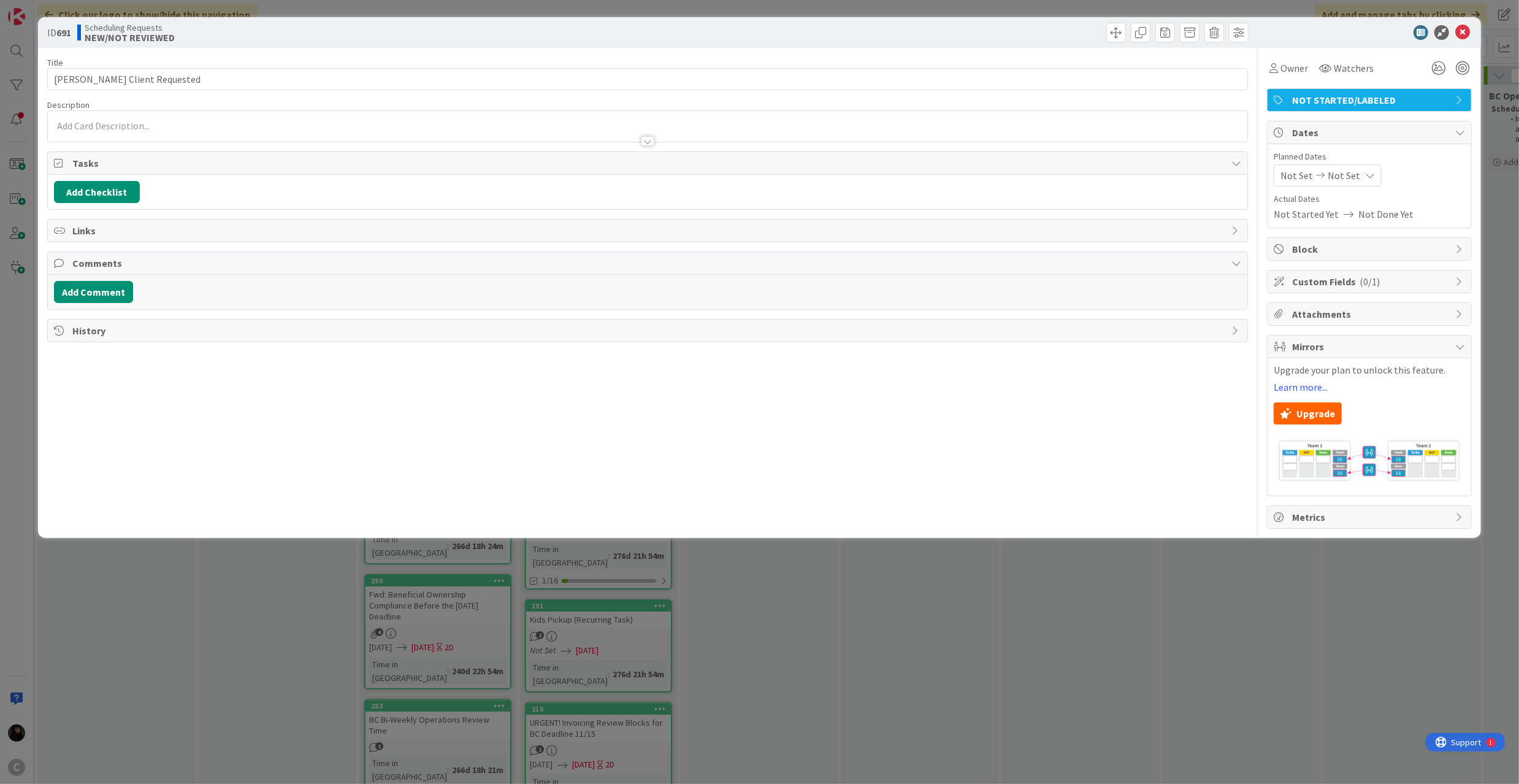
click at [99, 130] on div at bounding box center [647, 135] width 1200 height 13
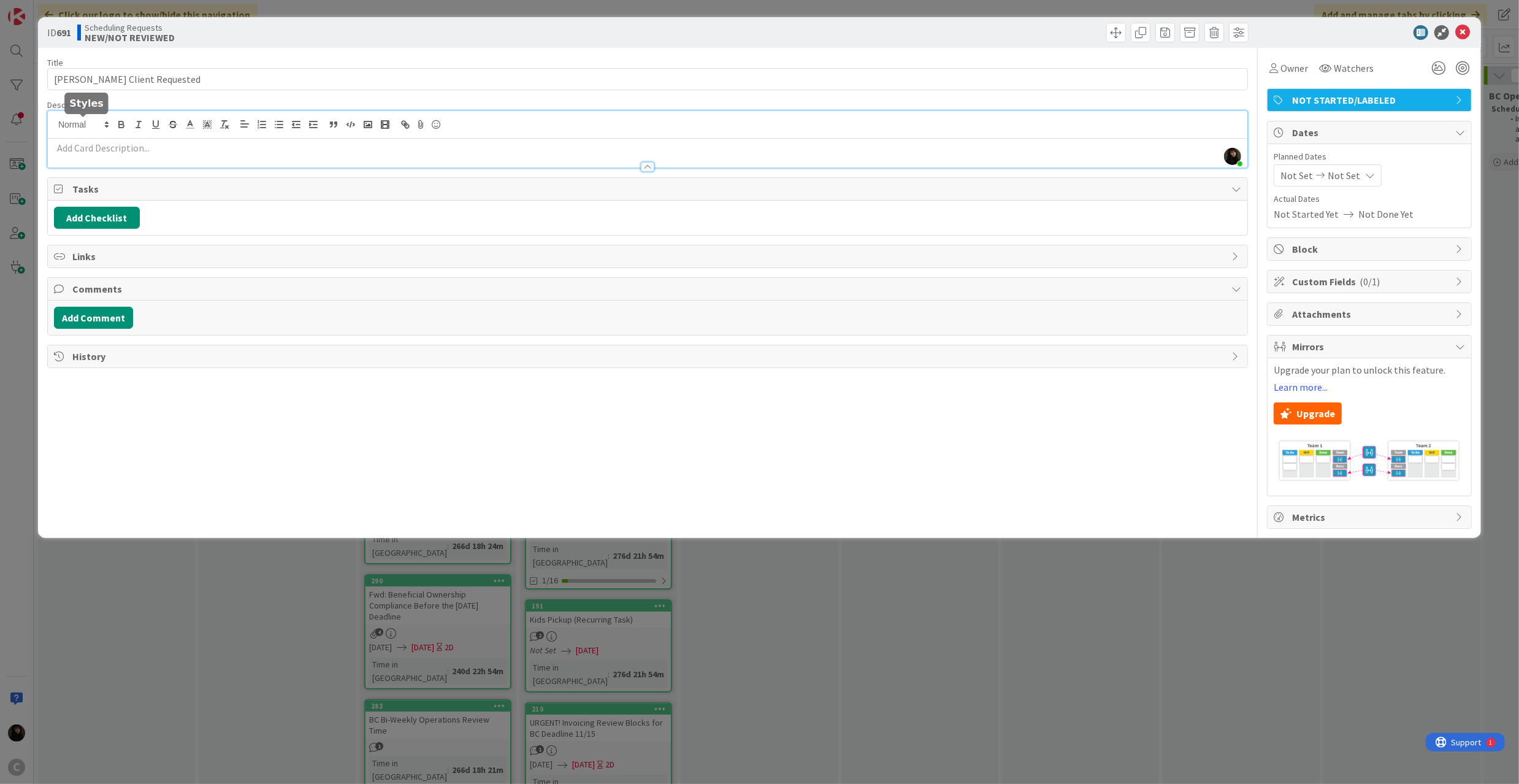
click at [87, 151] on p at bounding box center [647, 147] width 1187 height 14
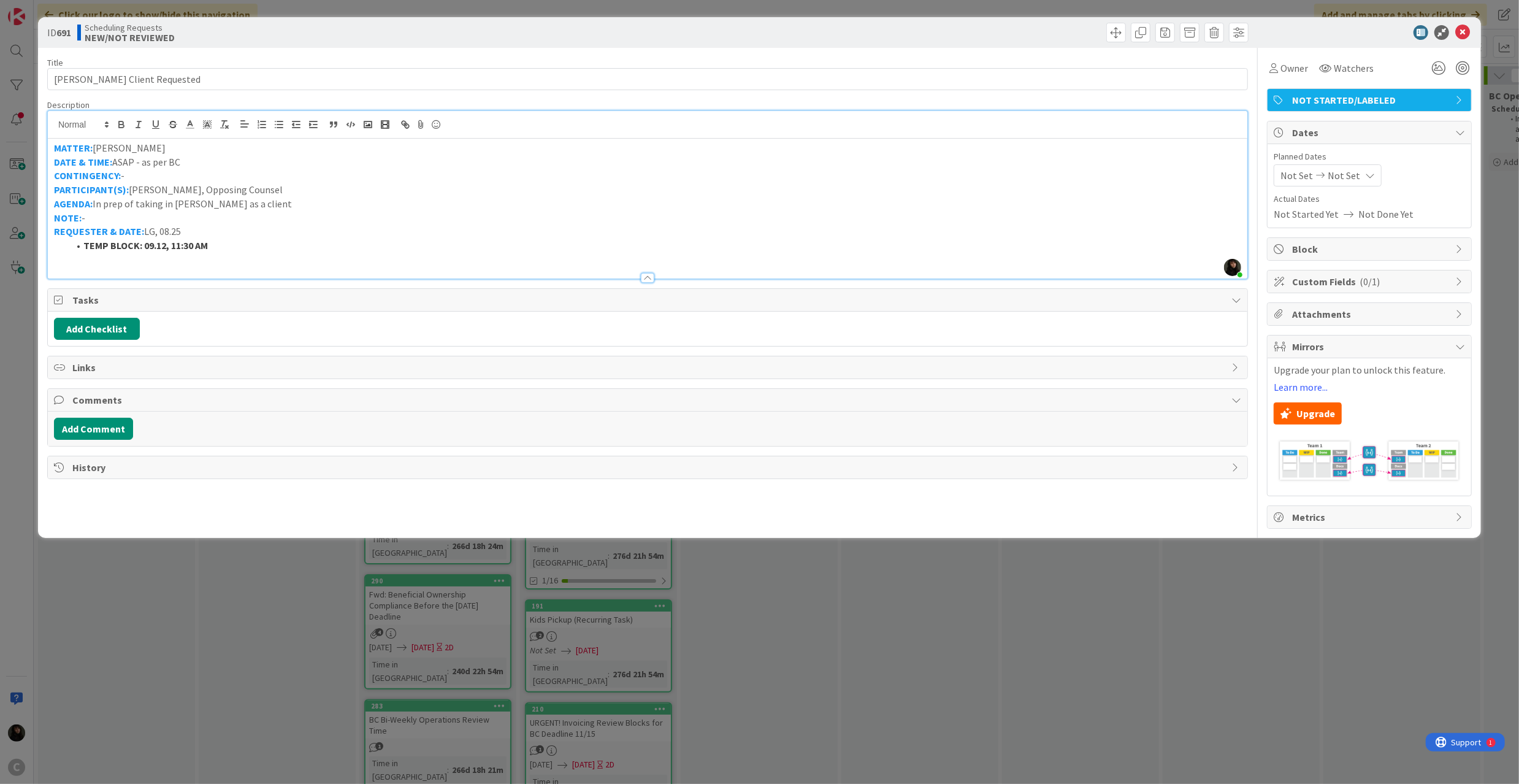
click at [359, 255] on p at bounding box center [647, 259] width 1187 height 14
click at [241, 516] on div "Title 21 / 128 LIPE Client Requested Description Esse Soriano just joined MATTE…" at bounding box center [647, 288] width 1201 height 481
click at [1468, 28] on icon at bounding box center [1462, 33] width 15 height 15
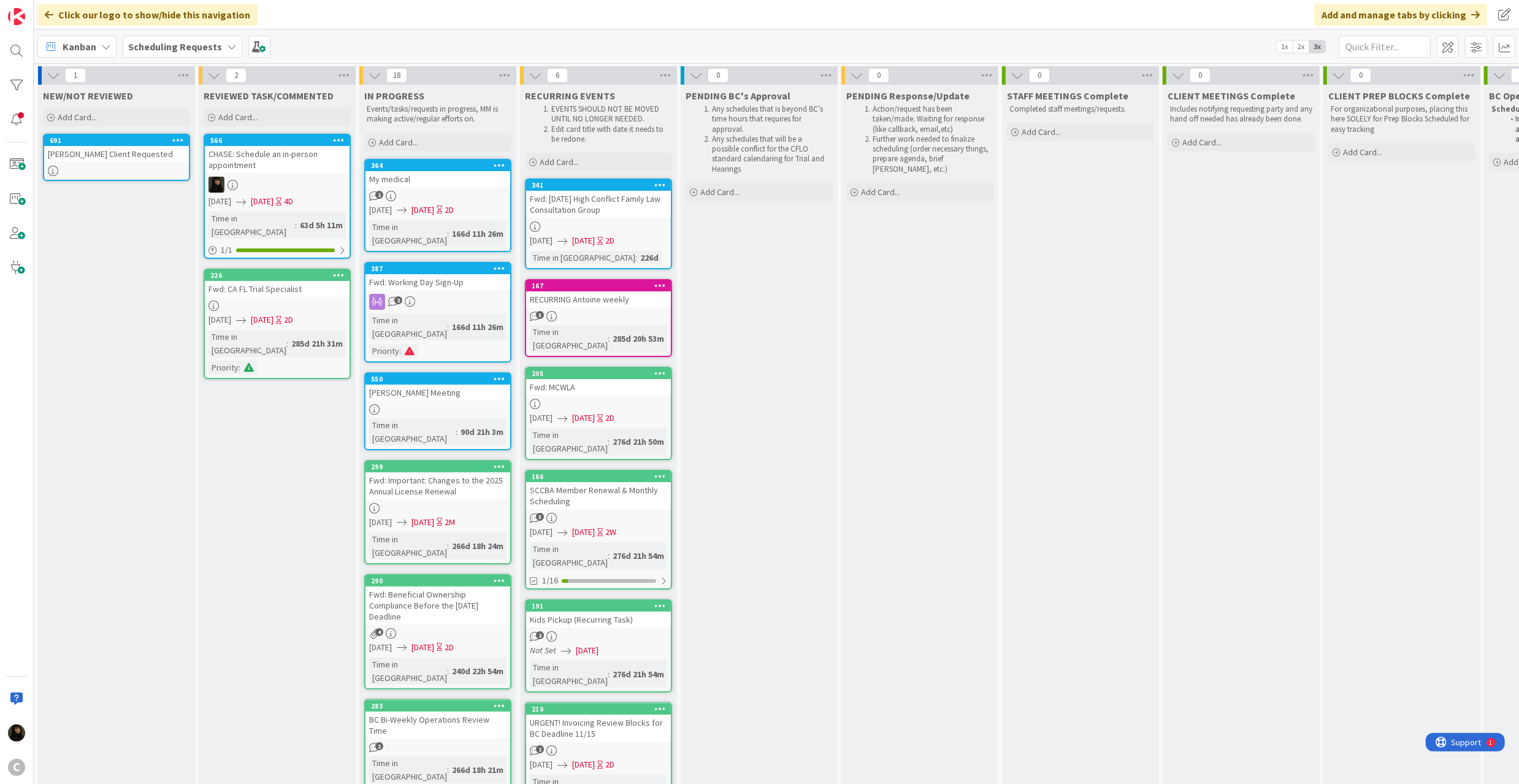
click at [113, 162] on link "691 LIPE Client Requested" at bounding box center [117, 157] width 147 height 47
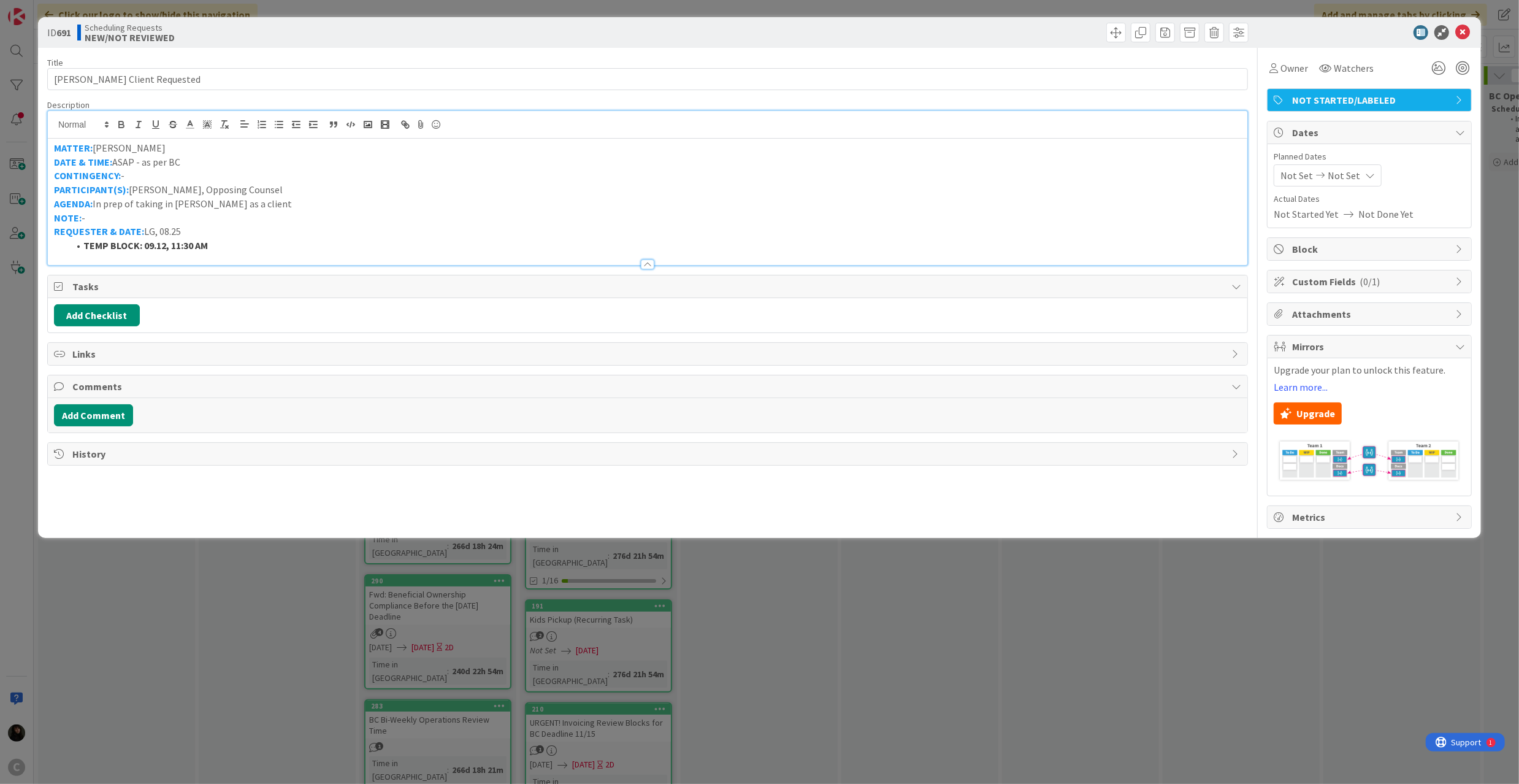
click at [526, 131] on div "MATTER: ROBERTO AMBRIZ DATE & TIME: ASAP - as per BC CONTINGENCY: - PARTICIPANT…" at bounding box center [647, 188] width 1200 height 154
click at [1465, 36] on icon at bounding box center [1462, 33] width 15 height 15
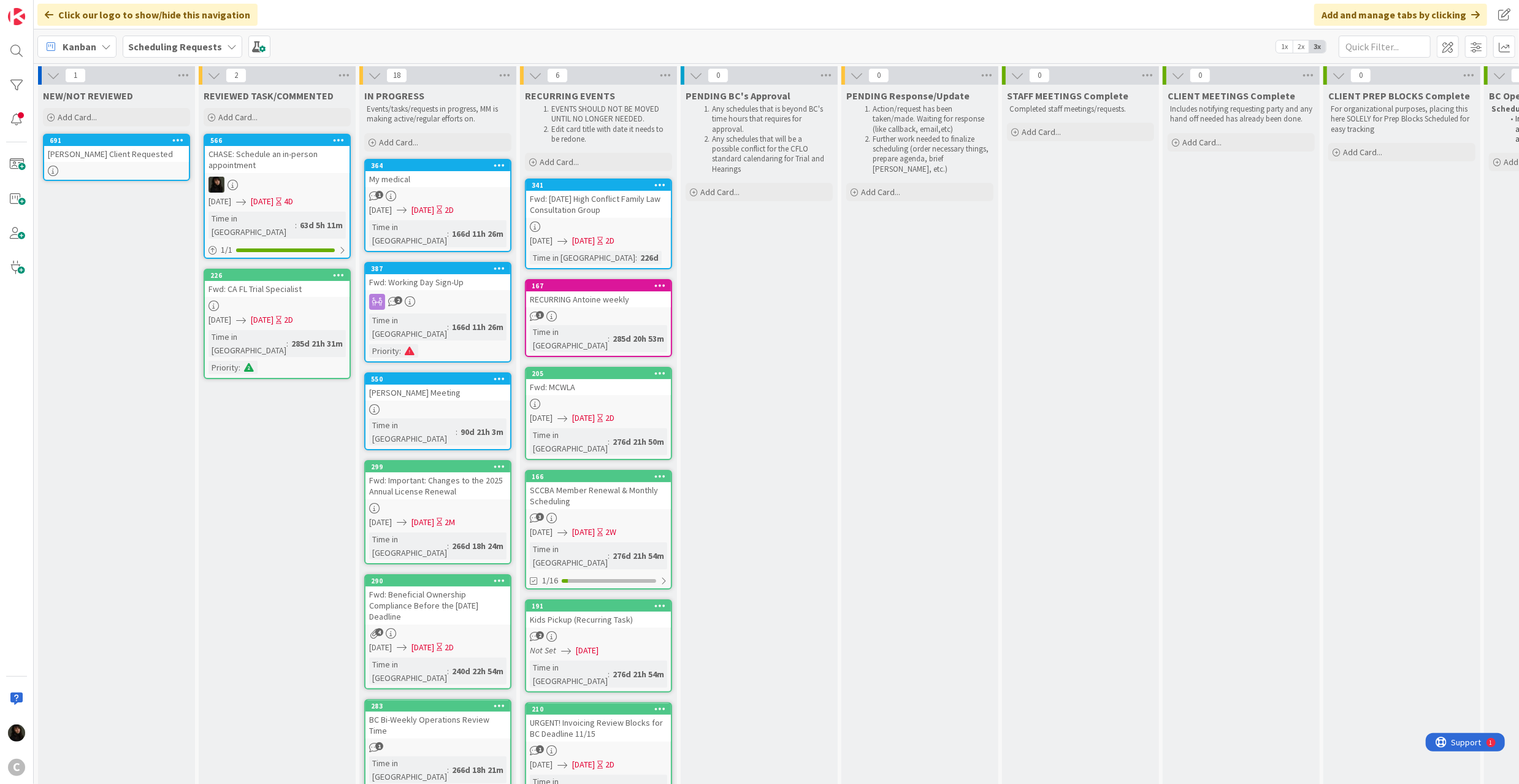
click at [126, 165] on div at bounding box center [116, 170] width 144 height 10
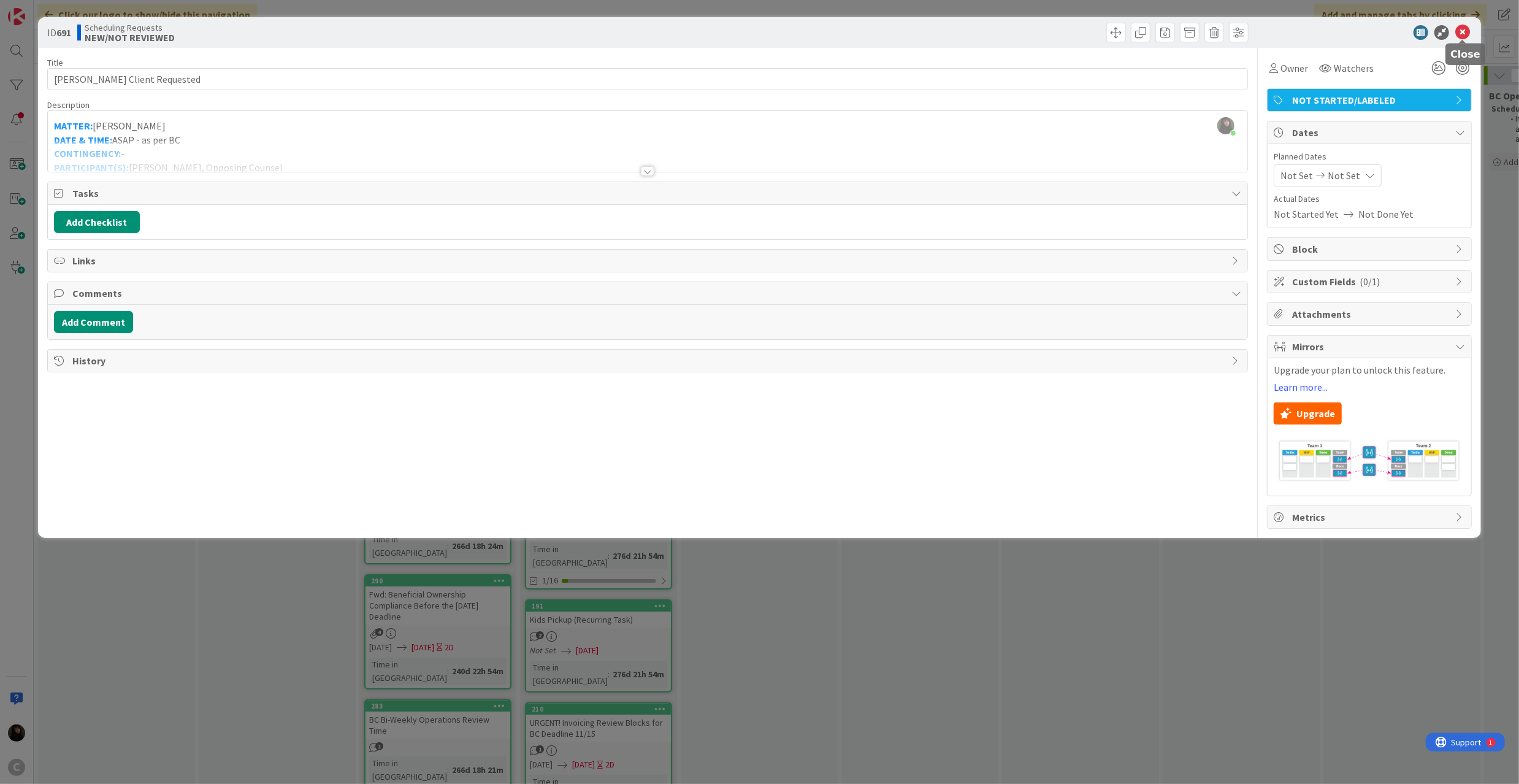
click at [1461, 30] on icon at bounding box center [1462, 33] width 15 height 15
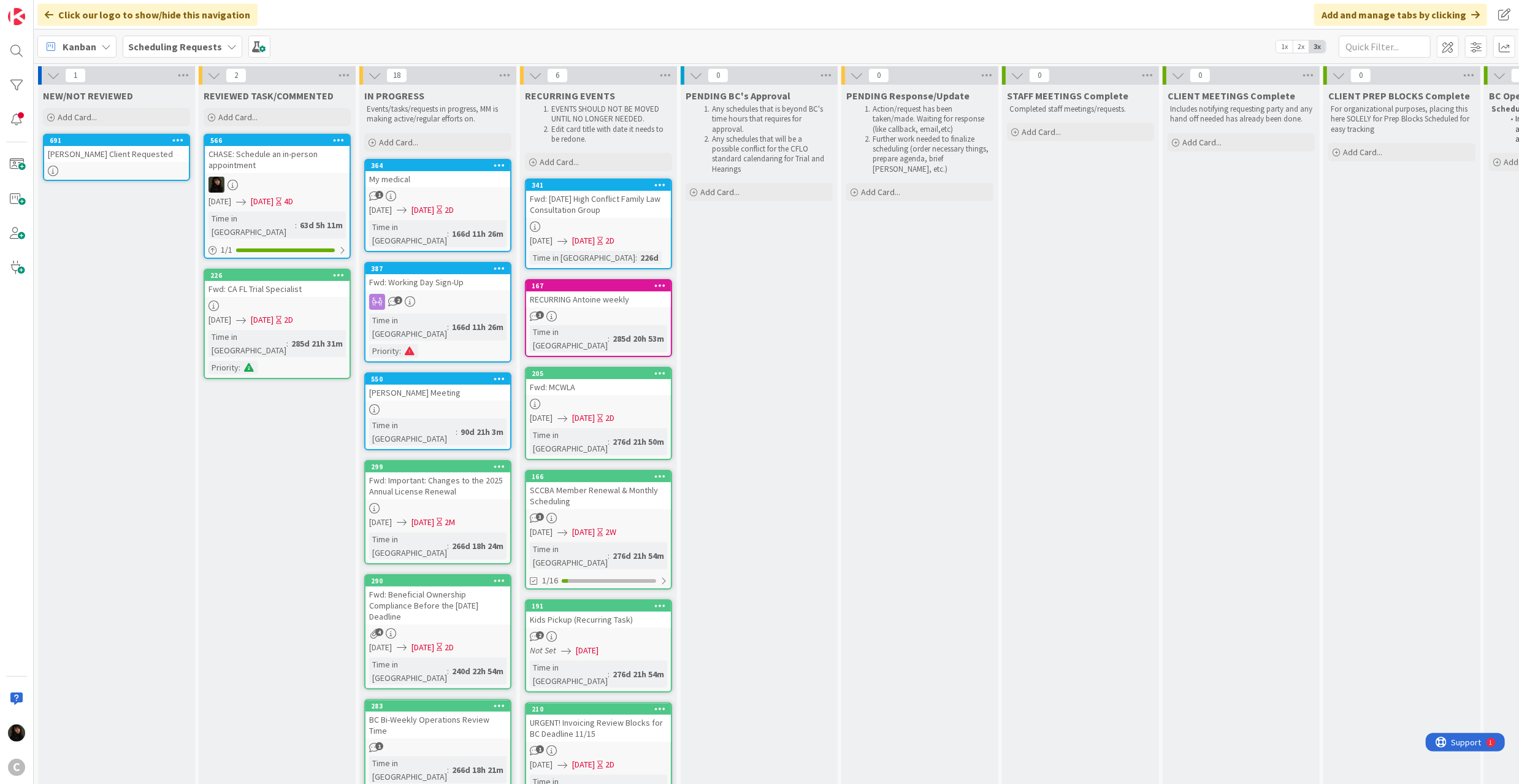
click at [150, 175] on div at bounding box center [116, 170] width 144 height 10
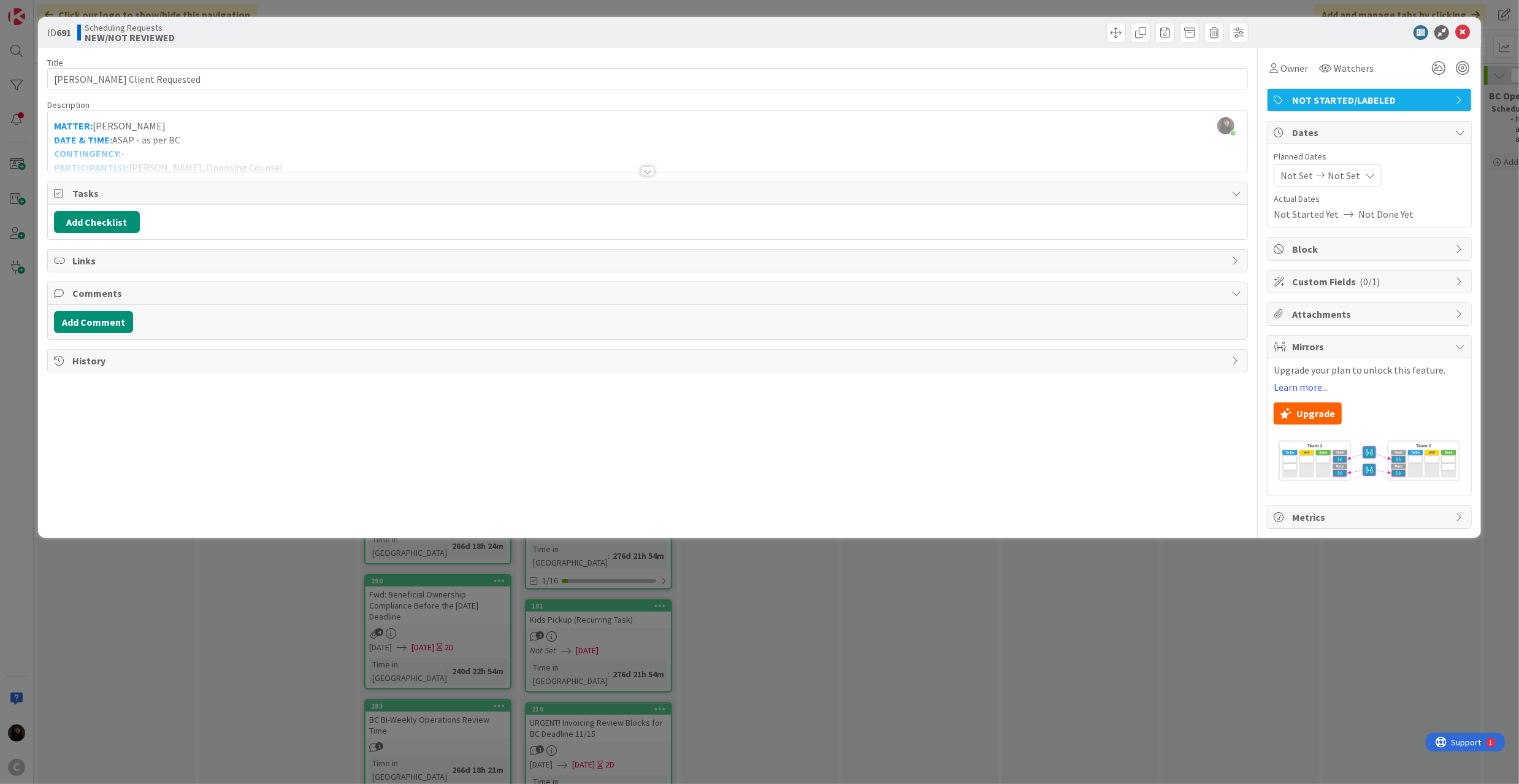
click at [303, 145] on div at bounding box center [647, 156] width 1200 height 31
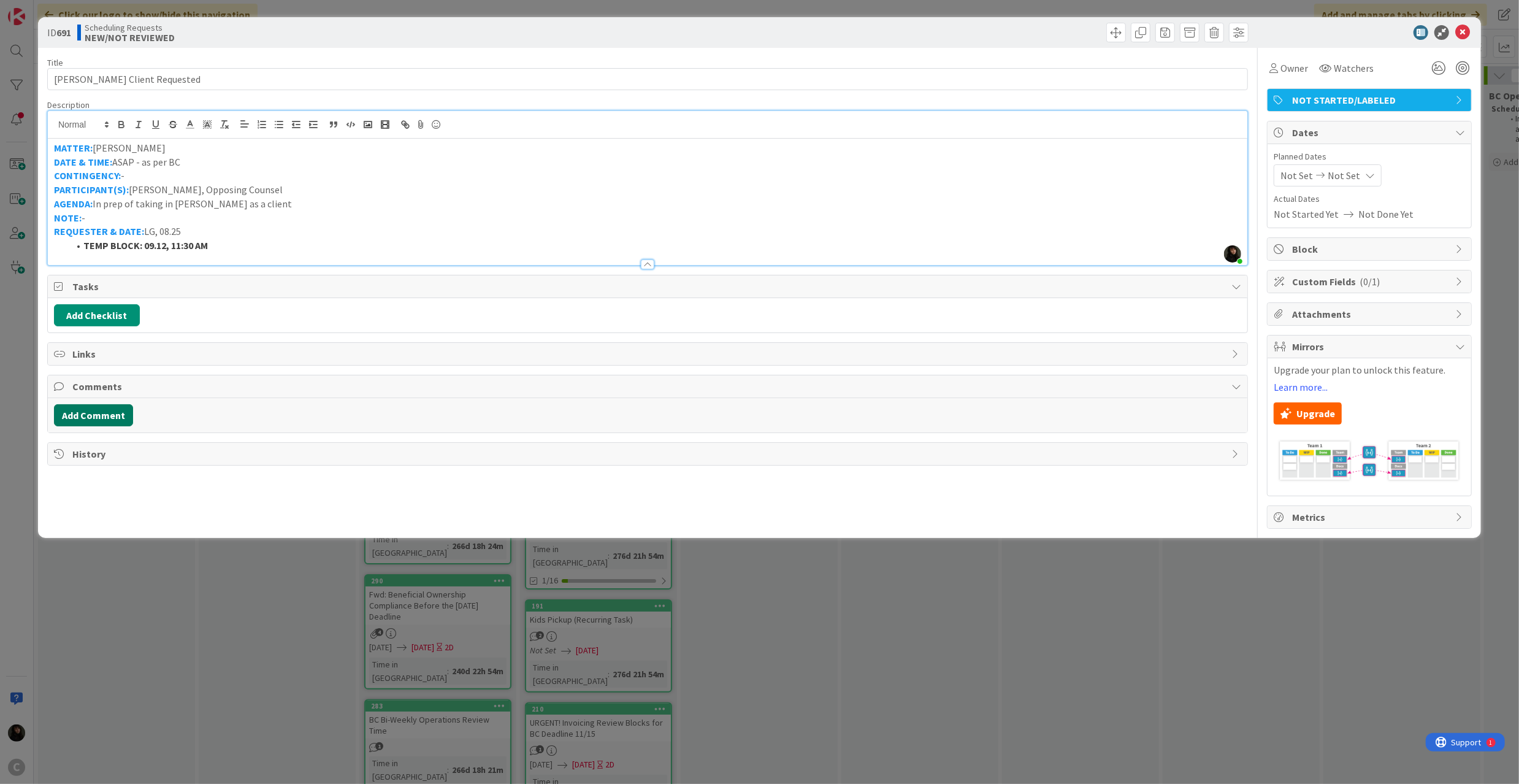
click at [92, 420] on button "Add Comment" at bounding box center [93, 415] width 79 height 22
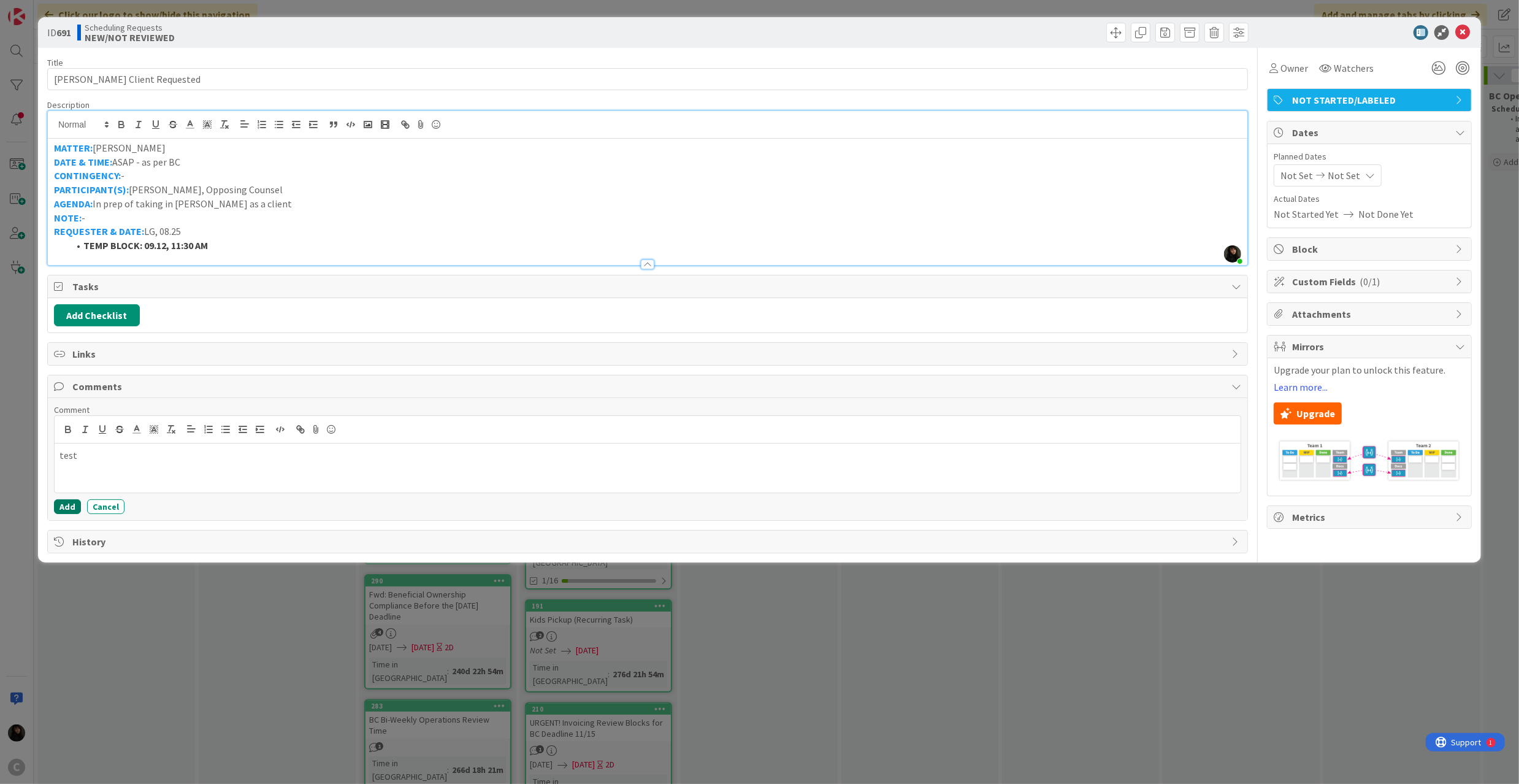
click at [61, 509] on button "Add" at bounding box center [67, 506] width 27 height 15
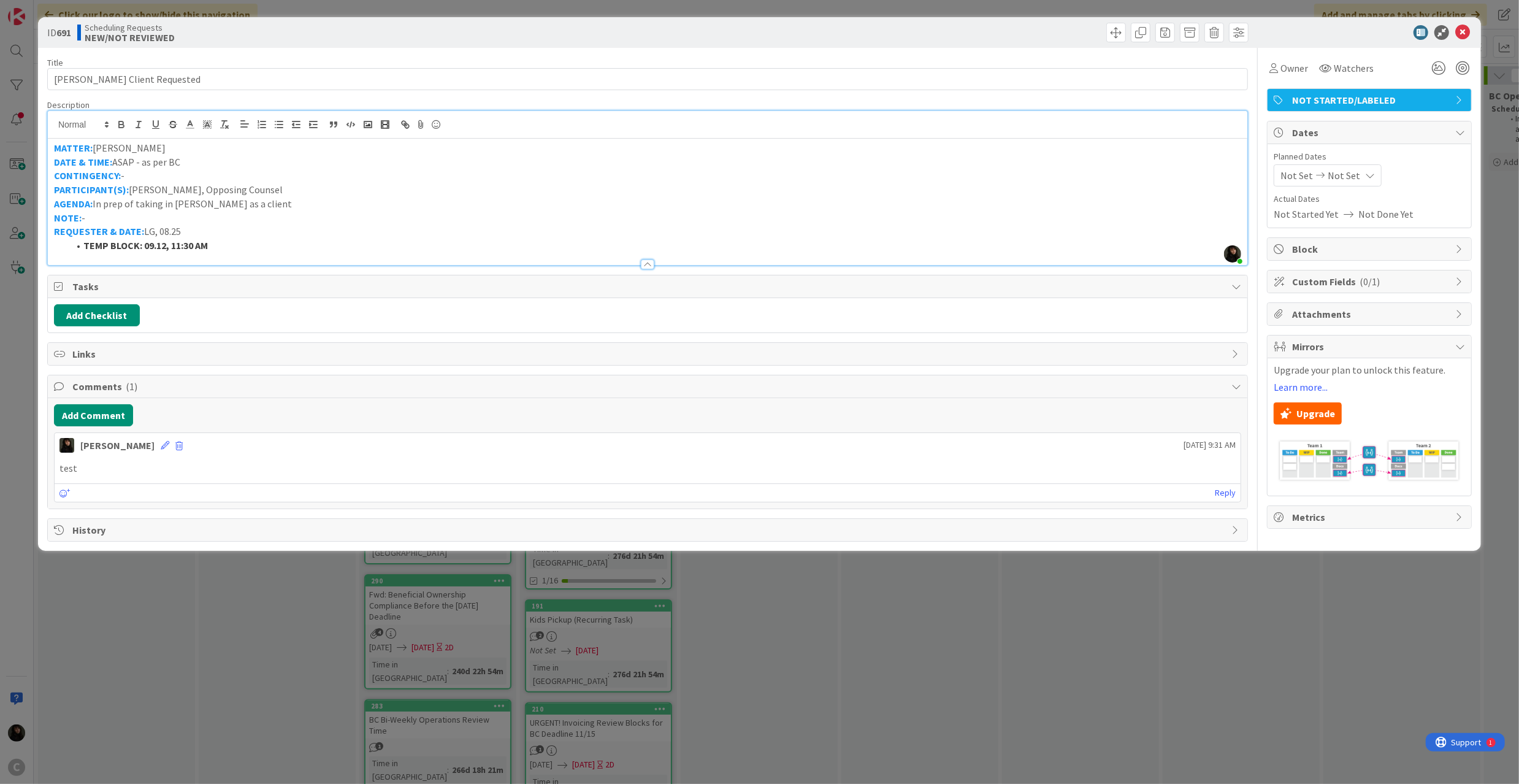
click at [211, 241] on li "TEMP BLOCK: 09.12, 11:30 AM" at bounding box center [655, 245] width 1173 height 14
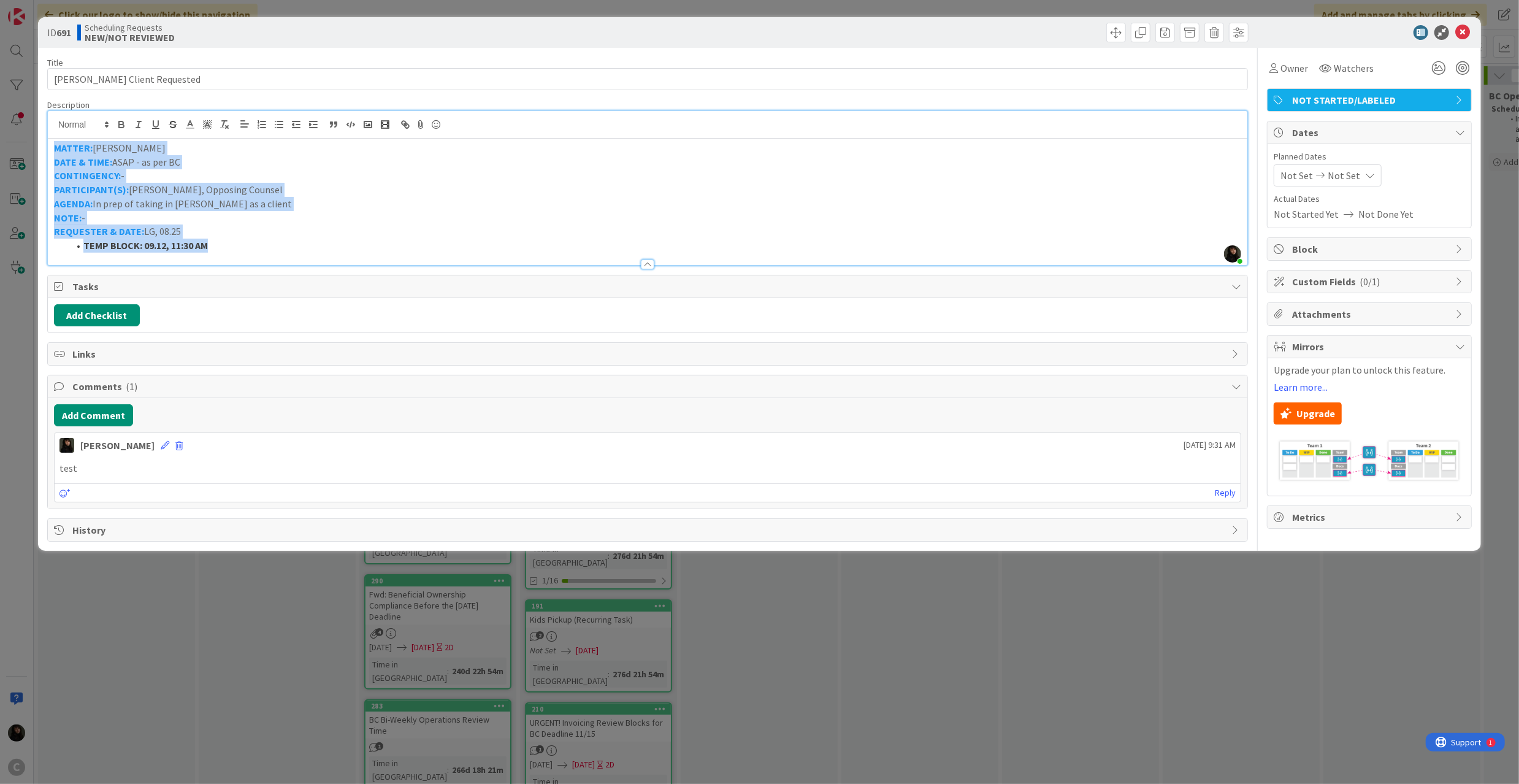
drag, startPoint x: 233, startPoint y: 243, endPoint x: 32, endPoint y: 150, distance: 221.5
click at [32, 150] on div "ID 691 Scheduling Requests NEW/NOT REVIEWED Title 21 / 128 LIPE Client Requeste…" at bounding box center [760, 392] width 1519 height 784
click at [224, 223] on p "NOTE: -" at bounding box center [647, 217] width 1187 height 14
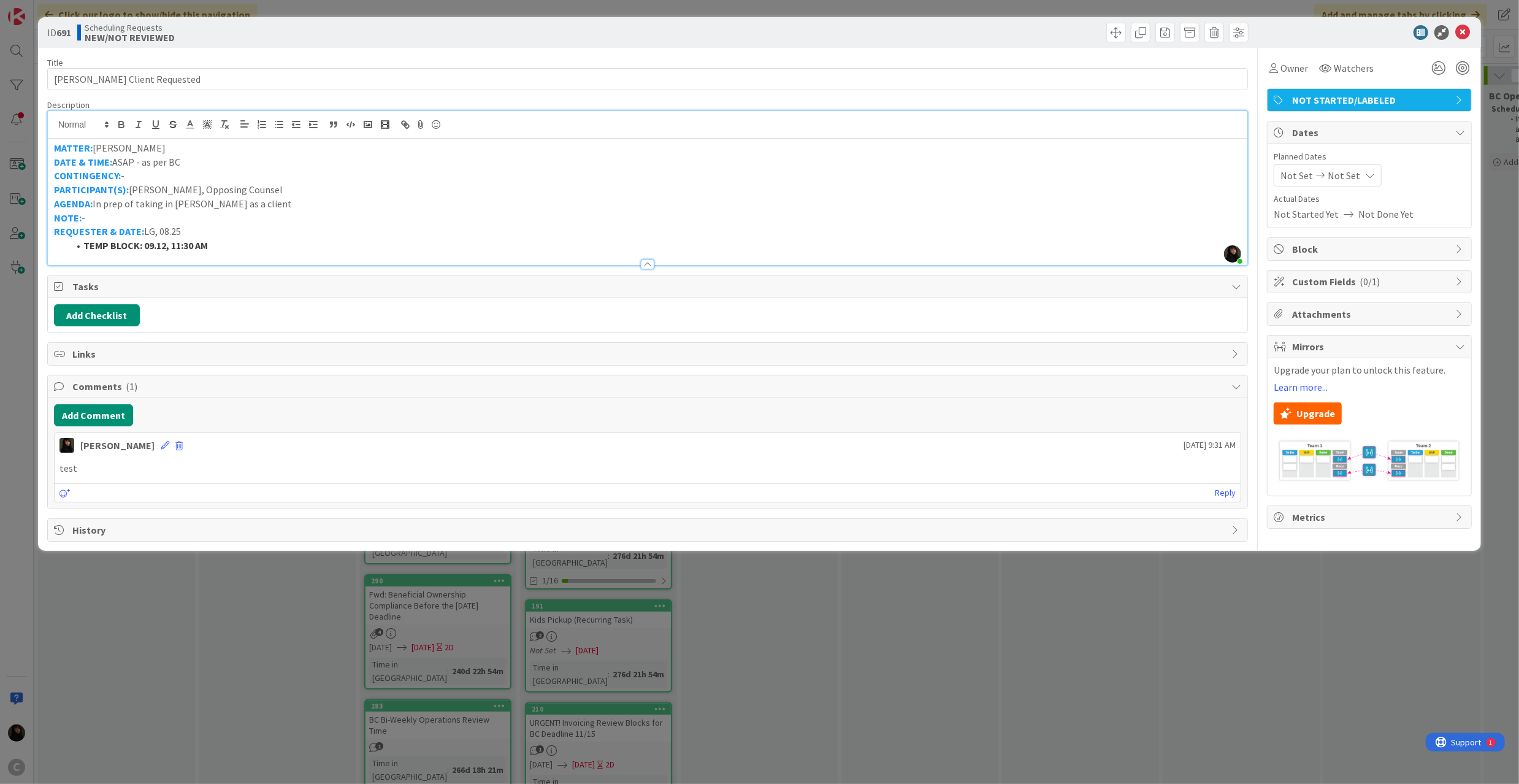
click at [329, 388] on span "Comments ( 1 )" at bounding box center [649, 386] width 1153 height 15
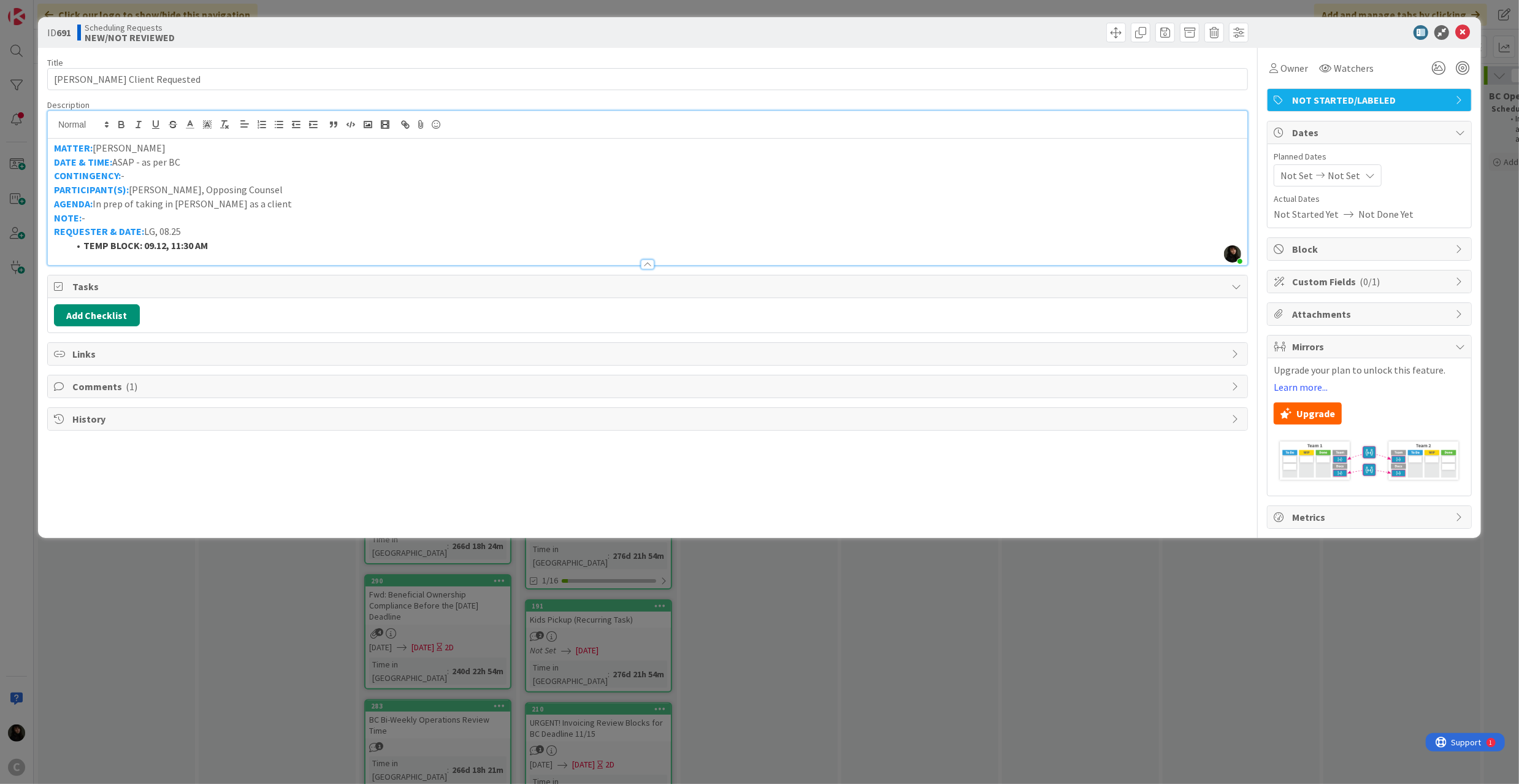
click at [266, 393] on span "Comments ( 1 )" at bounding box center [649, 386] width 1153 height 15
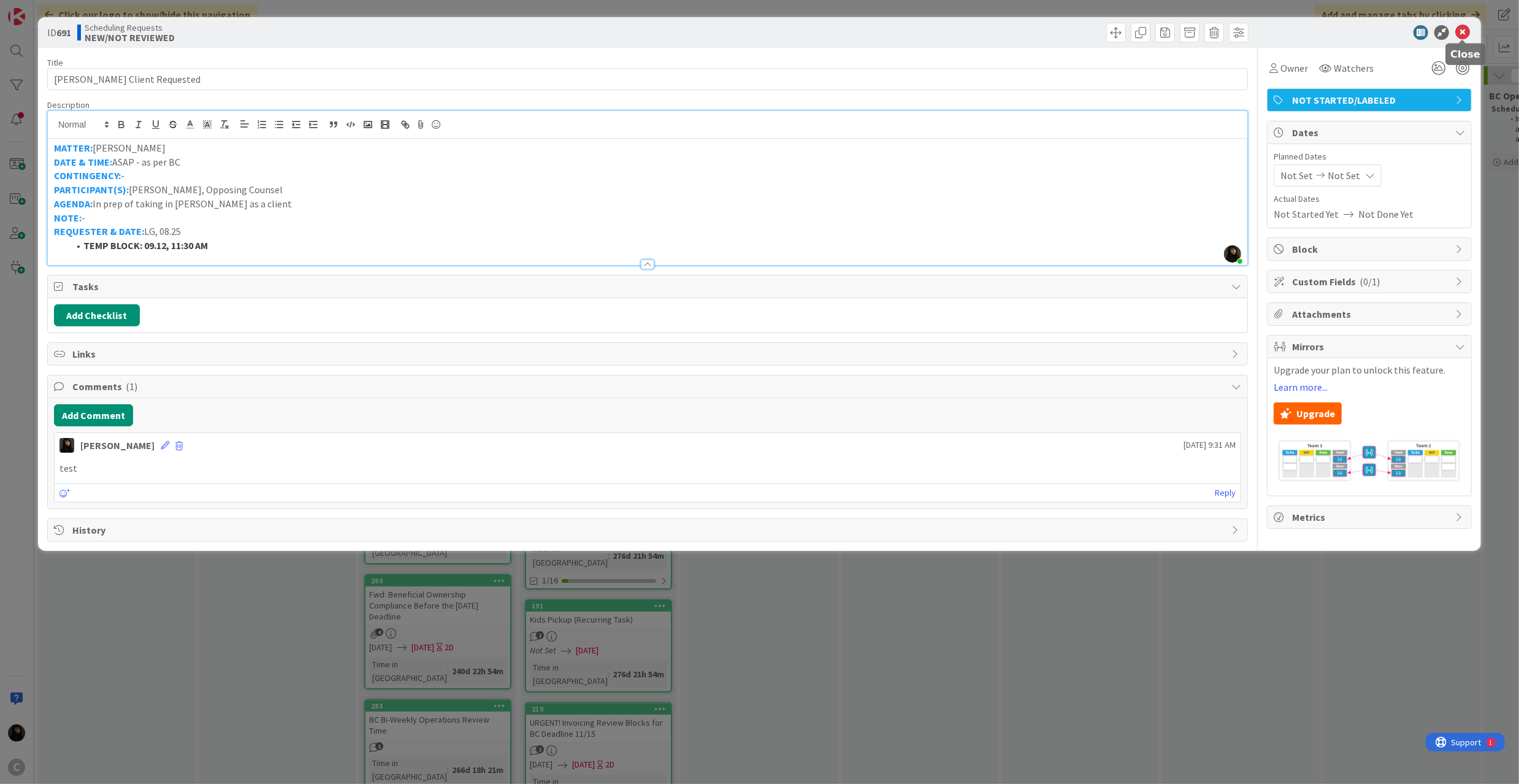
click at [1465, 28] on icon at bounding box center [1462, 33] width 15 height 15
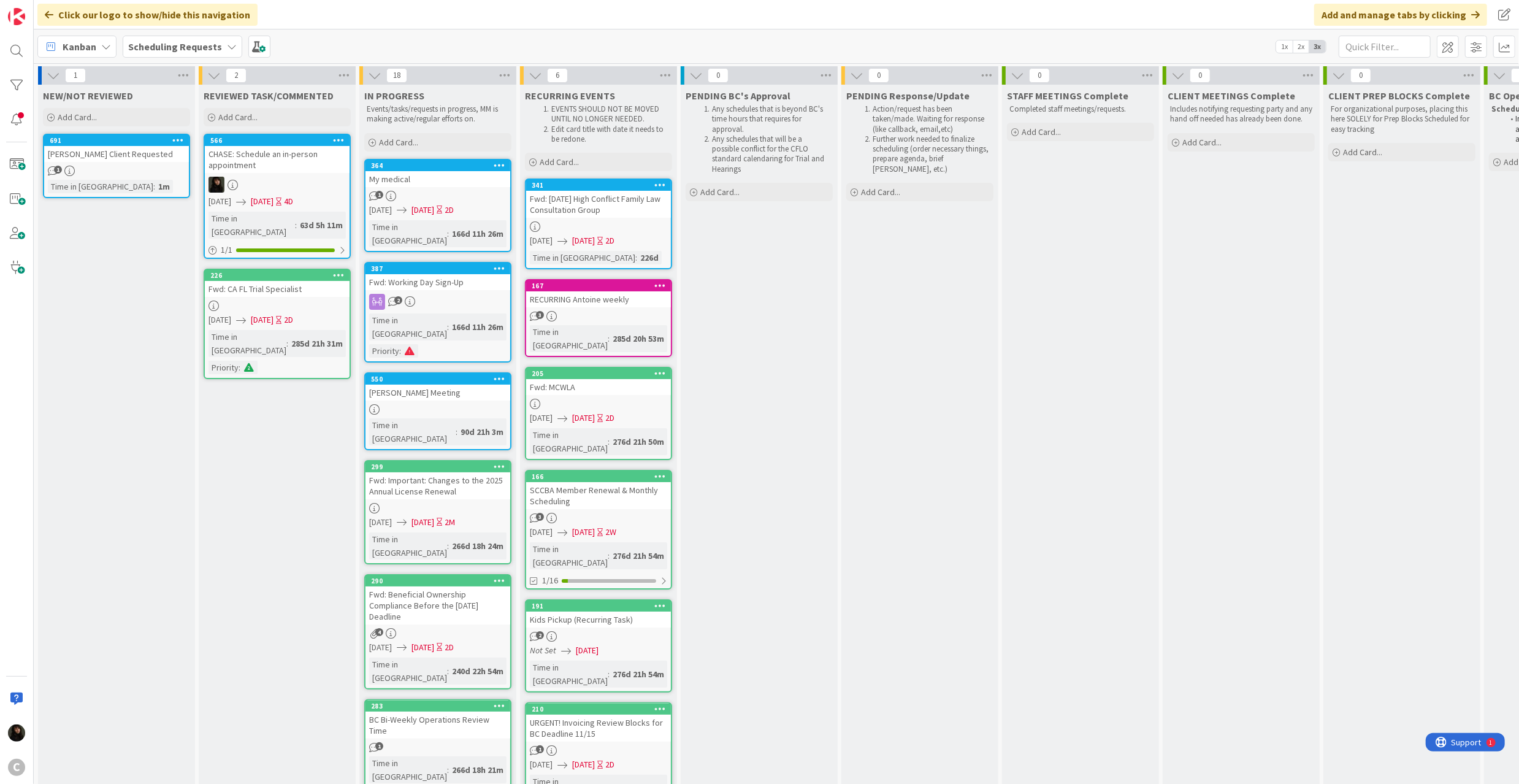
click at [182, 43] on b "Scheduling Requests" at bounding box center [175, 46] width 94 height 12
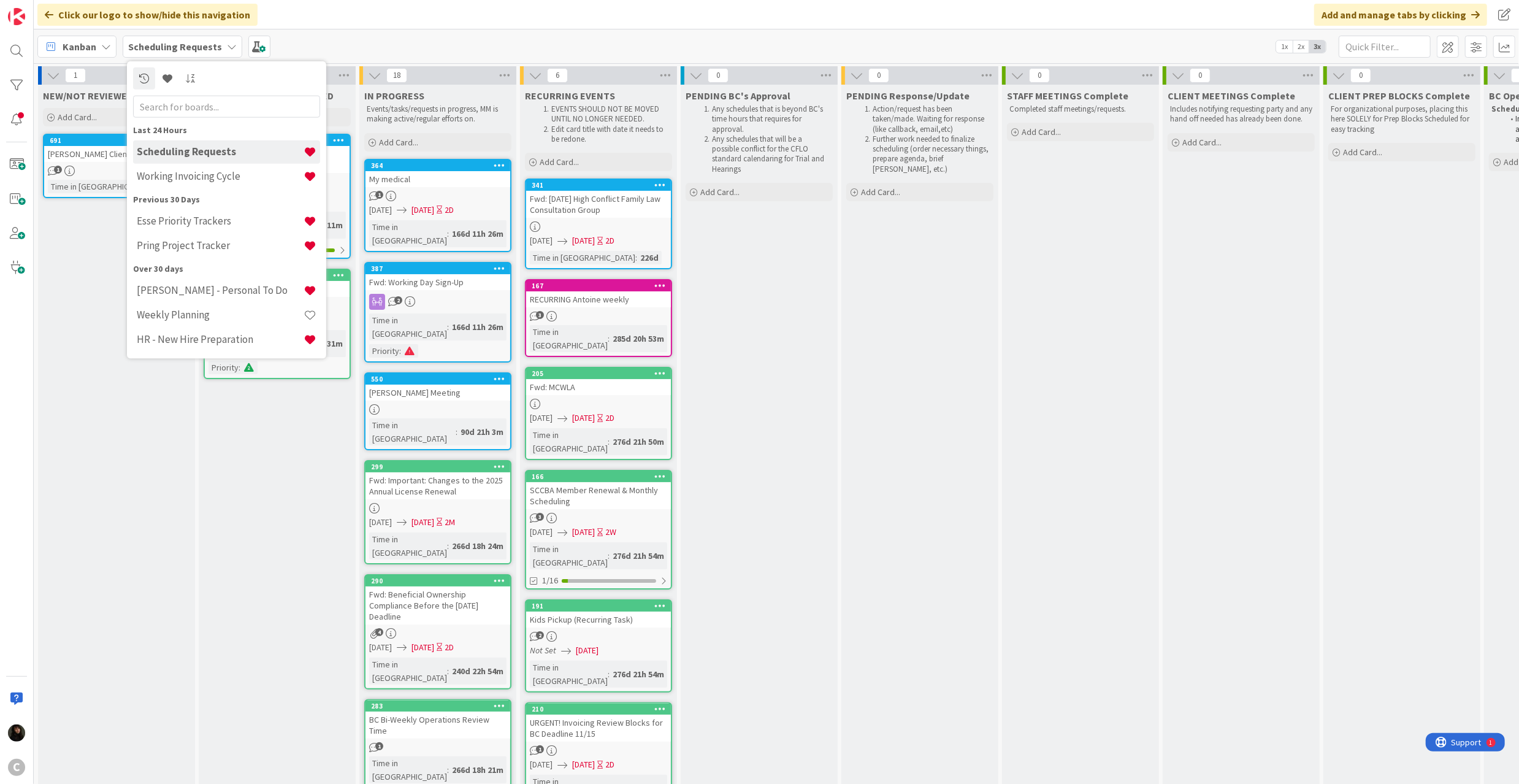
drag, startPoint x: 855, startPoint y: 302, endPoint x: 916, endPoint y: 273, distance: 67.5
click at [861, 301] on div "PENDING Response/Update Action/request has been taken/made. Waiting for respons…" at bounding box center [920, 672] width 157 height 1174
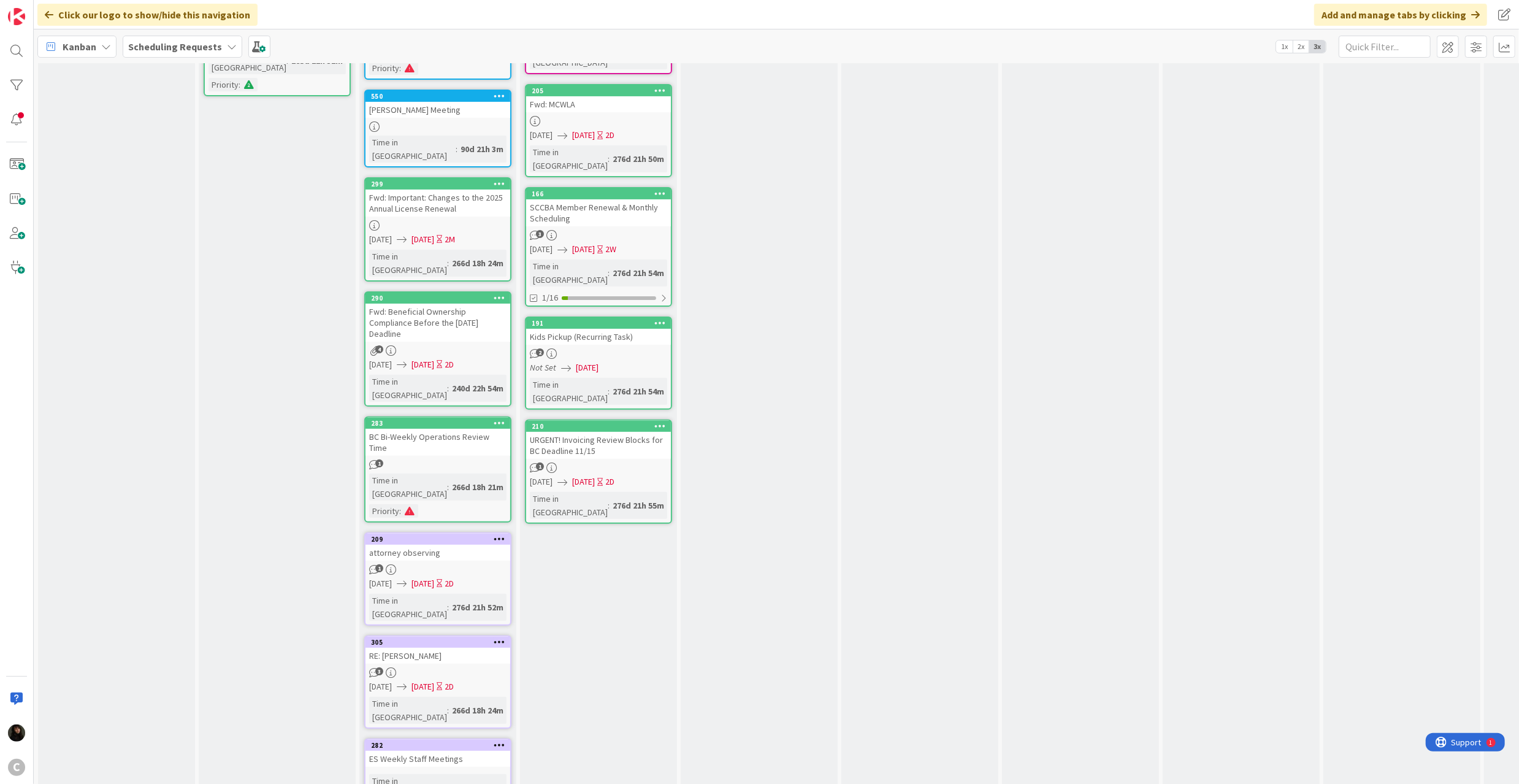
scroll to position [339, 0]
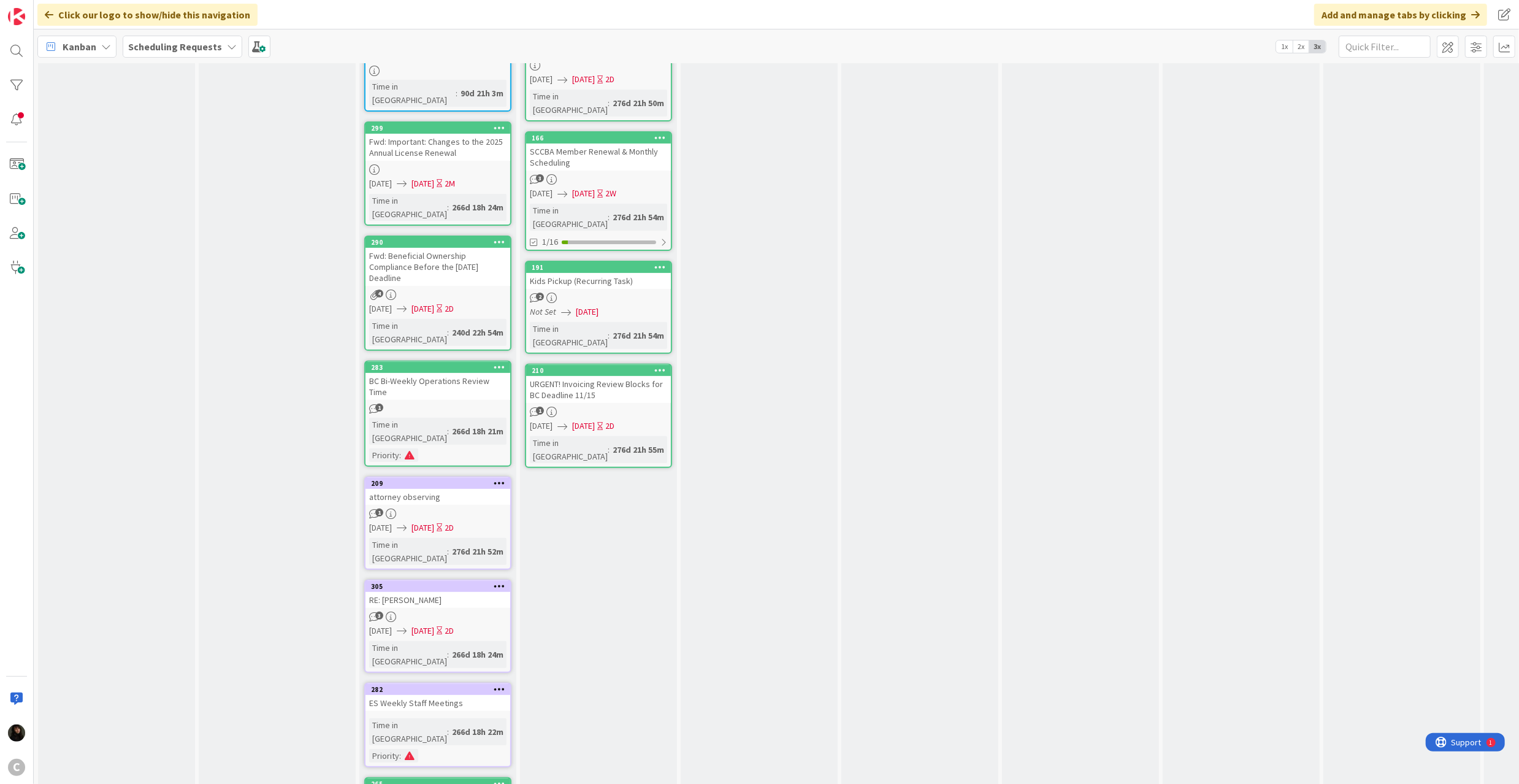
click at [499, 478] on icon at bounding box center [500, 482] width 12 height 9
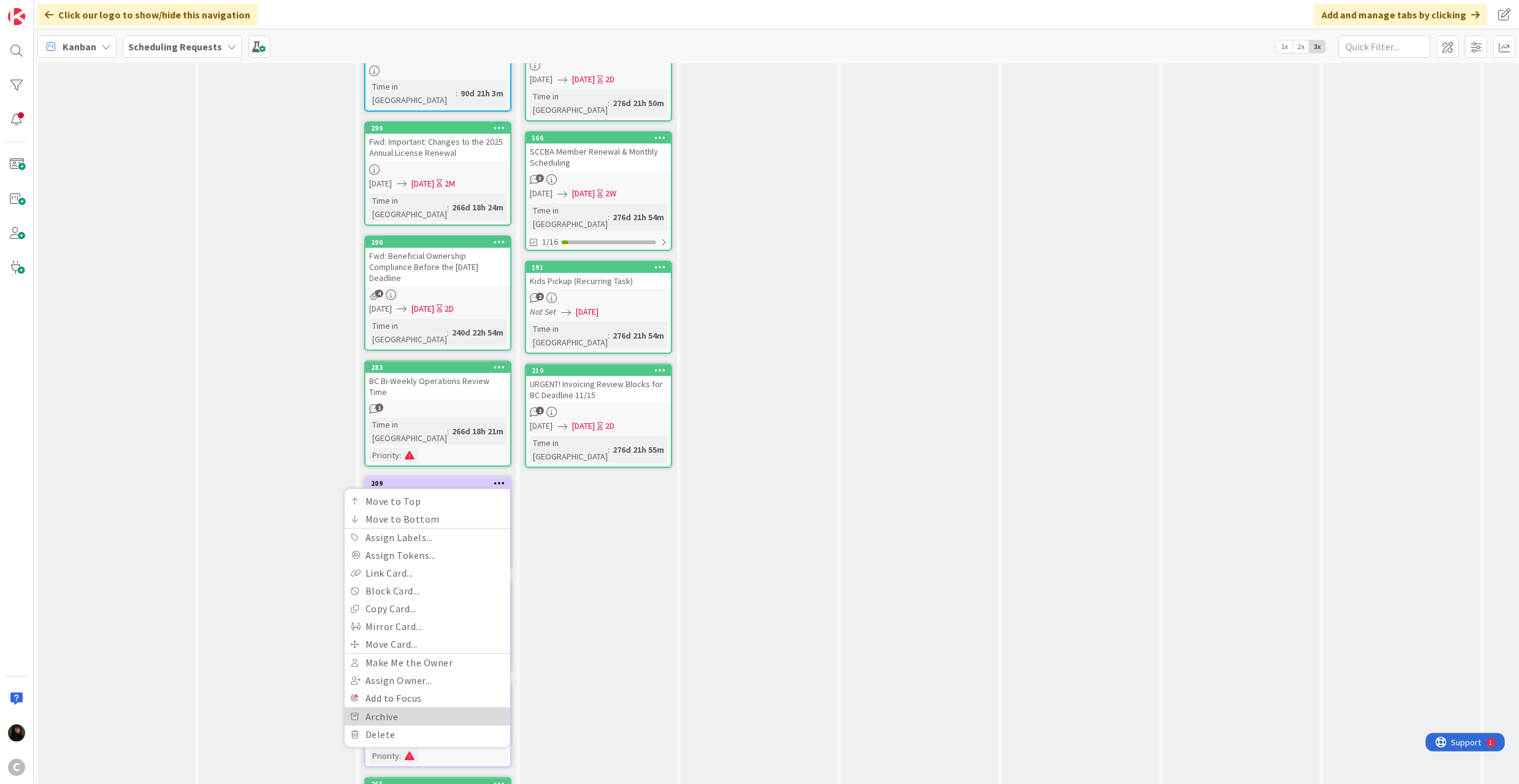
drag, startPoint x: 401, startPoint y: 619, endPoint x: 425, endPoint y: 603, distance: 28.8
click at [403, 707] on link "Archive" at bounding box center [427, 716] width 165 height 18
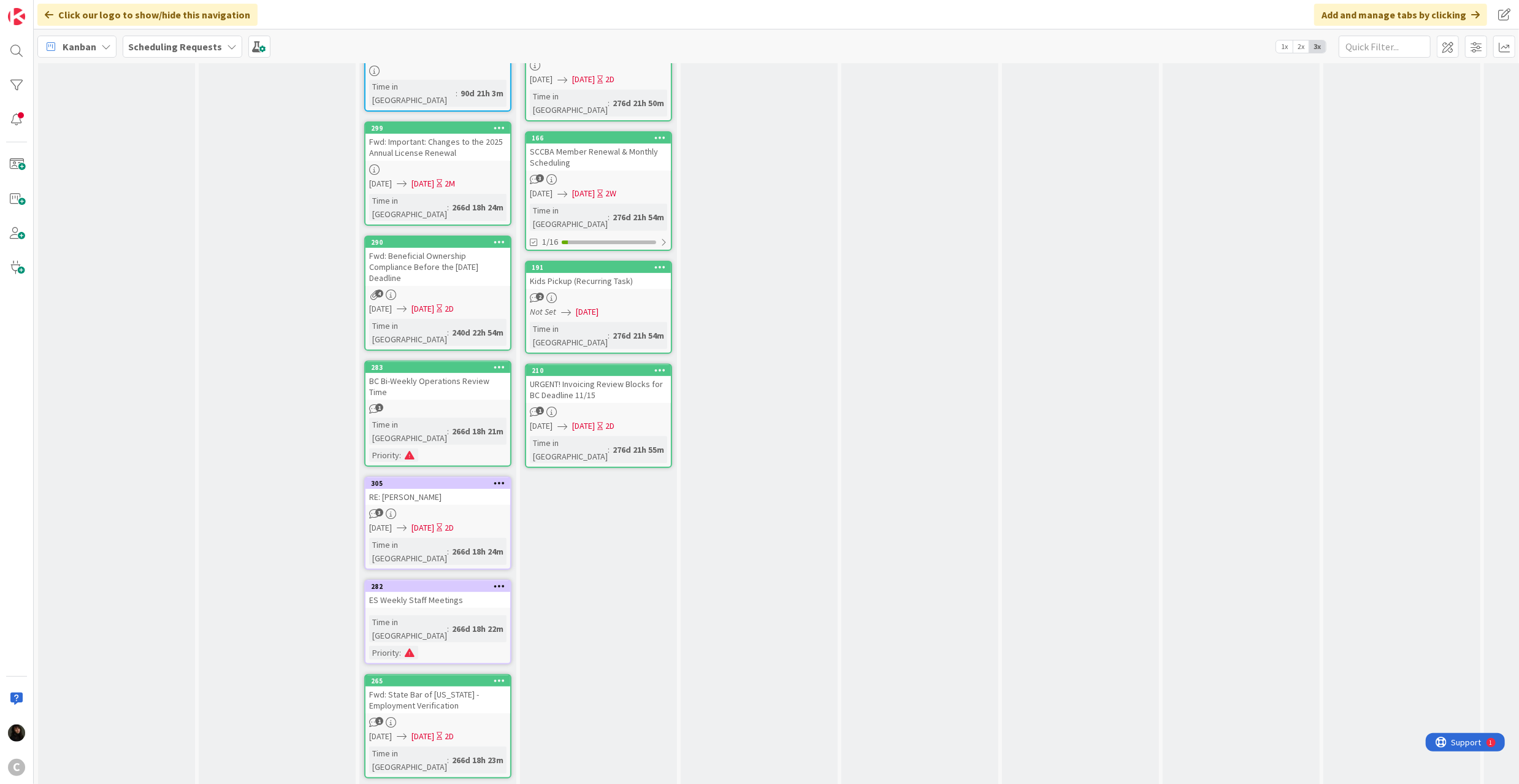
click at [498, 478] on icon at bounding box center [500, 482] width 12 height 9
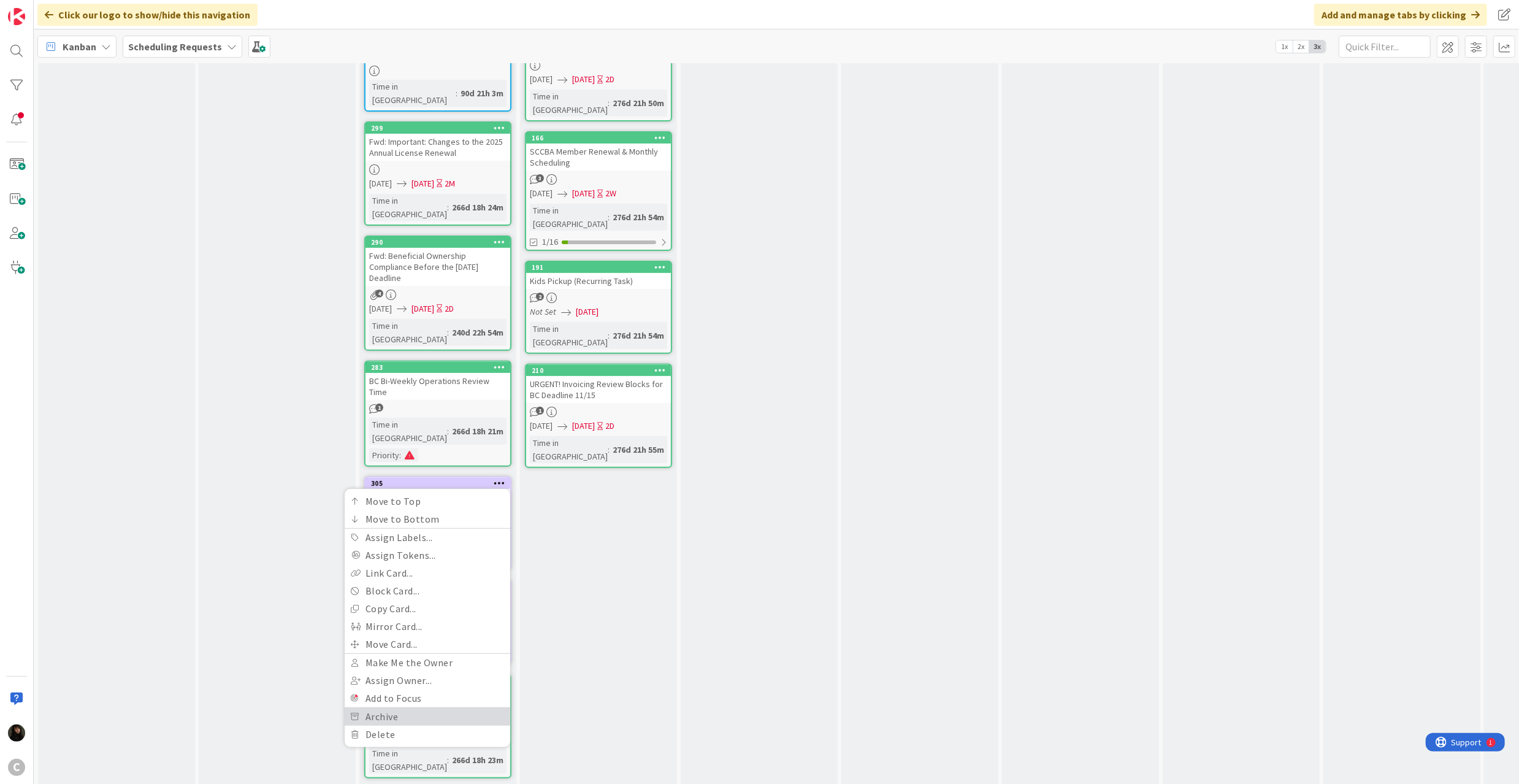
click at [405, 707] on link "Archive" at bounding box center [427, 716] width 165 height 18
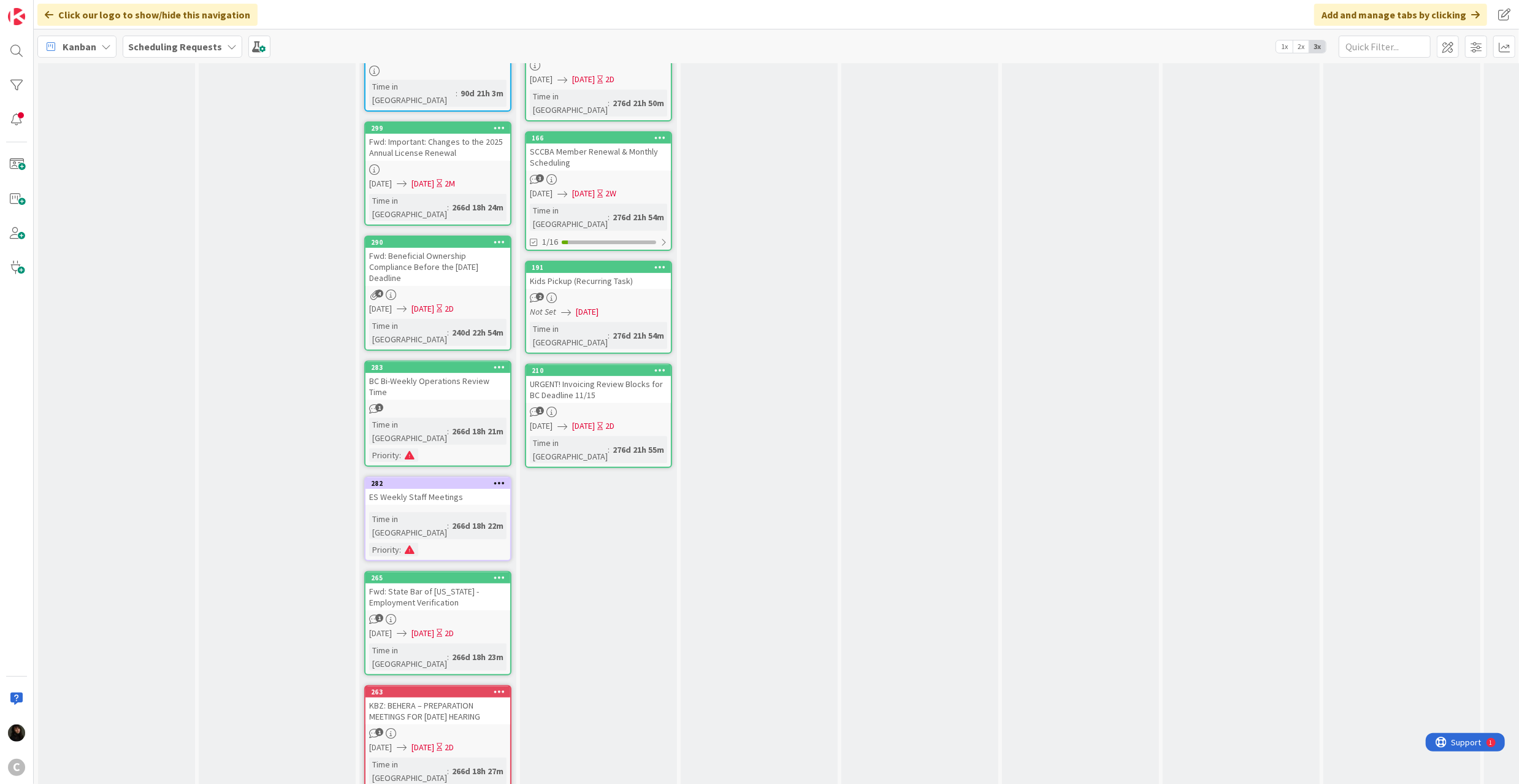
click at [497, 478] on icon at bounding box center [500, 482] width 12 height 9
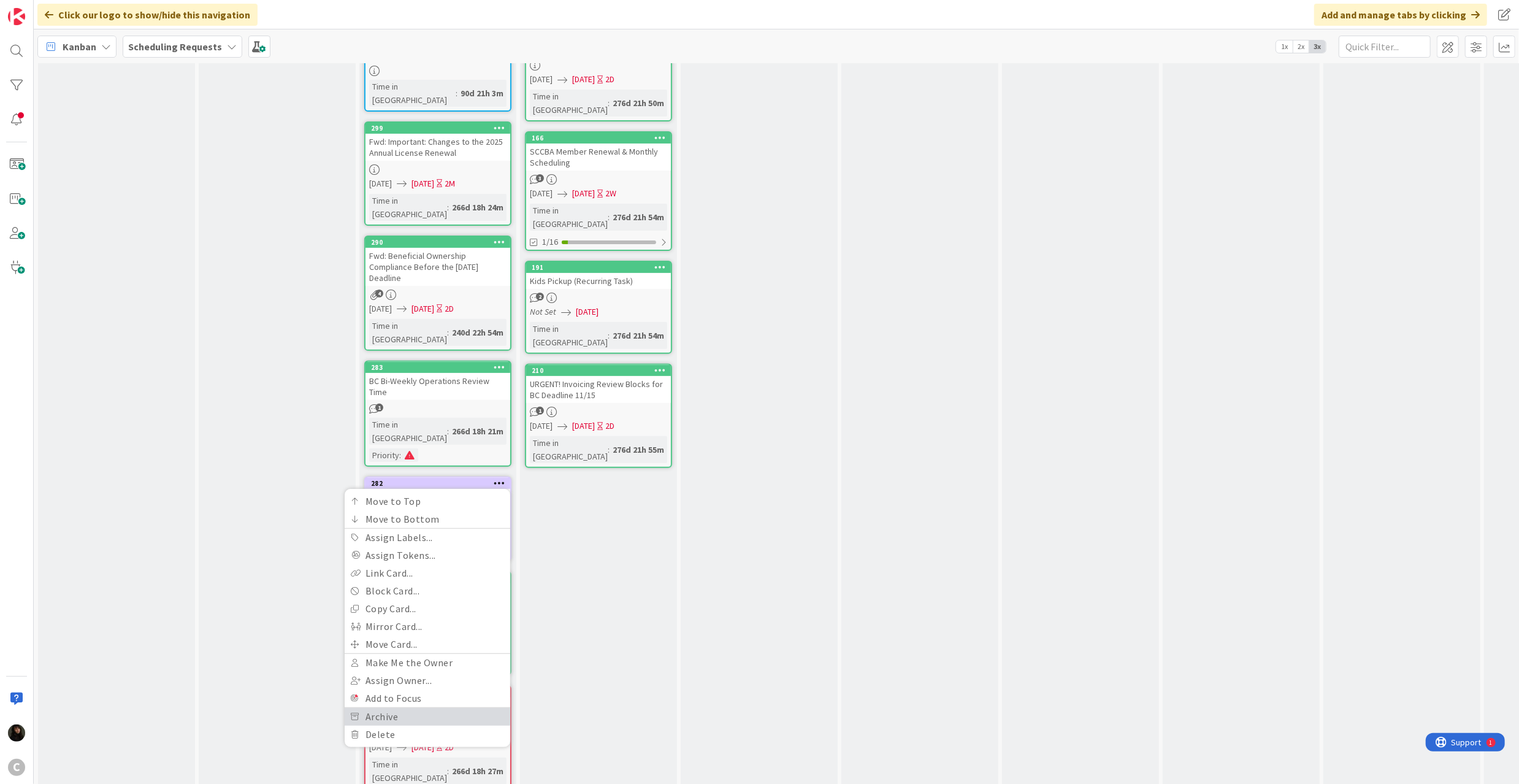
click at [394, 707] on link "Archive" at bounding box center [427, 716] width 165 height 18
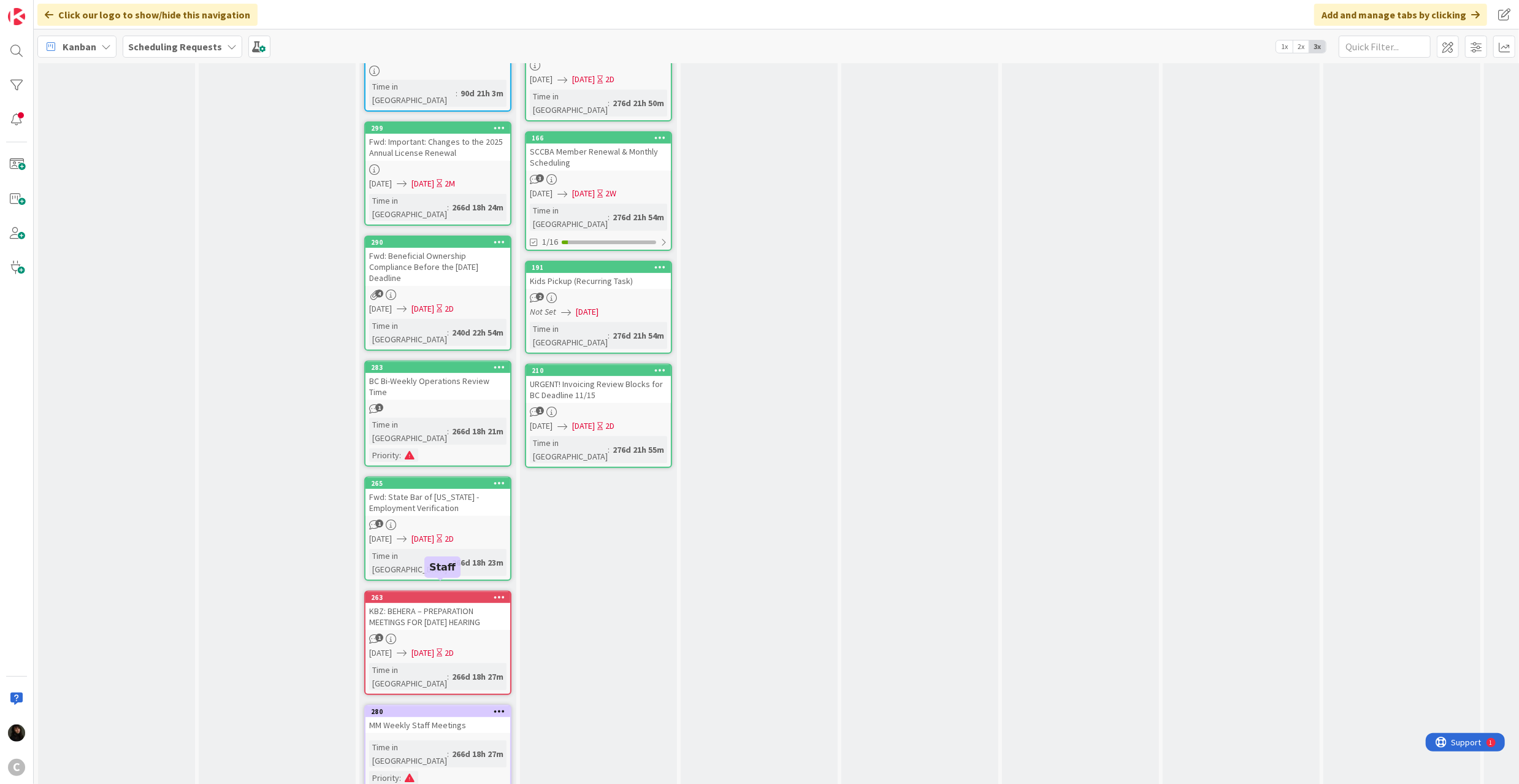
click at [496, 707] on icon at bounding box center [500, 711] width 12 height 9
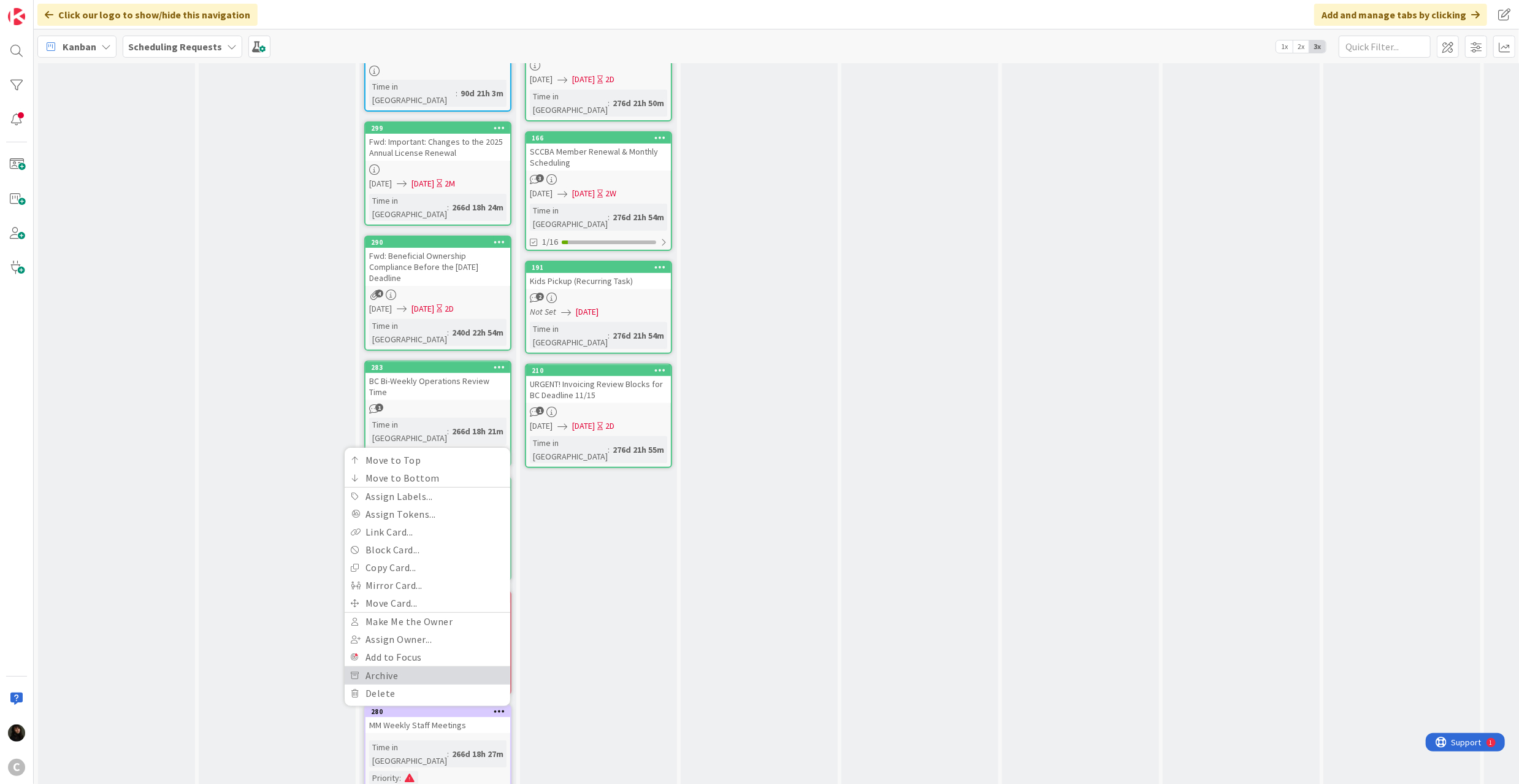
click at [409, 666] on link "Archive" at bounding box center [427, 675] width 165 height 18
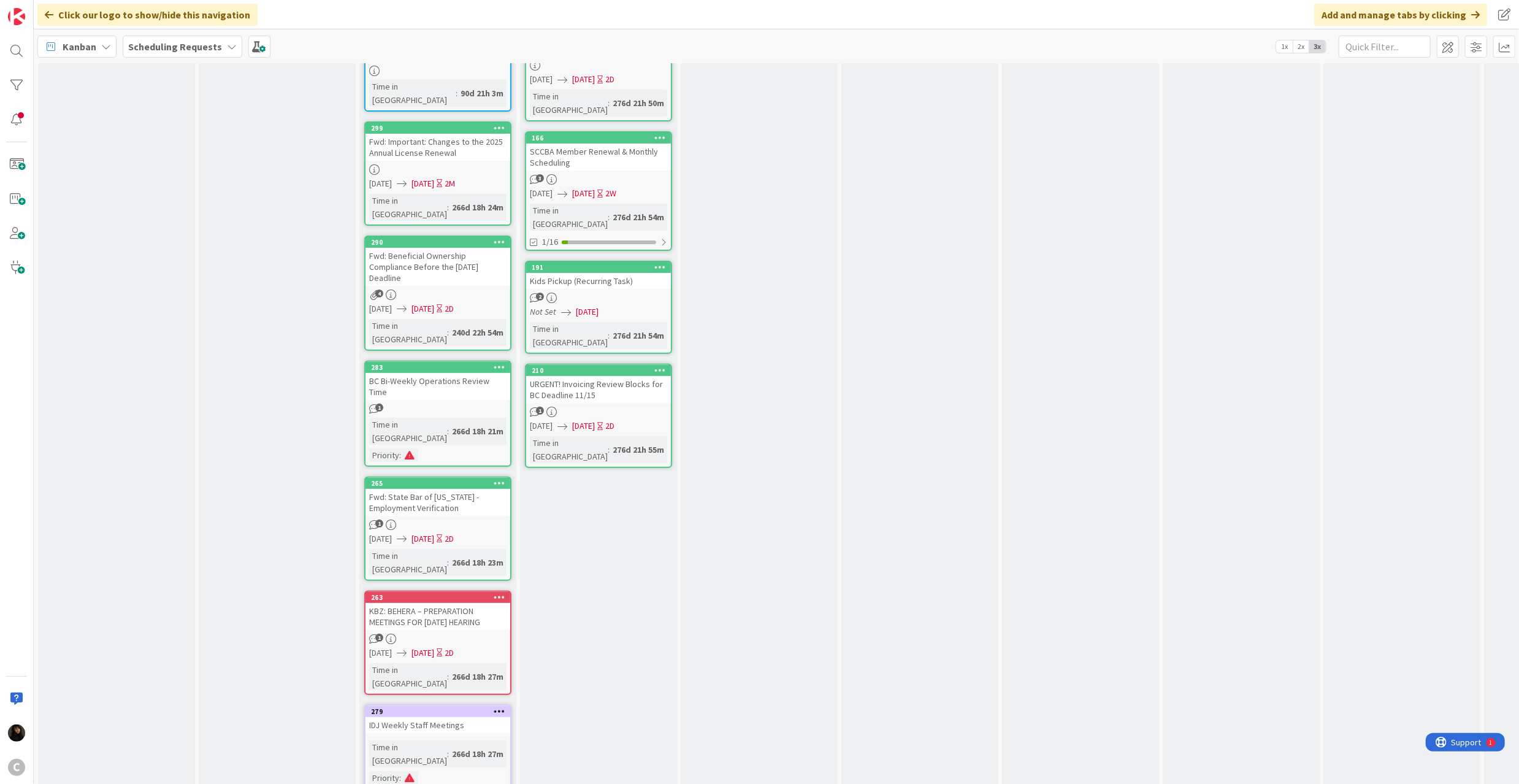
click at [497, 707] on icon at bounding box center [500, 711] width 12 height 9
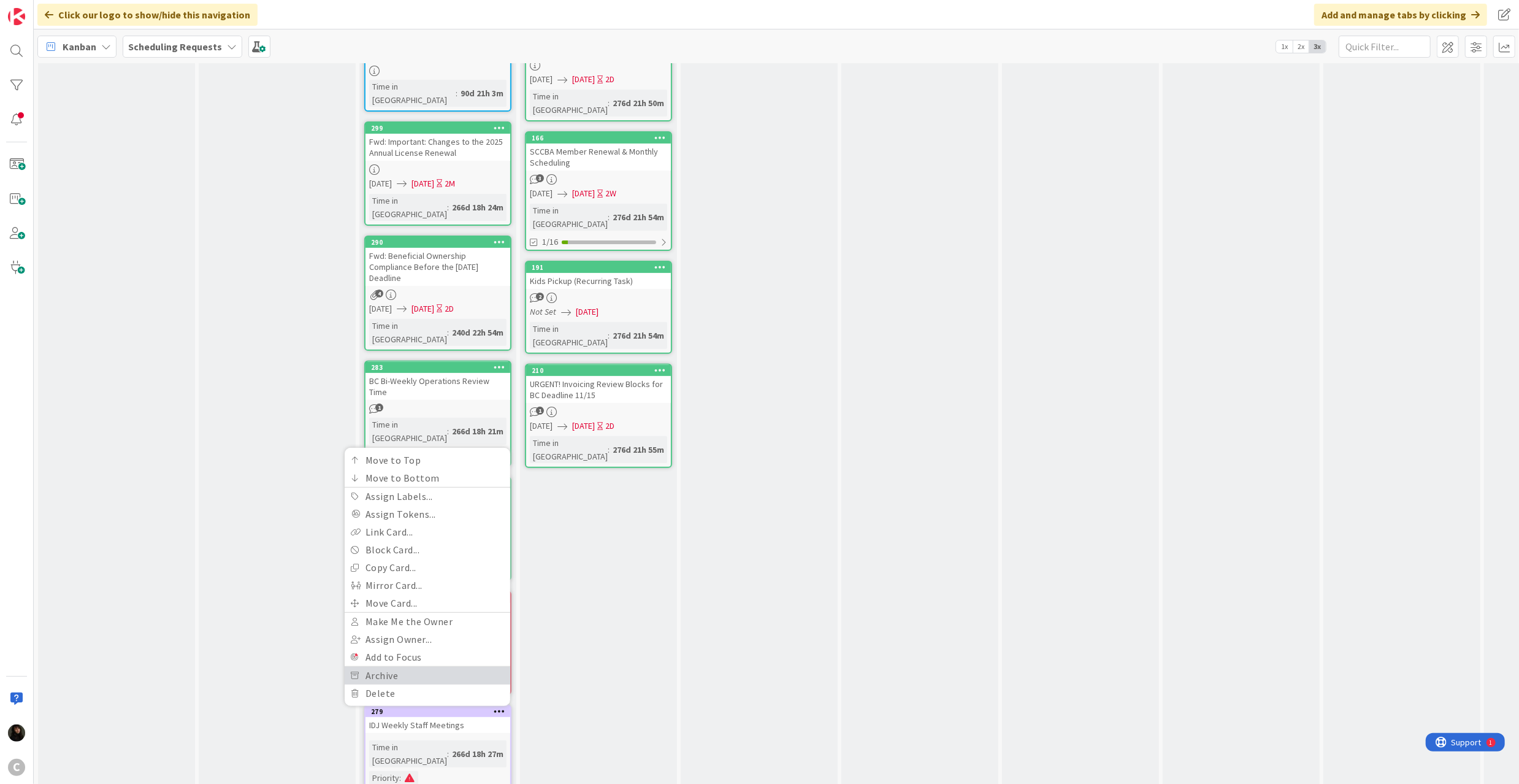
click at [418, 666] on link "Archive" at bounding box center [427, 675] width 165 height 18
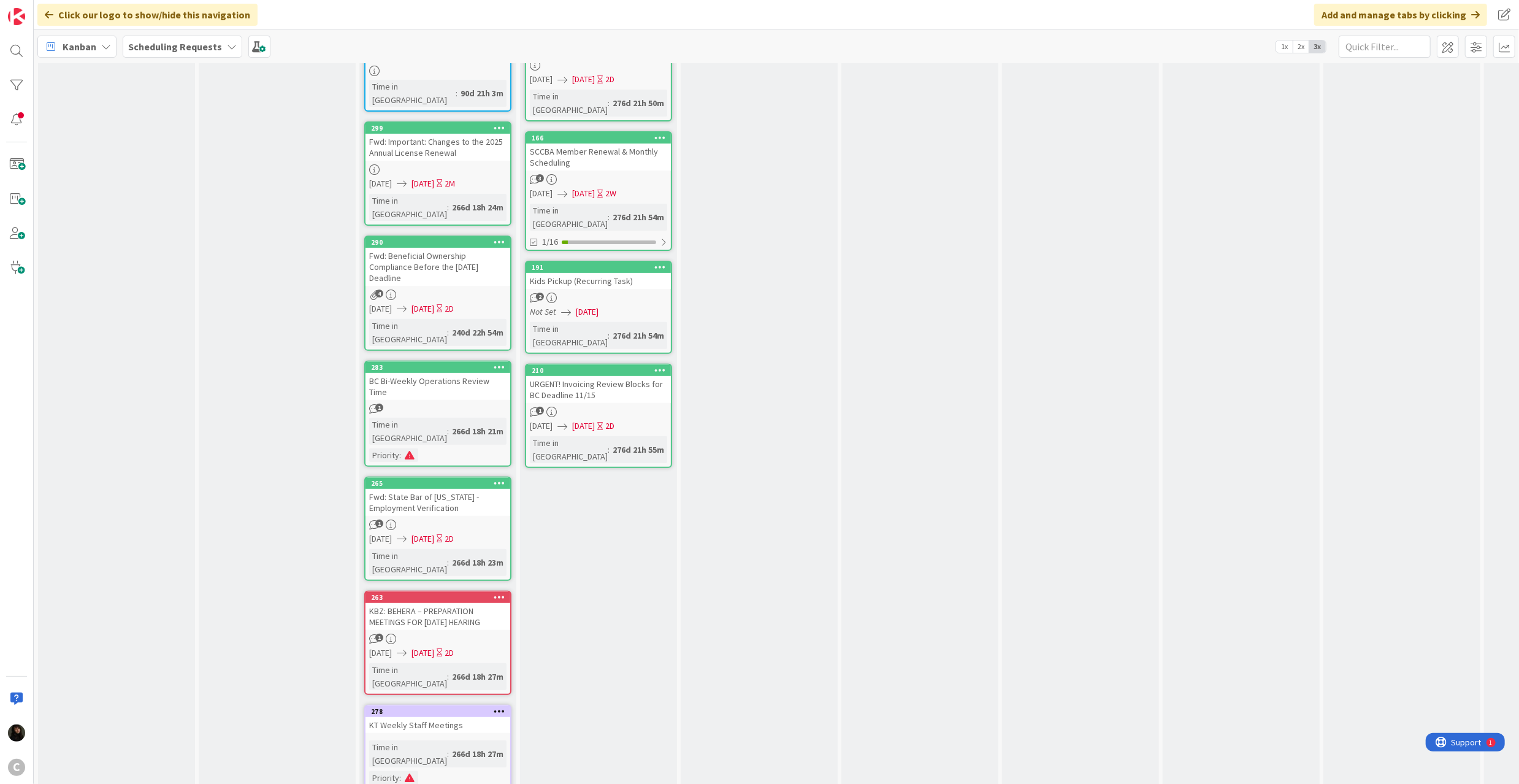
click at [502, 707] on icon at bounding box center [500, 711] width 12 height 9
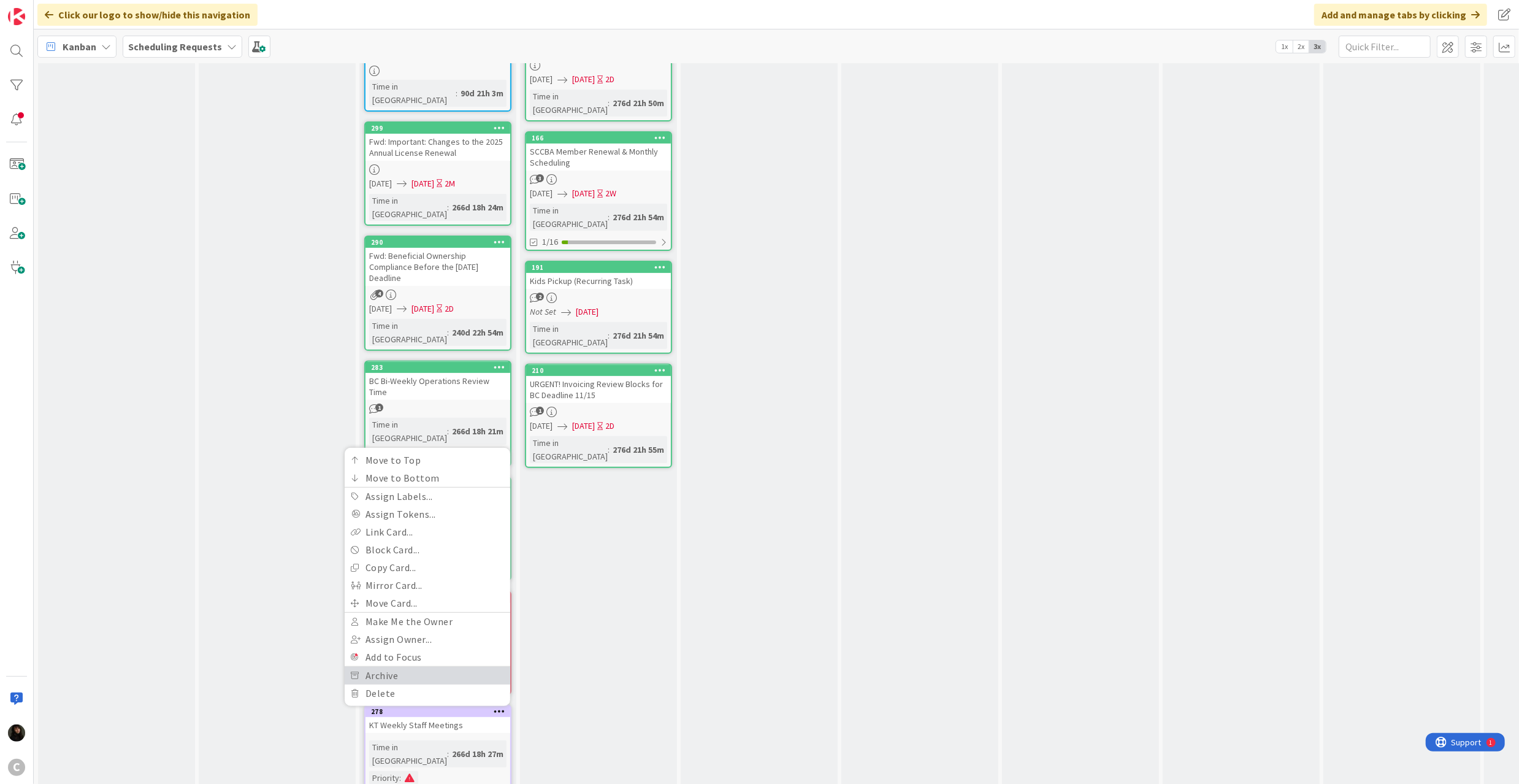
click at [428, 666] on link "Archive" at bounding box center [427, 675] width 165 height 18
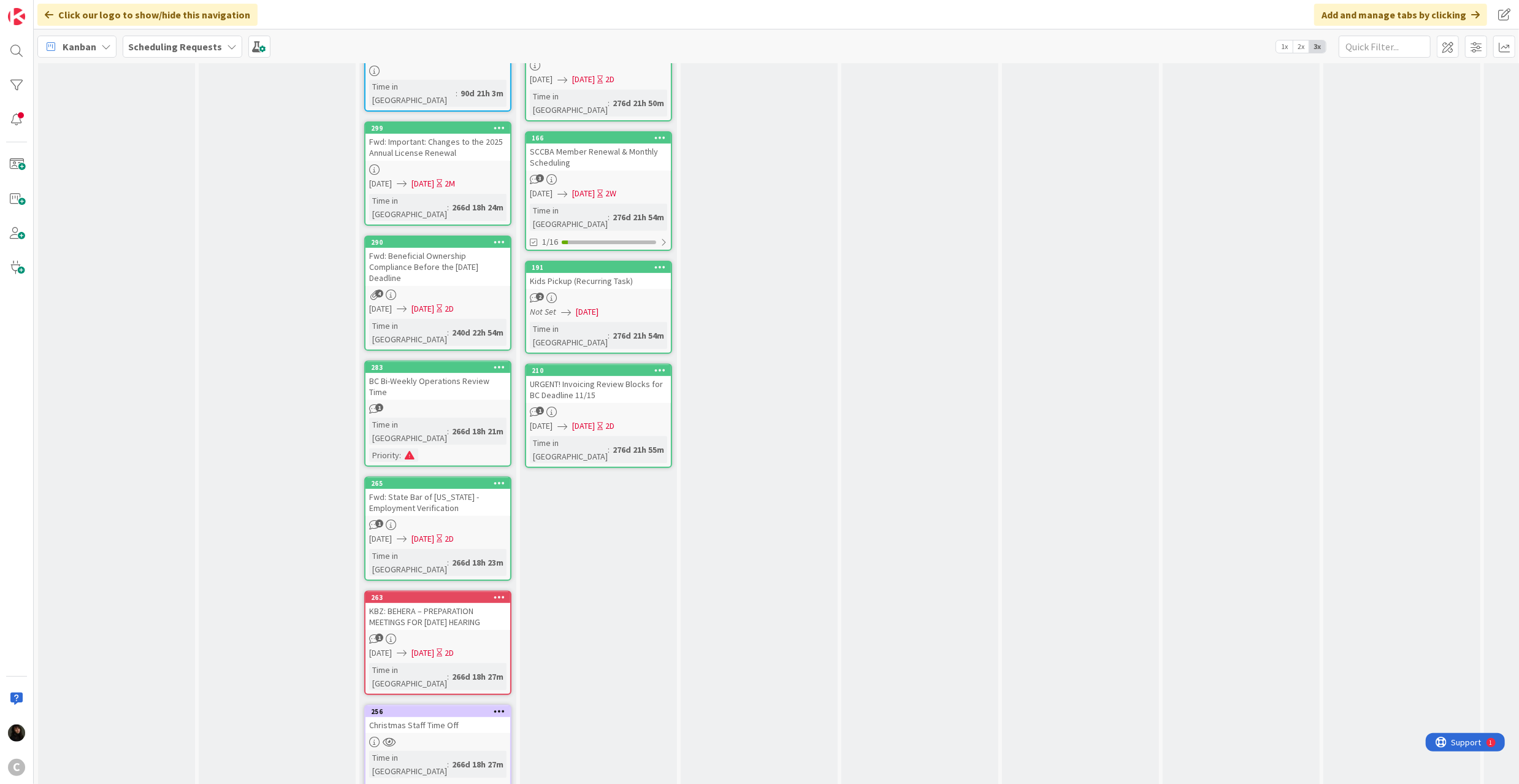
click at [494, 707] on icon at bounding box center [500, 711] width 12 height 9
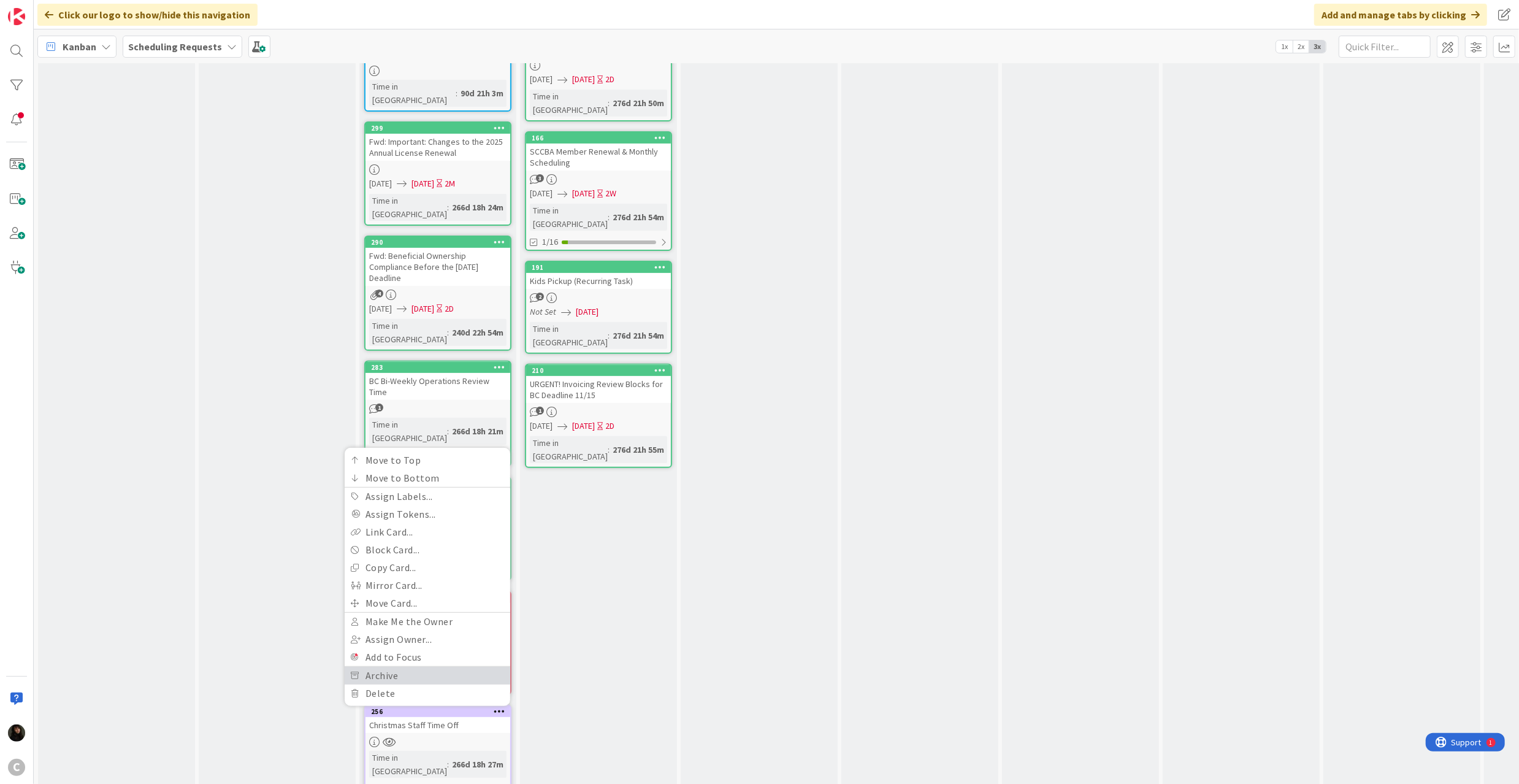
click at [388, 666] on link "Archive" at bounding box center [427, 675] width 165 height 18
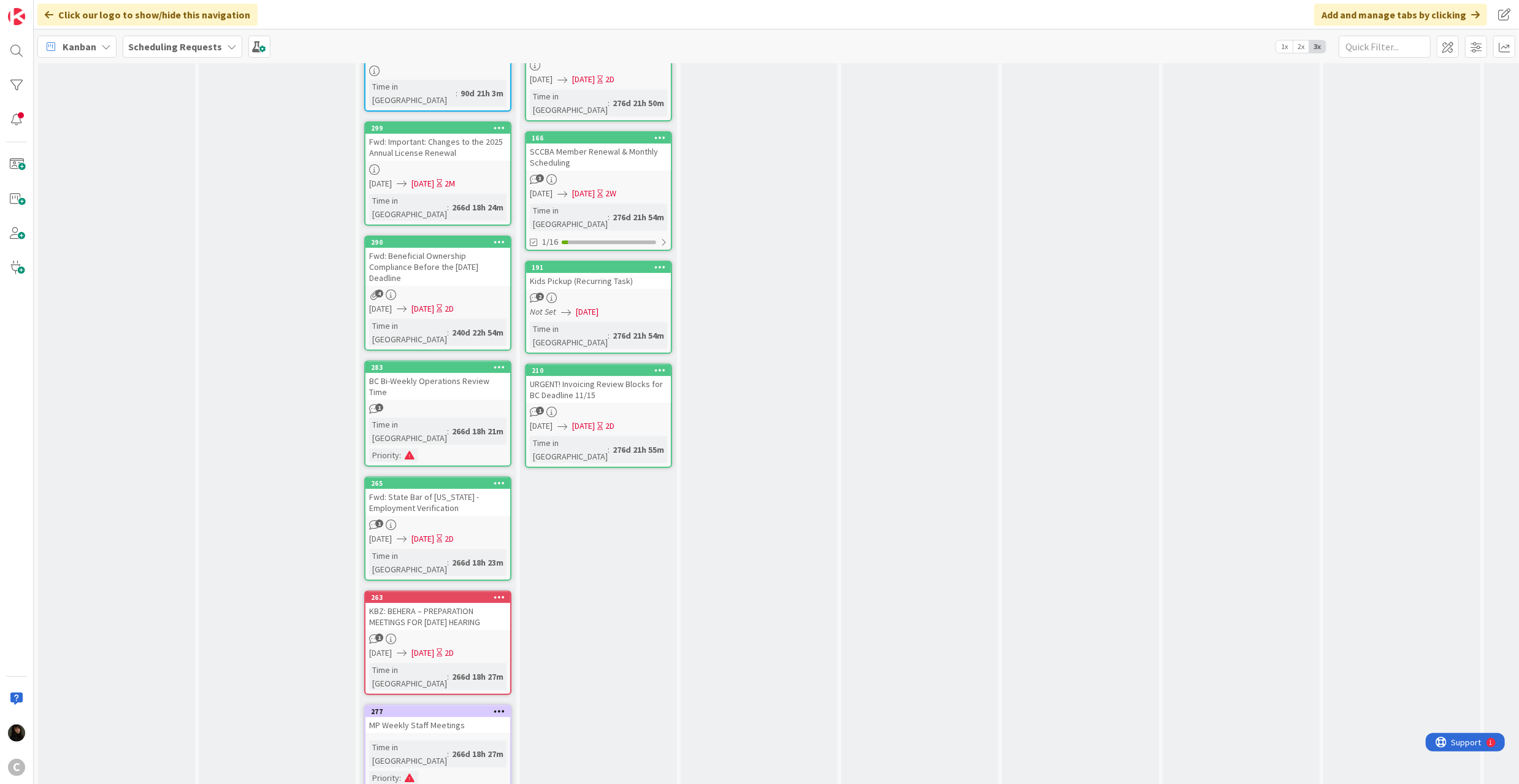
click at [501, 707] on icon at bounding box center [500, 711] width 12 height 9
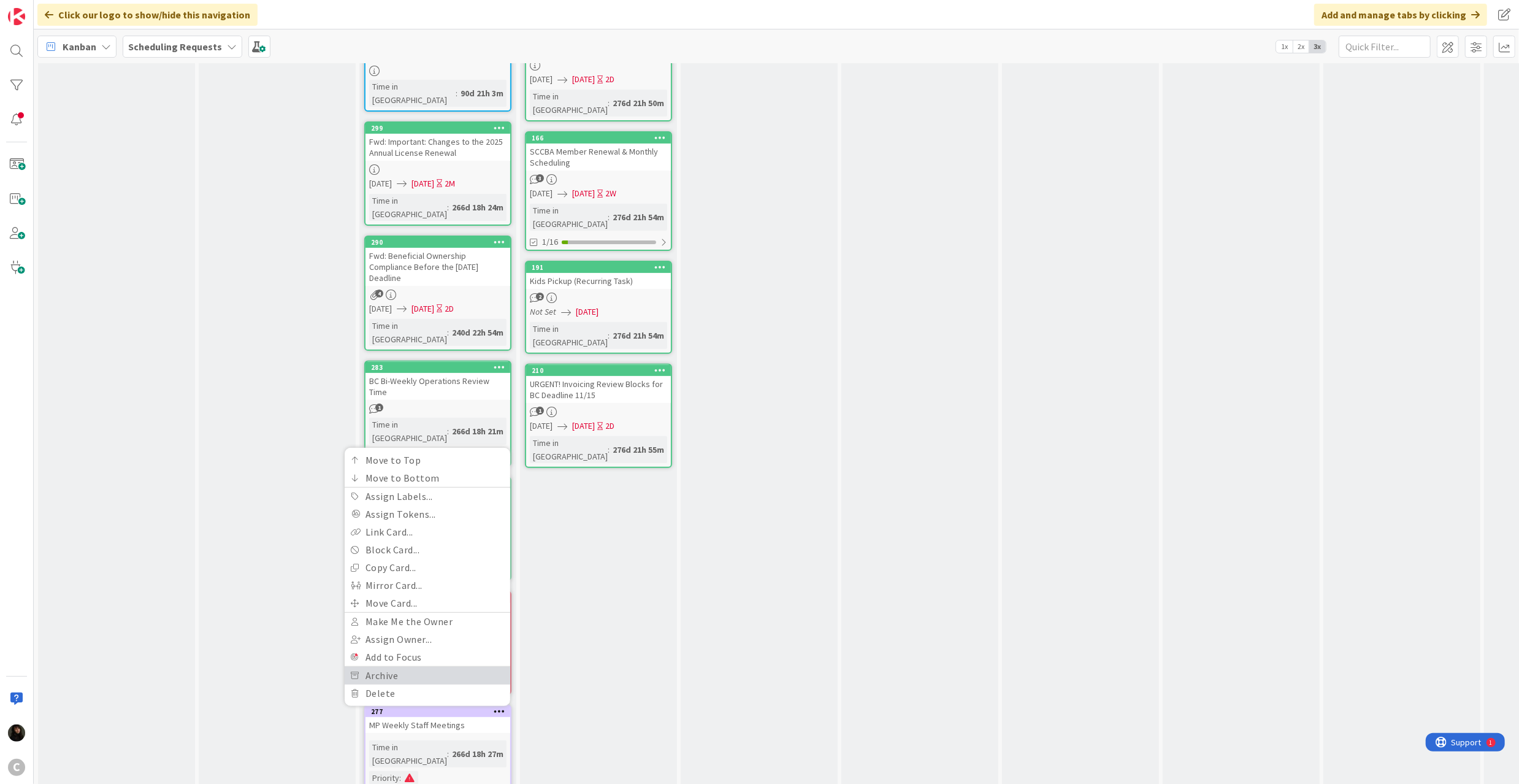
click at [434, 666] on link "Archive" at bounding box center [427, 675] width 165 height 18
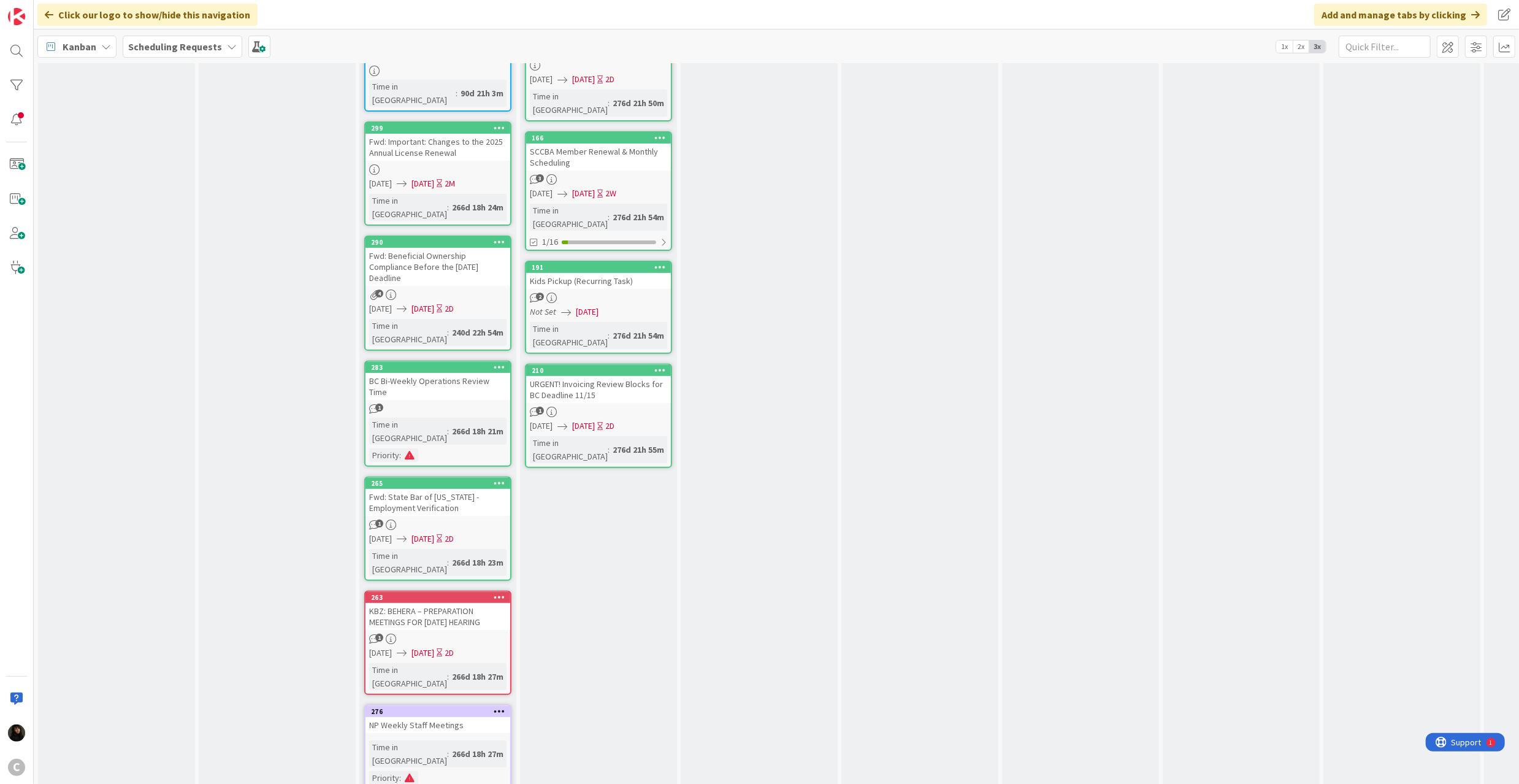
scroll to position [311, 0]
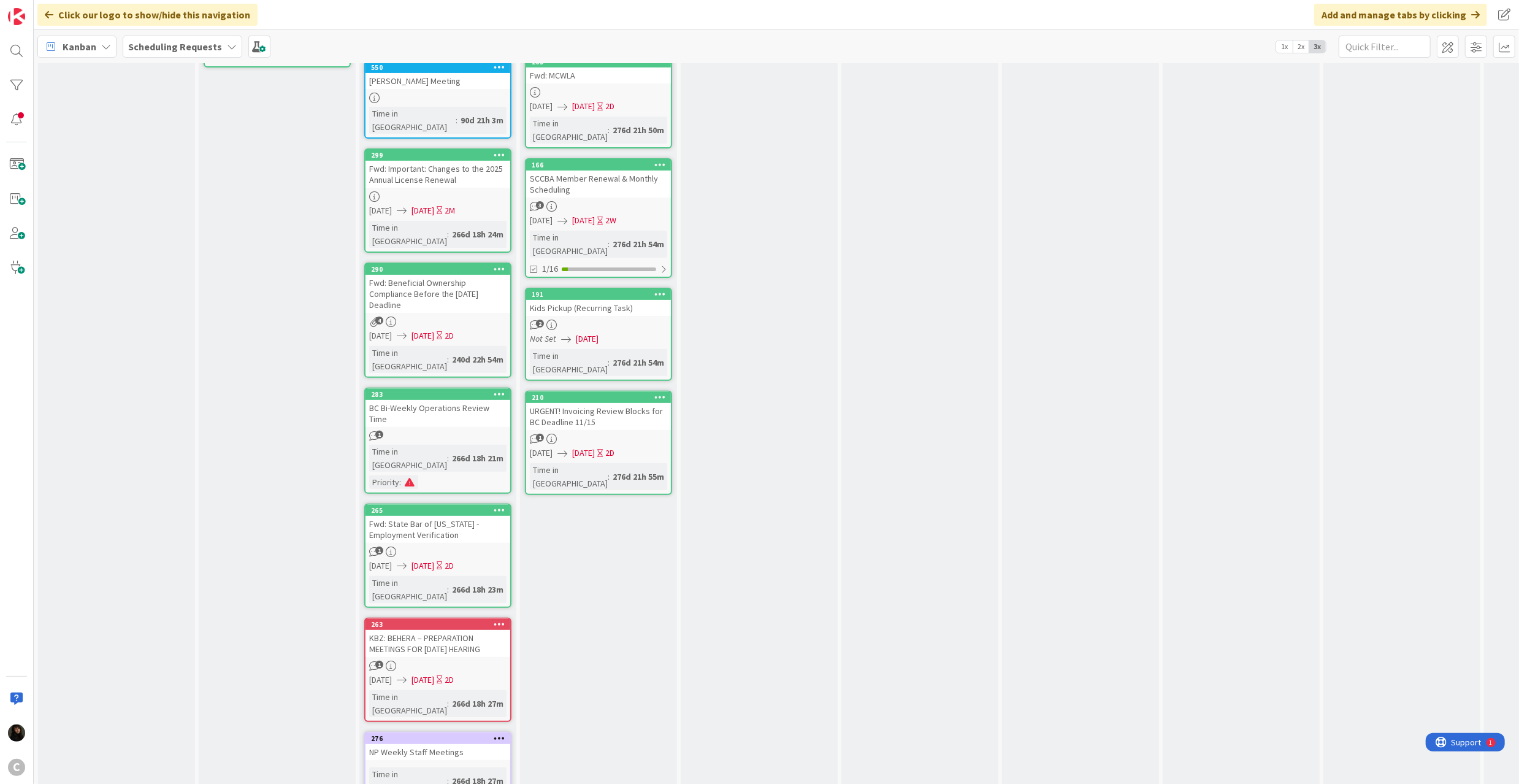
click at [499, 733] on icon at bounding box center [500, 738] width 12 height 9
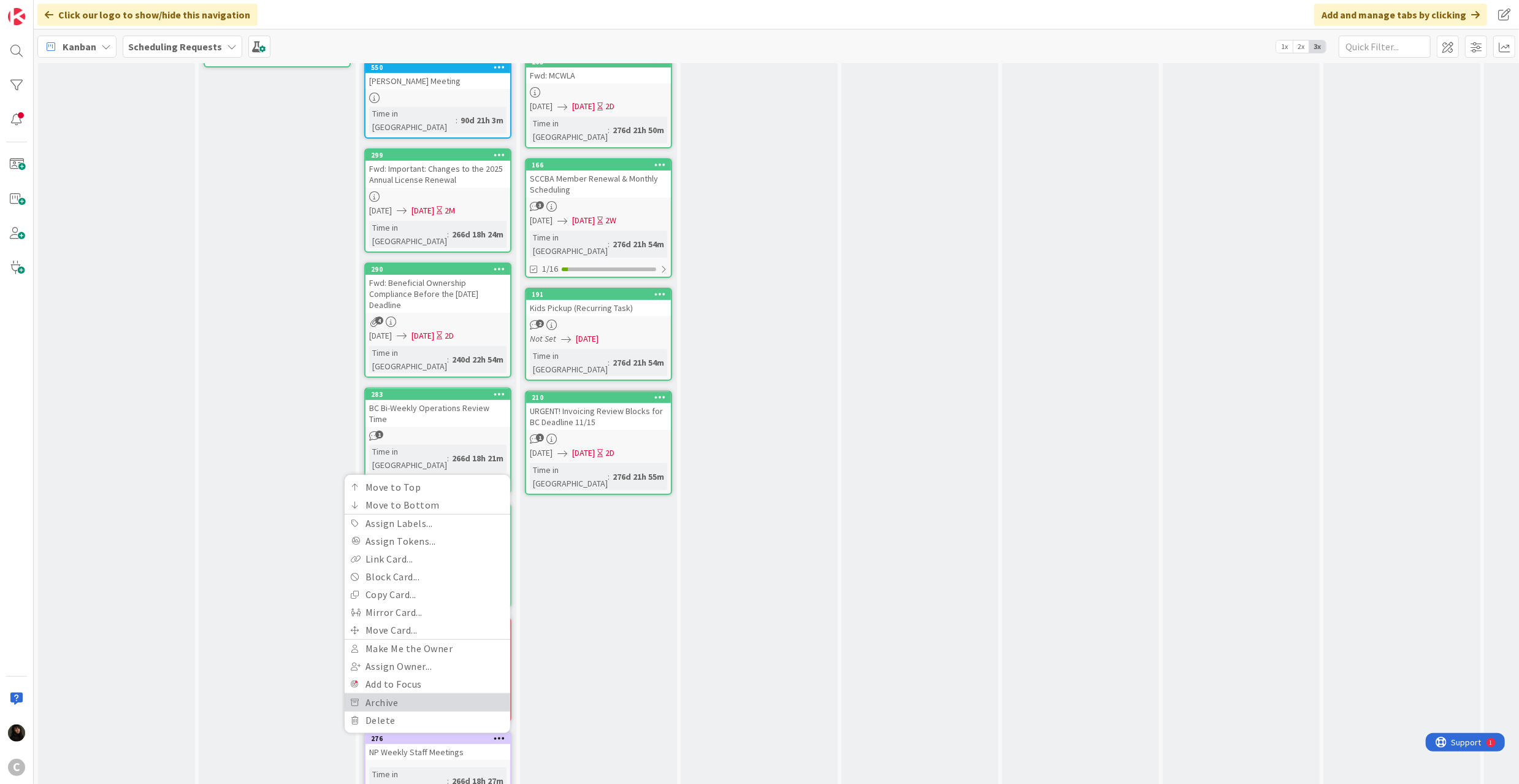
click at [422, 693] on link "Archive" at bounding box center [427, 702] width 165 height 18
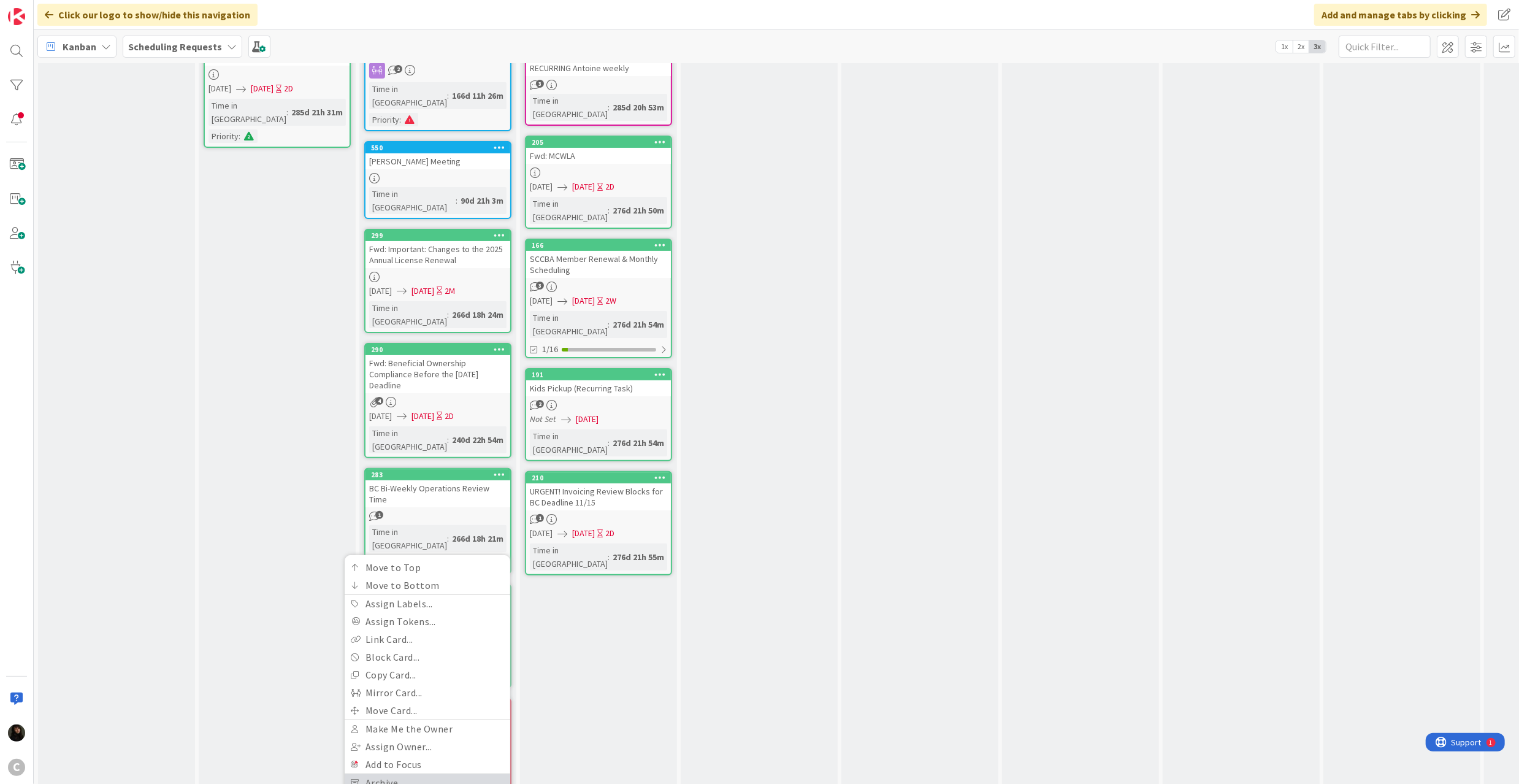
click at [420, 774] on link "Archive" at bounding box center [427, 783] width 165 height 18
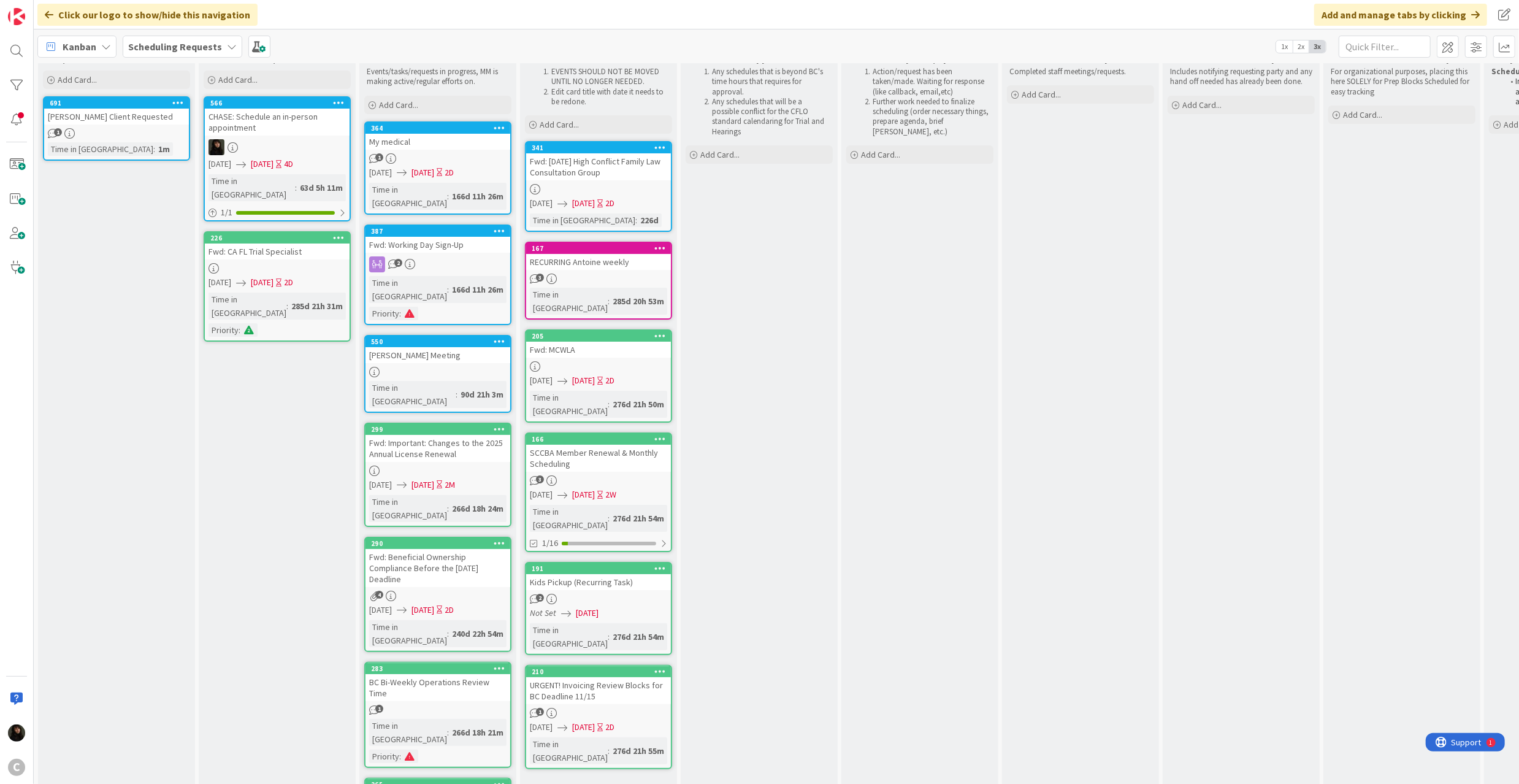
scroll to position [0, 0]
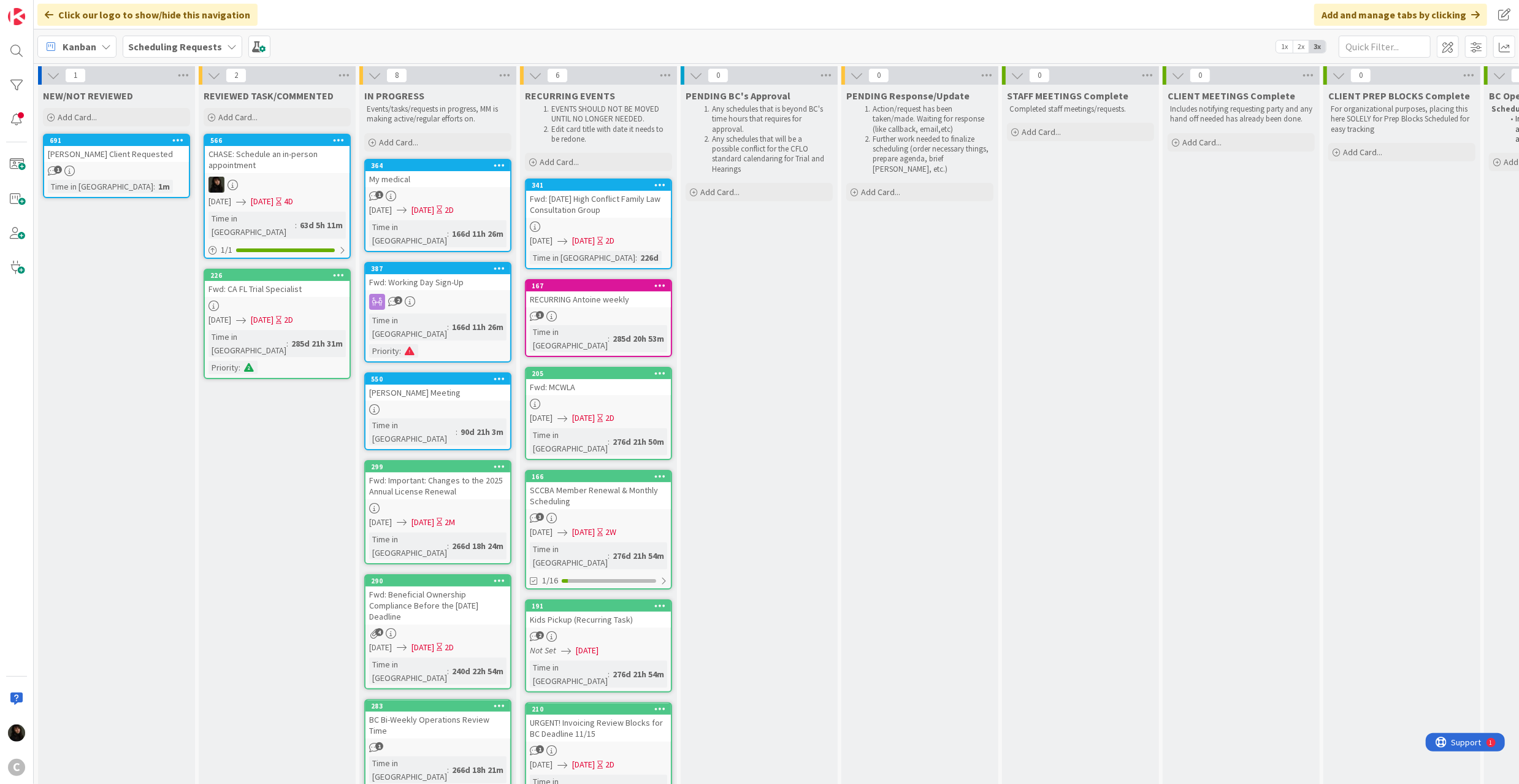
click at [659, 182] on icon at bounding box center [660, 185] width 12 height 9
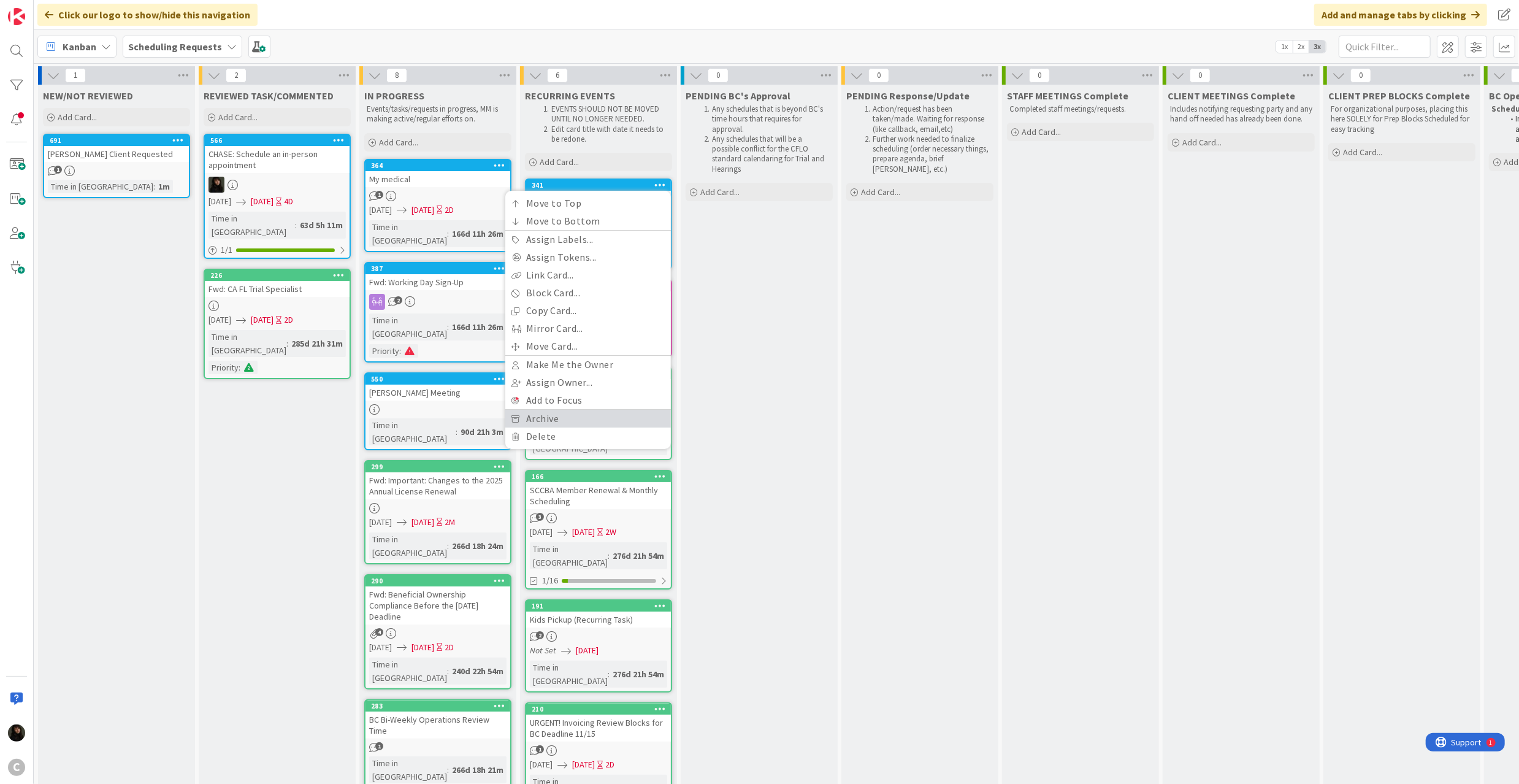
click at [558, 410] on link "Archive" at bounding box center [588, 418] width 165 height 18
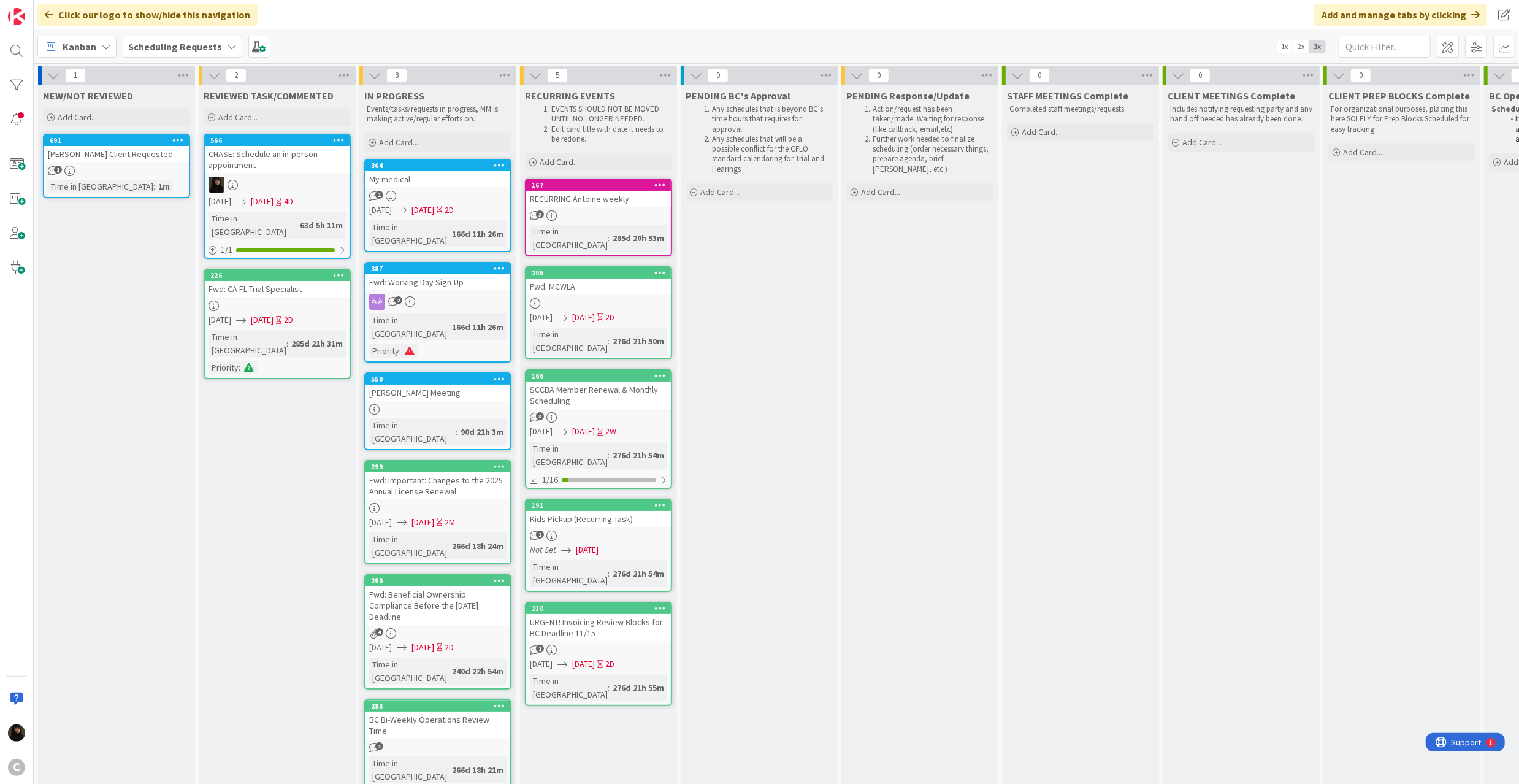
click at [656, 180] on icon at bounding box center [660, 185] width 12 height 9
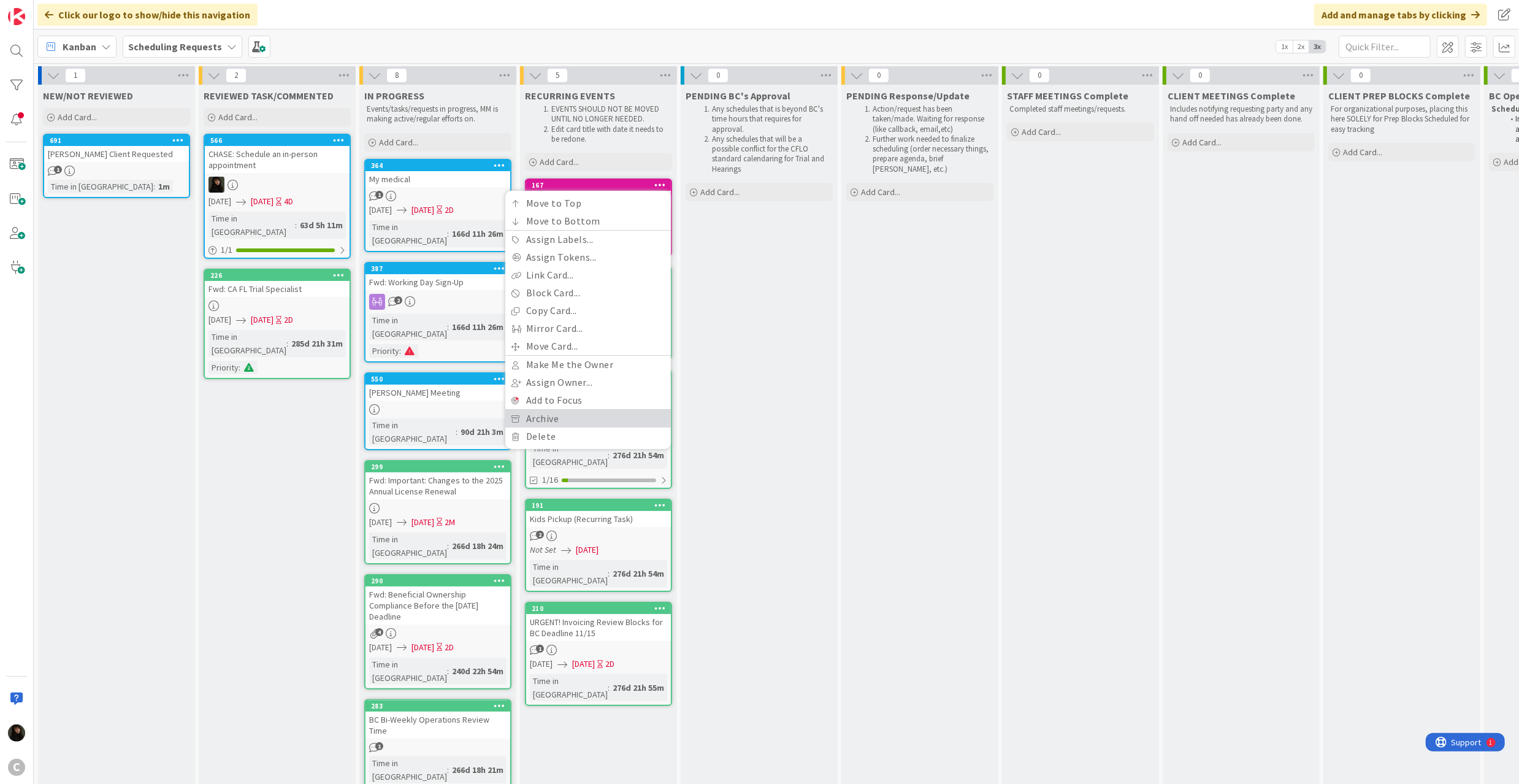
click at [555, 415] on link "Archive" at bounding box center [588, 418] width 165 height 18
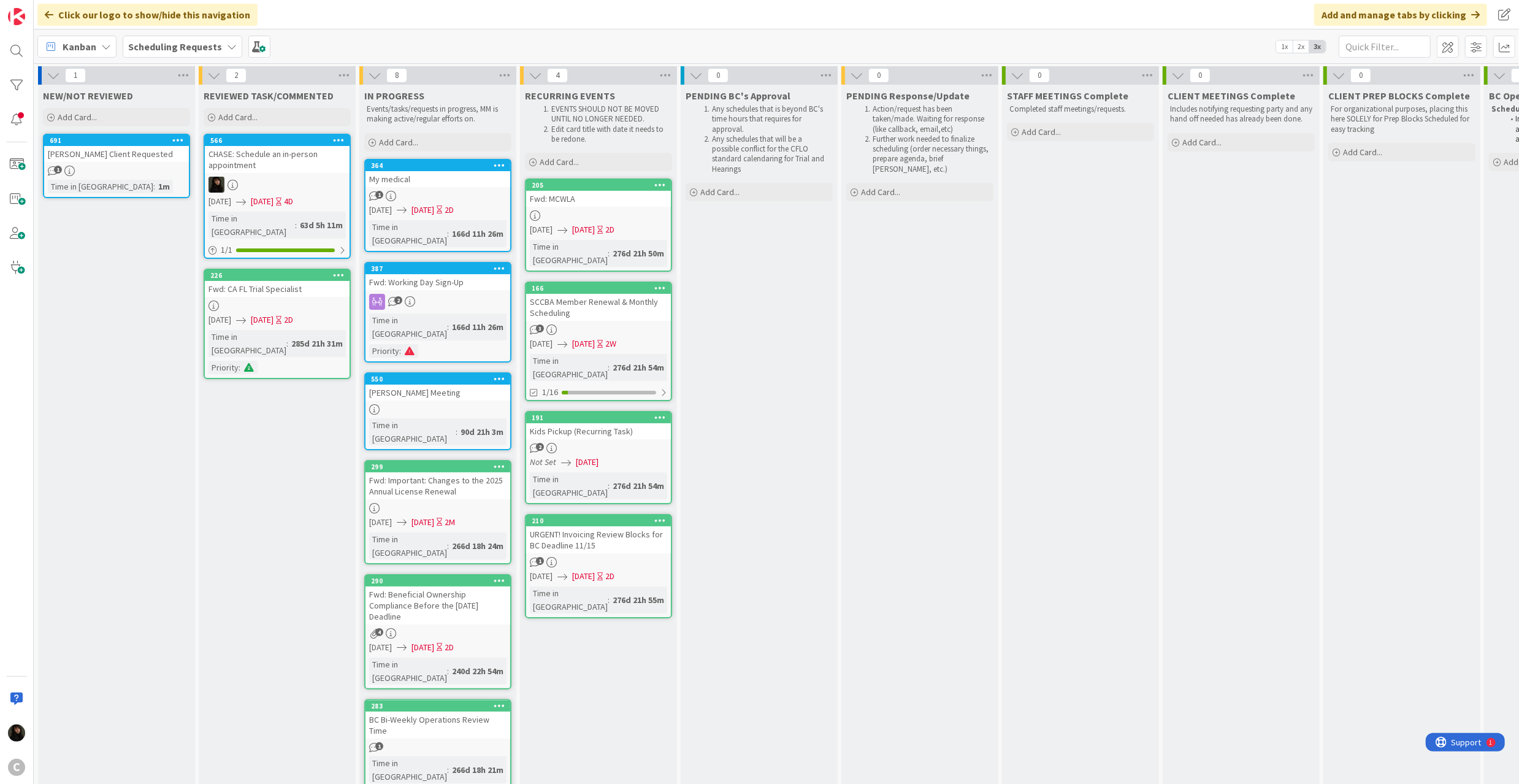
click at [128, 169] on div "1" at bounding box center [116, 170] width 144 height 10
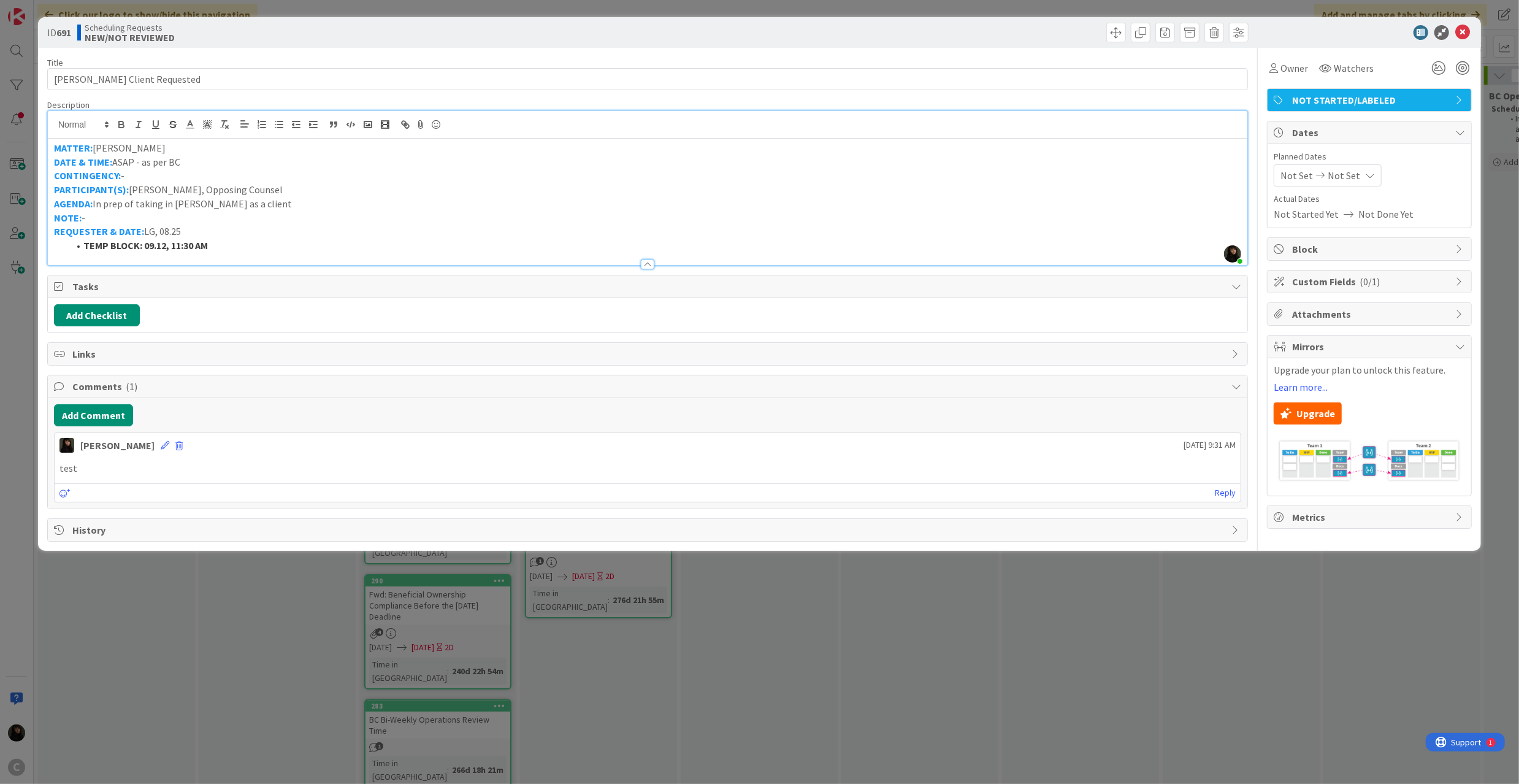
click at [241, 140] on div "MATTER: ROBERTO AMBRIZ DATE & TIME: ASAP - as per BC CONTINGENCY: - PARTICIPANT…" at bounding box center [647, 202] width 1200 height 127
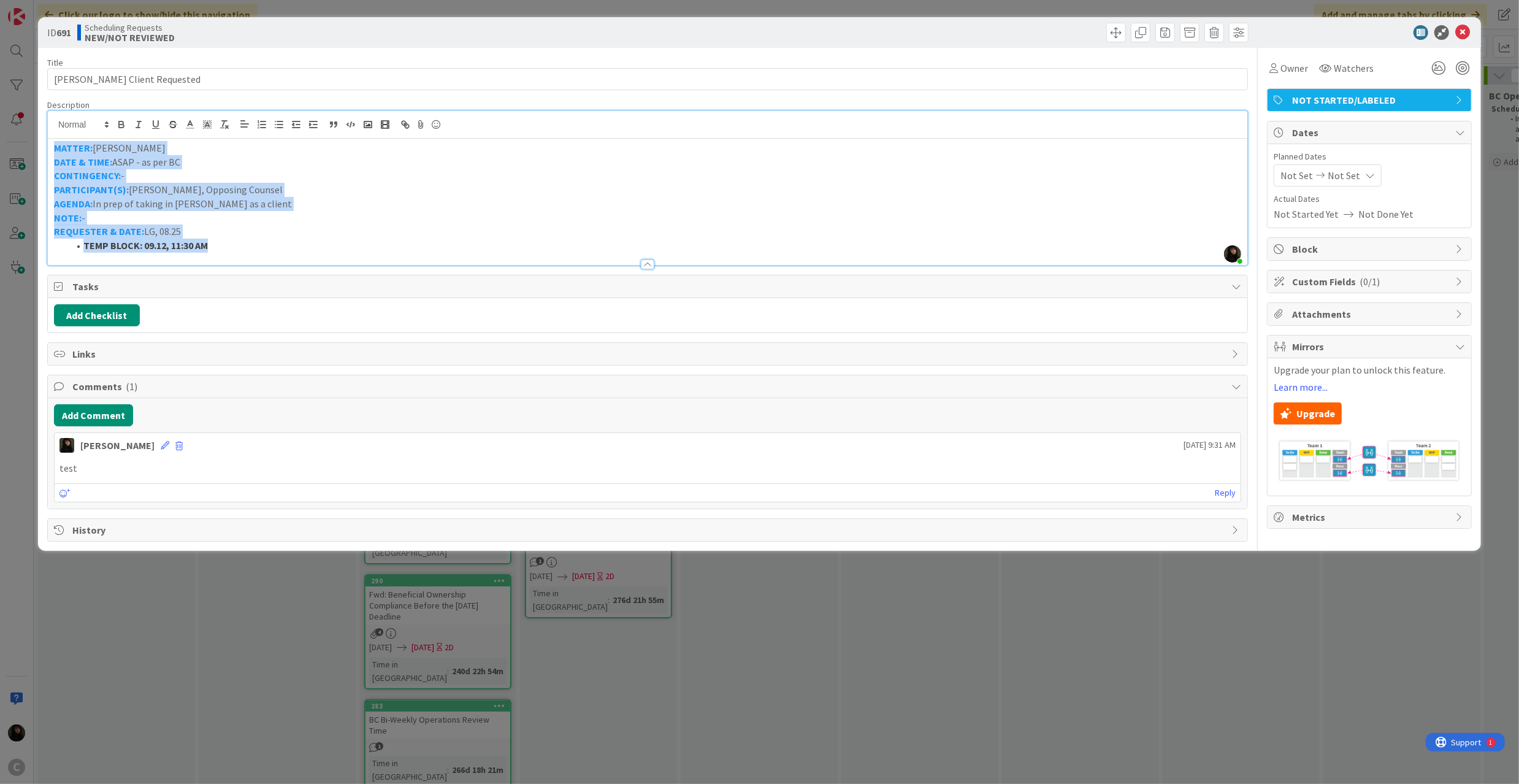
drag, startPoint x: 216, startPoint y: 248, endPoint x: 50, endPoint y: 151, distance: 192.3
click at [50, 151] on div "MATTER: ROBERTO AMBRIZ DATE & TIME: ASAP - as per BC CONTINGENCY: - PARTICIPANT…" at bounding box center [647, 202] width 1200 height 127
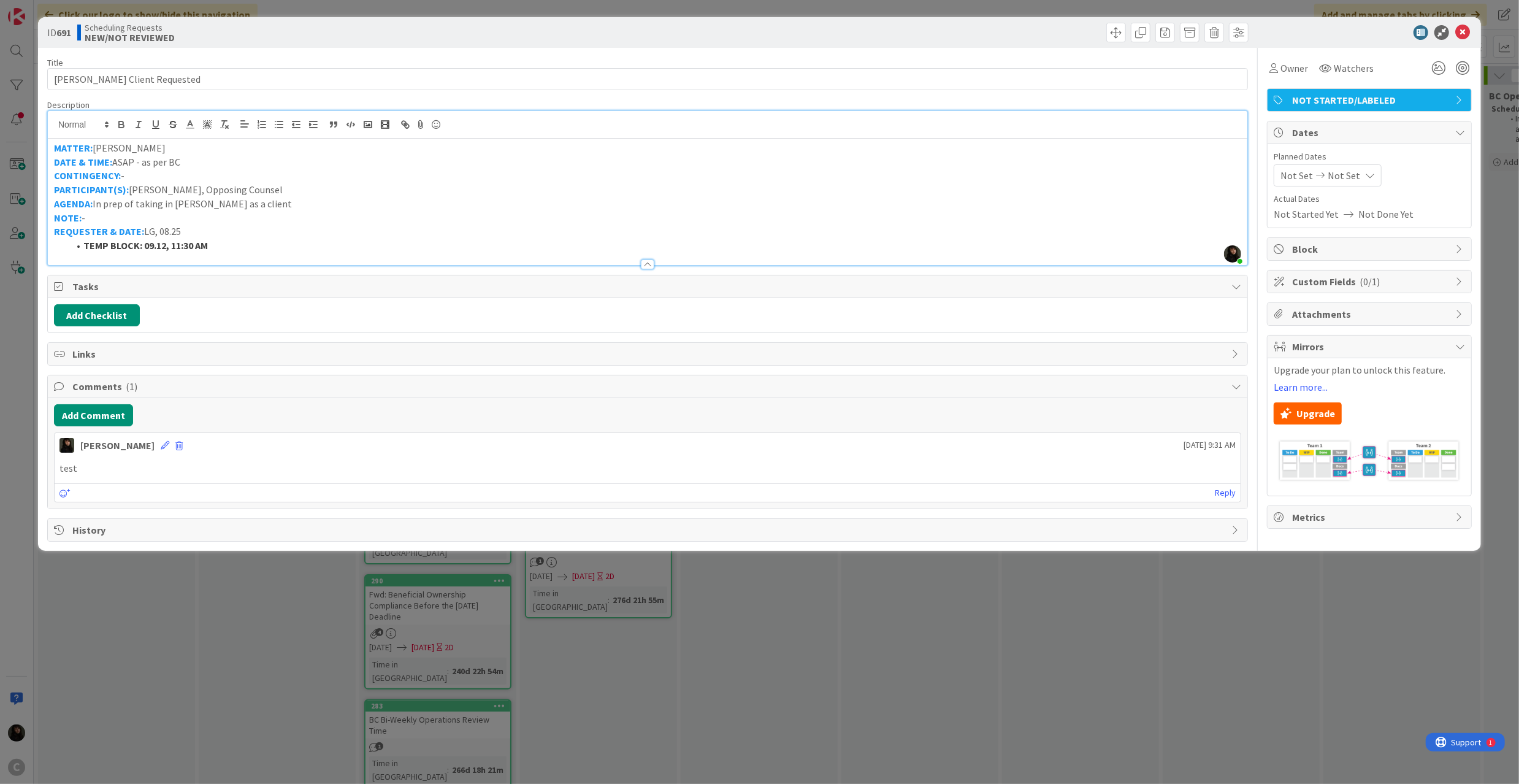
click at [280, 462] on div "test" at bounding box center [647, 468] width 1186 height 24
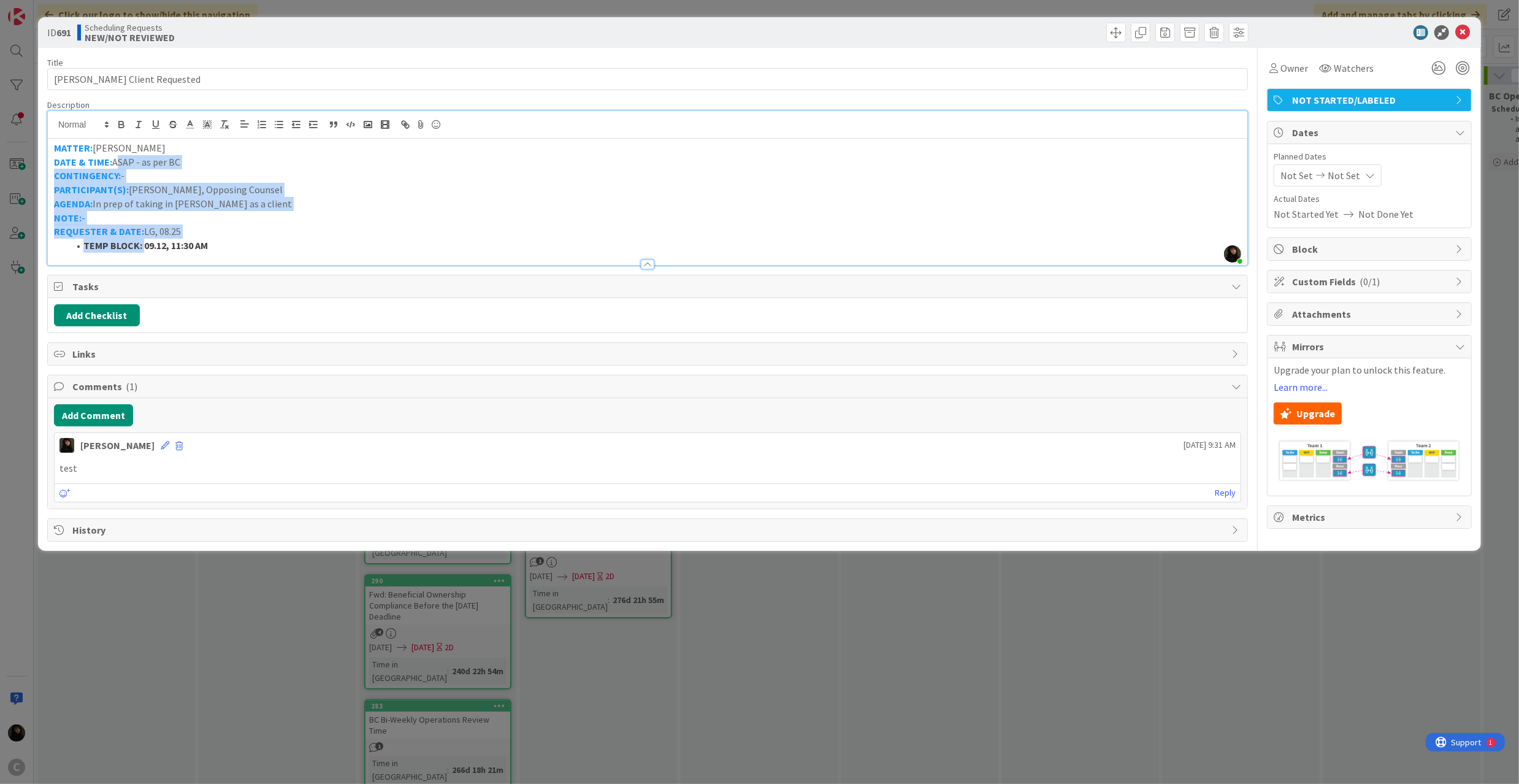
drag, startPoint x: 115, startPoint y: 158, endPoint x: 145, endPoint y: 271, distance: 116.9
click at [145, 271] on div "Title 21 / 128 LIPE Client Requested Description Esse Soriano just joined MATTE…" at bounding box center [647, 294] width 1201 height 494
click at [151, 190] on p "PARTICIPANT(S): JENNIFER ROSENTHAL, Opposing Counsel" at bounding box center [647, 189] width 1187 height 14
drag, startPoint x: 252, startPoint y: 241, endPoint x: 42, endPoint y: 147, distance: 230.1
click at [42, 147] on div "ID 691 Scheduling Requests NEW/NOT REVIEWED Title 21 / 128 LIPE Client Requeste…" at bounding box center [760, 284] width 1443 height 534
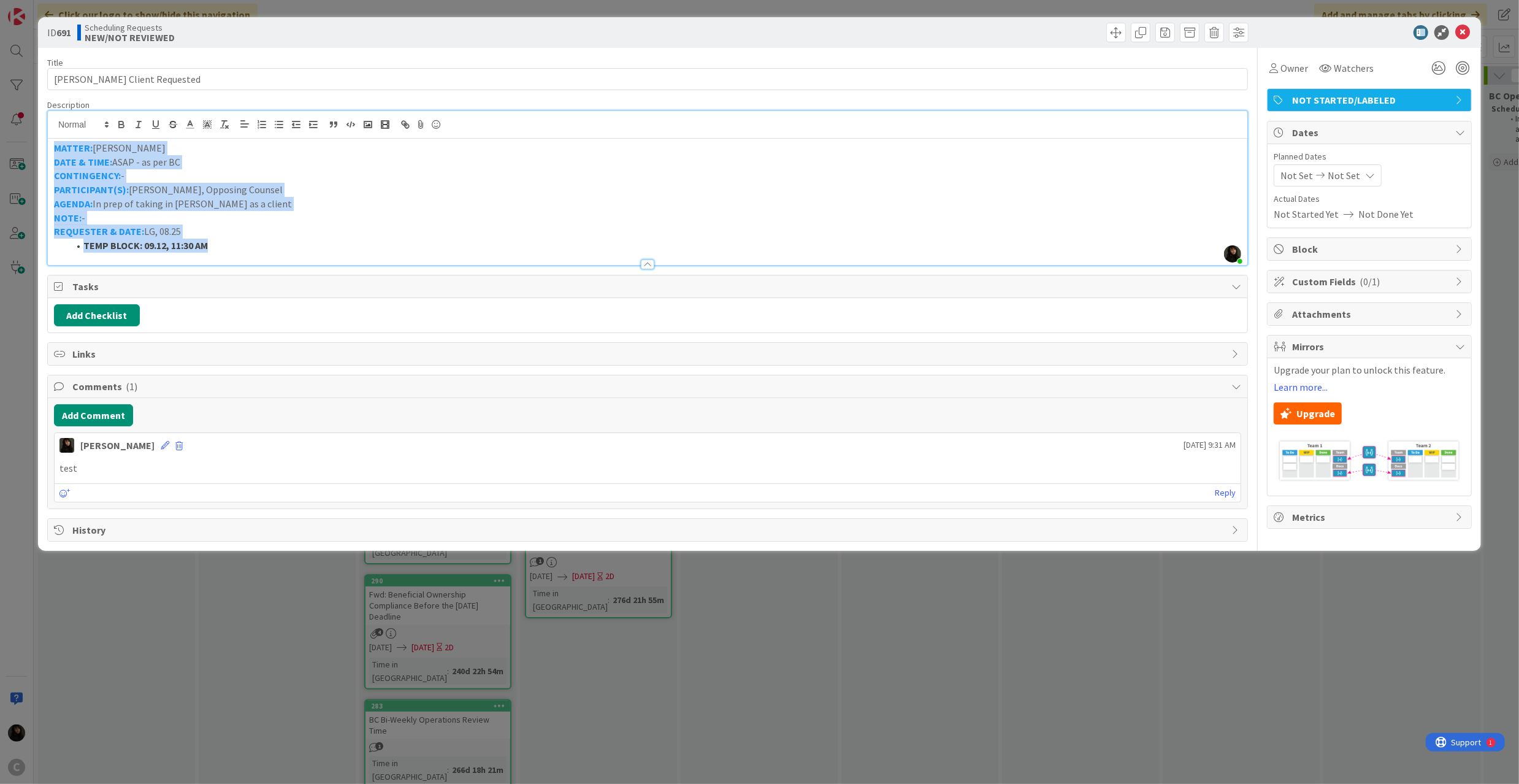
click at [223, 239] on li "TEMP BLOCK: 09.12, 11:30 AM" at bounding box center [655, 245] width 1173 height 14
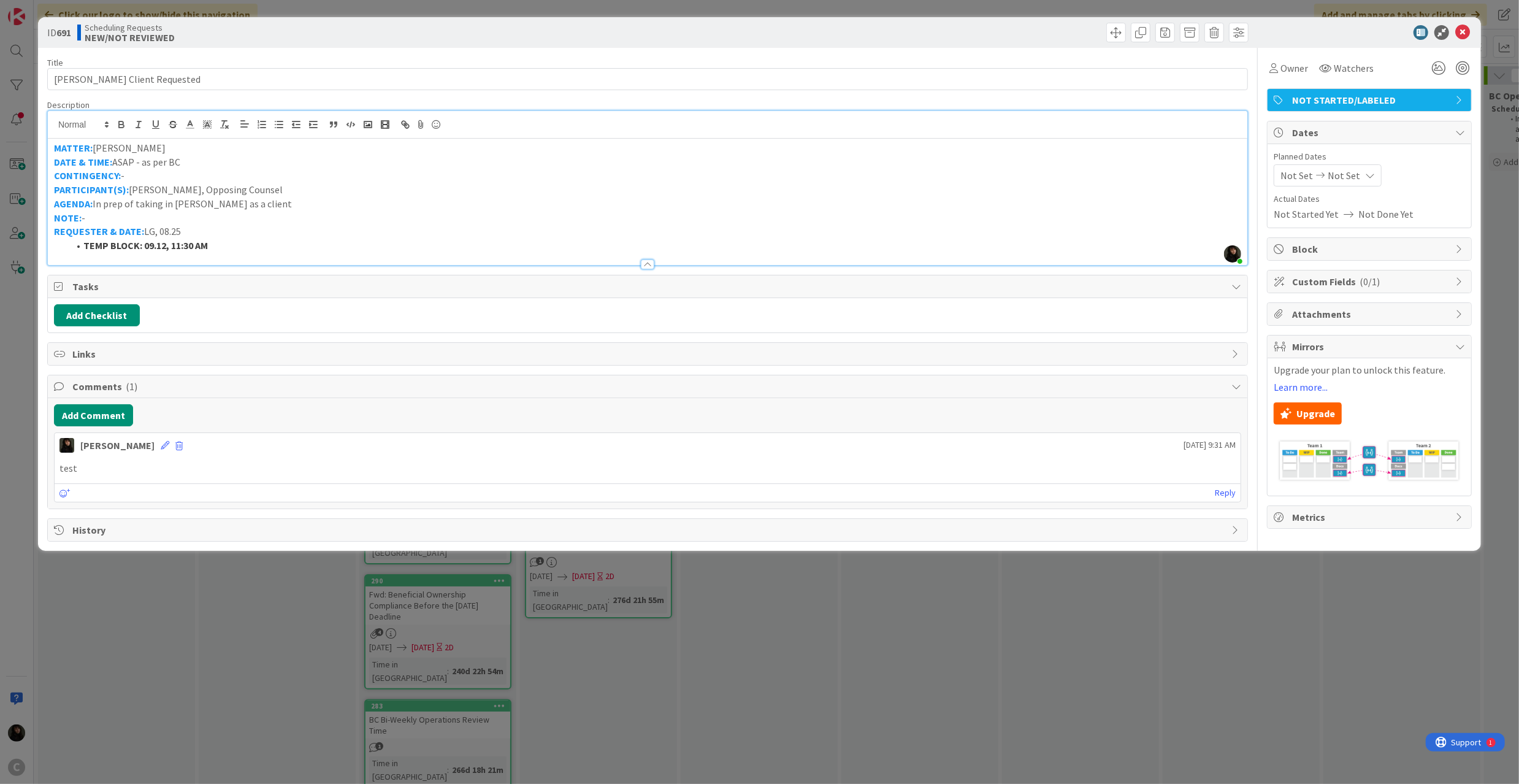
click at [97, 220] on p "NOTE: -" at bounding box center [647, 217] width 1187 height 14
drag, startPoint x: 93, startPoint y: 220, endPoint x: 265, endPoint y: 220, distance: 172.0
click at [265, 220] on p "NOTE: -" at bounding box center [647, 217] width 1187 height 14
drag, startPoint x: 1132, startPoint y: 450, endPoint x: 1246, endPoint y: 449, distance: 114.0
click at [1246, 449] on div "Add Comment Esse Soriano September 05 2025 9:31 AM test September 05 2025 9:31 …" at bounding box center [647, 453] width 1200 height 111
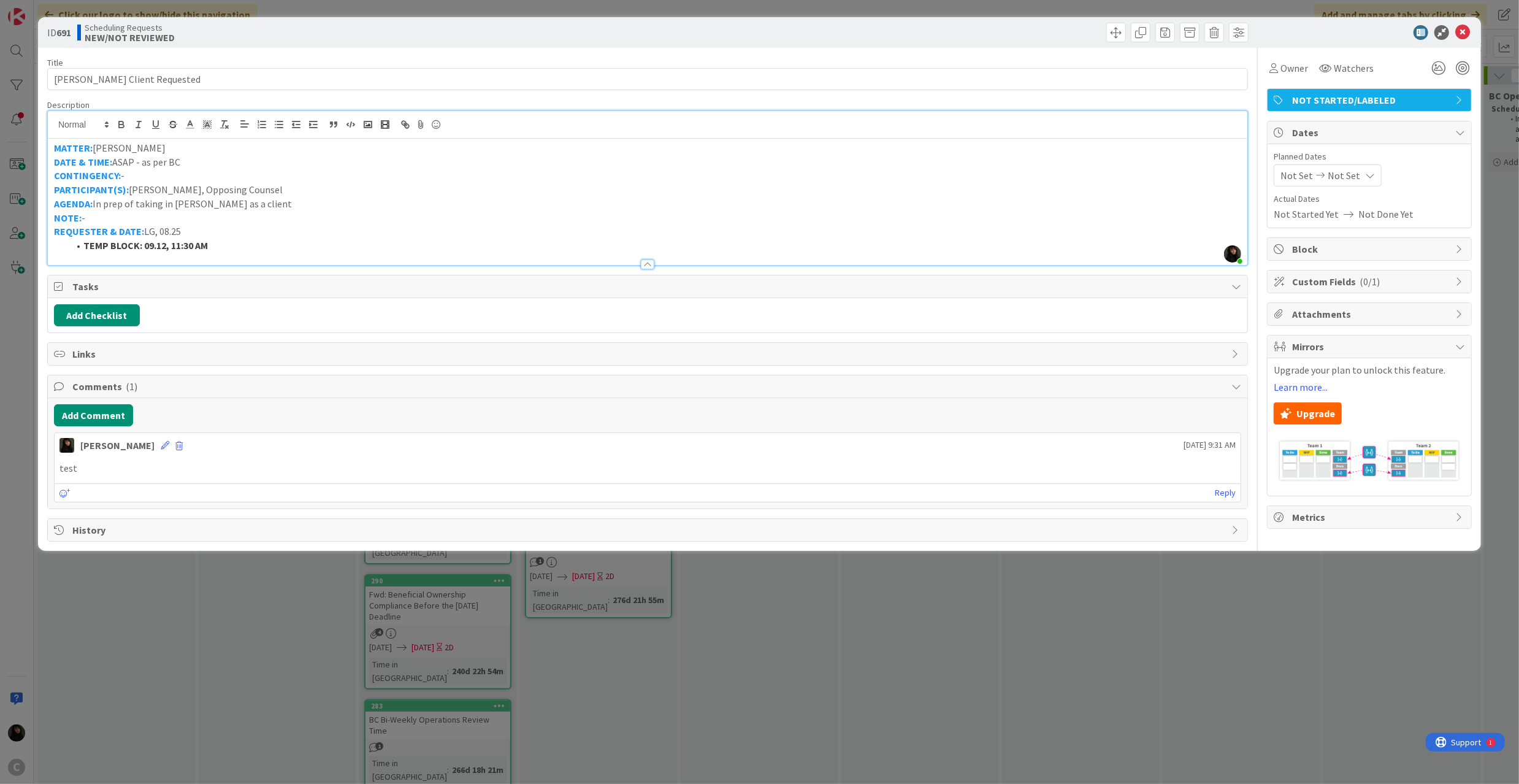
click at [1126, 488] on div "Reply" at bounding box center [647, 492] width 1186 height 19
drag, startPoint x: 1133, startPoint y: 456, endPoint x: 1234, endPoint y: 453, distance: 101.0
click at [1234, 453] on div "Esse Soriano September 05 2025 9:31 AM test September 05 2025 9:31 AM Reply" at bounding box center [647, 468] width 1187 height 71
click at [1099, 471] on p "test" at bounding box center [648, 468] width 1176 height 14
click at [1461, 37] on icon at bounding box center [1462, 33] width 15 height 15
